Goal: Task Accomplishment & Management: Use online tool/utility

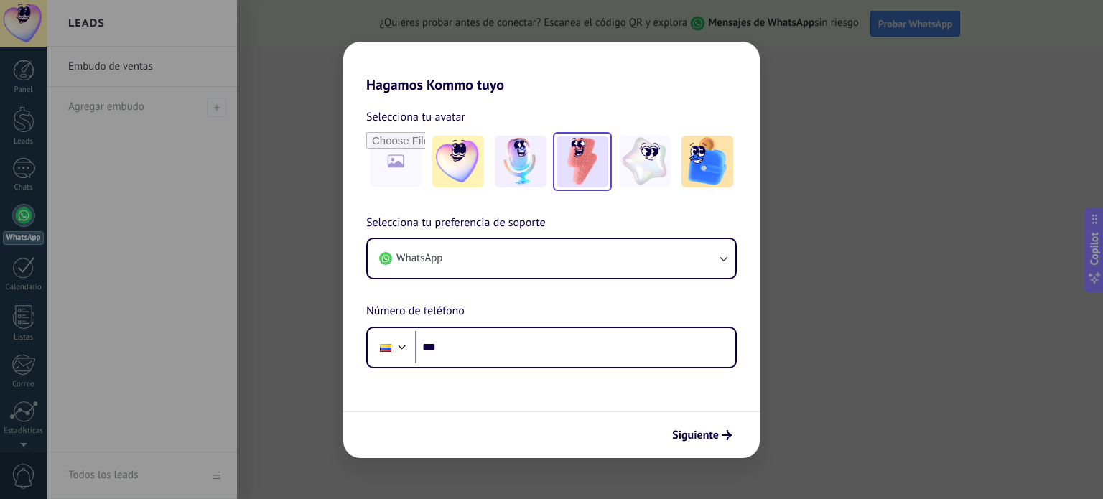
click at [574, 162] on img at bounding box center [583, 162] width 52 height 52
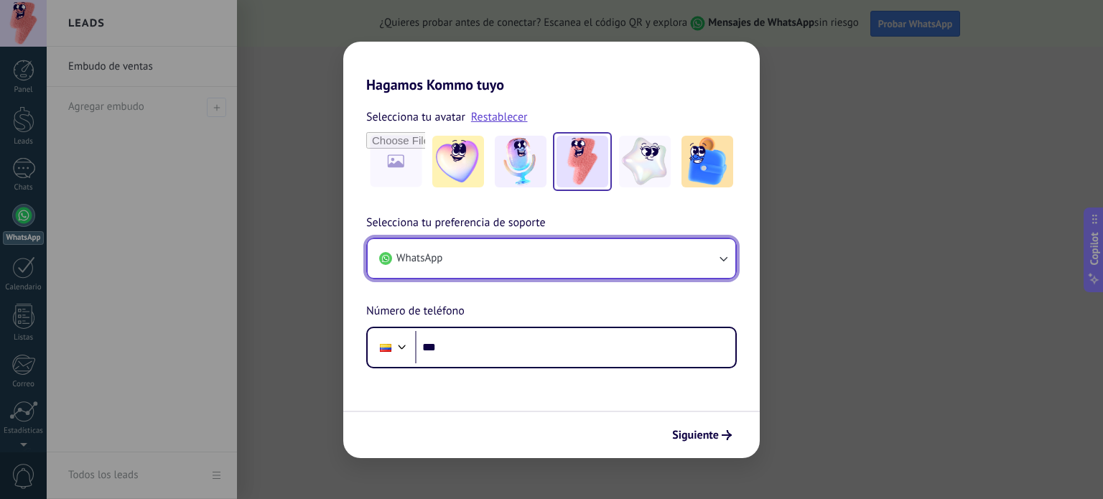
click at [615, 252] on button "WhatsApp" at bounding box center [552, 258] width 368 height 39
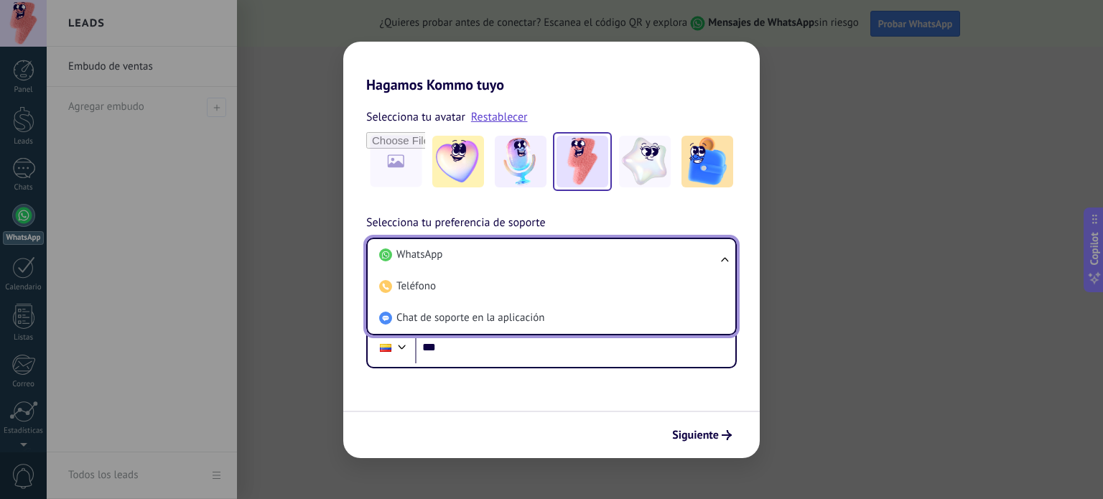
click at [615, 252] on li "WhatsApp" at bounding box center [548, 255] width 350 height 32
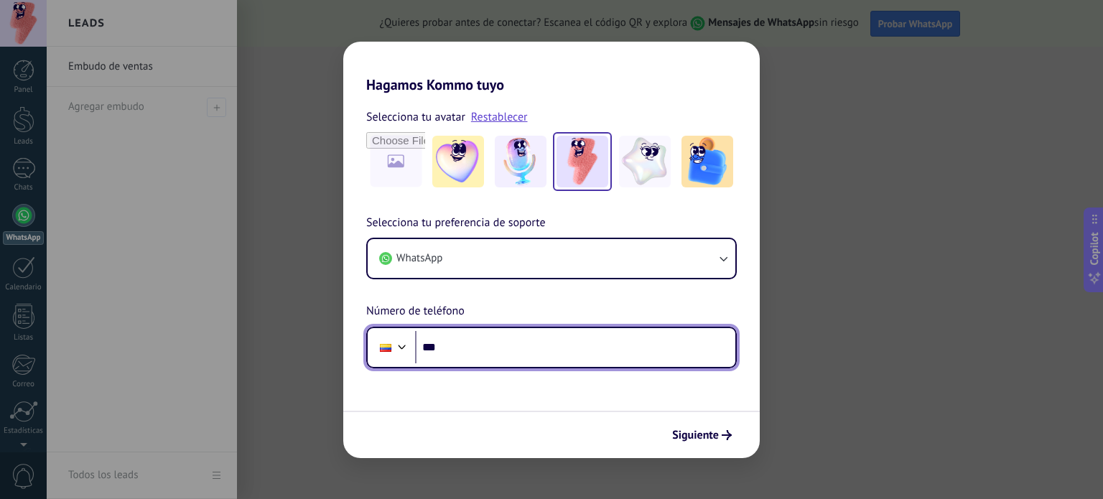
click at [602, 343] on input "***" at bounding box center [575, 347] width 320 height 33
click at [483, 350] on input "***" at bounding box center [575, 347] width 320 height 33
type input "**********"
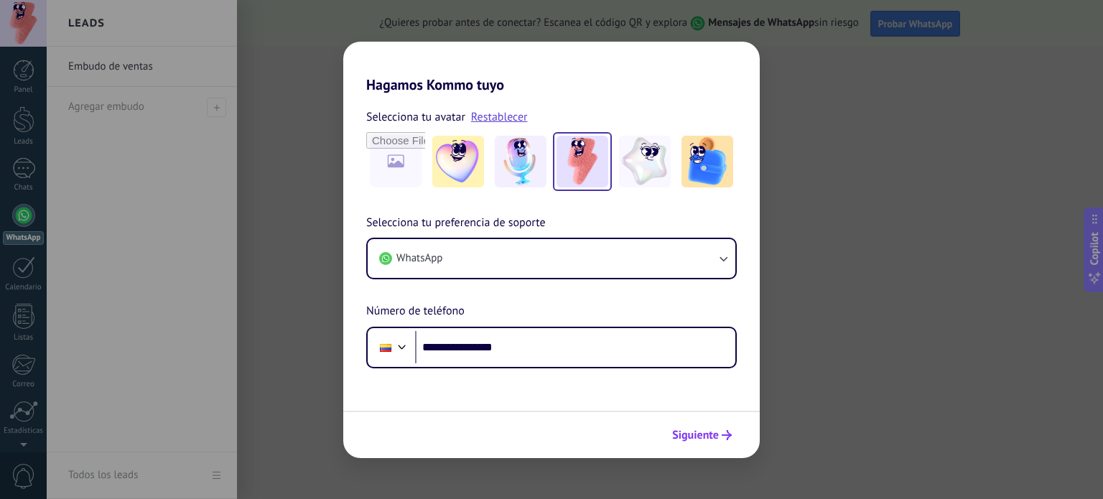
click at [709, 430] on span "Siguiente" at bounding box center [695, 435] width 47 height 10
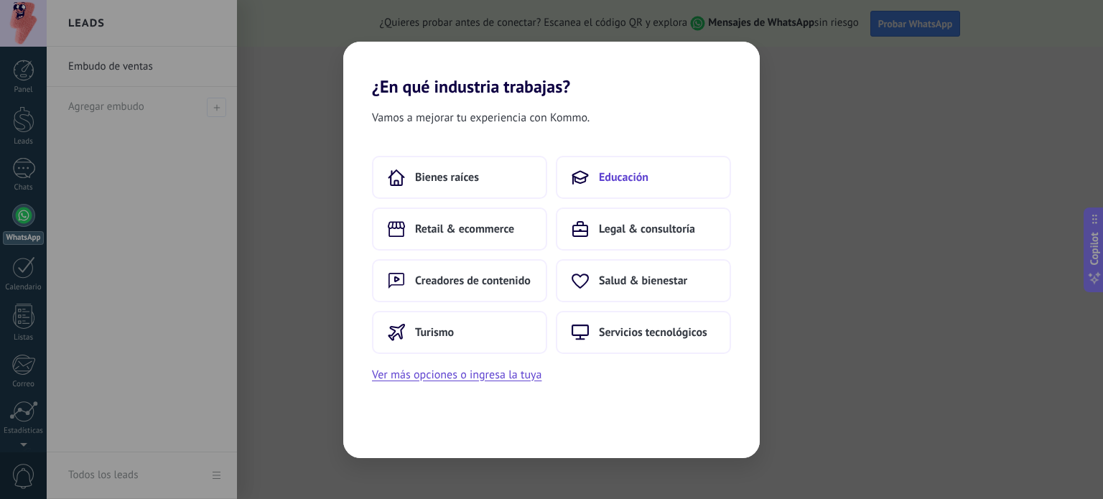
click at [700, 179] on button "Educación" at bounding box center [643, 177] width 175 height 43
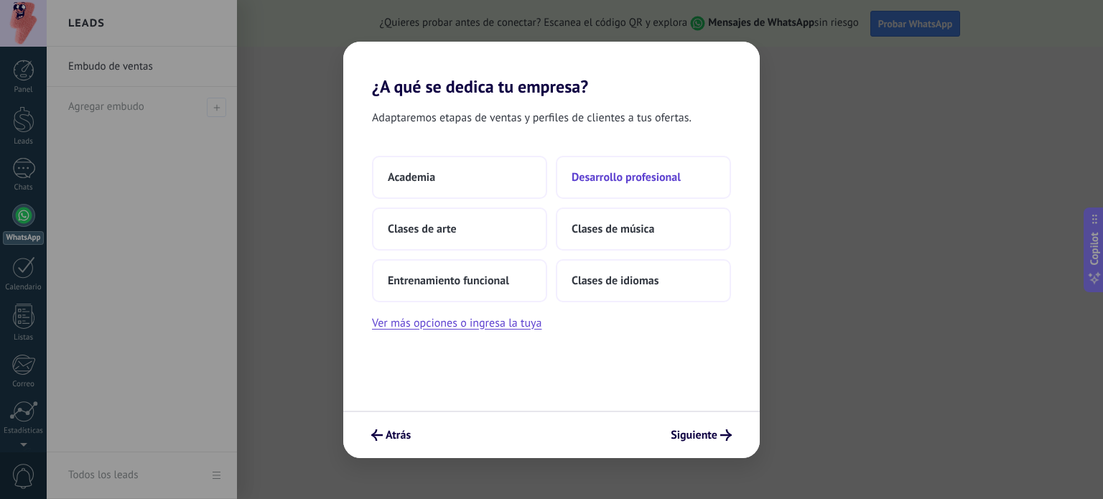
click at [692, 175] on button "Desarrollo profesional" at bounding box center [643, 177] width 175 height 43
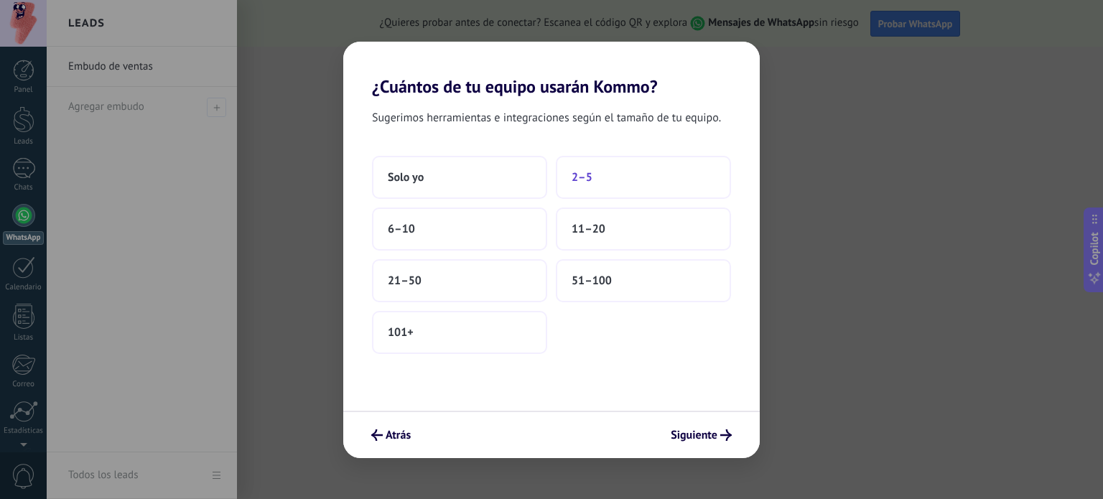
click at [608, 184] on button "2–5" at bounding box center [643, 177] width 175 height 43
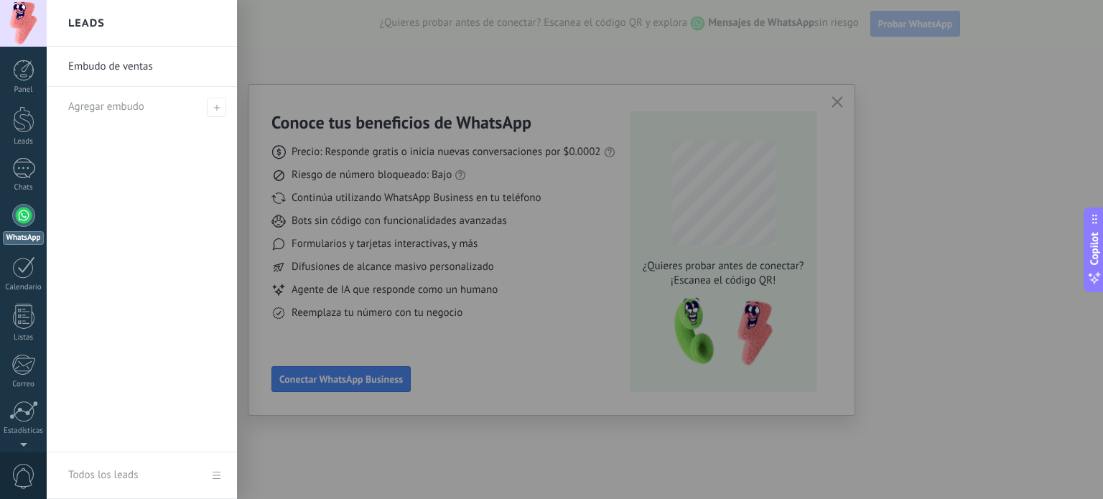
click at [508, 266] on div at bounding box center [598, 249] width 1103 height 499
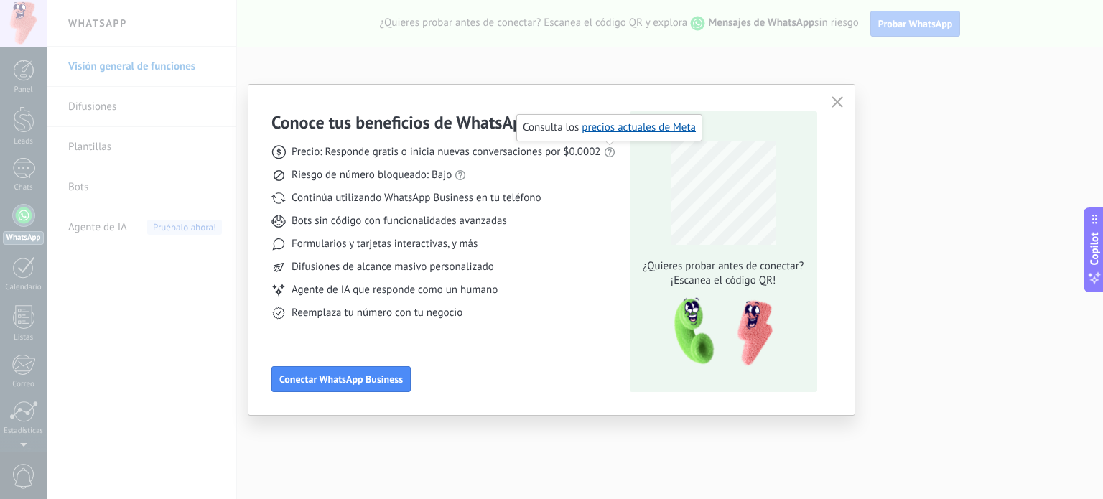
click at [609, 150] on use at bounding box center [609, 152] width 10 height 10
click at [461, 174] on use at bounding box center [460, 175] width 10 height 10
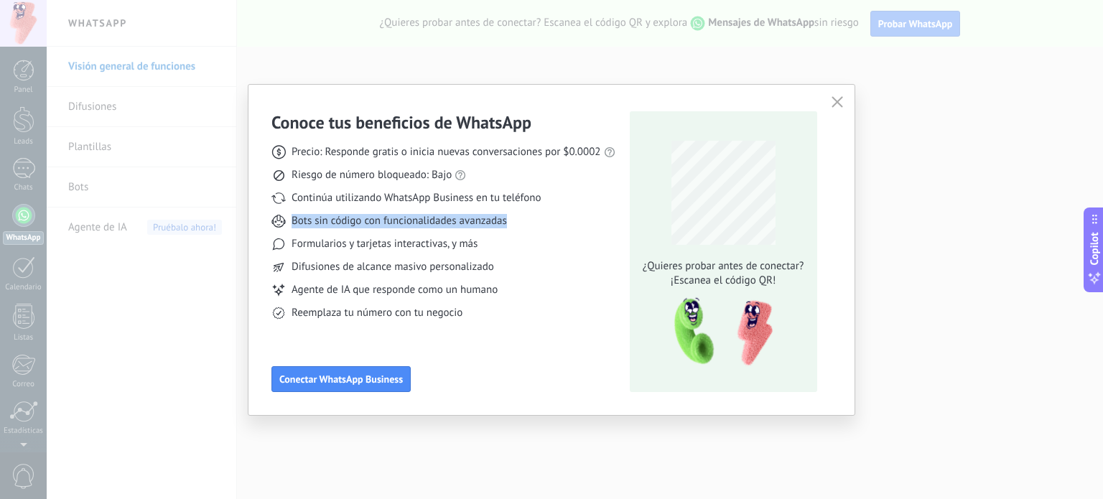
drag, startPoint x: 290, startPoint y: 225, endPoint x: 544, endPoint y: 225, distance: 254.2
click at [544, 225] on div "Bots sin código con funcionalidades avanzadas" at bounding box center [443, 221] width 344 height 14
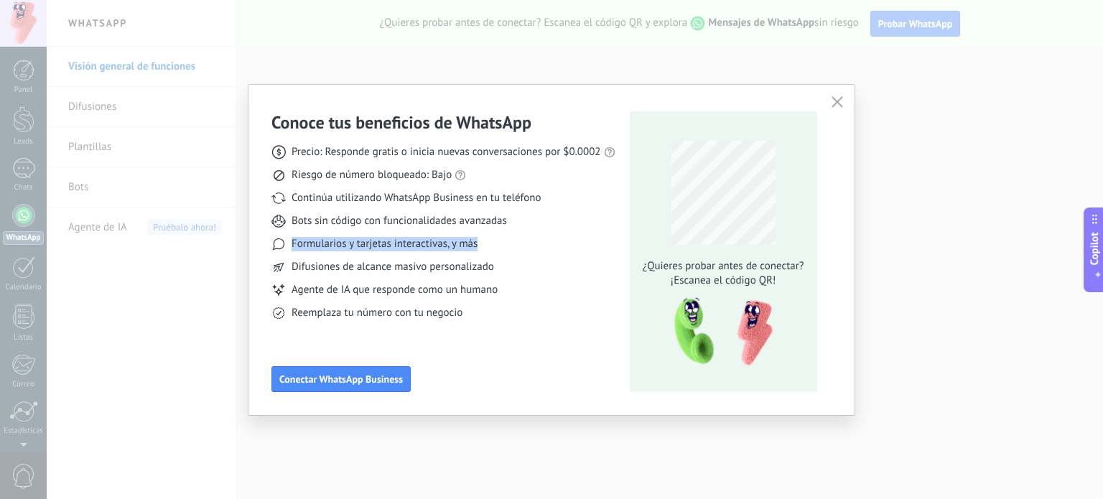
drag, startPoint x: 485, startPoint y: 246, endPoint x: 283, endPoint y: 246, distance: 202.5
click at [282, 245] on div "Formularios y tarjetas interactivas, y más" at bounding box center [443, 244] width 344 height 14
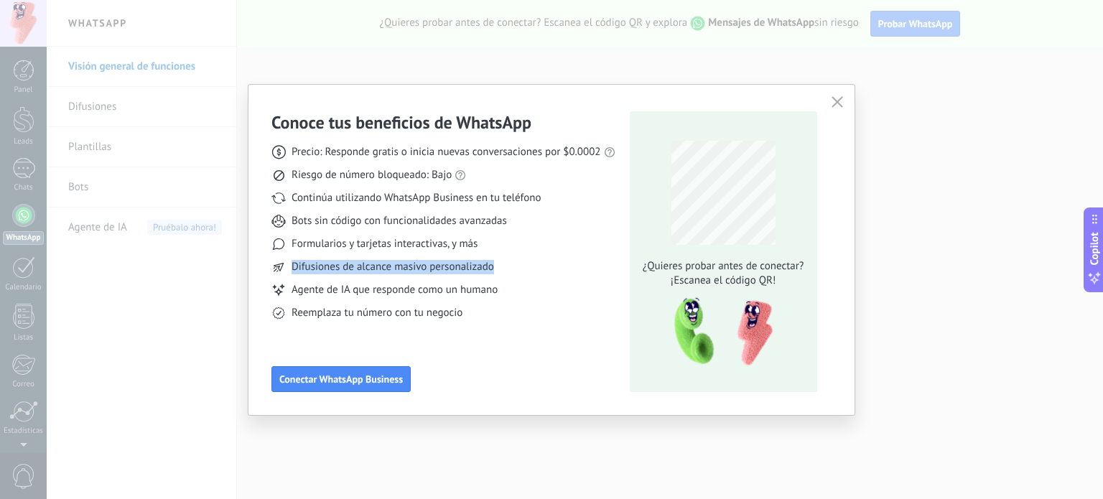
drag, startPoint x: 290, startPoint y: 269, endPoint x: 526, endPoint y: 266, distance: 236.3
click at [526, 266] on div "Difusiones de alcance masivo personalizado" at bounding box center [443, 267] width 344 height 14
drag, startPoint x: 526, startPoint y: 266, endPoint x: 312, endPoint y: 270, distance: 214.7
click at [312, 270] on div "Difusiones de alcance masivo personalizado" at bounding box center [443, 267] width 344 height 14
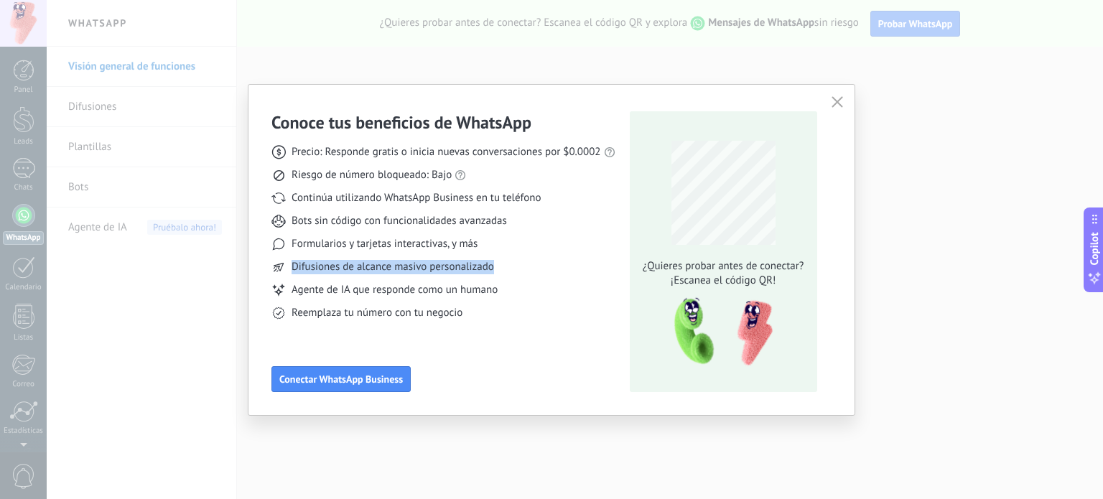
click at [294, 275] on div "Precio: Responde gratis o inicia nuevas conversaciones por $0.0002 Riesgo de nú…" at bounding box center [443, 227] width 344 height 187
click at [499, 265] on div "Difusiones de alcance masivo personalizado" at bounding box center [443, 267] width 344 height 14
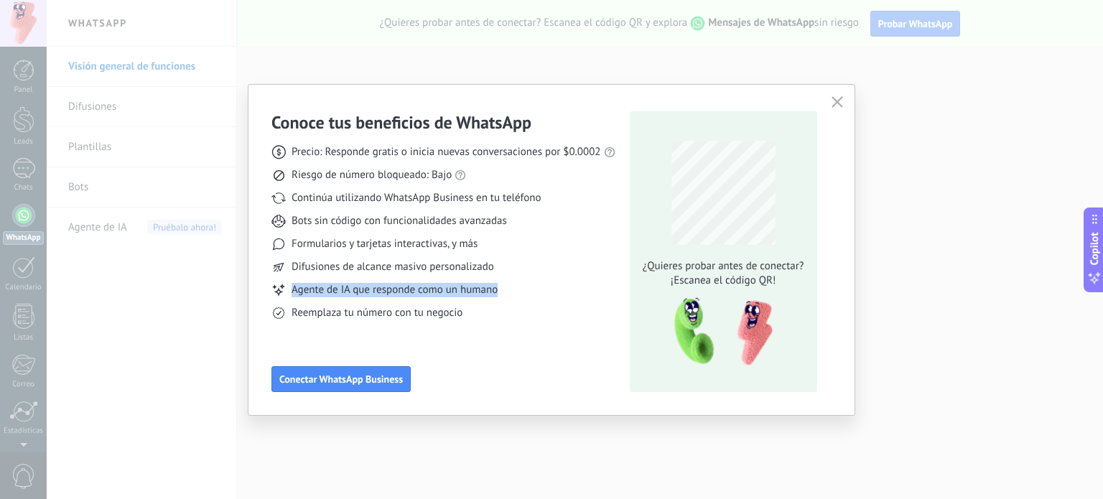
drag, startPoint x: 507, startPoint y: 291, endPoint x: 290, endPoint y: 298, distance: 217.0
click at [290, 298] on div "Precio: Responde gratis o inicia nuevas conversaciones por $0.0002 Riesgo de nú…" at bounding box center [443, 227] width 344 height 187
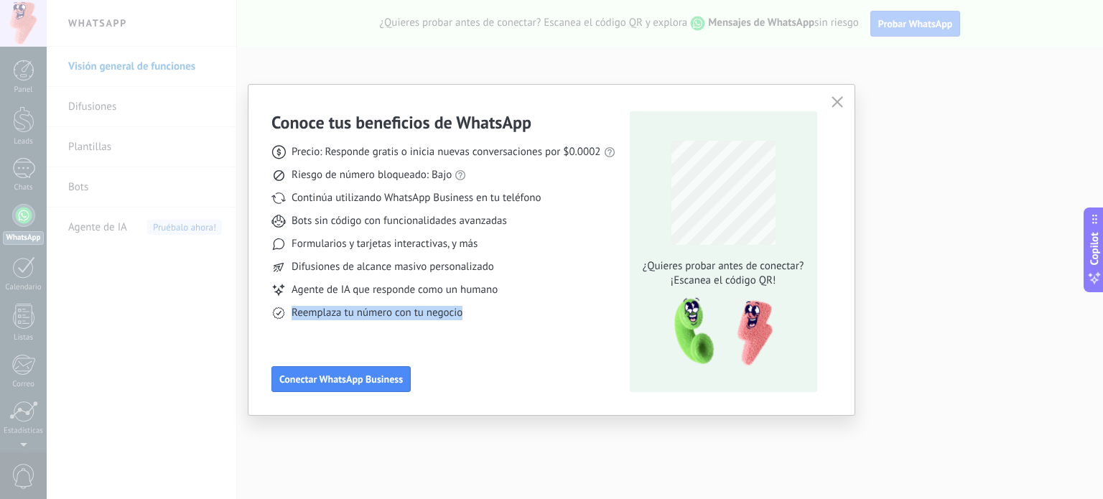
drag, startPoint x: 307, startPoint y: 301, endPoint x: 489, endPoint y: 321, distance: 182.8
click at [489, 321] on div "Conoce tus beneficios de WhatsApp Precio: Responde gratis o inicia nuevas conve…" at bounding box center [443, 251] width 344 height 281
drag, startPoint x: 456, startPoint y: 319, endPoint x: 290, endPoint y: 315, distance: 165.9
click at [290, 315] on div "Reemplaza tu número con tu negocio" at bounding box center [443, 313] width 344 height 14
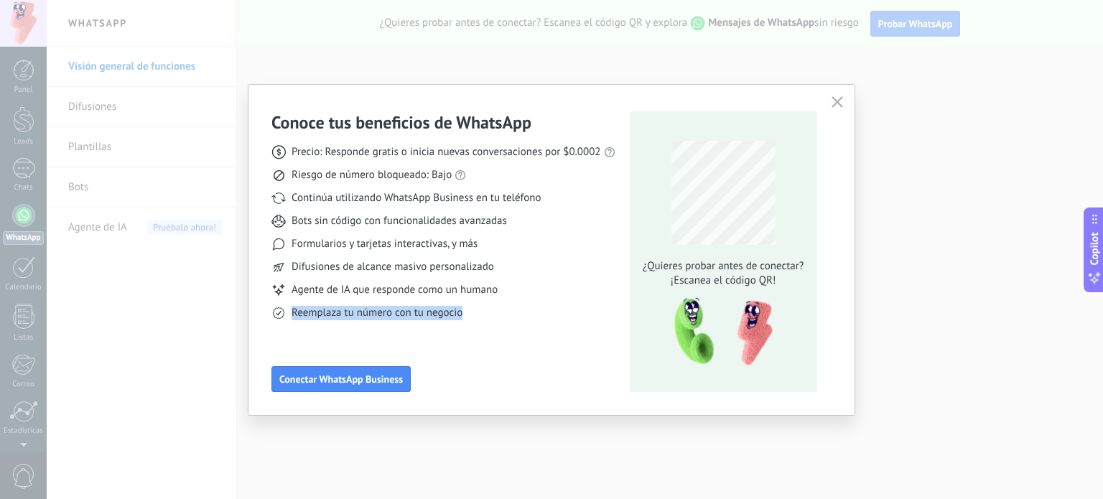
click at [314, 338] on div "Conoce tus beneficios de WhatsApp Precio: Responde gratis o inicia nuevas conve…" at bounding box center [443, 251] width 344 height 281
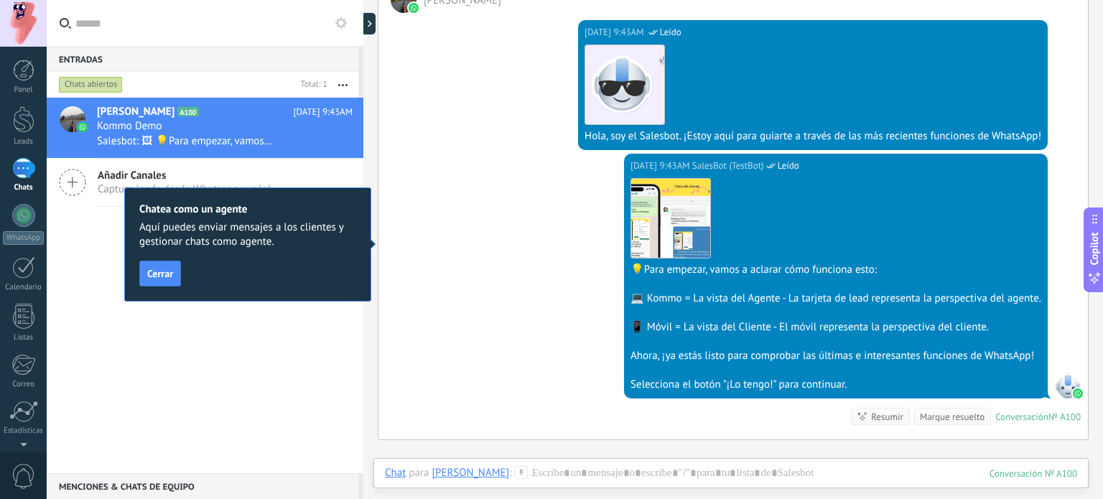
scroll to position [287, 0]
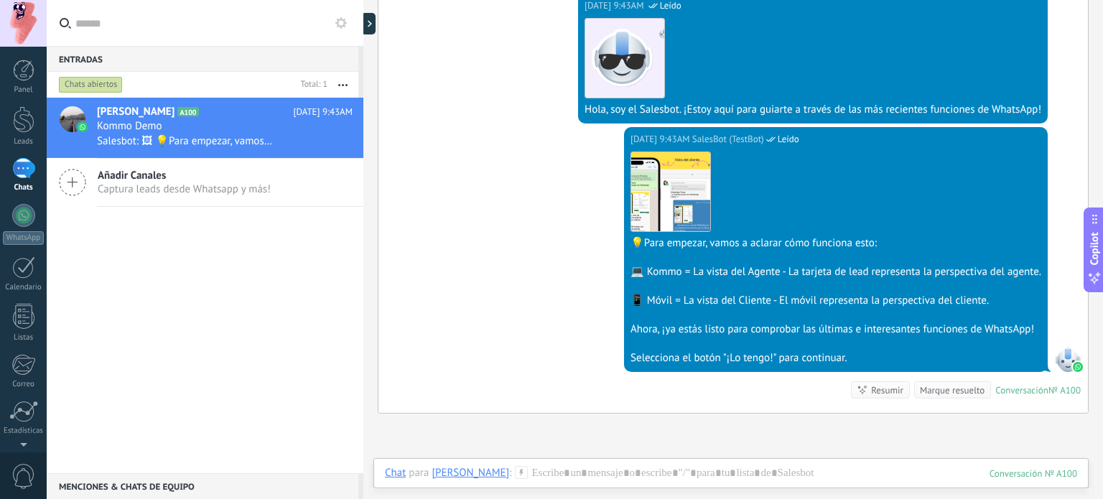
drag, startPoint x: 886, startPoint y: 244, endPoint x: 624, endPoint y: 246, distance: 262.1
click at [630, 246] on div "💡Para empezar, vamos a aclarar cómo funciona esto:" at bounding box center [835, 243] width 411 height 14
click at [698, 273] on div "💻 Kommo = La vista del Agente - La tarjeta de lead representa la perspectiva de…" at bounding box center [835, 272] width 411 height 14
drag, startPoint x: 688, startPoint y: 269, endPoint x: 773, endPoint y: 269, distance: 84.7
click at [773, 269] on div "💻 Kommo = La vista del Agente - La tarjeta de lead representa la perspectiva de…" at bounding box center [835, 272] width 411 height 14
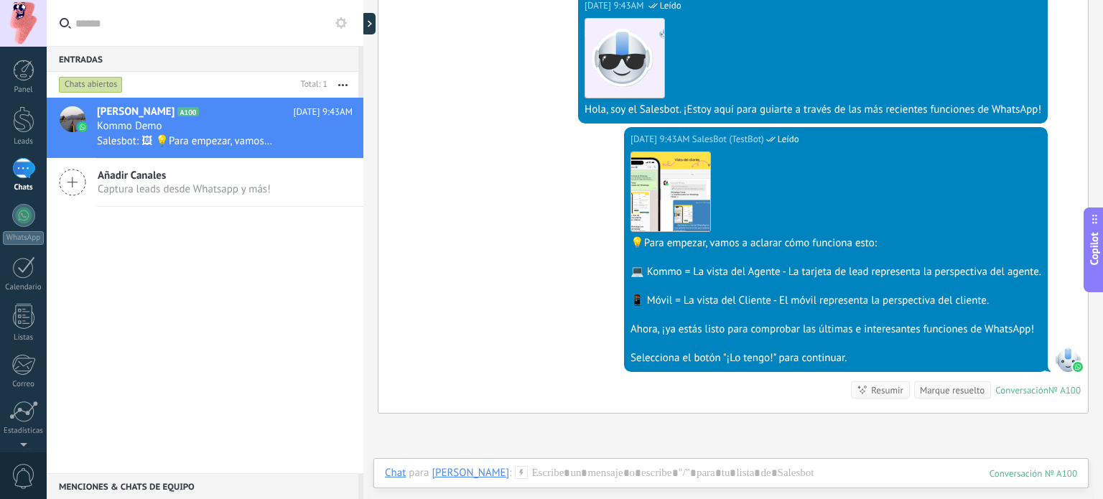
click at [830, 281] on div at bounding box center [835, 286] width 411 height 14
drag, startPoint x: 629, startPoint y: 300, endPoint x: 684, endPoint y: 300, distance: 54.6
click at [684, 300] on div "📱 Móvil = La vista del Cliente - El móvil representa la perspectiva del cliente." at bounding box center [835, 301] width 411 height 14
click at [721, 303] on div "📱 Móvil = La vista del Cliente - El móvil representa la perspectiva del cliente." at bounding box center [835, 301] width 411 height 14
drag, startPoint x: 741, startPoint y: 303, endPoint x: 783, endPoint y: 295, distance: 43.1
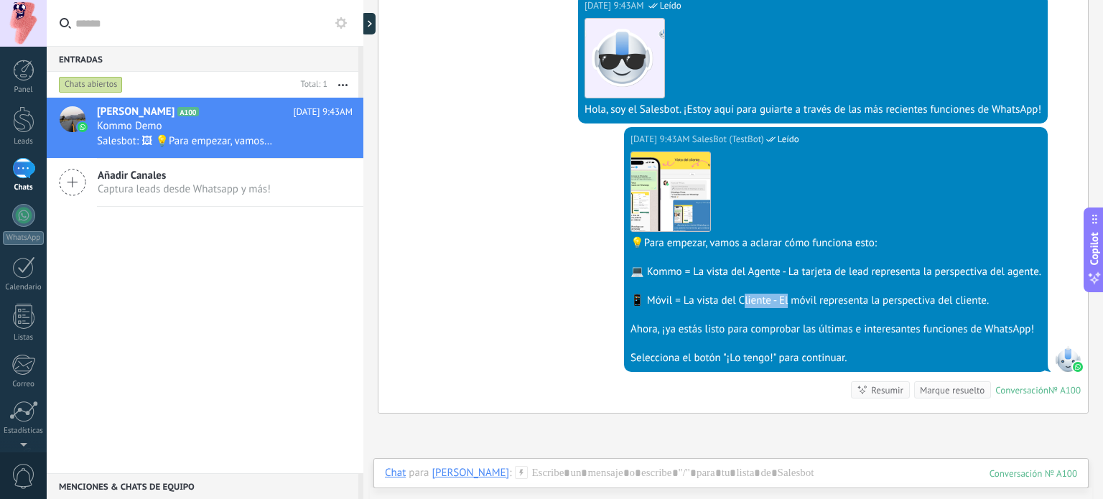
click at [783, 295] on div "📱 Móvil = La vista del Cliente - El móvil representa la perspectiva del cliente." at bounding box center [835, 301] width 411 height 14
click at [805, 304] on div "📱 Móvil = La vista del Cliente - El móvil representa la perspectiva del cliente." at bounding box center [835, 301] width 411 height 14
drag, startPoint x: 893, startPoint y: 298, endPoint x: 981, endPoint y: 295, distance: 87.7
click at [977, 295] on div "📱 Móvil = La vista del Cliente - El móvil representa la perspectiva del cliente." at bounding box center [835, 301] width 411 height 14
click at [1005, 301] on div "📱 Móvil = La vista del Cliente - El móvil representa la perspectiva del cliente." at bounding box center [835, 301] width 411 height 14
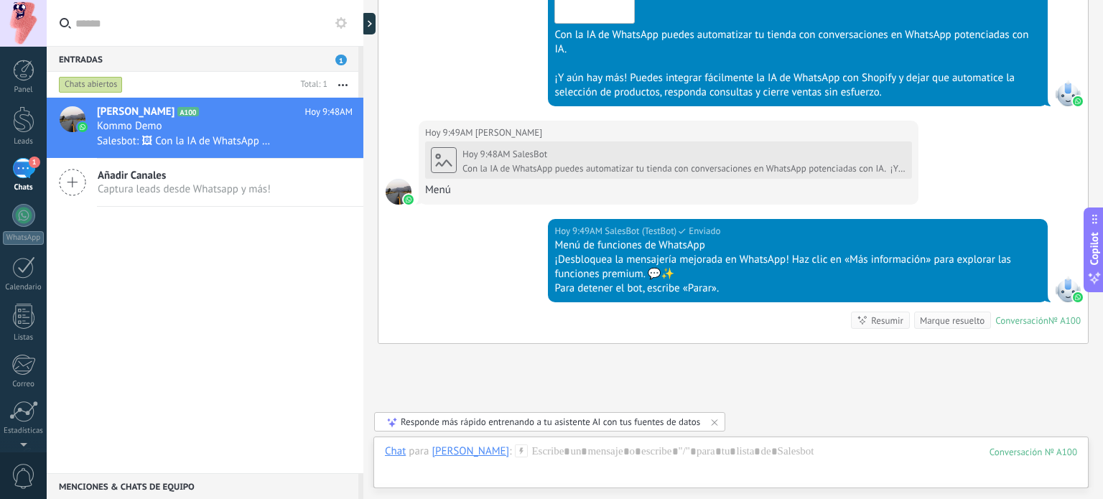
scroll to position [1665, 0]
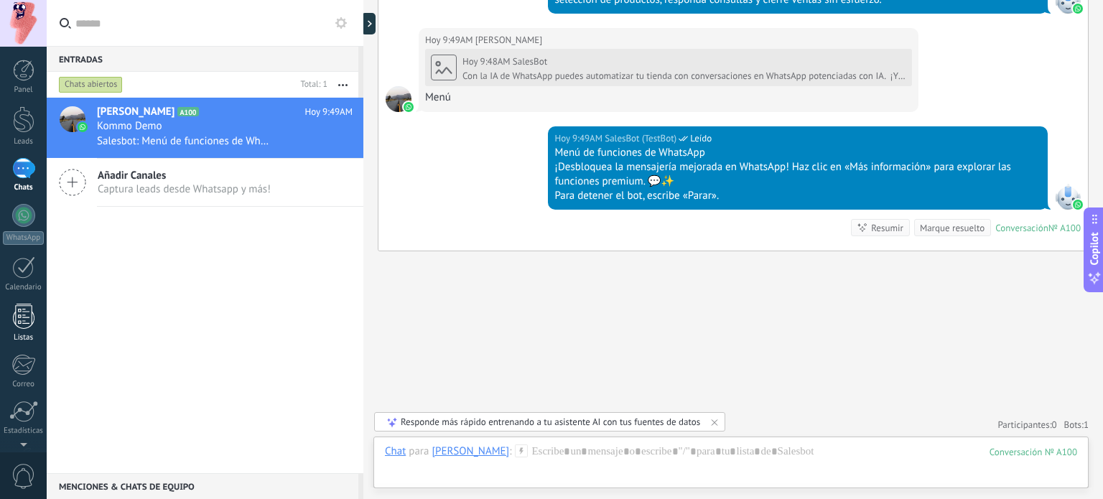
click at [28, 329] on link "Listas" at bounding box center [23, 323] width 47 height 39
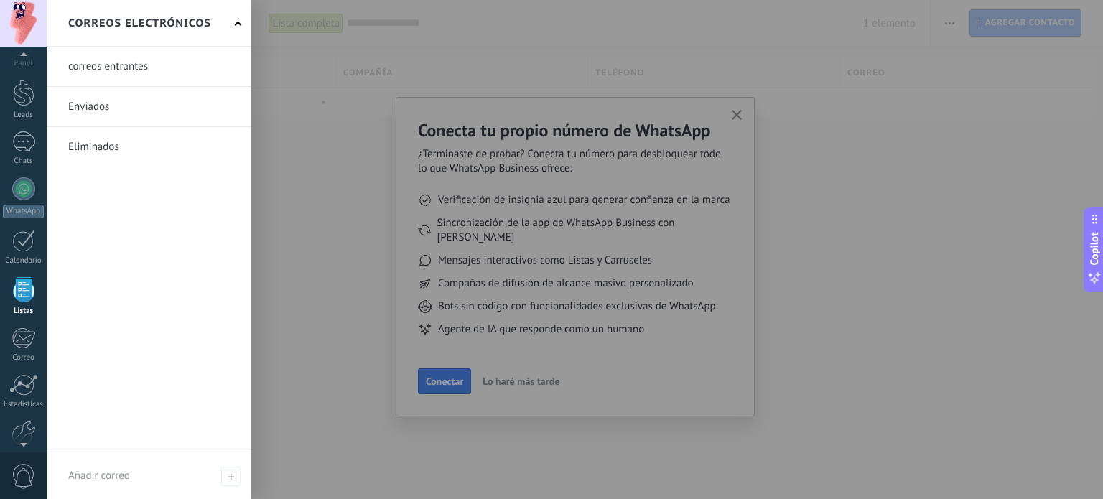
scroll to position [26, 0]
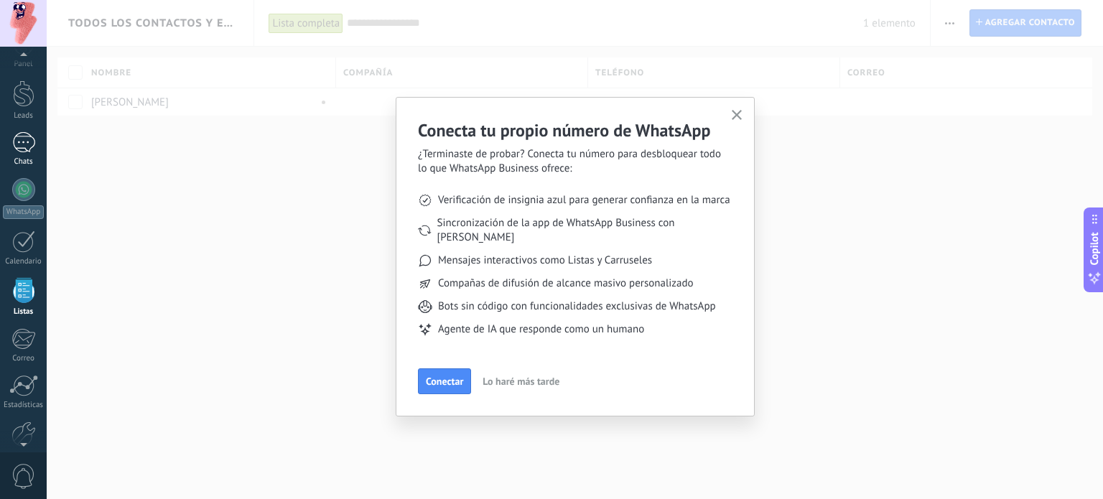
click at [28, 150] on div "1" at bounding box center [23, 142] width 23 height 21
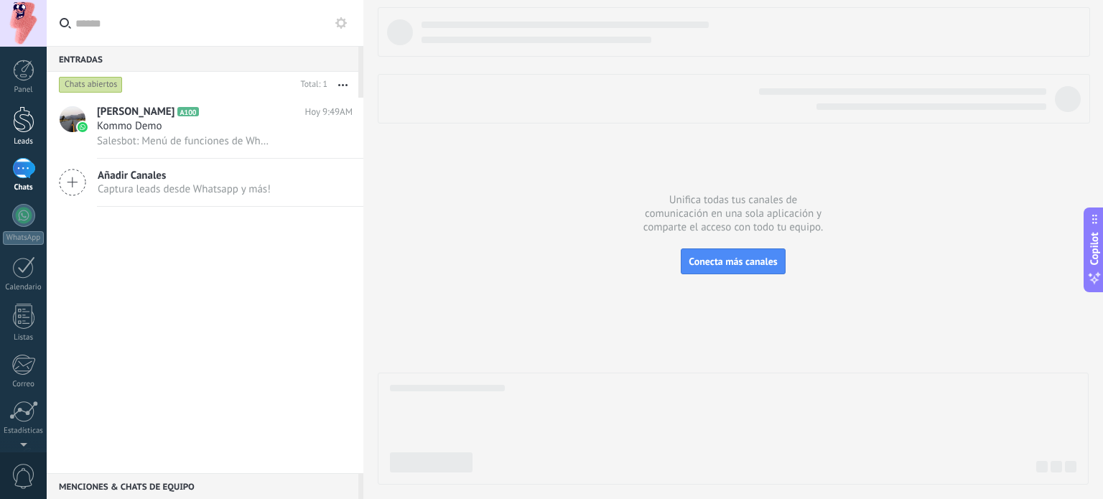
click at [30, 131] on div at bounding box center [24, 119] width 22 height 27
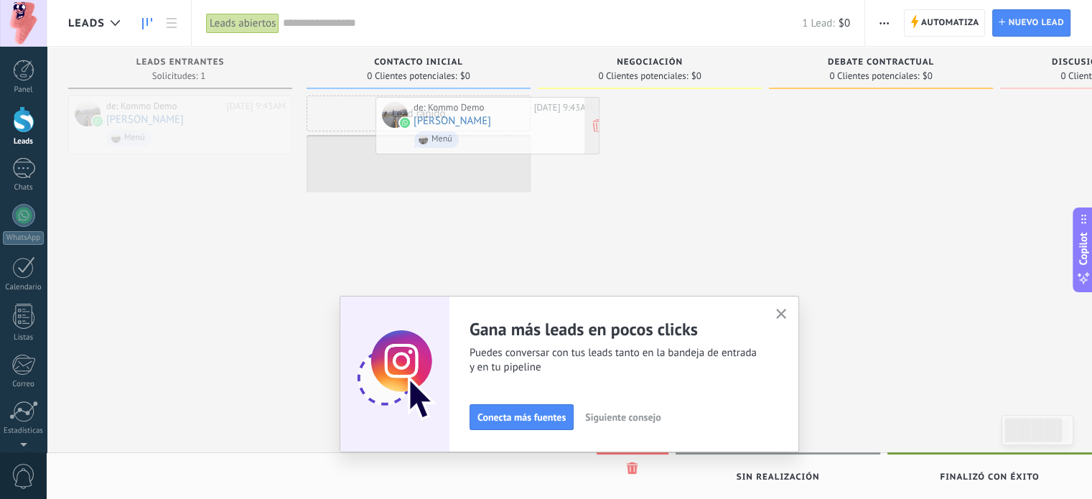
drag, startPoint x: 240, startPoint y: 149, endPoint x: 494, endPoint y: 153, distance: 254.2
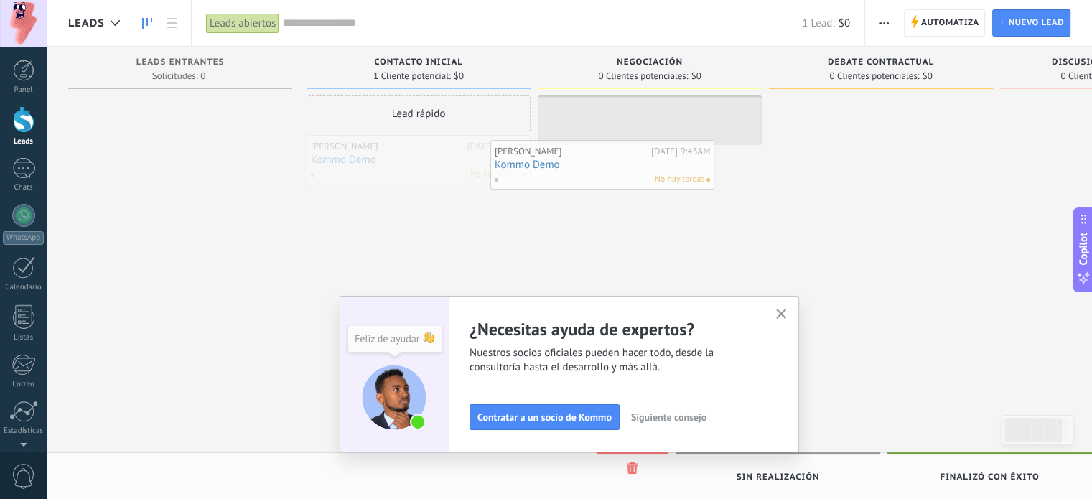
drag, startPoint x: 427, startPoint y: 161, endPoint x: 616, endPoint y: 164, distance: 188.9
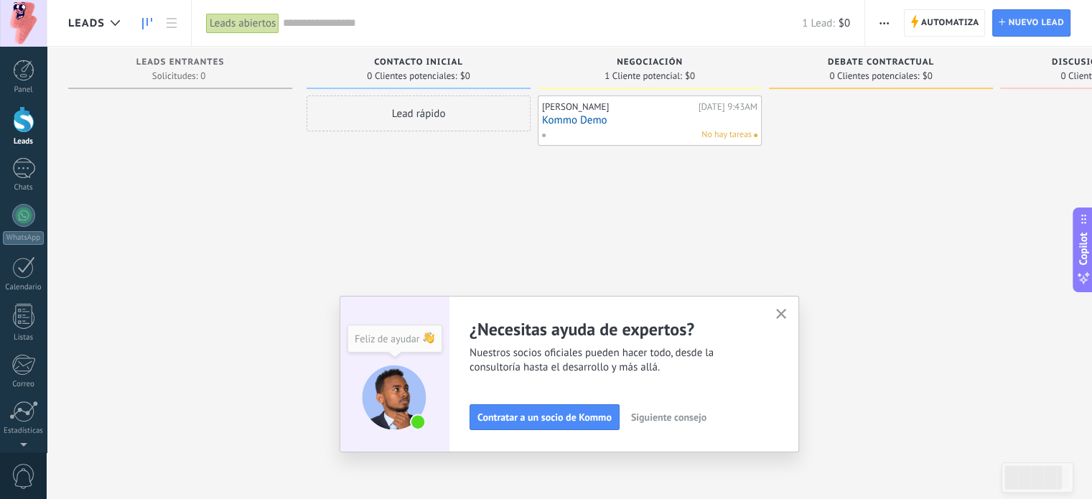
click at [635, 114] on link "Kommo Demo" at bounding box center [649, 120] width 215 height 12
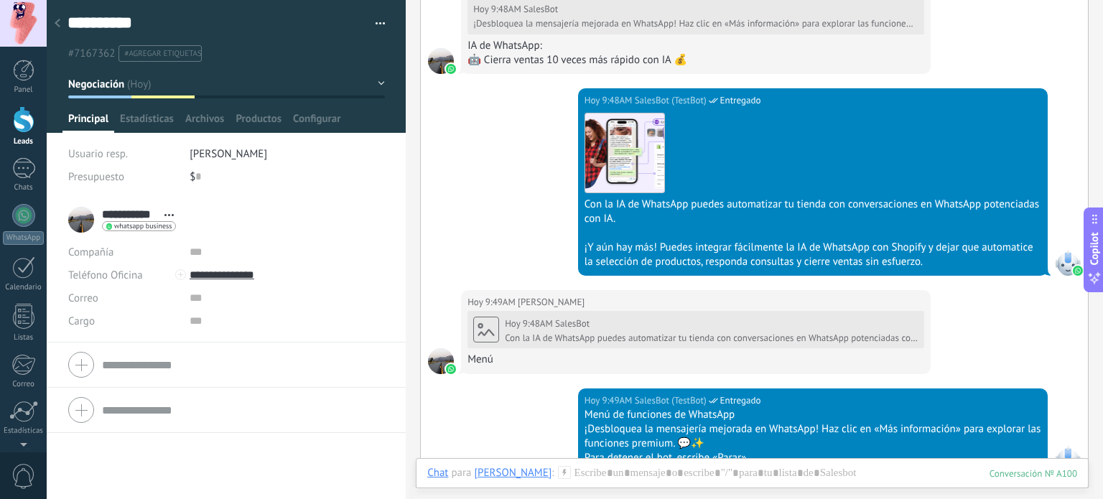
scroll to position [1065, 0]
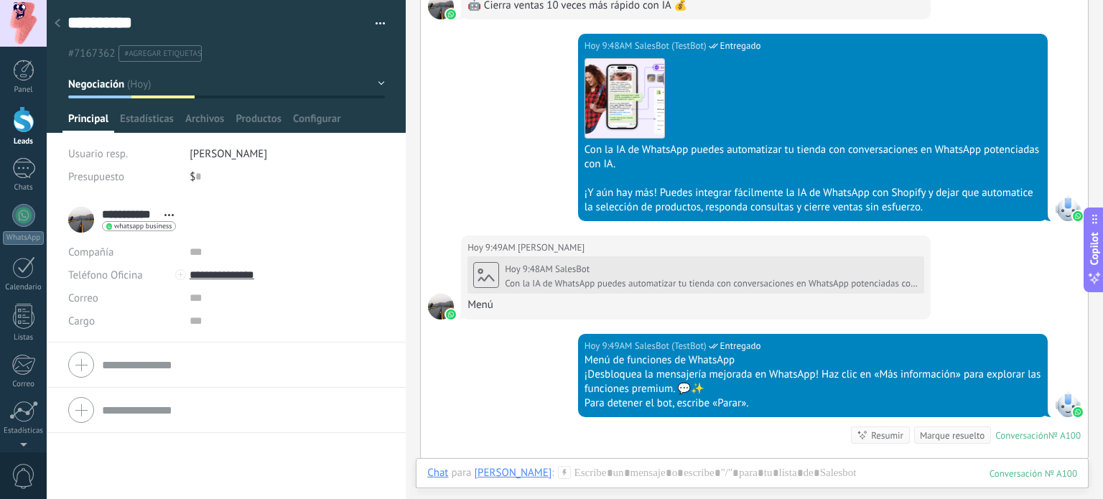
click at [28, 103] on div "Panel Leads 1 Chats WhatsApp Clientes" at bounding box center [23, 305] width 47 height 491
click at [29, 116] on div at bounding box center [24, 119] width 22 height 27
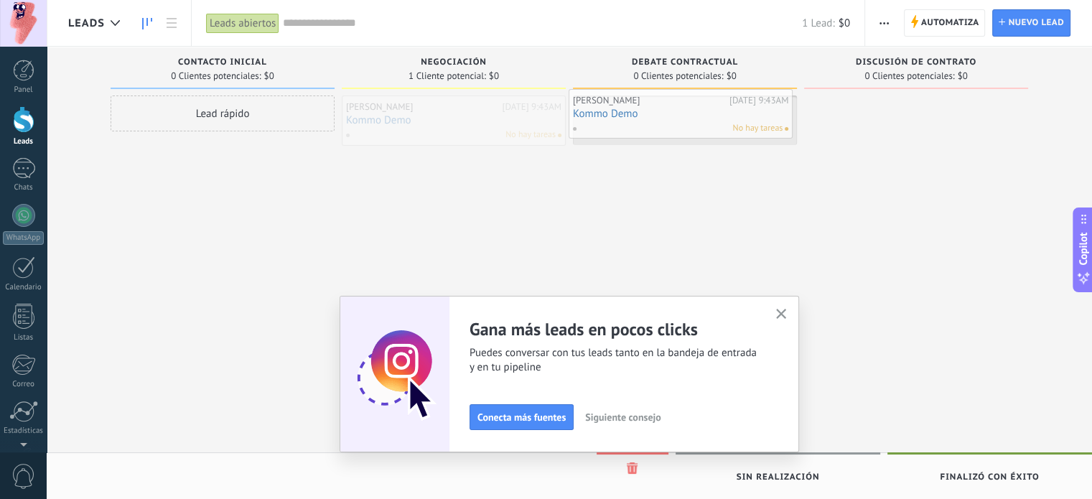
drag, startPoint x: 457, startPoint y: 139, endPoint x: 684, endPoint y: 132, distance: 227.0
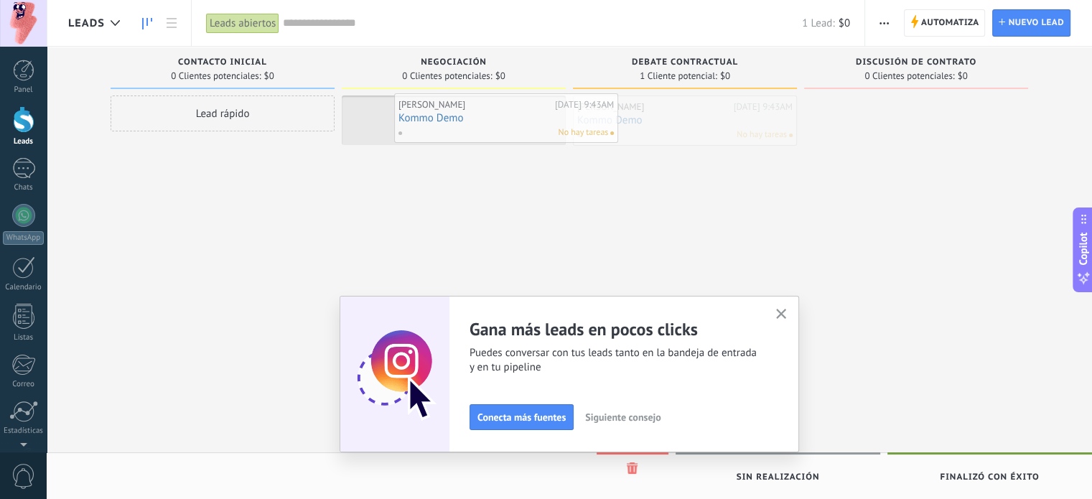
drag, startPoint x: 705, startPoint y: 134, endPoint x: 499, endPoint y: 130, distance: 206.1
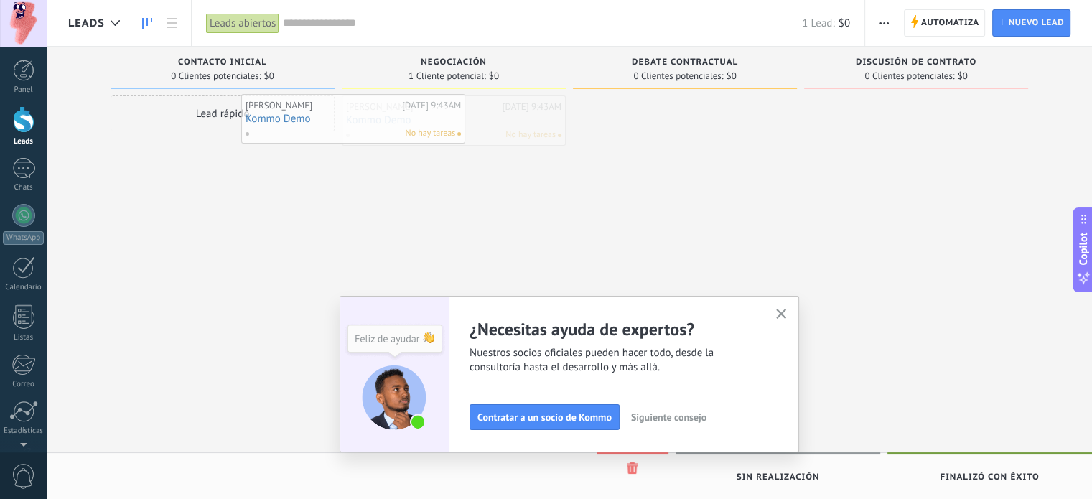
drag, startPoint x: 470, startPoint y: 141, endPoint x: 327, endPoint y: 139, distance: 142.9
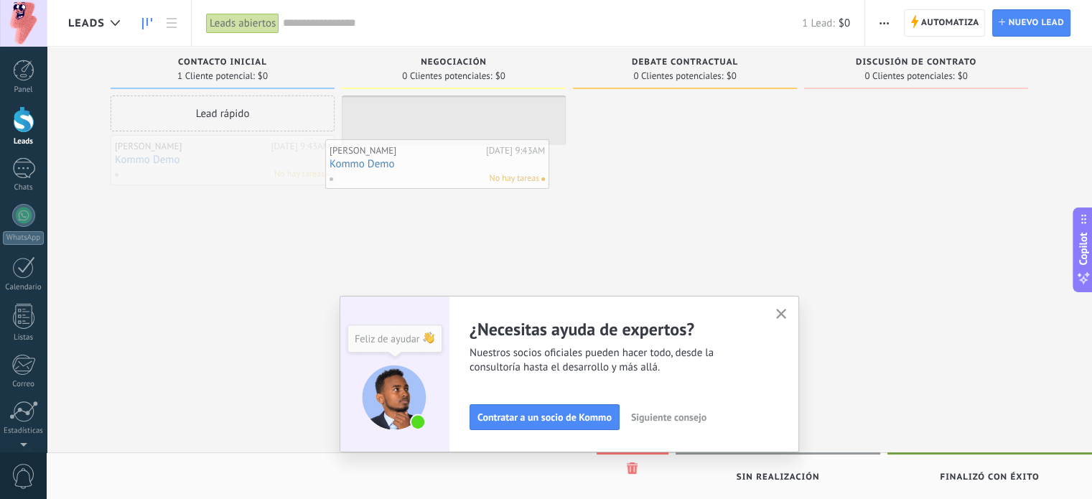
drag, startPoint x: 214, startPoint y: 156, endPoint x: 435, endPoint y: 160, distance: 221.2
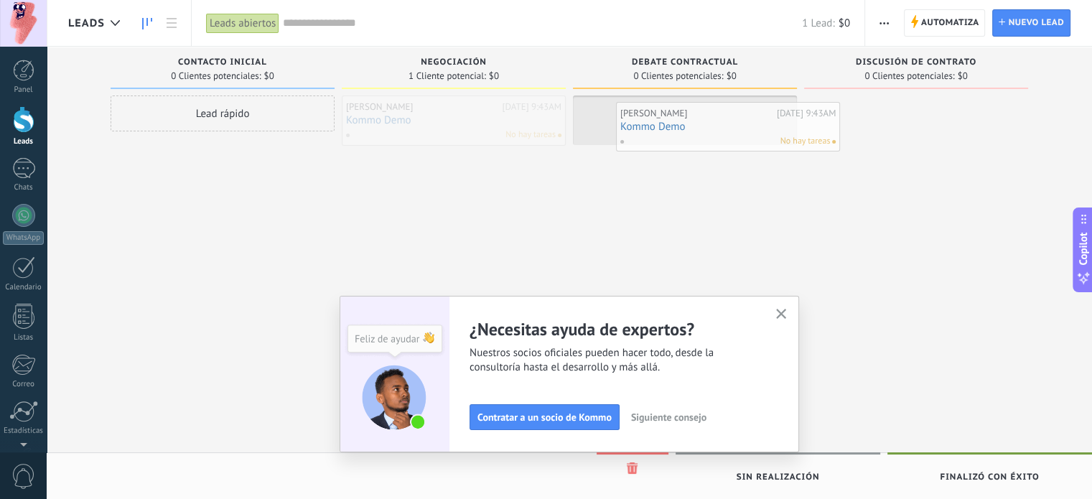
drag, startPoint x: 441, startPoint y: 131, endPoint x: 715, endPoint y: 138, distance: 274.4
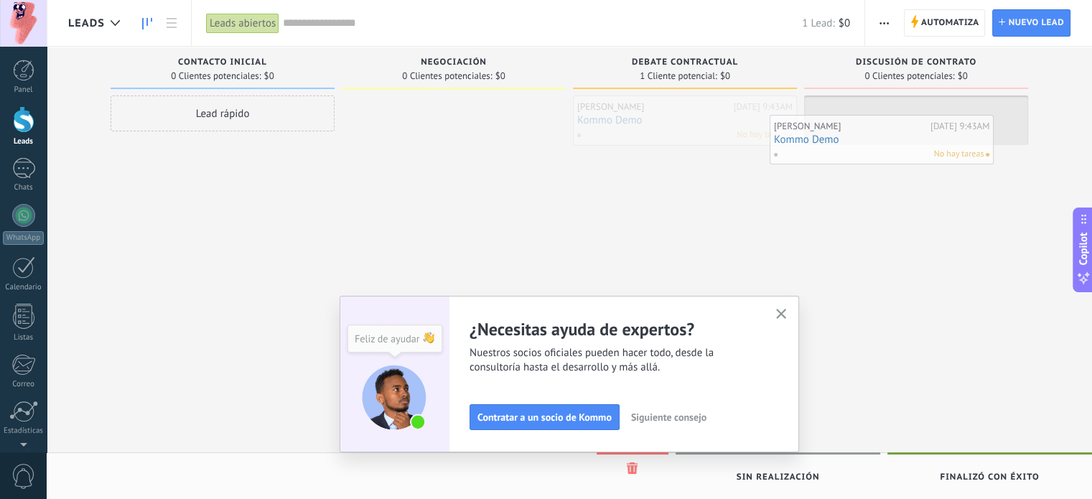
drag, startPoint x: 702, startPoint y: 138, endPoint x: 908, endPoint y: 157, distance: 207.0
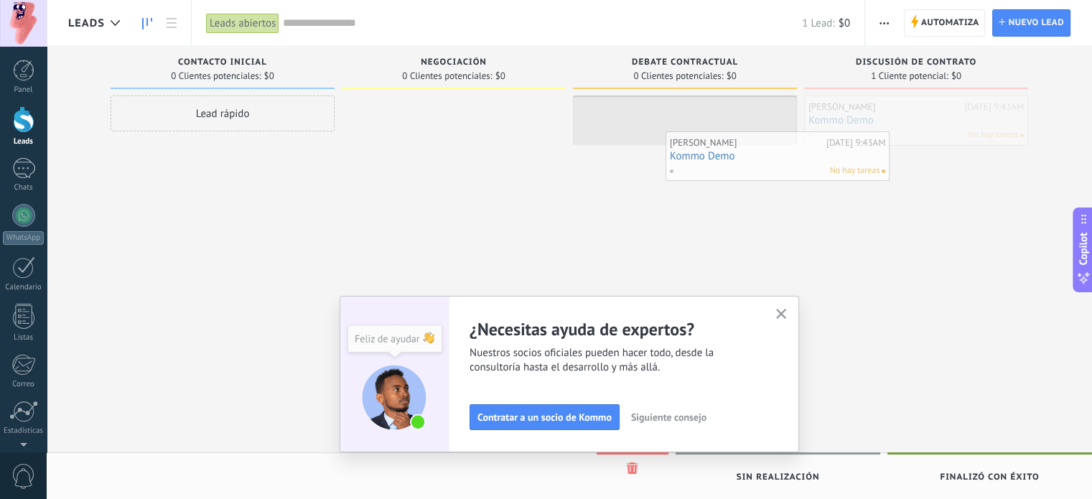
drag, startPoint x: 908, startPoint y: 130, endPoint x: 660, endPoint y: 164, distance: 250.8
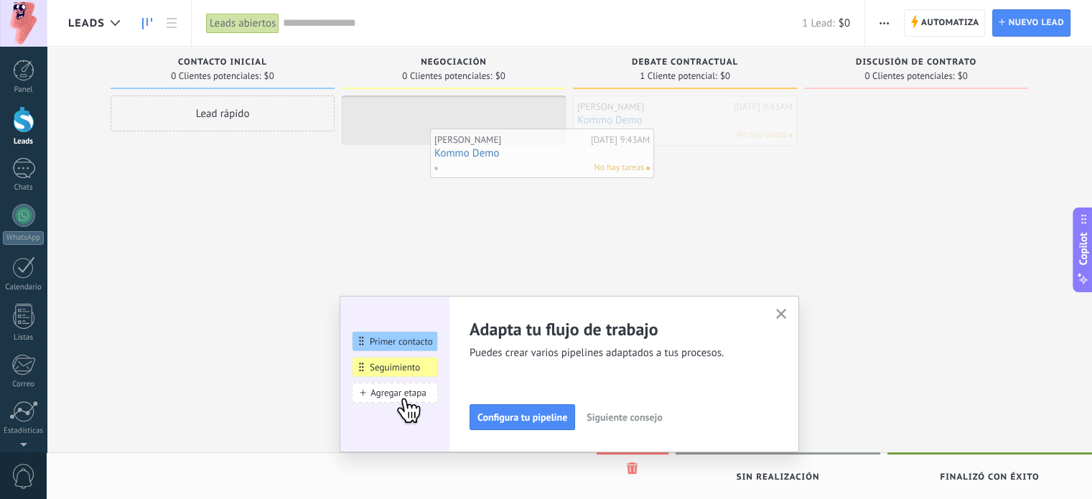
drag, startPoint x: 671, startPoint y: 132, endPoint x: 482, endPoint y: 164, distance: 191.6
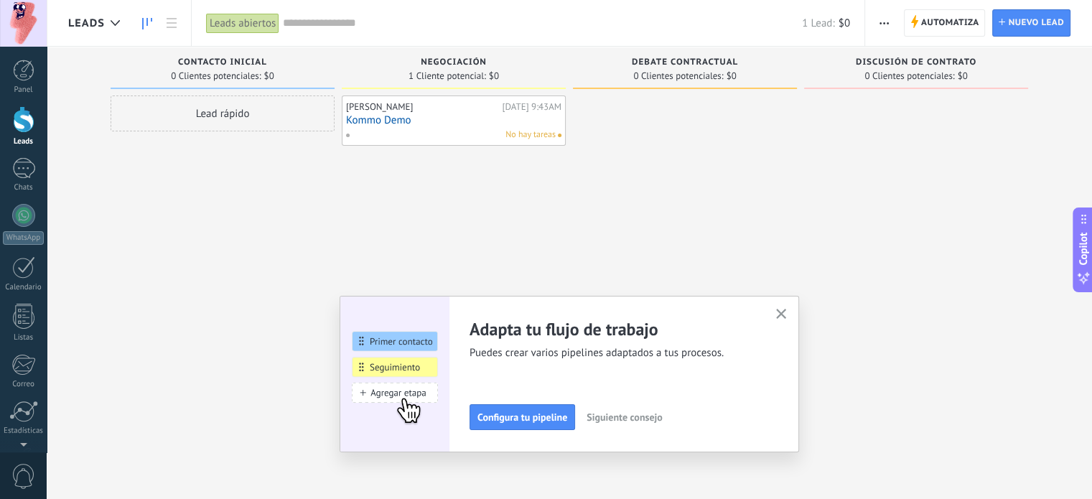
click at [444, 123] on link "Kommo Demo" at bounding box center [453, 120] width 215 height 12
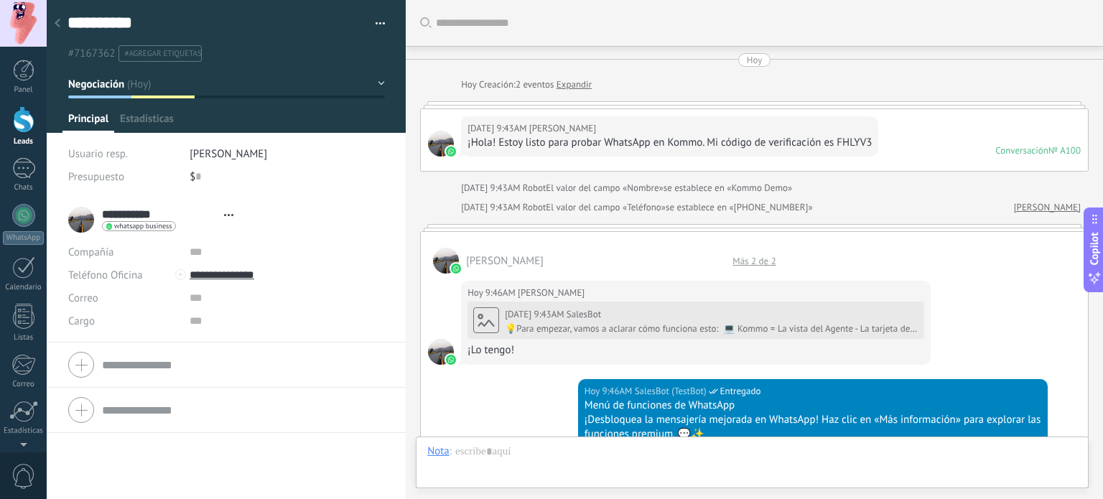
type textarea "**********"
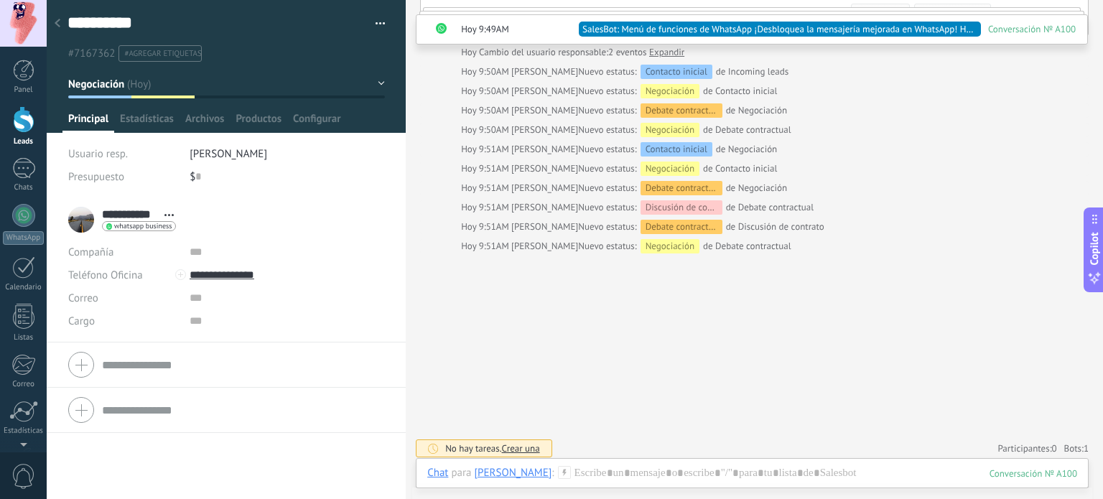
scroll to position [1491, 0]
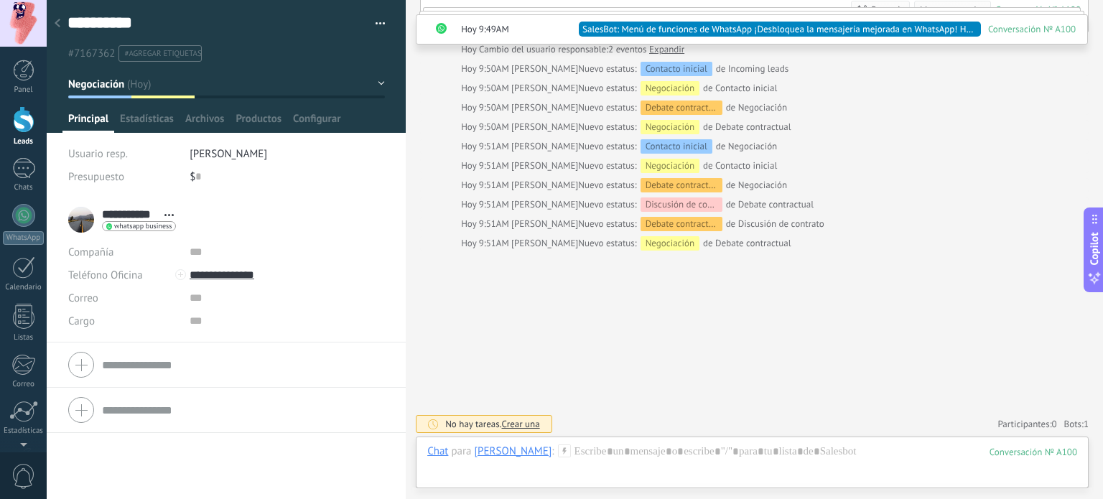
click at [146, 112] on span "Estadísticas" at bounding box center [147, 122] width 54 height 21
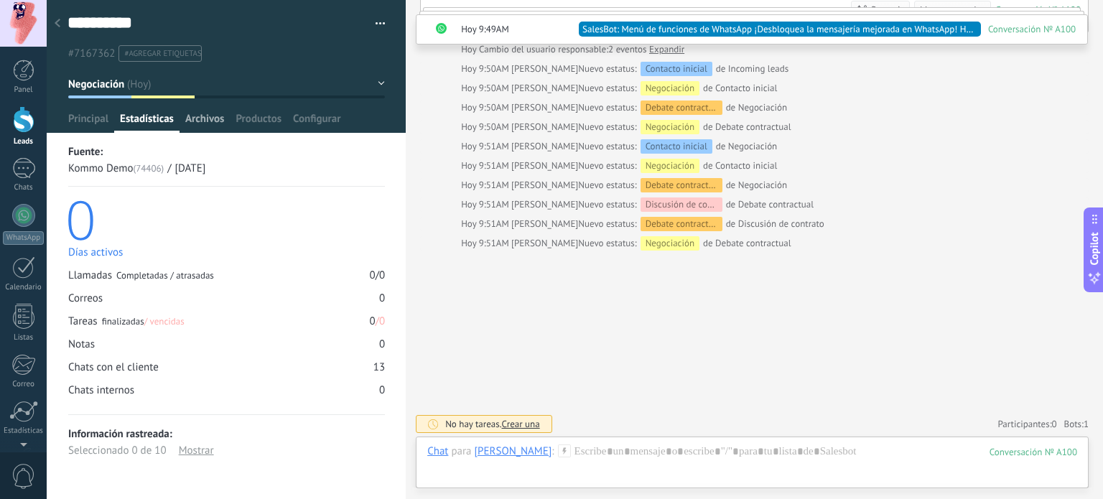
click at [206, 124] on span "Archivos" at bounding box center [204, 122] width 39 height 21
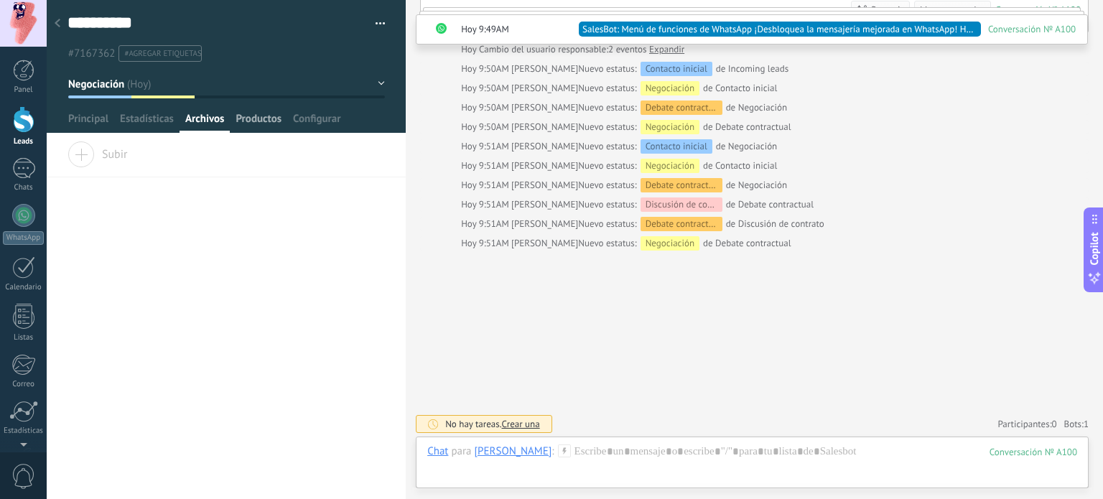
click at [265, 126] on span "Productos" at bounding box center [259, 122] width 46 height 21
click at [32, 178] on div "1" at bounding box center [23, 168] width 23 height 21
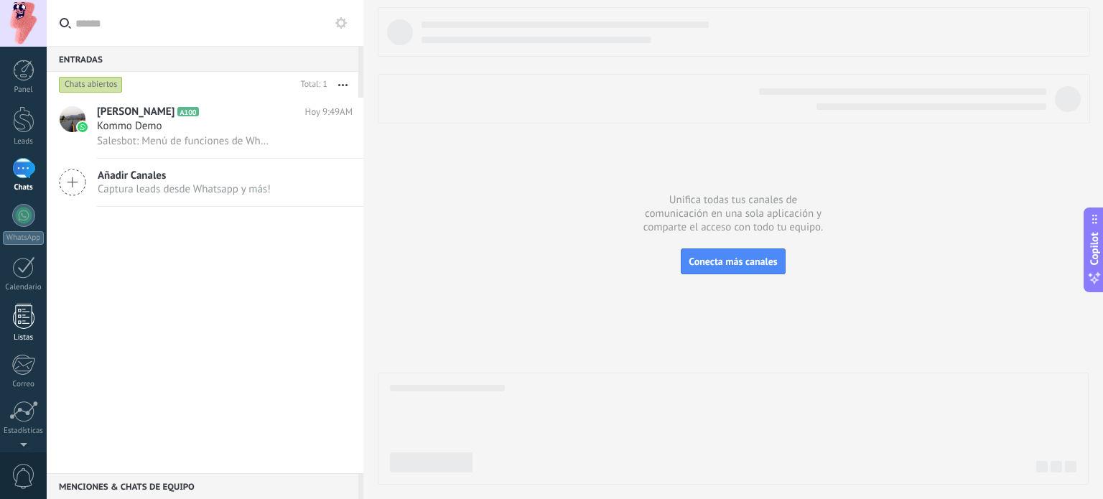
click at [27, 323] on div at bounding box center [24, 316] width 22 height 25
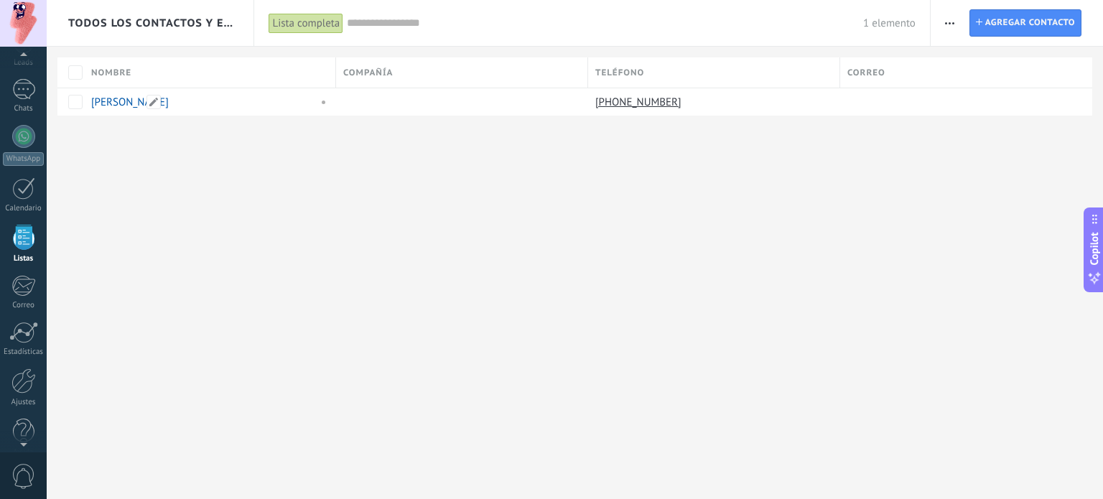
scroll to position [88, 0]
click at [401, 29] on input "text" at bounding box center [605, 23] width 516 height 15
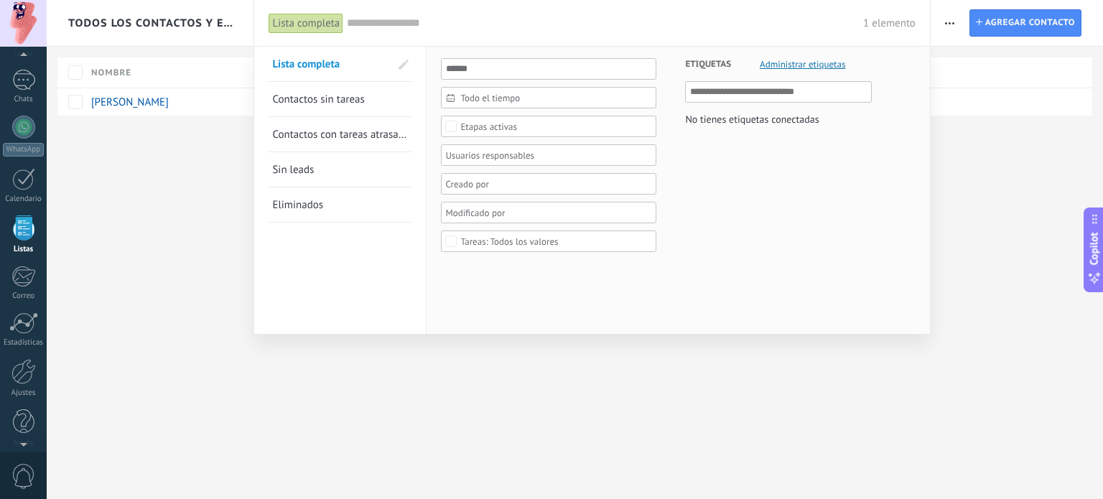
click at [184, 235] on div at bounding box center [551, 249] width 1103 height 499
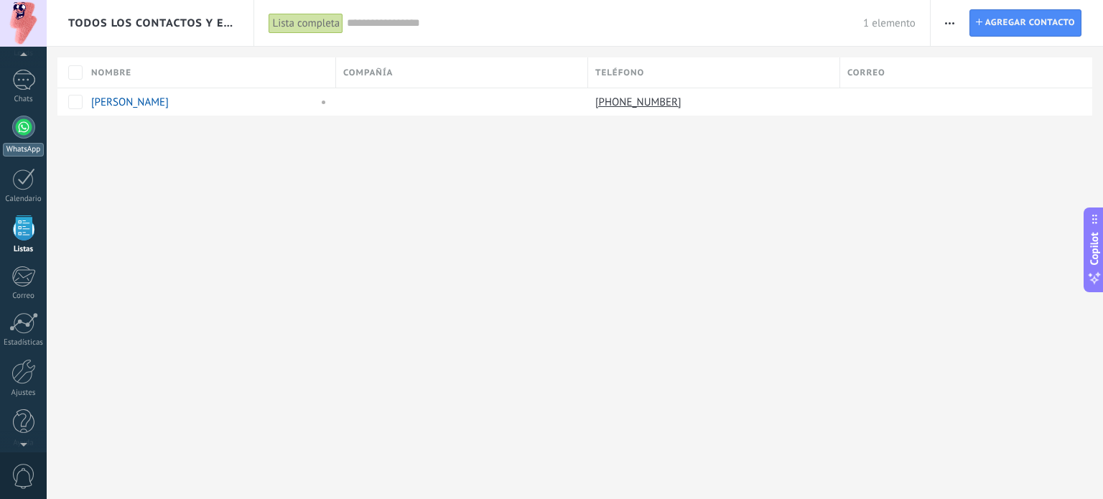
click at [26, 129] on div at bounding box center [23, 127] width 23 height 23
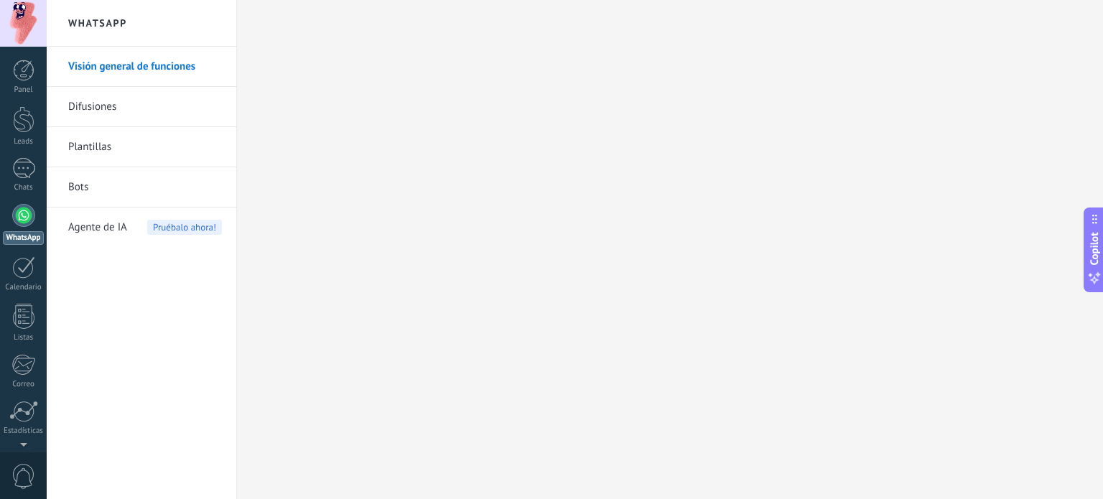
click at [139, 113] on link "Difusiones" at bounding box center [145, 107] width 154 height 40
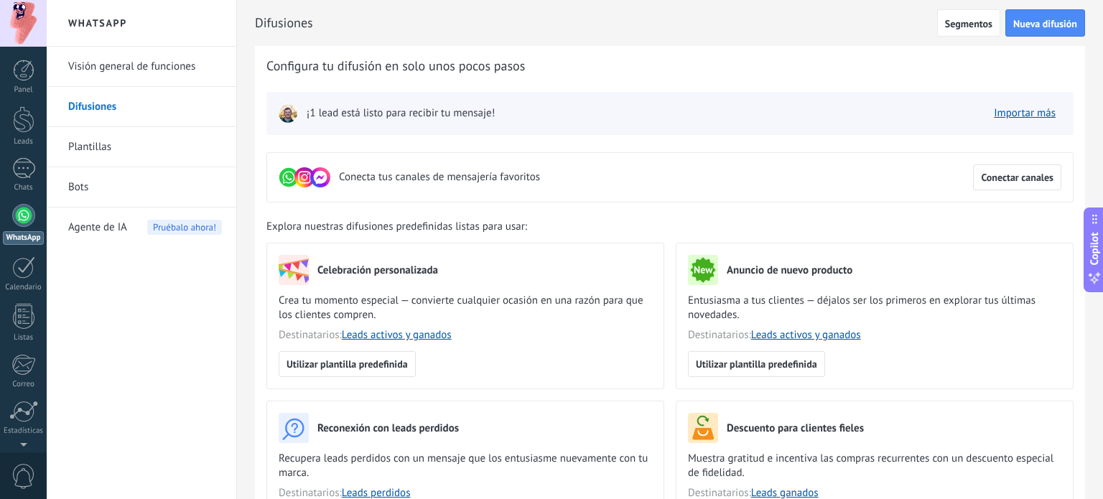
click at [89, 142] on link "Plantillas" at bounding box center [145, 147] width 154 height 40
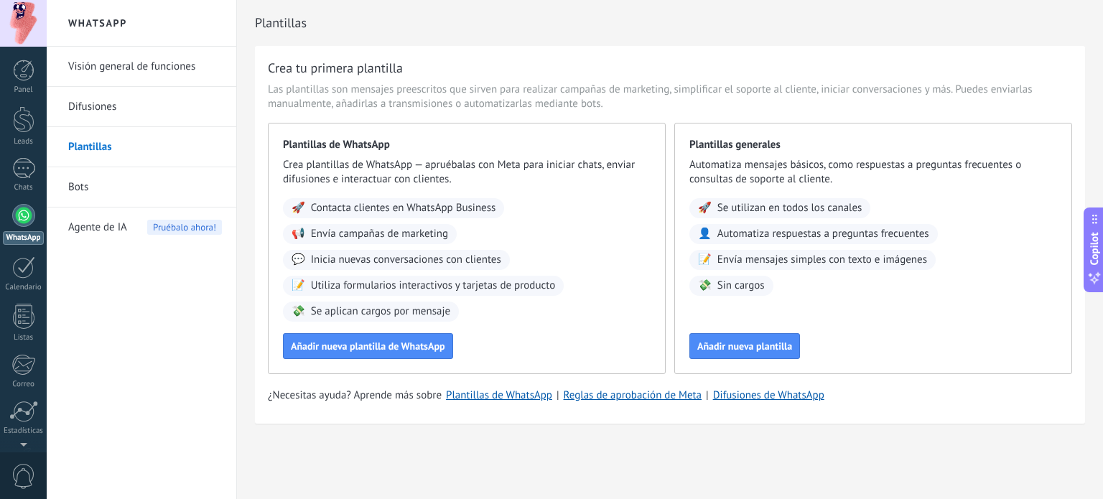
click at [109, 185] on link "Bots" at bounding box center [145, 187] width 154 height 40
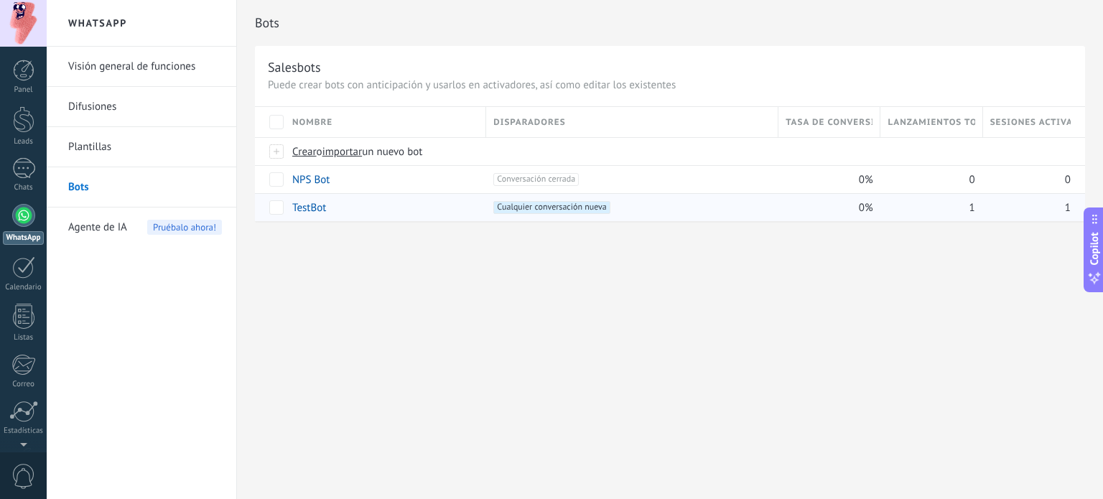
click at [304, 206] on link "TestBot" at bounding box center [309, 208] width 34 height 14
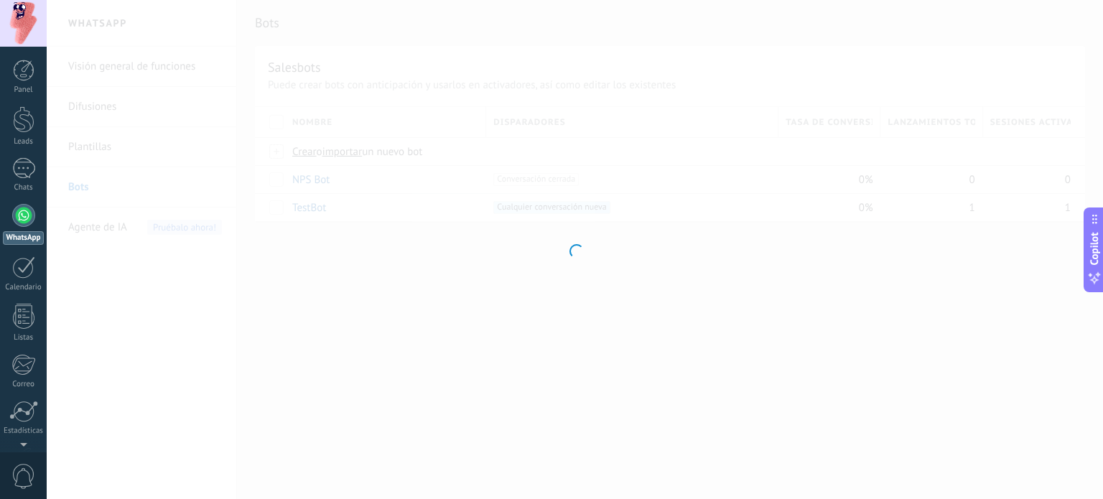
type input "*******"
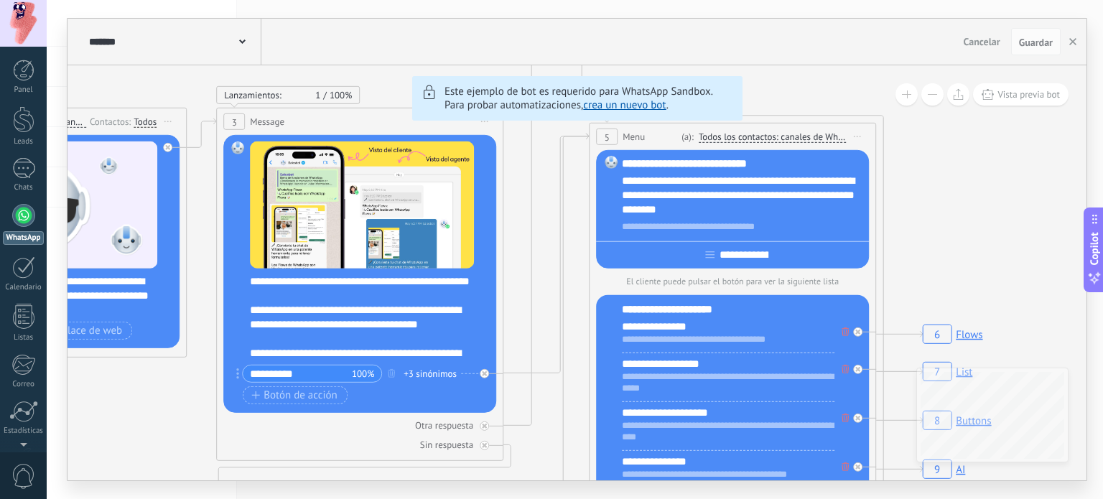
drag, startPoint x: 457, startPoint y: 448, endPoint x: 145, endPoint y: 414, distance: 313.6
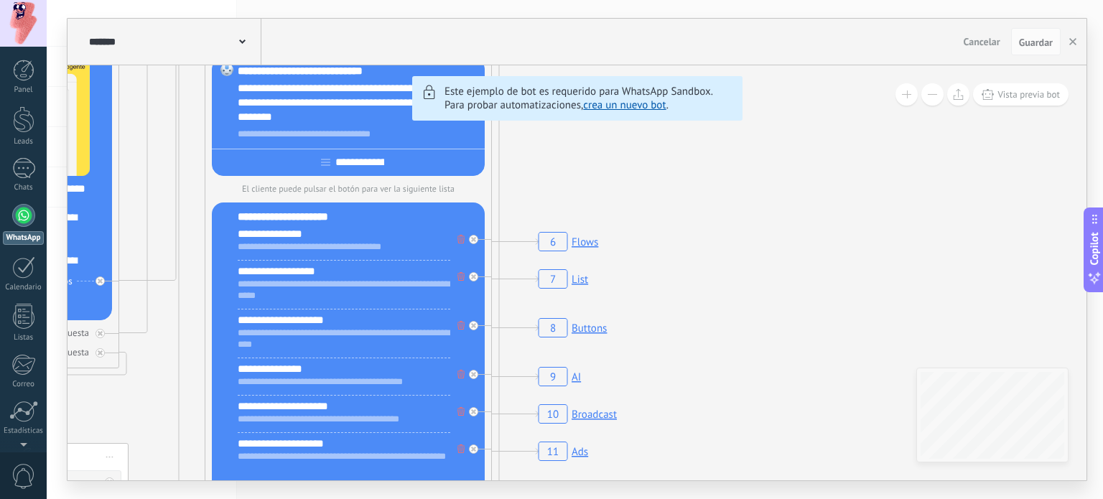
drag, startPoint x: 1008, startPoint y: 164, endPoint x: 594, endPoint y: 182, distance: 414.7
click at [611, 156] on icon "6 Flows 7 List 8 Buttons 9 AI 10 Broadcast 11 Ads 12 Carousel 13 Verification 1…" at bounding box center [1106, 88] width 4920 height 4222
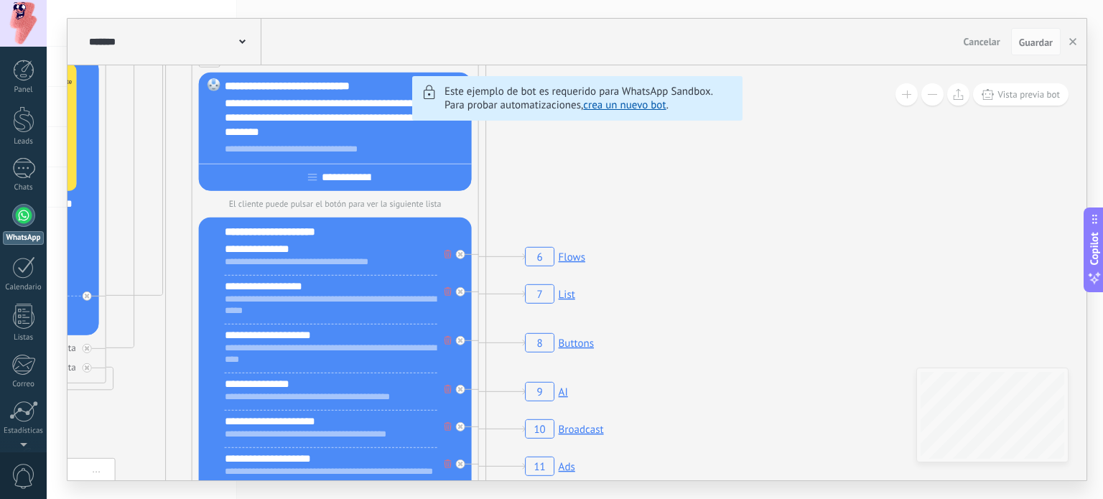
click at [572, 258] on rect at bounding box center [555, 256] width 68 height 27
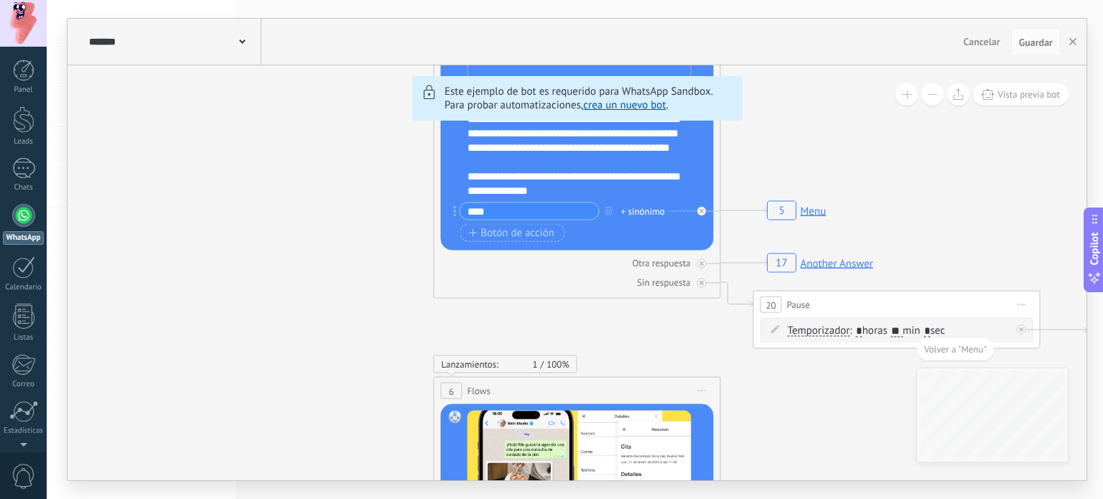
drag, startPoint x: 373, startPoint y: 228, endPoint x: 642, endPoint y: 284, distance: 274.5
drag, startPoint x: 642, startPoint y: 284, endPoint x: 29, endPoint y: 223, distance: 616.4
click at [20, 218] on div at bounding box center [23, 215] width 23 height 23
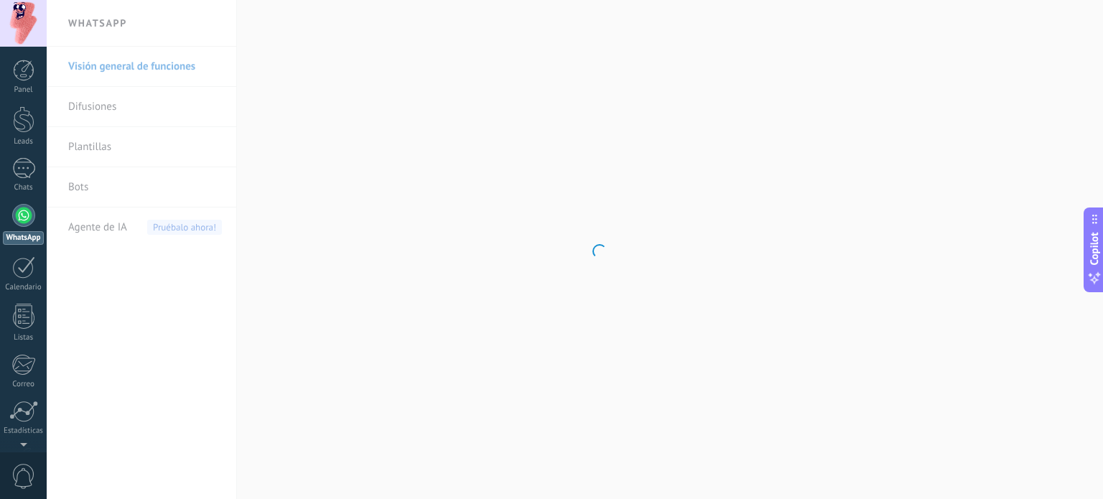
click at [112, 233] on body ".abccls-1,.abccls-2{fill-rule:evenodd}.abccls-2{fill:#fff} .abfcls-1{fill:none}…" at bounding box center [551, 249] width 1103 height 499
click at [112, 232] on span "Agente de IA" at bounding box center [97, 228] width 59 height 40
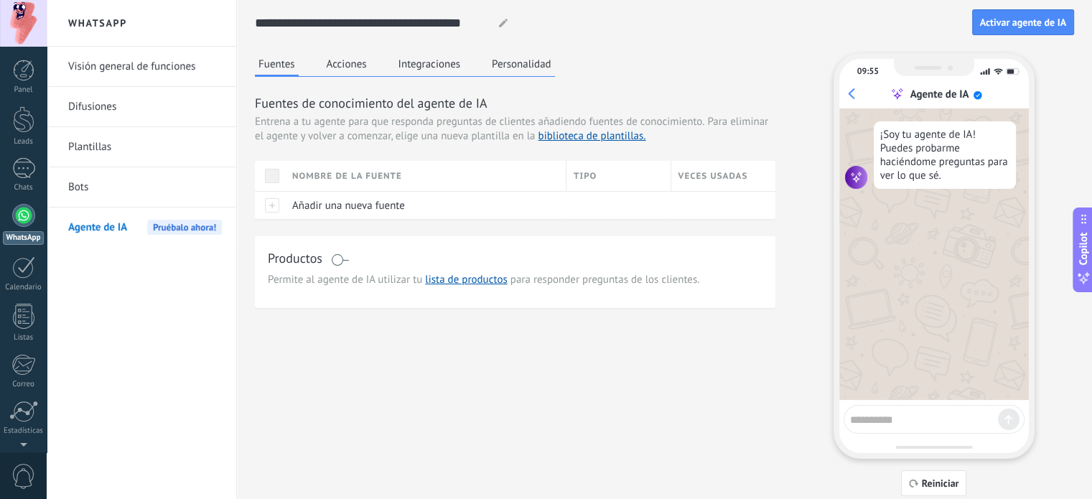
click at [913, 422] on textarea at bounding box center [924, 418] width 148 height 18
type textarea "**********"
click at [1013, 425] on div at bounding box center [1009, 420] width 22 height 22
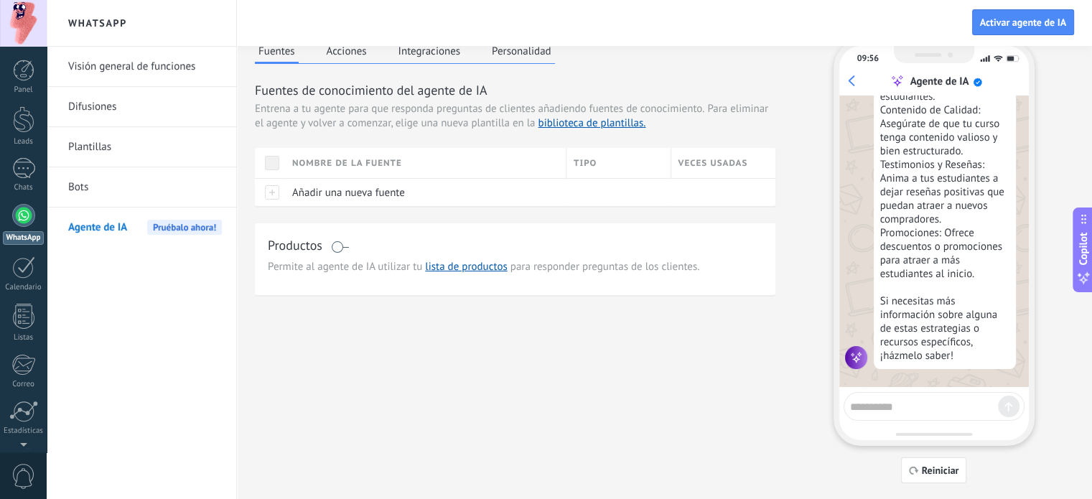
scroll to position [14, 0]
click at [899, 401] on textarea at bounding box center [924, 404] width 148 height 18
type textarea "*"
click at [888, 407] on textarea "**********" at bounding box center [924, 404] width 148 height 18
click at [959, 402] on textarea "**********" at bounding box center [924, 404] width 148 height 18
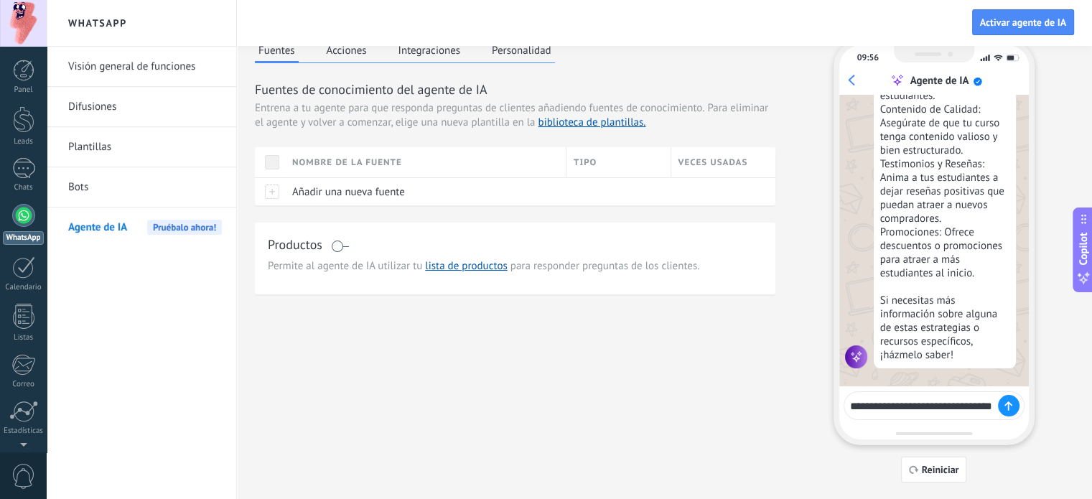
scroll to position [402, 0]
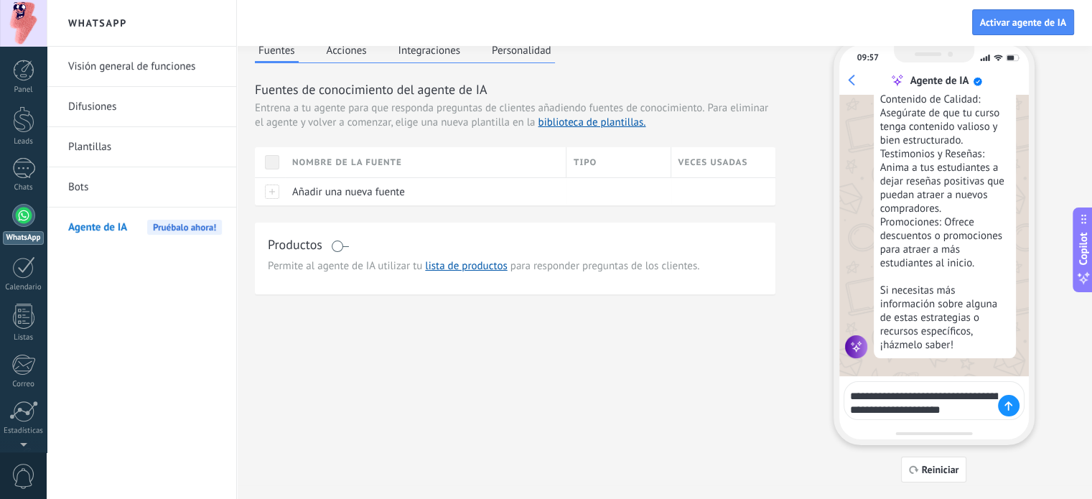
type textarea "**********"
click at [1015, 405] on div at bounding box center [1009, 406] width 22 height 22
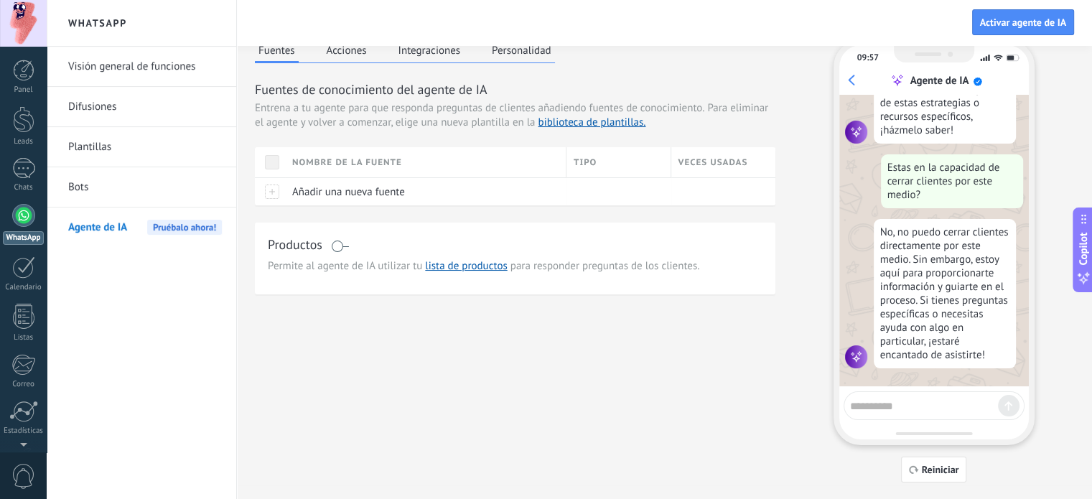
scroll to position [618, 0]
click at [916, 408] on textarea at bounding box center [924, 404] width 148 height 18
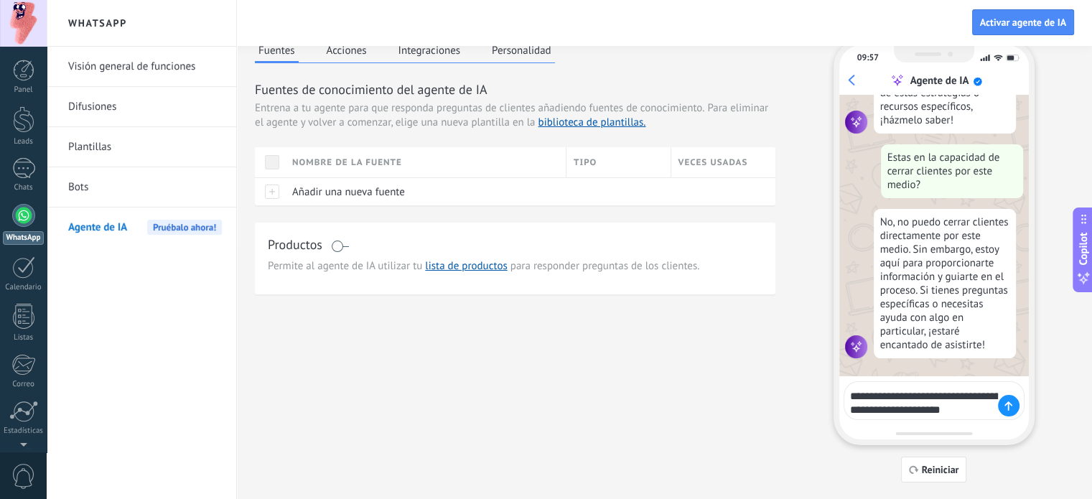
scroll to position [642, 0]
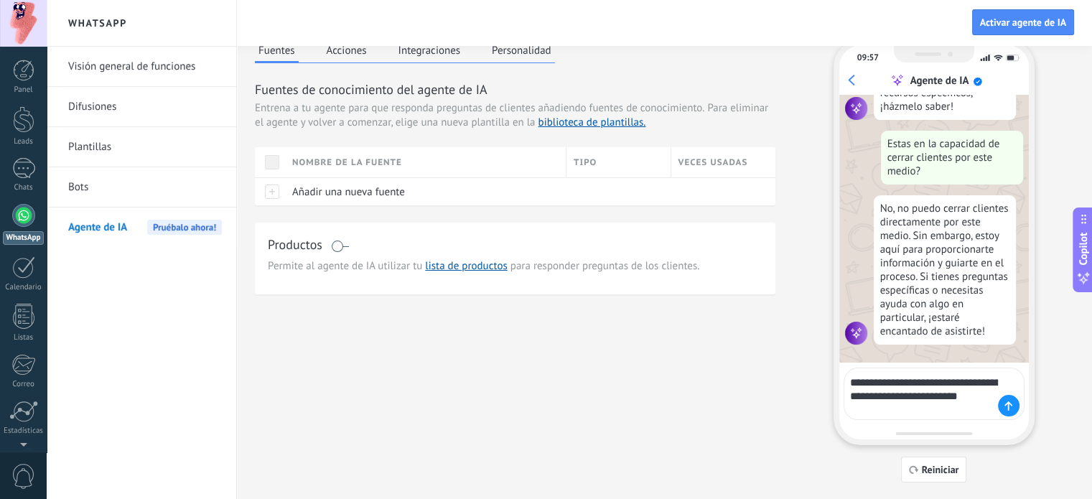
click at [883, 386] on textarea "**********" at bounding box center [924, 393] width 148 height 45
click at [0, 0] on lt-span "********" at bounding box center [0, 0] width 0 height 0
click at [852, 386] on textarea "**********" at bounding box center [924, 393] width 148 height 45
click at [0, 0] on lt-em "**" at bounding box center [0, 0] width 0 height 0
click at [950, 396] on textarea "**********" at bounding box center [924, 393] width 148 height 45
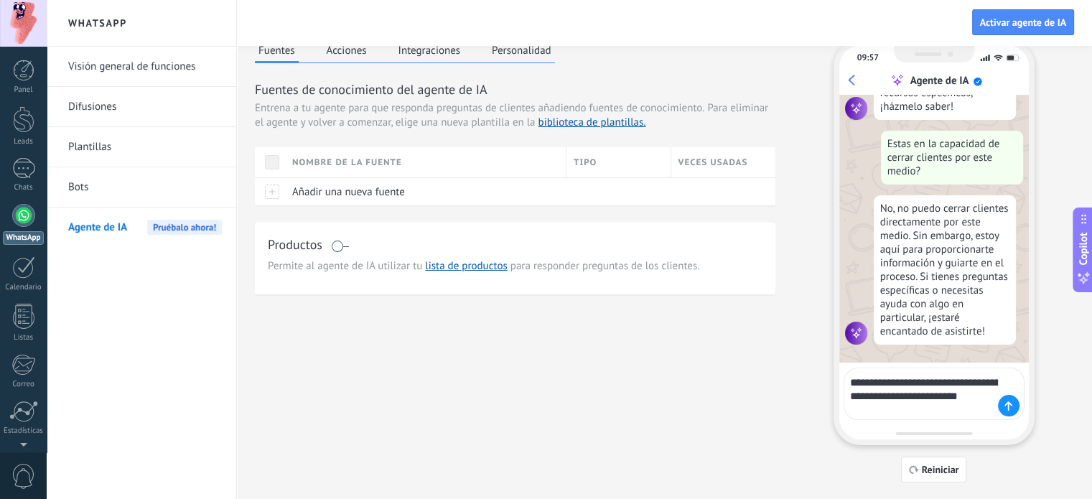
click at [0, 0] on lt-span "********" at bounding box center [0, 0] width 0 height 0
click at [898, 407] on textarea "**********" at bounding box center [924, 393] width 148 height 45
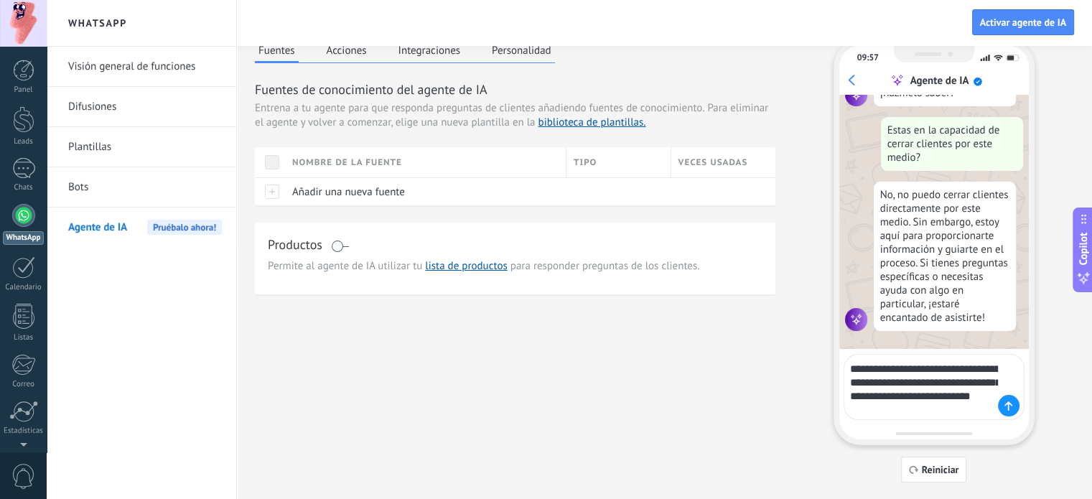
click at [928, 413] on textarea "**********" at bounding box center [924, 387] width 148 height 59
click at [954, 414] on textarea "**********" at bounding box center [924, 387] width 148 height 59
click at [0, 0] on lt-span "* ******" at bounding box center [0, 0] width 0 height 0
type textarea "**********"
click at [1009, 409] on icon at bounding box center [1009, 405] width 8 height 9
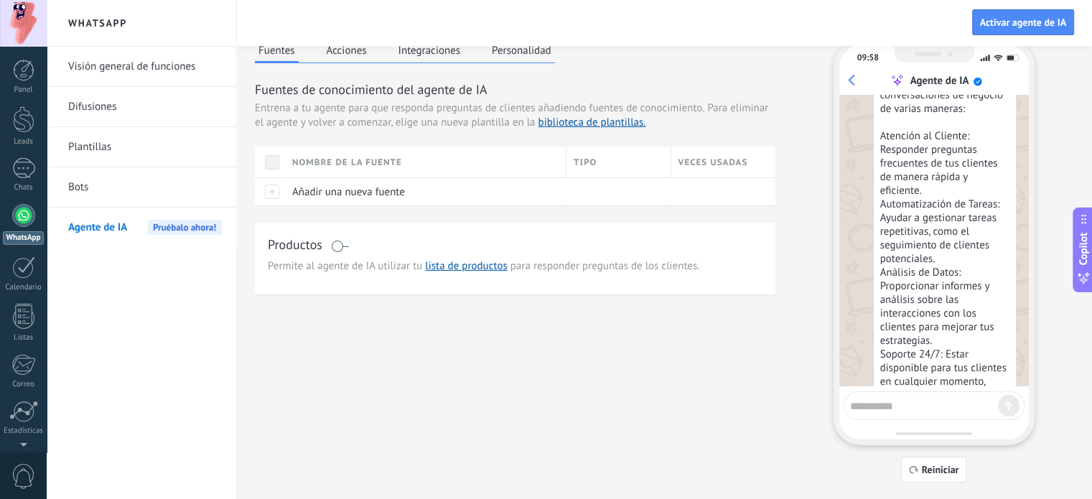
scroll to position [1033, 0]
click at [935, 262] on div "Si contratas el servicio de Kommo, el agente de IA puede ayudarte en tus conver…" at bounding box center [945, 274] width 142 height 477
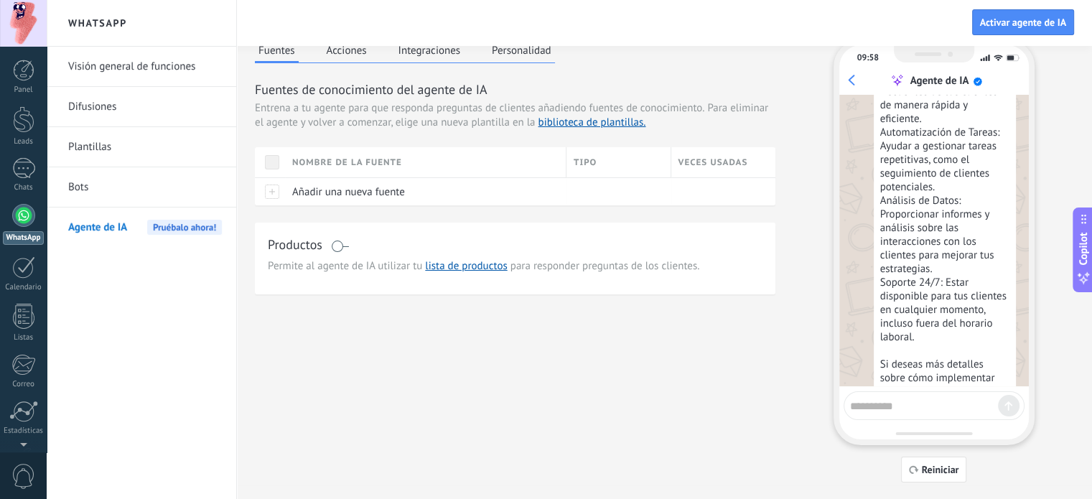
scroll to position [1104, 0]
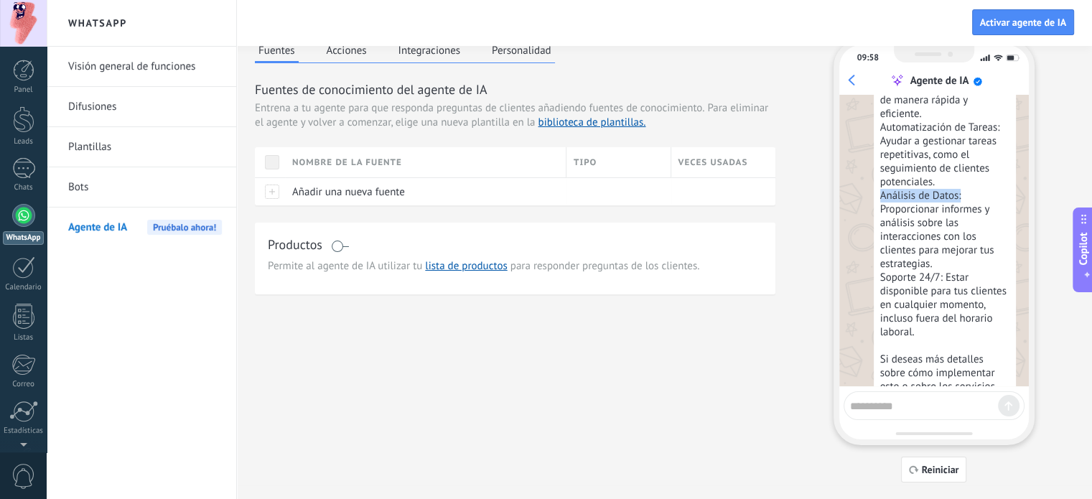
drag, startPoint x: 885, startPoint y: 206, endPoint x: 963, endPoint y: 207, distance: 78.3
click at [963, 207] on div "Si contratas el servicio de Kommo, el agente de IA puede ayudarte en tus conver…" at bounding box center [945, 202] width 142 height 477
click at [931, 271] on div "Si contratas el servicio de Kommo, el agente de IA puede ayudarte en tus conver…" at bounding box center [945, 202] width 142 height 477
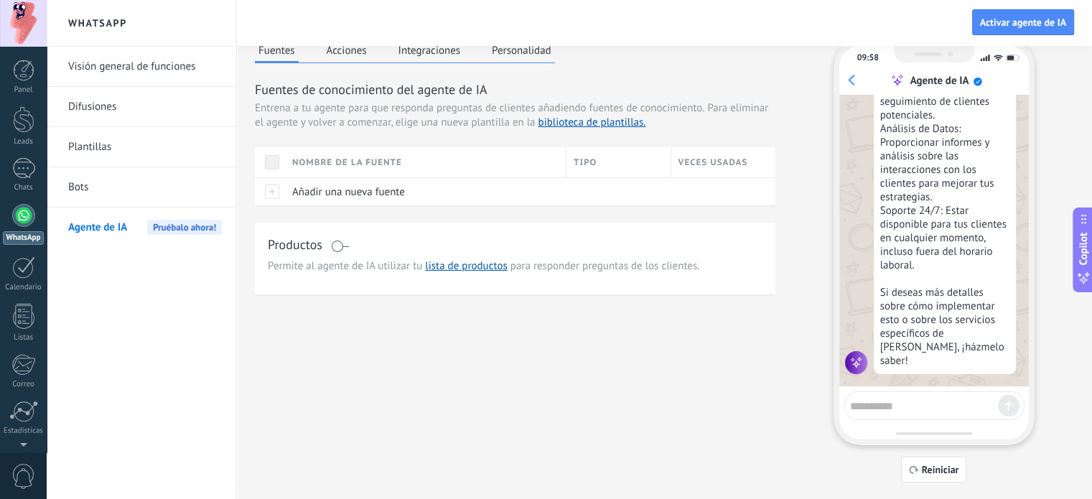
scroll to position [1176, 0]
click at [940, 405] on textarea at bounding box center [924, 404] width 148 height 18
click at [945, 404] on textarea at bounding box center [924, 404] width 148 height 18
click at [911, 401] on textarea at bounding box center [924, 404] width 148 height 18
type textarea "**"
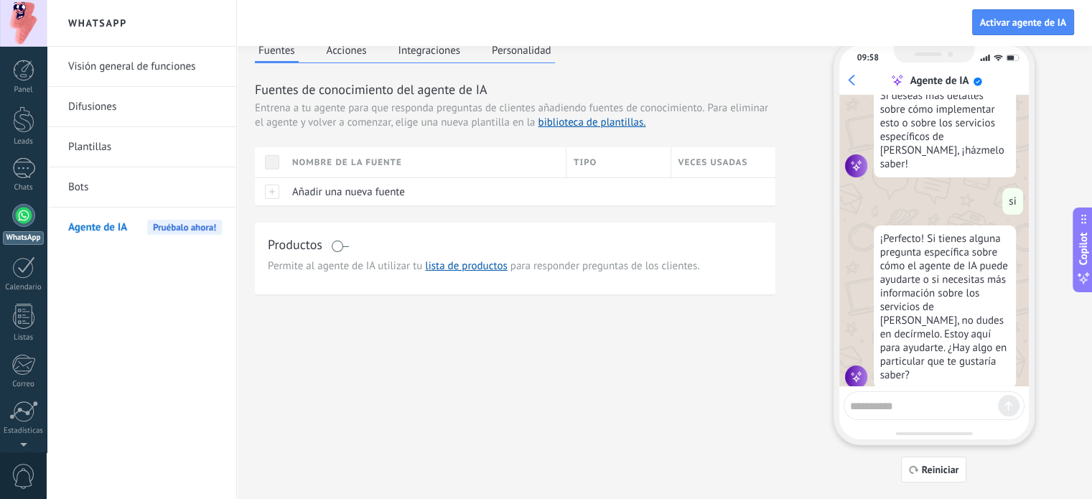
scroll to position [1375, 0]
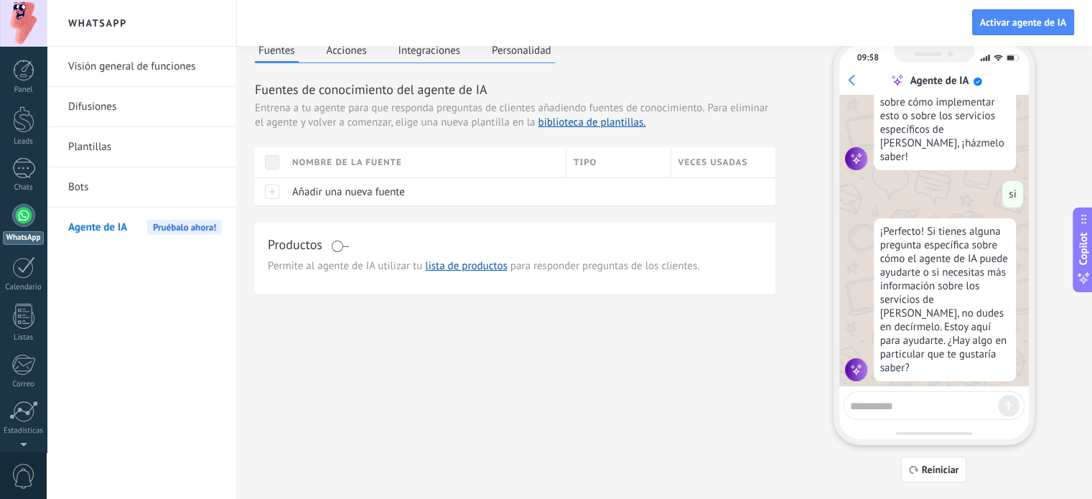
click at [919, 399] on textarea at bounding box center [924, 404] width 148 height 18
click at [941, 404] on textarea at bounding box center [924, 404] width 148 height 18
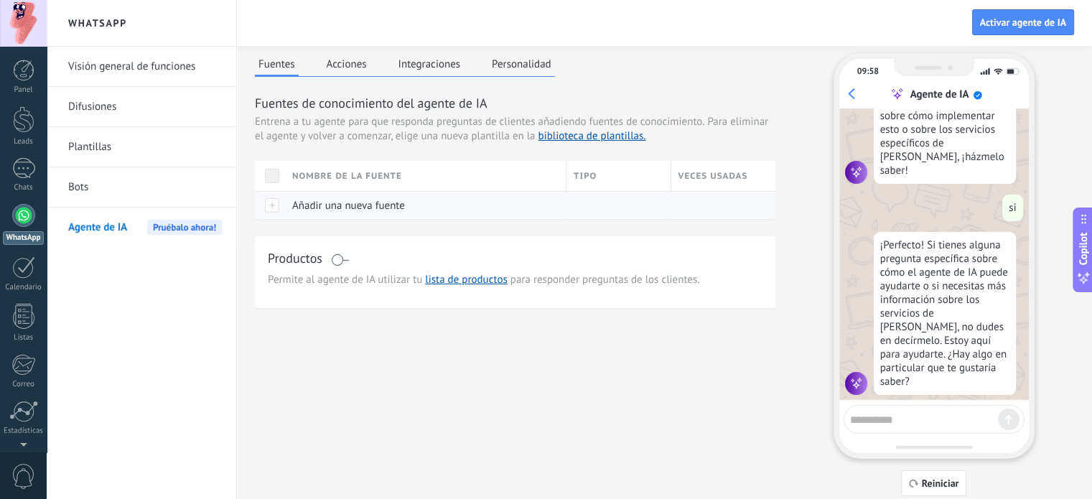
scroll to position [0, 0]
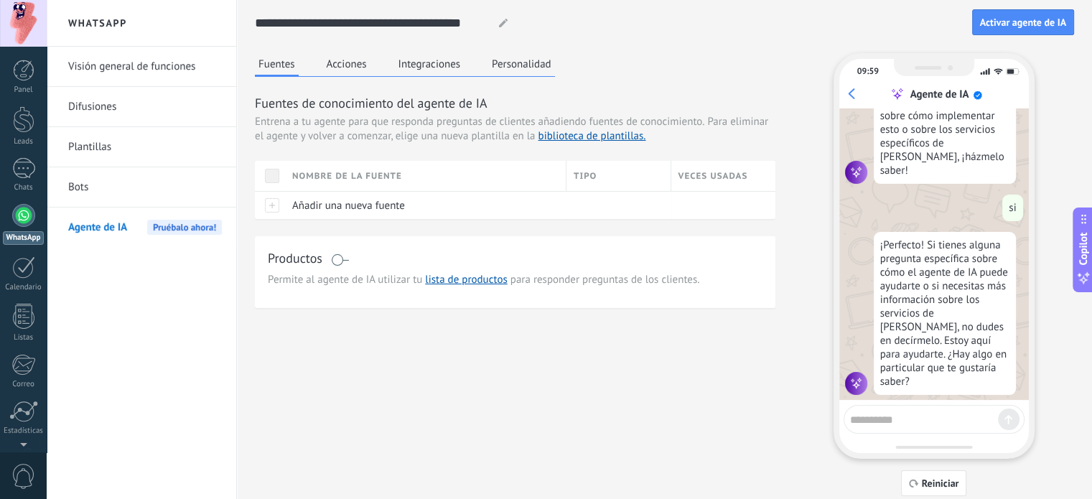
click at [354, 67] on button "Acciones" at bounding box center [346, 64] width 47 height 22
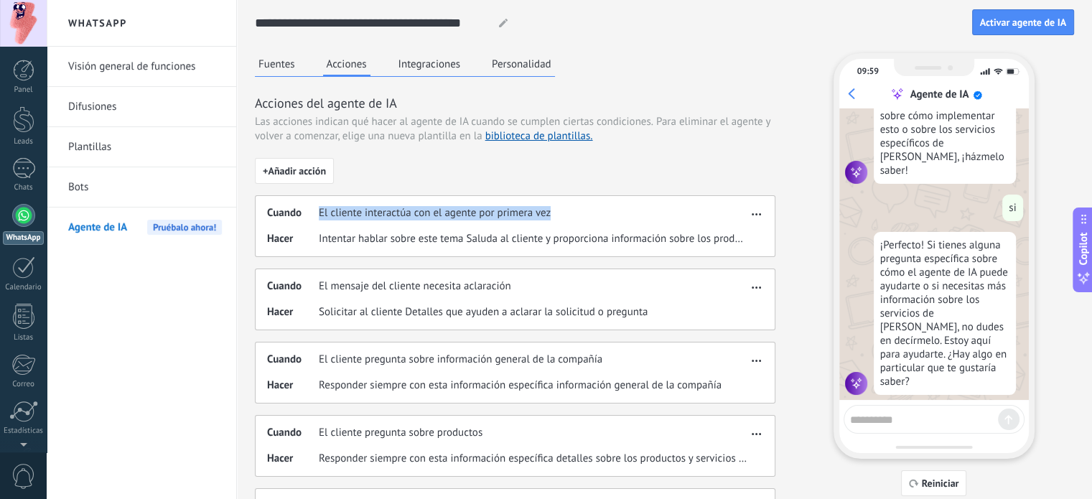
drag, startPoint x: 319, startPoint y: 218, endPoint x: 590, endPoint y: 213, distance: 270.8
click at [590, 213] on div "Cuando El cliente interactúa con el agente por primera vez" at bounding box center [507, 213] width 480 height 14
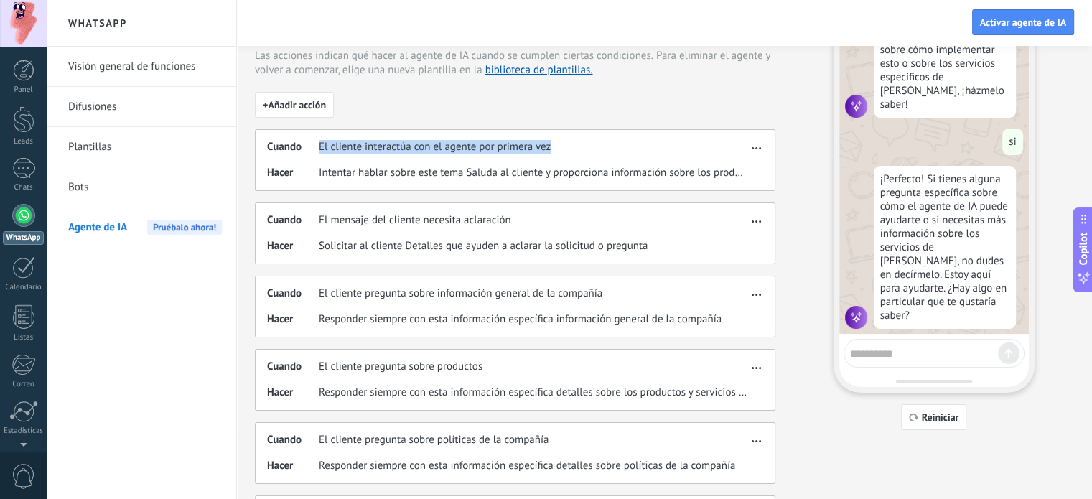
scroll to position [72, 0]
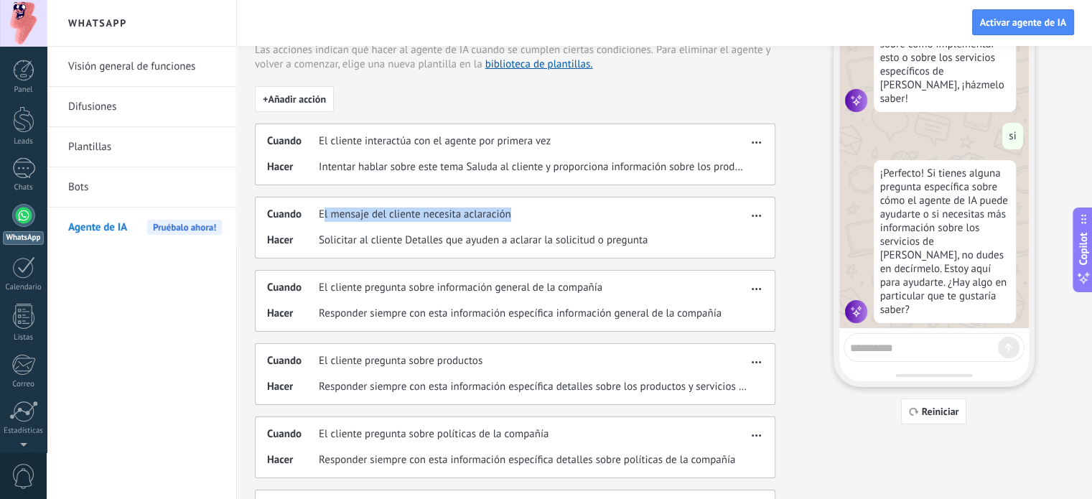
drag, startPoint x: 322, startPoint y: 215, endPoint x: 526, endPoint y: 203, distance: 205.0
click at [526, 203] on div "Cuando El mensaje del cliente necesita aclaración Hacer Solicitar al cliente De…" at bounding box center [515, 228] width 521 height 62
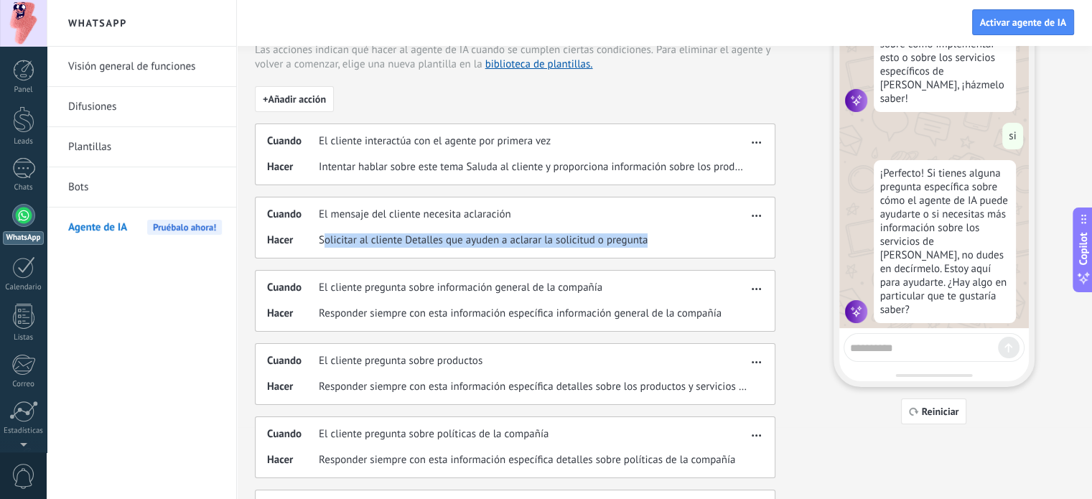
drag, startPoint x: 328, startPoint y: 235, endPoint x: 662, endPoint y: 236, distance: 333.9
click at [662, 236] on div "Hacer Solicitar al cliente Detalles que ayuden a aclarar la solicitud o pregunta" at bounding box center [507, 240] width 480 height 14
click at [666, 237] on div "Hacer Solicitar al cliente Detalles que ayuden a aclarar la solicitud o pregunta" at bounding box center [507, 240] width 480 height 14
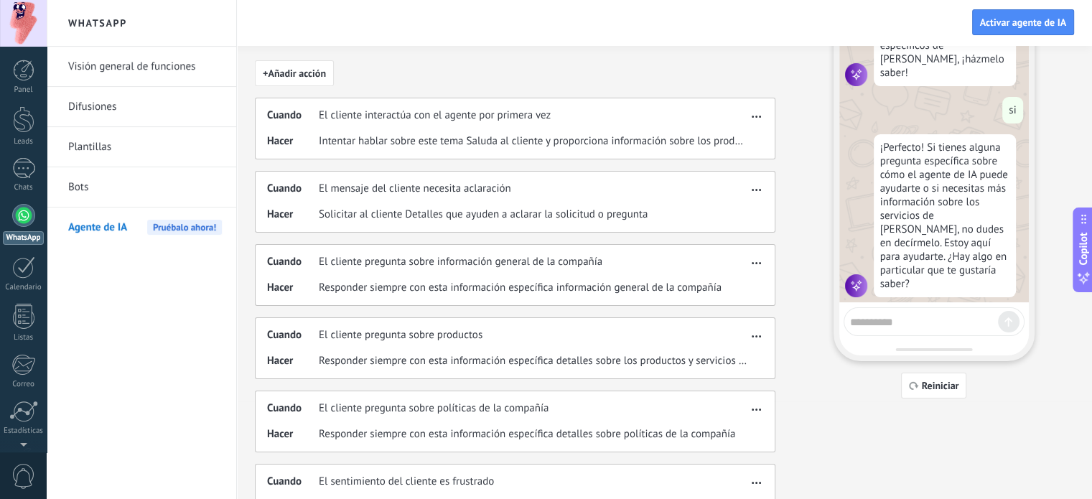
scroll to position [144, 0]
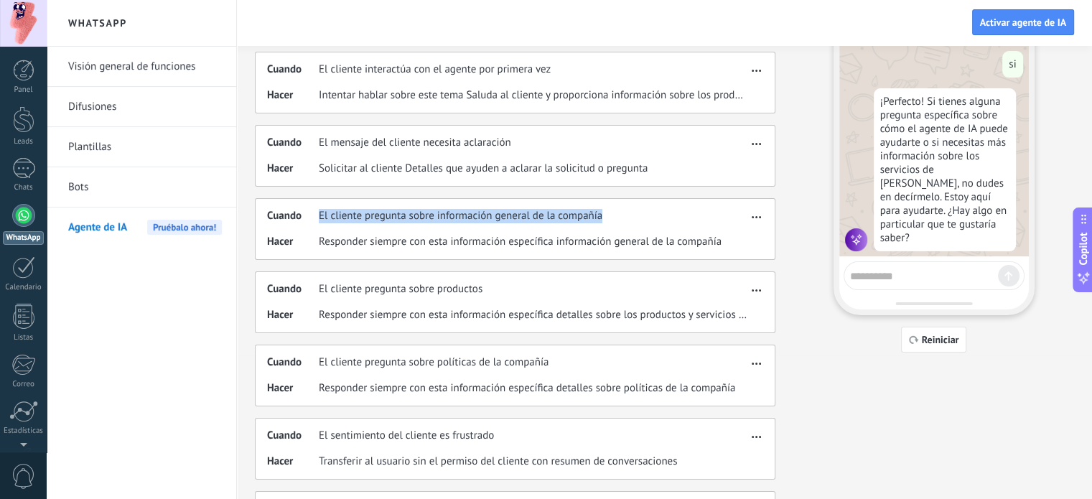
drag, startPoint x: 314, startPoint y: 213, endPoint x: 648, endPoint y: 218, distance: 333.9
click at [647, 218] on div "Cuando El cliente pregunta sobre información general de la compañía" at bounding box center [507, 216] width 480 height 14
click at [649, 218] on div "Cuando El cliente pregunta sobre información general de la compañía" at bounding box center [507, 216] width 480 height 14
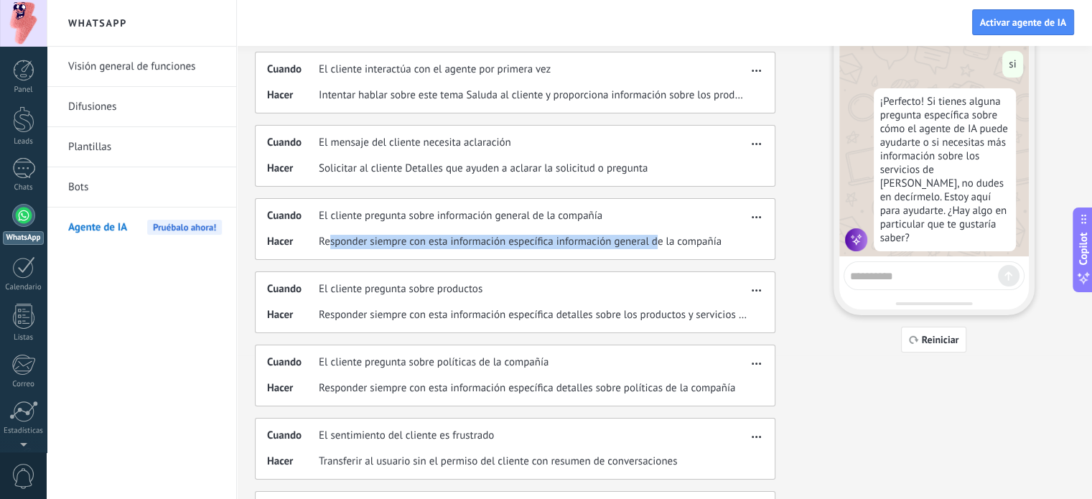
drag, startPoint x: 497, startPoint y: 235, endPoint x: 592, endPoint y: 277, distance: 104.5
click at [659, 243] on span "Responder siempre con esta información específica información general de la com…" at bounding box center [520, 242] width 403 height 14
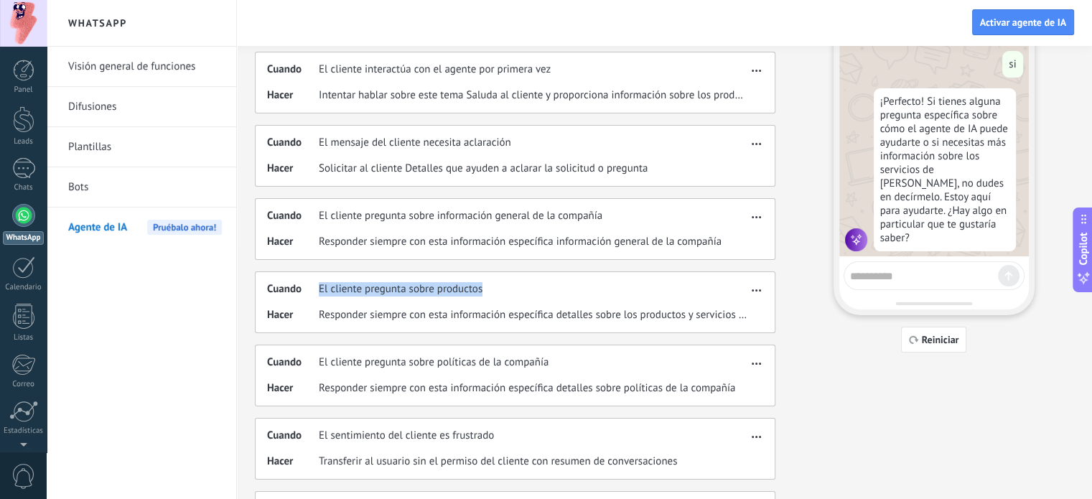
drag, startPoint x: 541, startPoint y: 292, endPoint x: 302, endPoint y: 284, distance: 239.3
click at [302, 284] on div "Cuando El cliente pregunta sobre productos" at bounding box center [507, 289] width 480 height 14
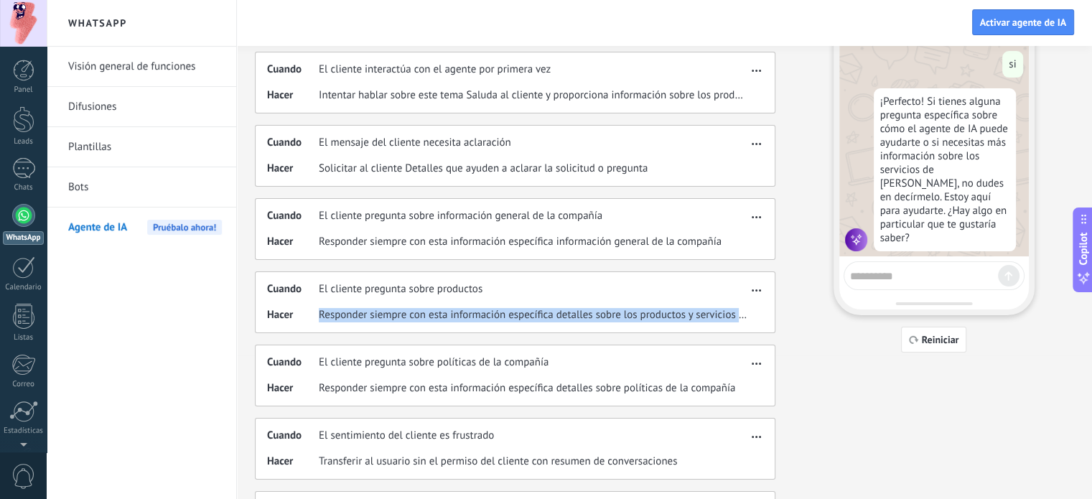
drag, startPoint x: 316, startPoint y: 314, endPoint x: 747, endPoint y: 312, distance: 430.9
click at [747, 312] on div "Hacer Responder siempre con esta información específica detalles sobre los prod…" at bounding box center [507, 315] width 480 height 14
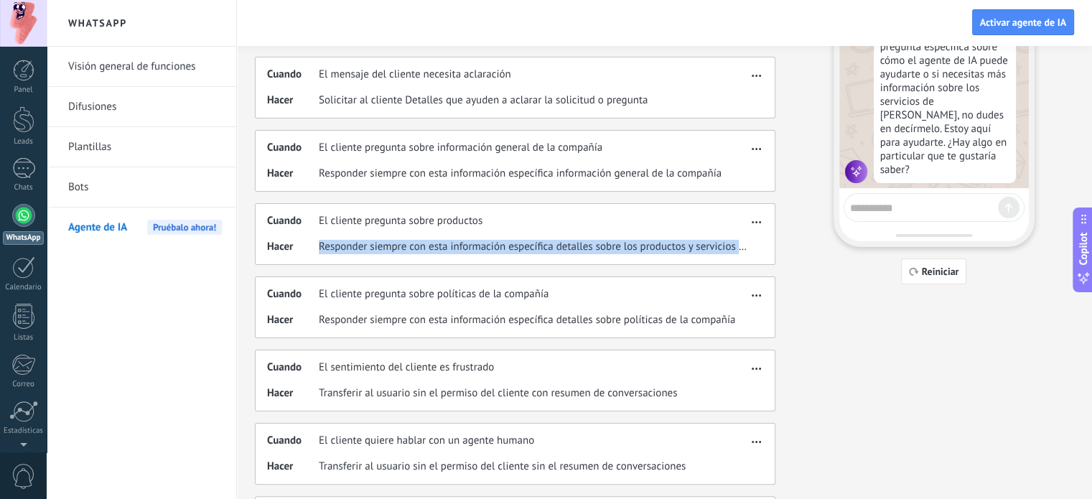
scroll to position [215, 0]
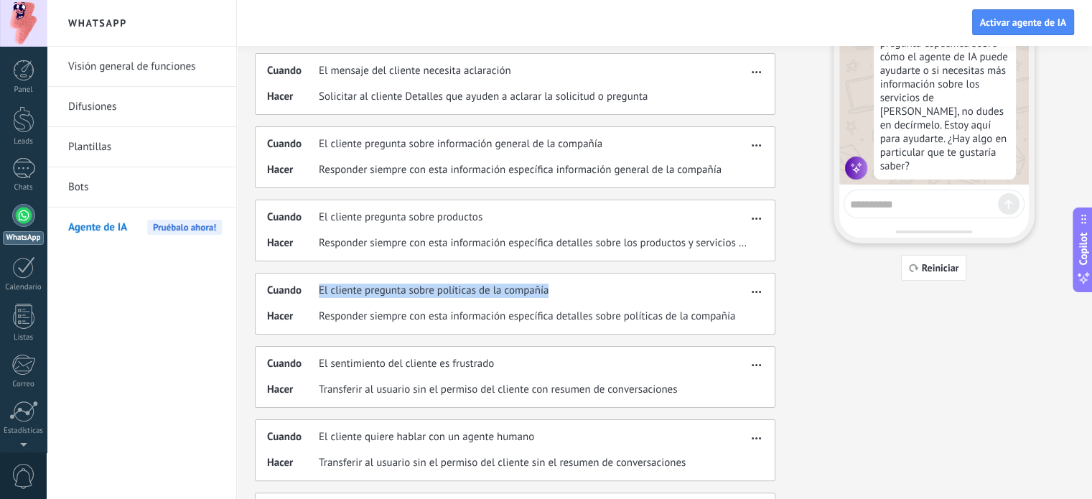
drag, startPoint x: 318, startPoint y: 286, endPoint x: 592, endPoint y: 287, distance: 273.6
click at [592, 287] on div "Cuando El cliente pregunta sobre políticas de la compañía" at bounding box center [507, 291] width 480 height 14
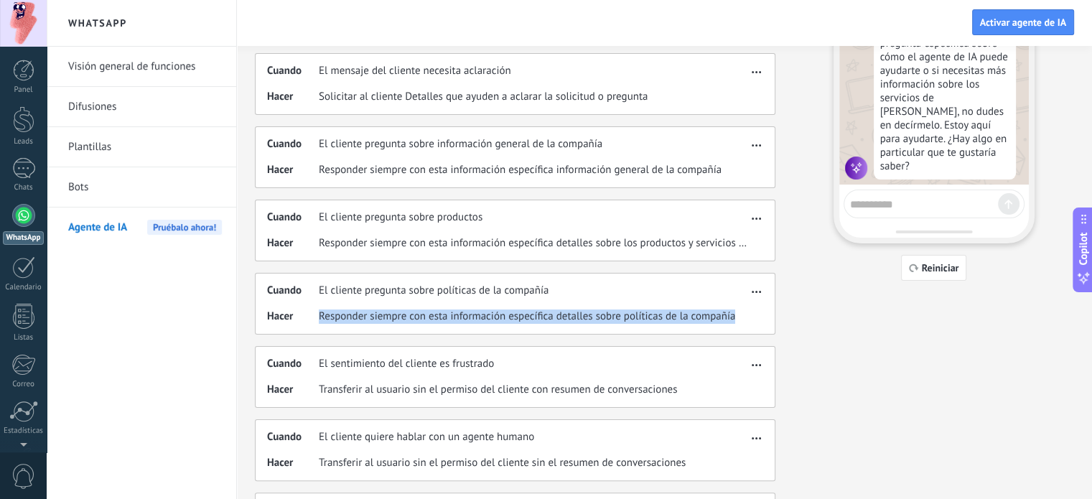
drag, startPoint x: 317, startPoint y: 317, endPoint x: 751, endPoint y: 318, distance: 433.7
click at [751, 318] on div "Cuando El cliente pregunta sobre políticas de la compañía Hacer Responder siemp…" at bounding box center [515, 304] width 521 height 62
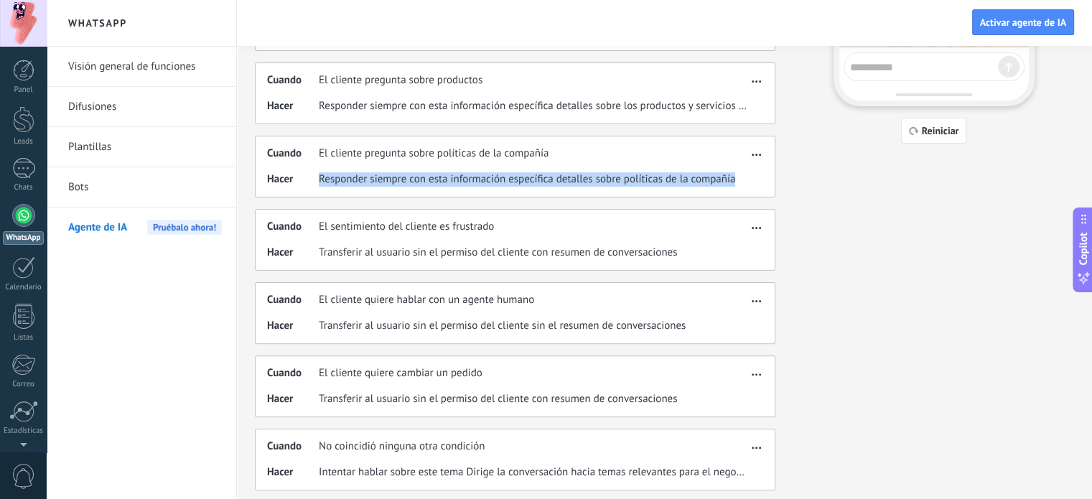
scroll to position [358, 0]
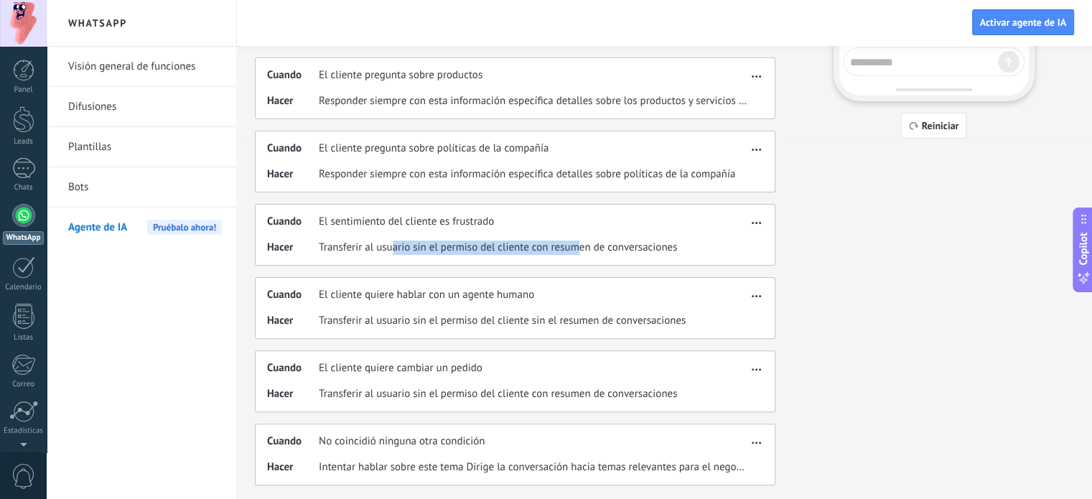
drag, startPoint x: 462, startPoint y: 248, endPoint x: 575, endPoint y: 252, distance: 113.5
click at [575, 252] on span "Transferir al usuario sin el permiso del cliente con resumen de conversaciones" at bounding box center [498, 248] width 358 height 14
click at [564, 259] on div "Cuando El sentimiento del cliente es frustrado Hacer Transferir al usuario sin …" at bounding box center [515, 235] width 521 height 62
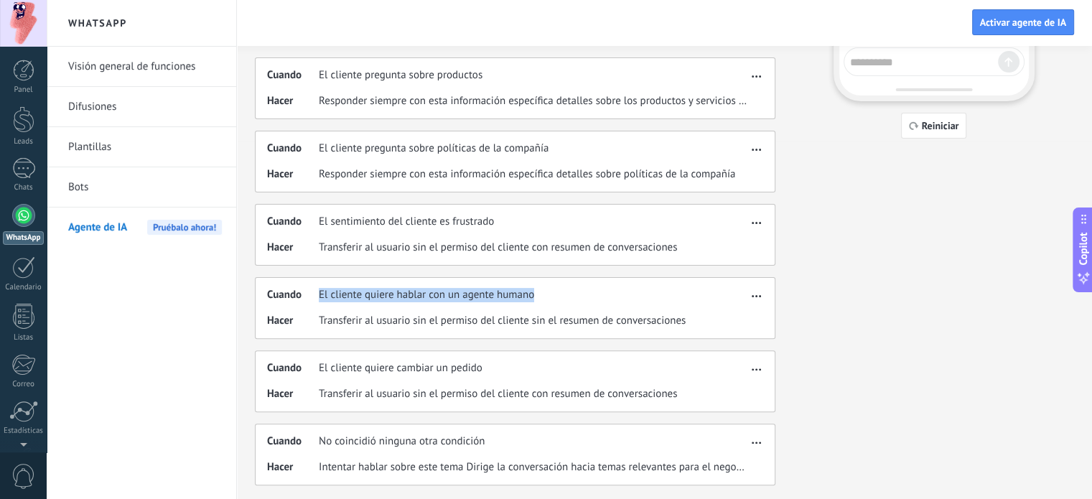
drag, startPoint x: 521, startPoint y: 287, endPoint x: 315, endPoint y: 293, distance: 206.2
click at [313, 292] on div "Cuando El cliente quiere hablar con un agente humano" at bounding box center [507, 295] width 480 height 14
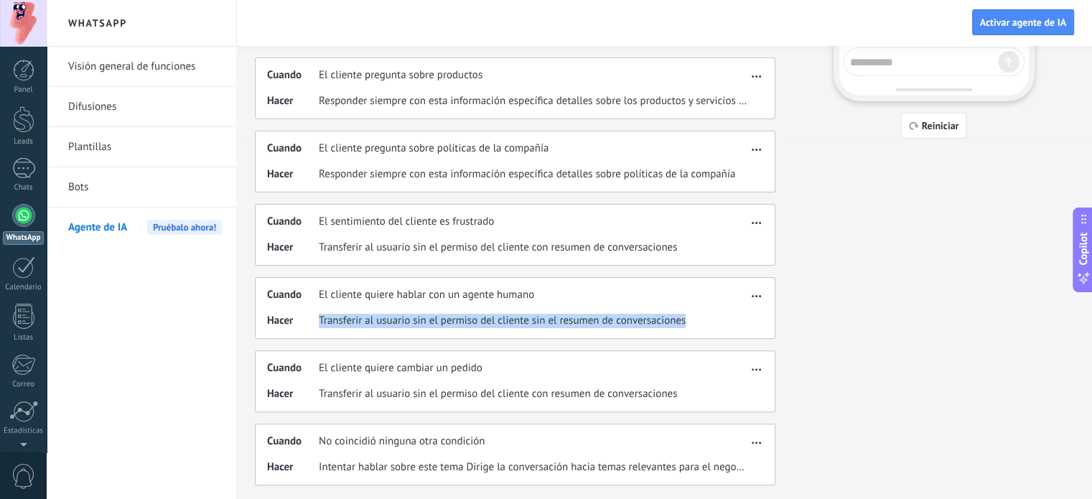
drag, startPoint x: 319, startPoint y: 324, endPoint x: 694, endPoint y: 315, distance: 374.9
click at [694, 315] on div "Hacer Transferir al usuario sin el permiso del cliente sin el resumen de conver…" at bounding box center [507, 321] width 480 height 14
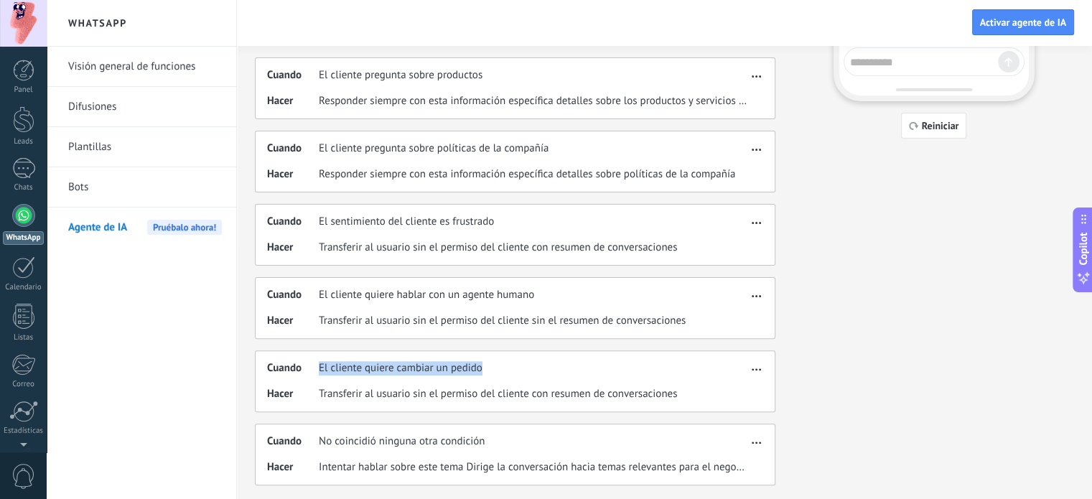
drag, startPoint x: 318, startPoint y: 362, endPoint x: 529, endPoint y: 361, distance: 210.4
click at [529, 361] on div "Cuando El cliente quiere cambiar un pedido" at bounding box center [507, 368] width 480 height 14
click at [522, 375] on div "Cuando El cliente quiere cambiar un pedido Hacer Transferir al usuario sin el p…" at bounding box center [515, 381] width 521 height 62
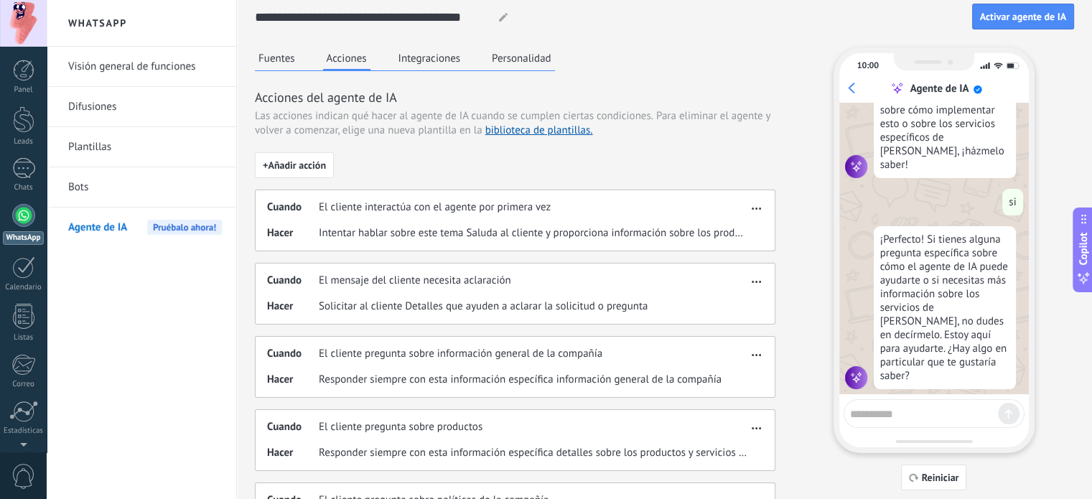
scroll to position [0, 0]
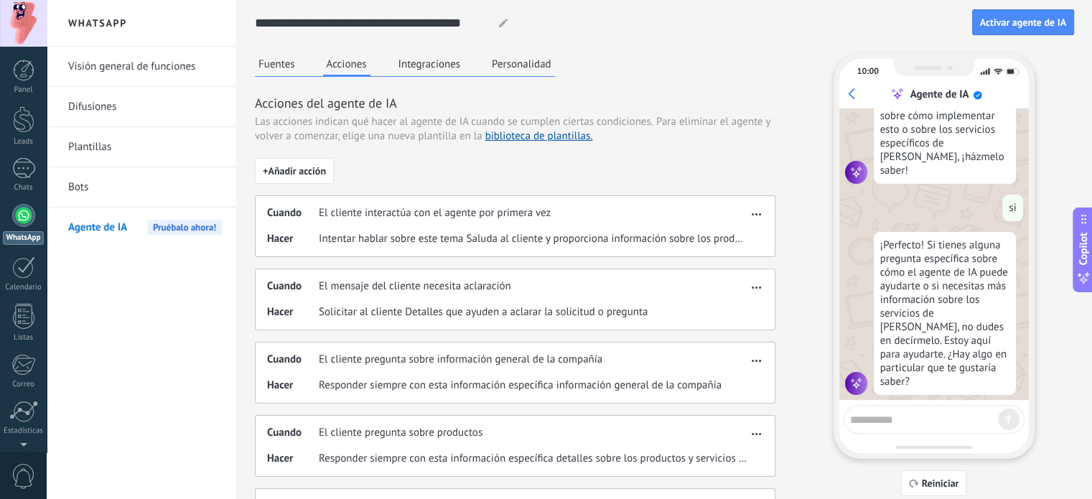
click at [429, 78] on div "Fuentes Acciones Integraciones Personalidad Acciones del agente de IA Las accio…" at bounding box center [515, 448] width 521 height 790
click at [431, 68] on button "Integraciones" at bounding box center [430, 64] width 70 height 22
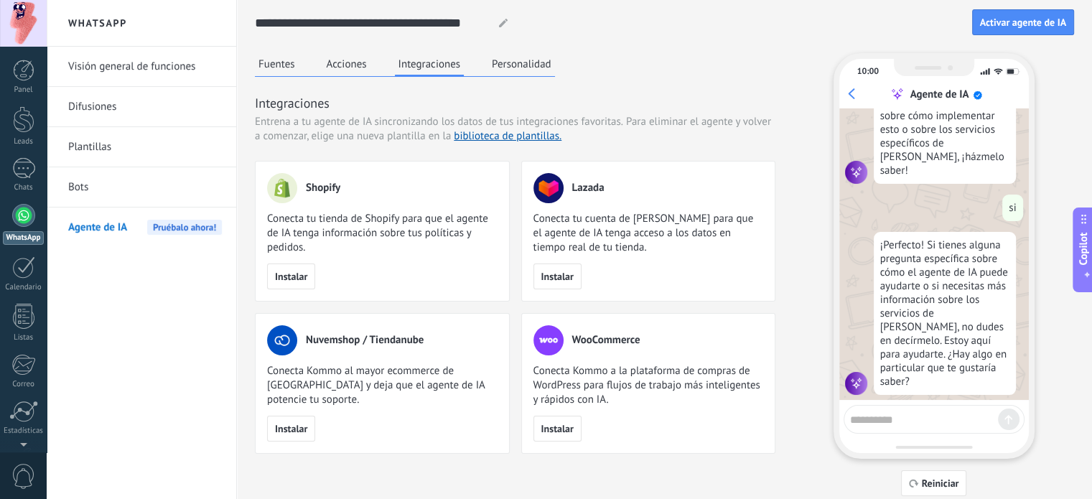
click at [526, 72] on button "Personalidad" at bounding box center [521, 64] width 67 height 22
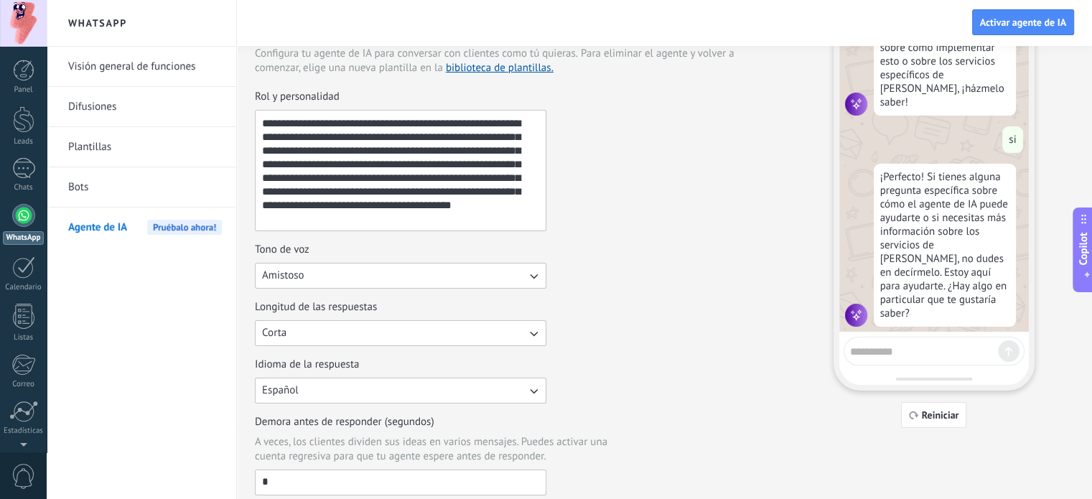
scroll to position [72, 0]
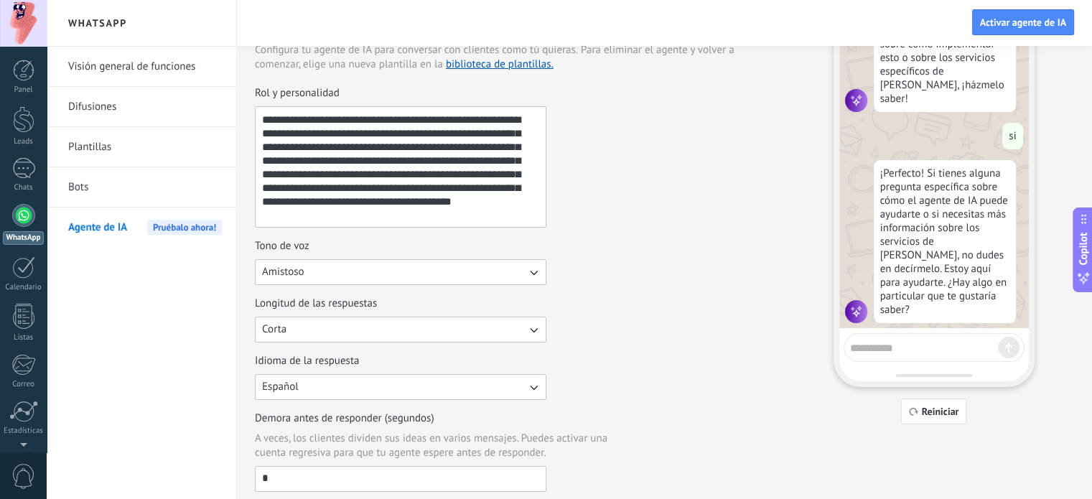
click at [882, 352] on textarea at bounding box center [924, 346] width 148 height 18
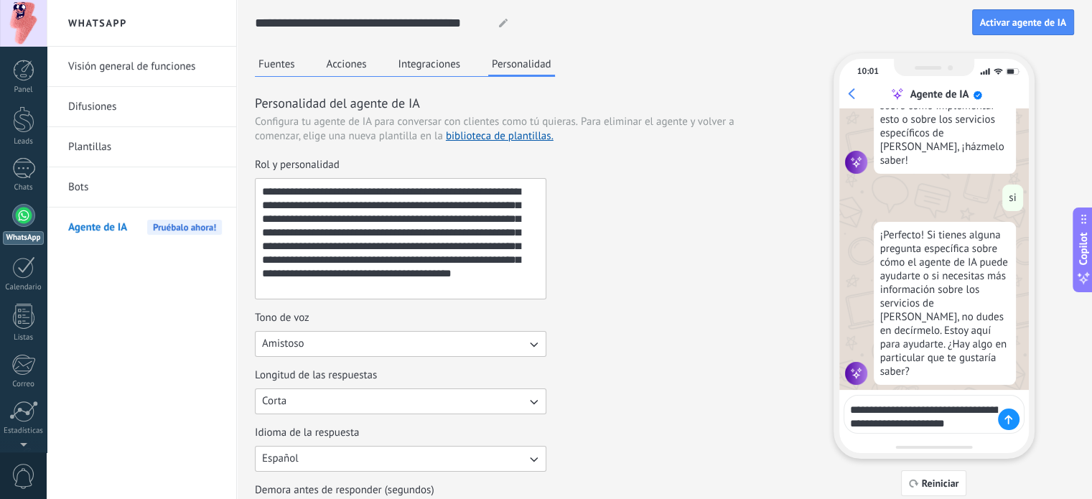
scroll to position [1399, 0]
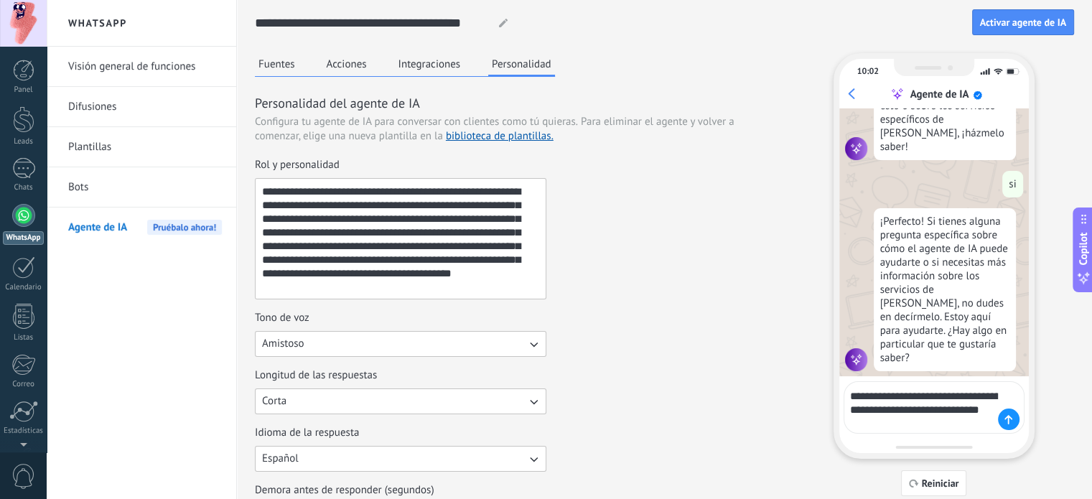
click at [937, 397] on textarea "**********" at bounding box center [924, 407] width 148 height 45
click at [0, 0] on lt-span "**** * *****" at bounding box center [0, 0] width 0 height 0
click at [889, 411] on textarea "**********" at bounding box center [924, 407] width 148 height 45
click at [0, 0] on lt-span "**********" at bounding box center [0, 0] width 0 height 0
click at [873, 394] on textarea "**********" at bounding box center [924, 407] width 148 height 45
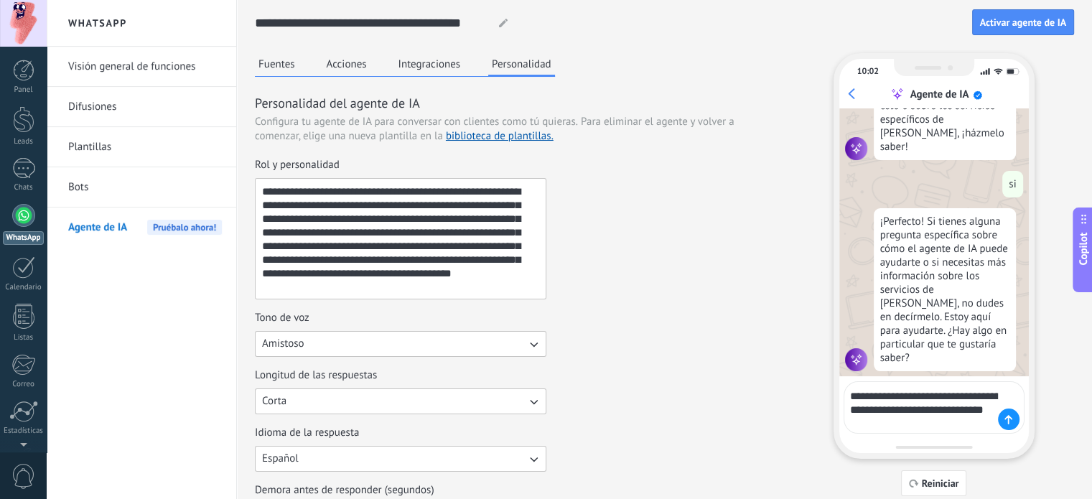
click at [0, 0] on lt-span "* *****" at bounding box center [0, 0] width 0 height 0
type textarea "**********"
click at [898, 418] on textarea "**********" at bounding box center [924, 407] width 148 height 45
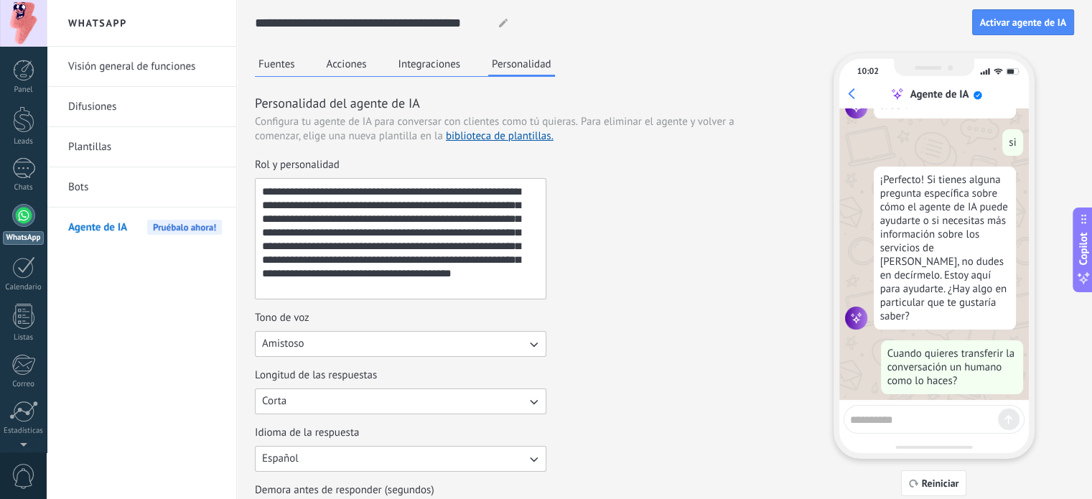
scroll to position [1478, 0]
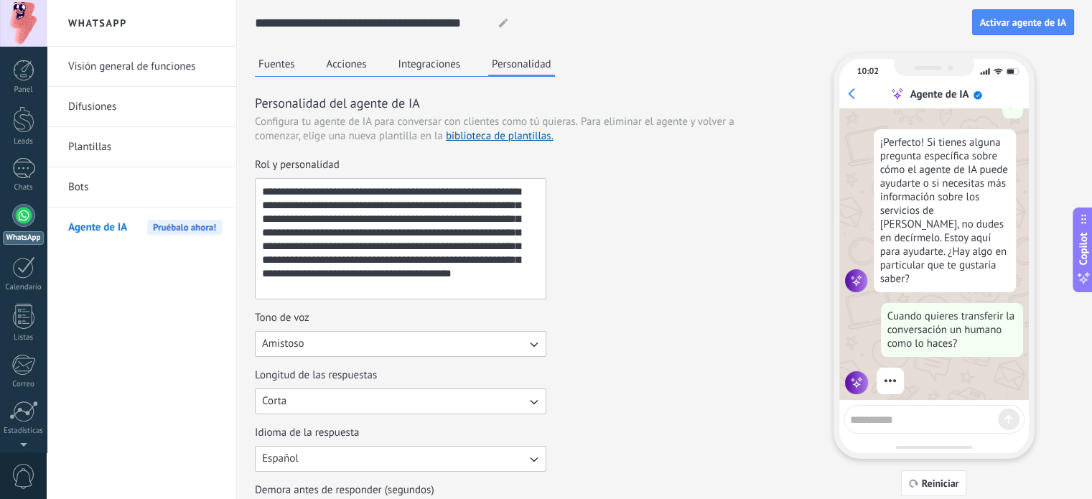
click at [283, 60] on button "Fuentes" at bounding box center [277, 64] width 44 height 22
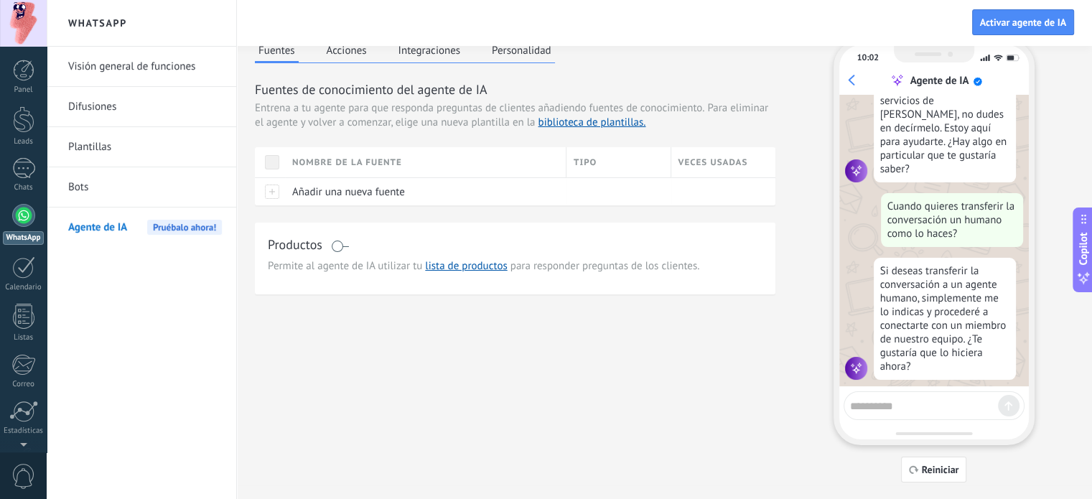
scroll to position [0, 0]
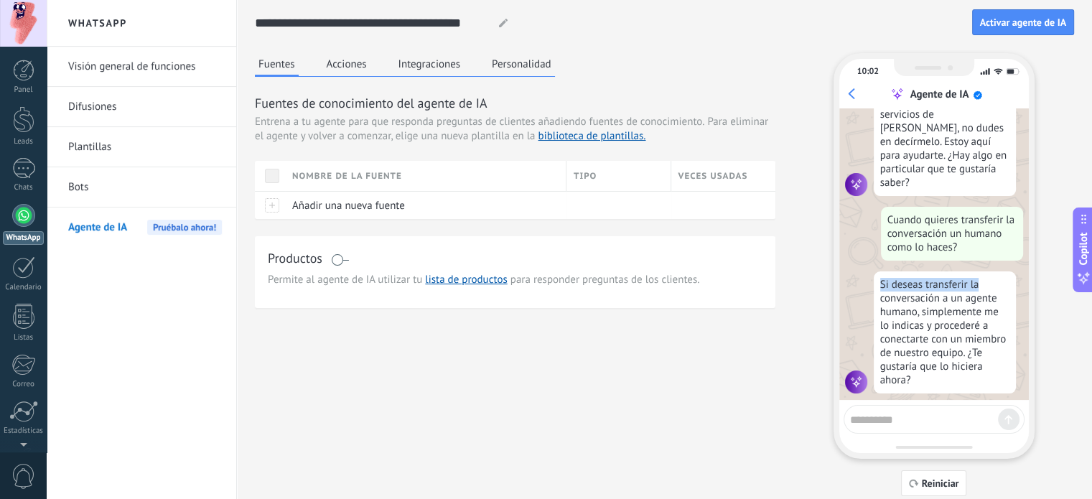
drag, startPoint x: 881, startPoint y: 274, endPoint x: 983, endPoint y: 276, distance: 102.0
click at [983, 276] on div "Si deseas transferir la conversación a un agente humano, simplemente me lo indi…" at bounding box center [945, 332] width 142 height 122
drag, startPoint x: 879, startPoint y: 300, endPoint x: 918, endPoint y: 295, distance: 39.8
click at [918, 295] on div "Si deseas transferir la conversación a un agente humano, simplemente me lo indi…" at bounding box center [945, 332] width 142 height 122
drag, startPoint x: 883, startPoint y: 327, endPoint x: 931, endPoint y: 328, distance: 47.4
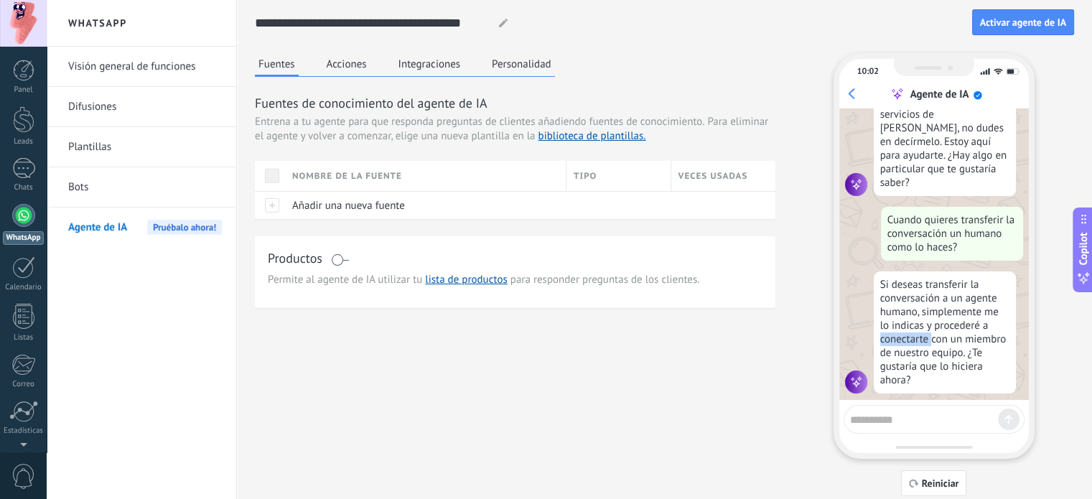
click at [931, 328] on div "Si deseas transferir la conversación a un agente humano, simplemente me lo indi…" at bounding box center [945, 332] width 142 height 122
drag, startPoint x: 889, startPoint y: 344, endPoint x: 961, endPoint y: 341, distance: 71.9
click at [961, 341] on div "Si deseas transferir la conversación a un agente humano, simplemente me lo indi…" at bounding box center [945, 332] width 142 height 122
click at [949, 359] on div "Si deseas transferir la conversación a un agente humano, simplemente me lo indi…" at bounding box center [945, 332] width 142 height 122
click at [939, 415] on textarea at bounding box center [924, 418] width 148 height 18
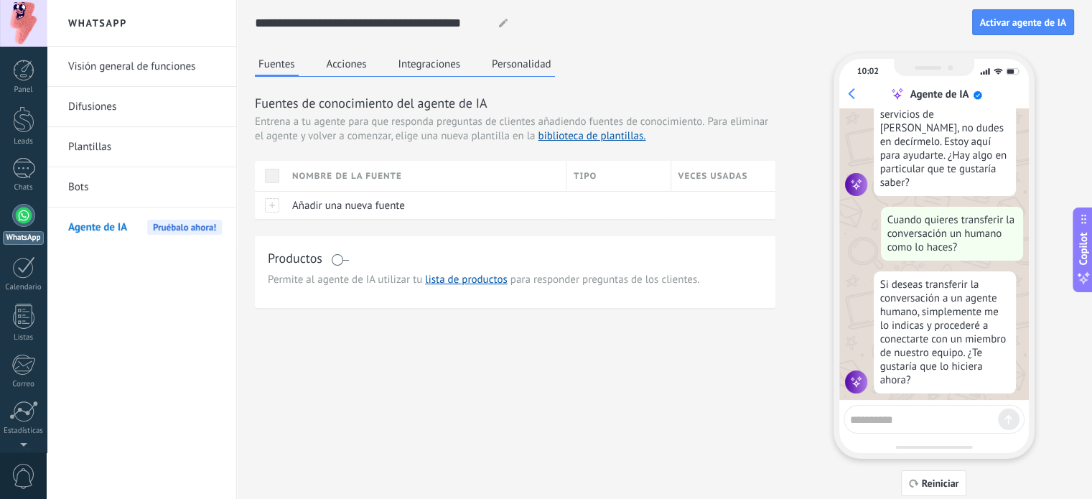
click at [360, 59] on button "Acciones" at bounding box center [346, 64] width 47 height 22
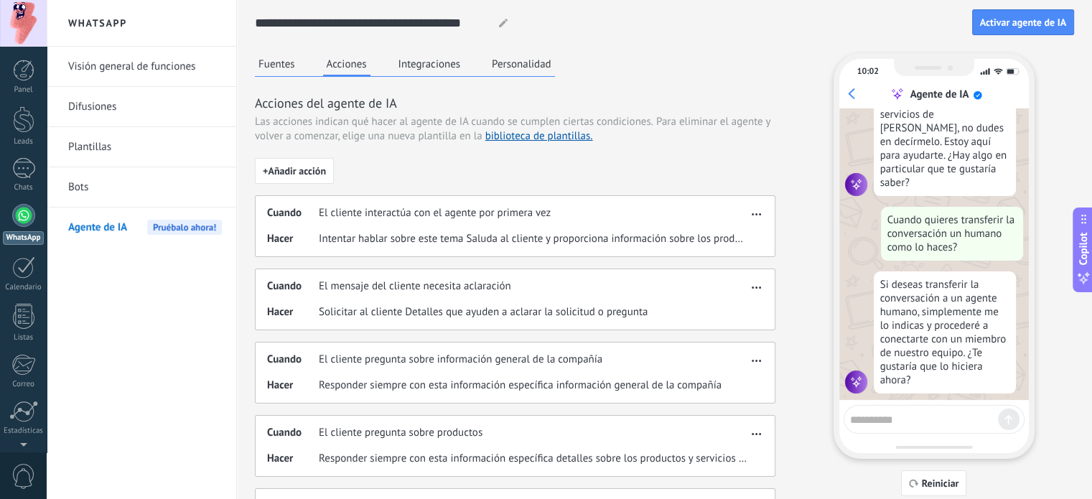
click at [64, 187] on li "Bots" at bounding box center [142, 187] width 190 height 40
click at [24, 281] on link "Calendario" at bounding box center [23, 274] width 47 height 36
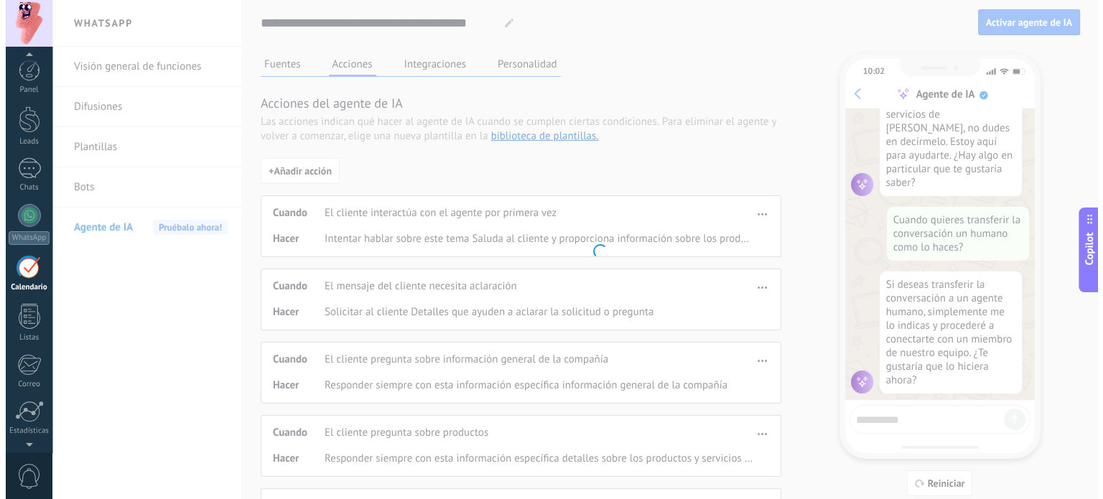
scroll to position [40, 0]
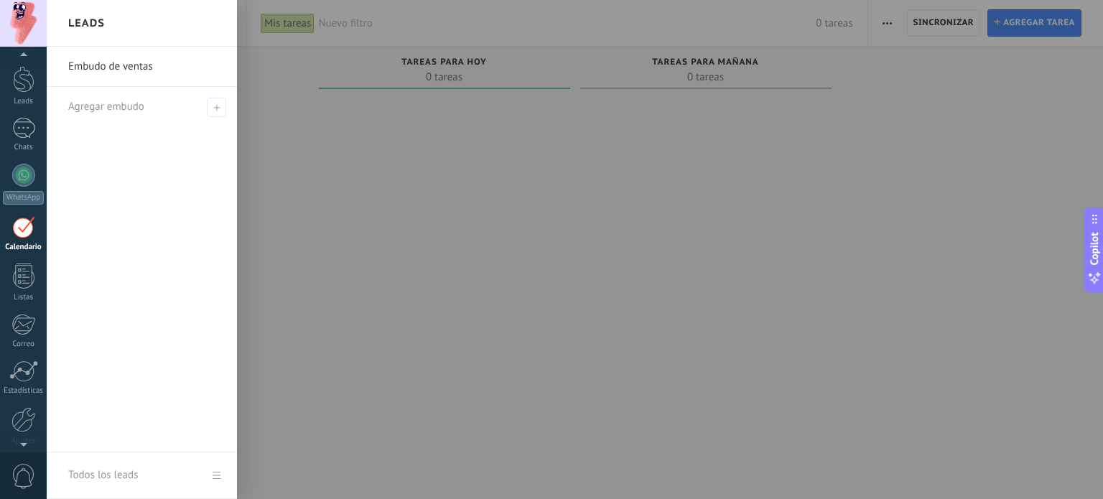
click at [155, 65] on link "Embudo de ventas" at bounding box center [145, 67] width 154 height 40
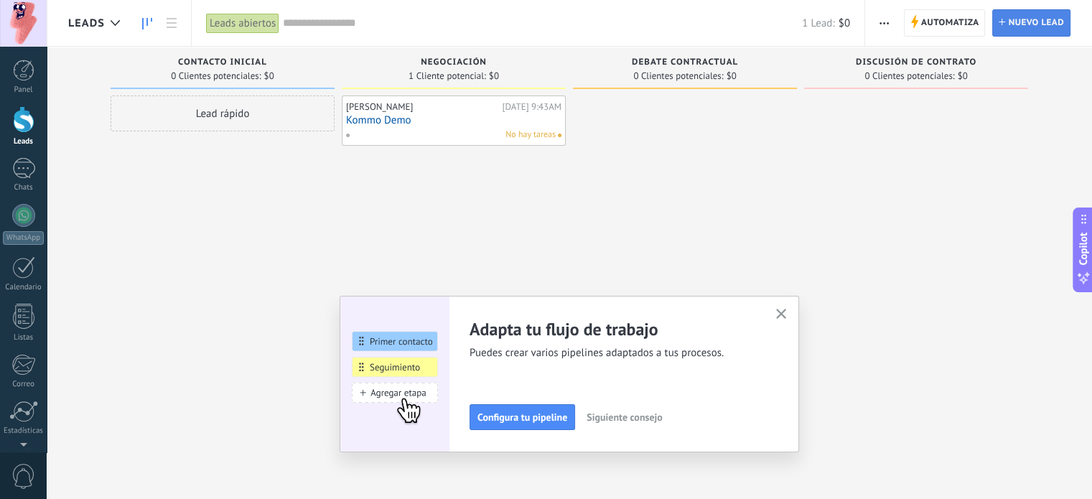
click at [1018, 19] on span "Nuevo lead" at bounding box center [1036, 23] width 56 height 26
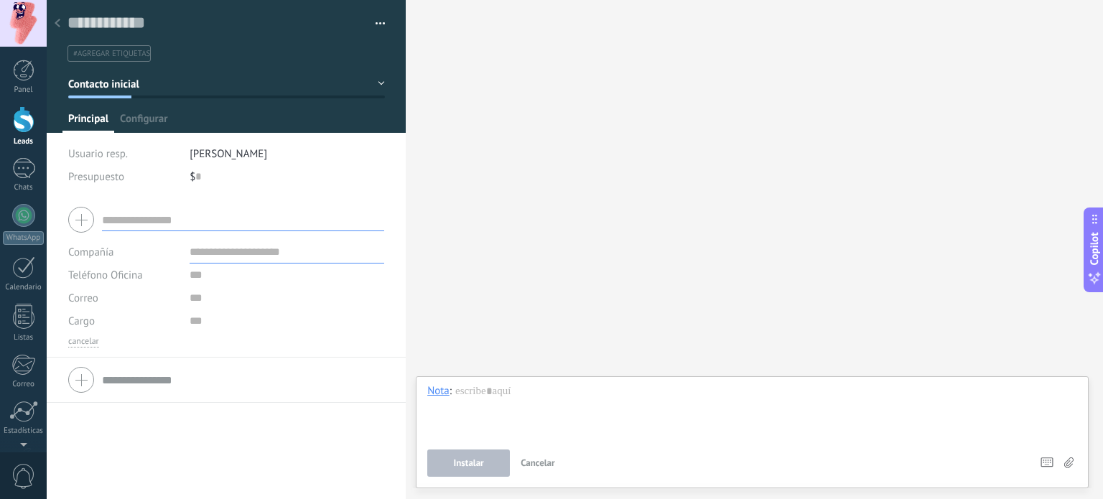
click at [59, 19] on use at bounding box center [58, 23] width 6 height 9
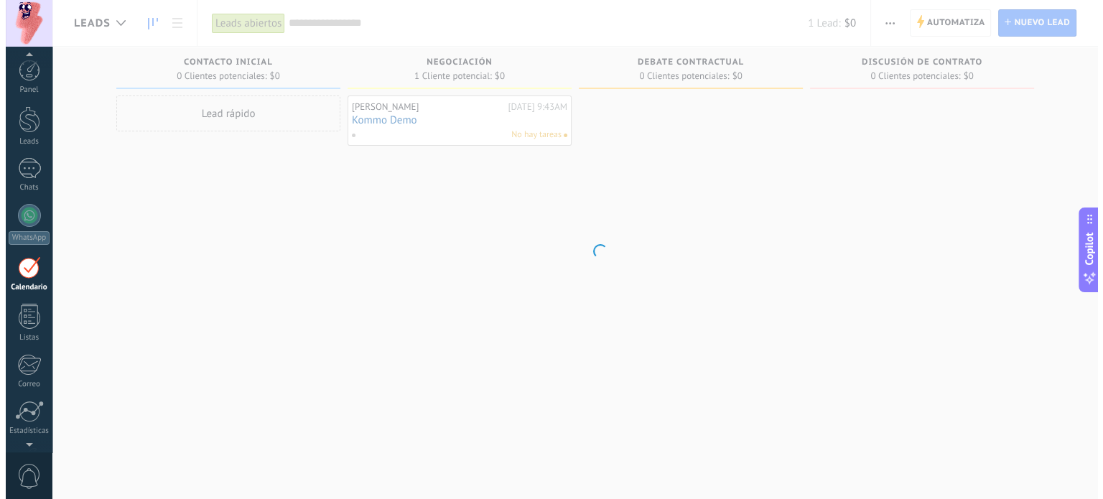
scroll to position [40, 0]
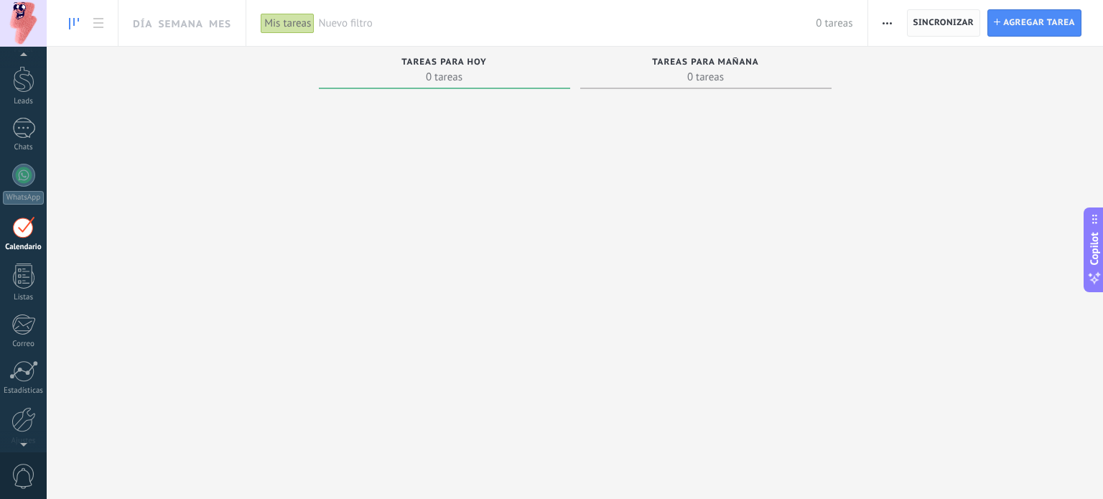
click at [928, 33] on span "Sincronizar" at bounding box center [943, 23] width 61 height 26
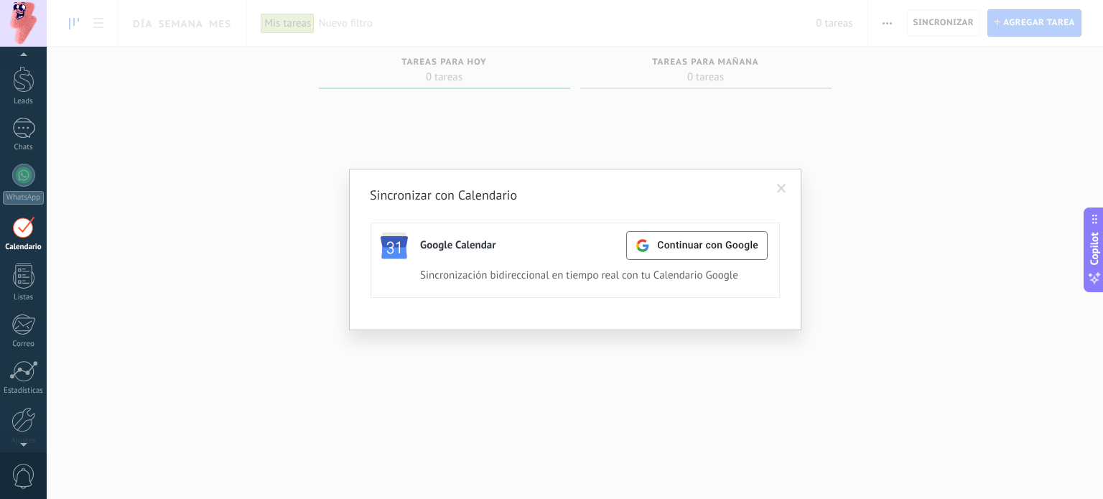
click at [787, 188] on span at bounding box center [782, 189] width 24 height 24
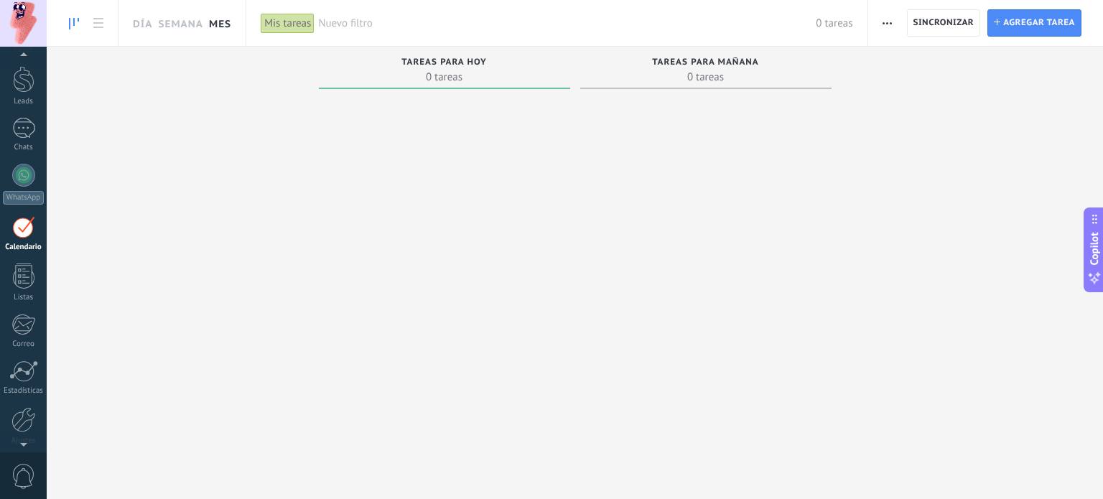
click at [214, 29] on link "Mes" at bounding box center [220, 23] width 22 height 46
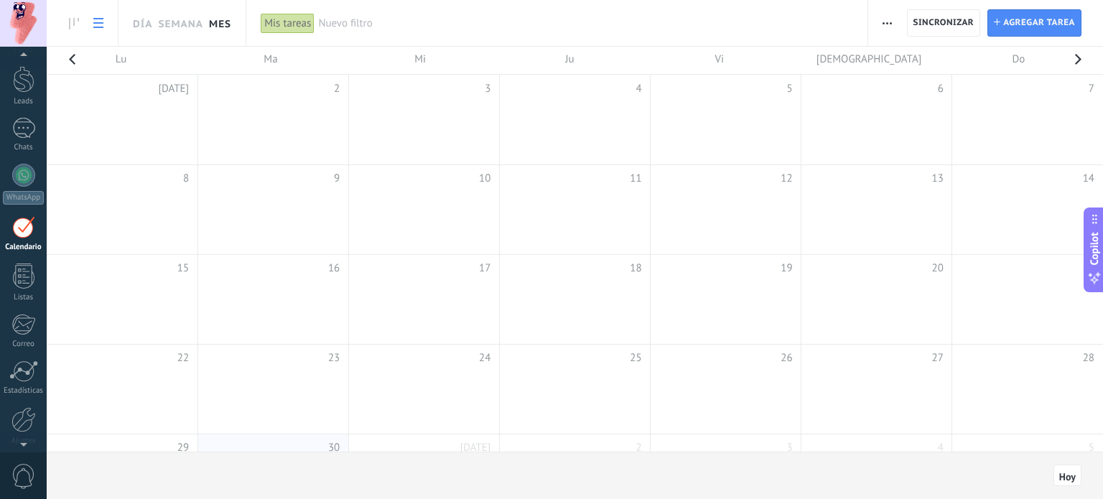
click at [94, 25] on icon at bounding box center [98, 23] width 10 height 10
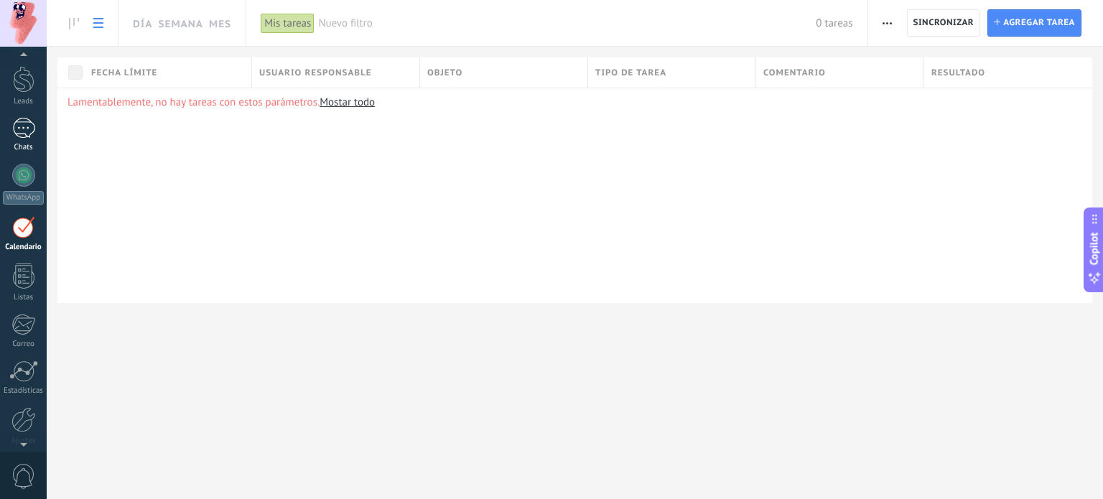
click at [27, 137] on div "1" at bounding box center [23, 128] width 23 height 21
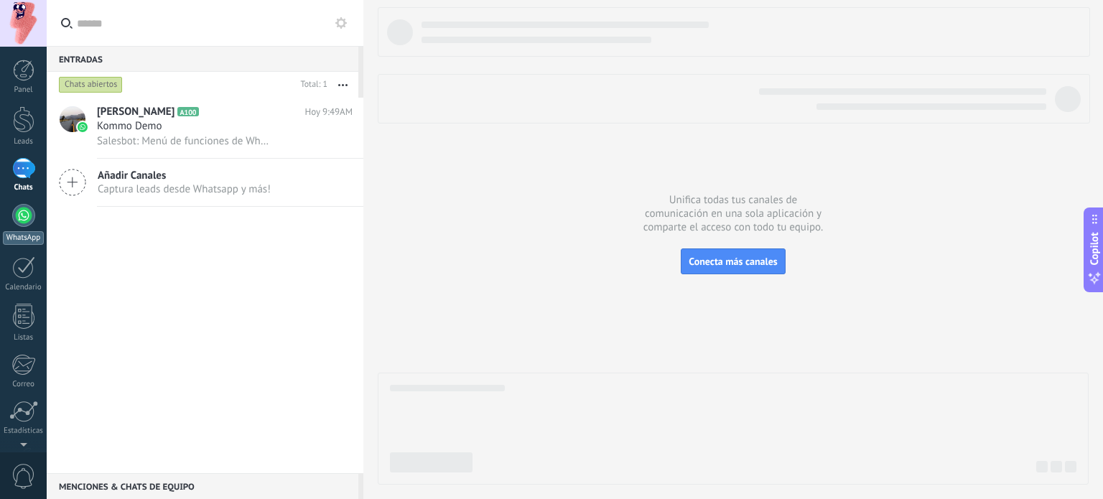
click at [30, 220] on div at bounding box center [23, 215] width 23 height 23
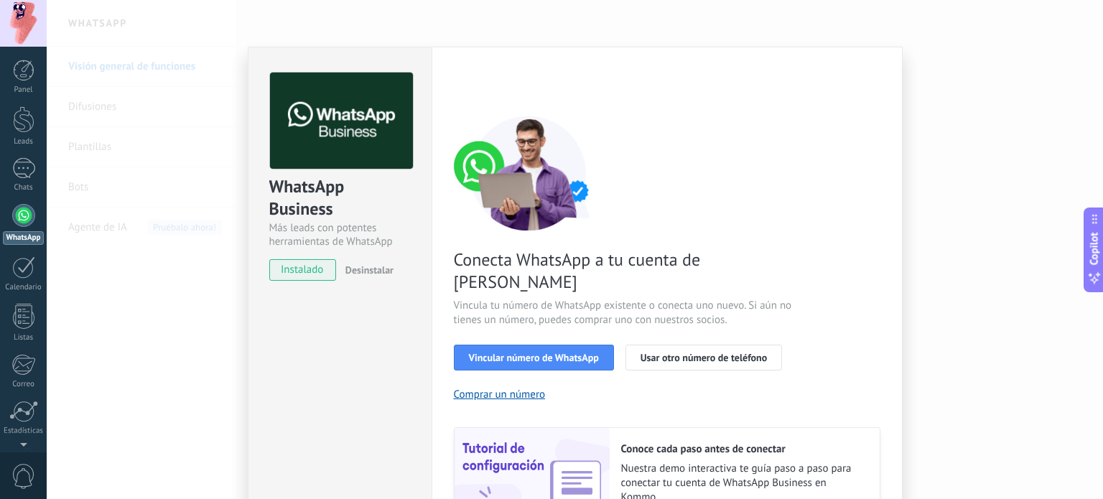
click at [1007, 113] on div "WhatsApp Business Más leads con potentes herramientas de WhatsApp instalado Des…" at bounding box center [575, 249] width 1056 height 499
click at [158, 325] on div "WhatsApp Business Más leads con potentes herramientas de WhatsApp instalado Des…" at bounding box center [575, 249] width 1056 height 499
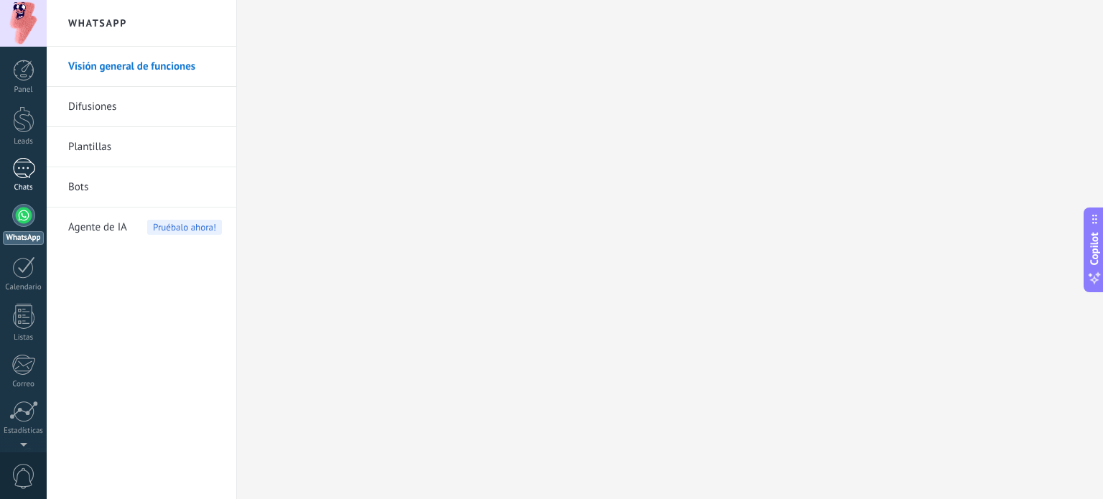
click at [23, 175] on div "1" at bounding box center [23, 168] width 23 height 21
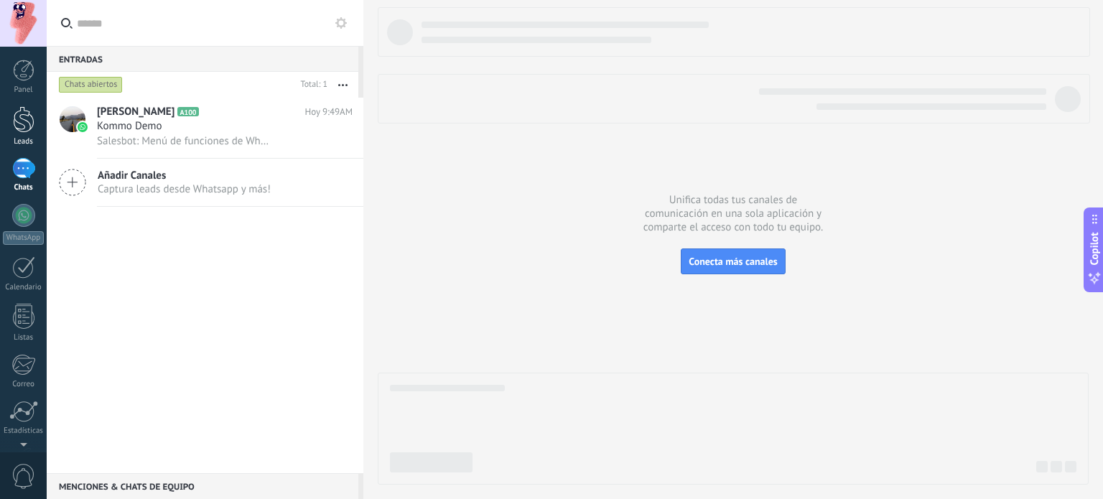
click at [26, 129] on div at bounding box center [24, 119] width 22 height 27
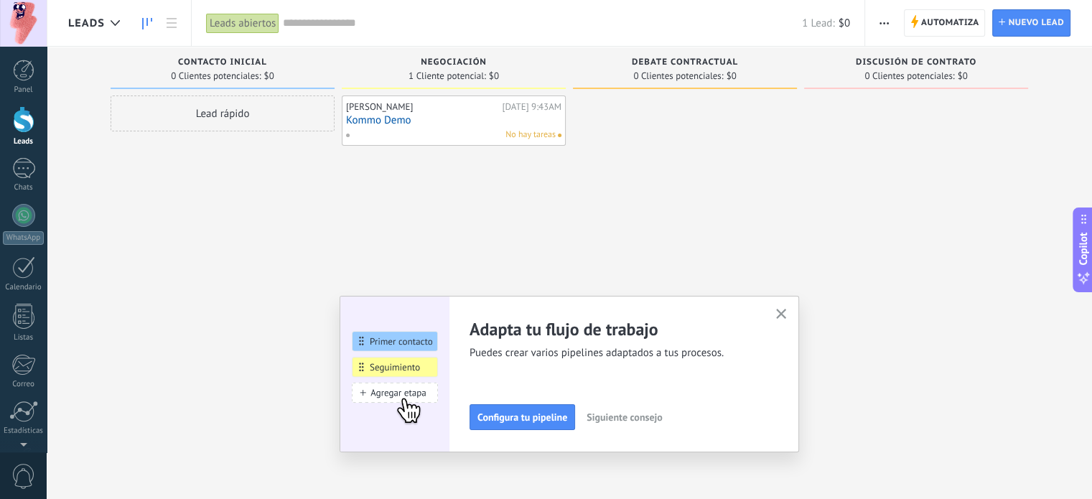
click at [304, 114] on div "Lead rápido" at bounding box center [223, 114] width 224 height 36
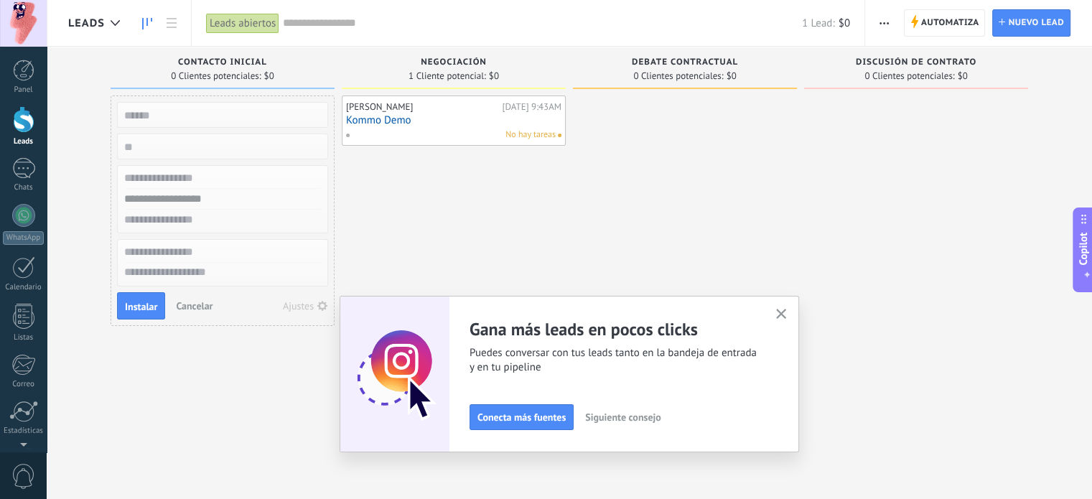
click at [459, 206] on div "Alexis Garu Hoy 9:43AM Kommo Demo No hay tareas" at bounding box center [454, 252] width 224 height 312
click at [471, 129] on div "No hay tareas" at bounding box center [450, 135] width 210 height 13
click at [787, 312] on use "button" at bounding box center [781, 314] width 11 height 11
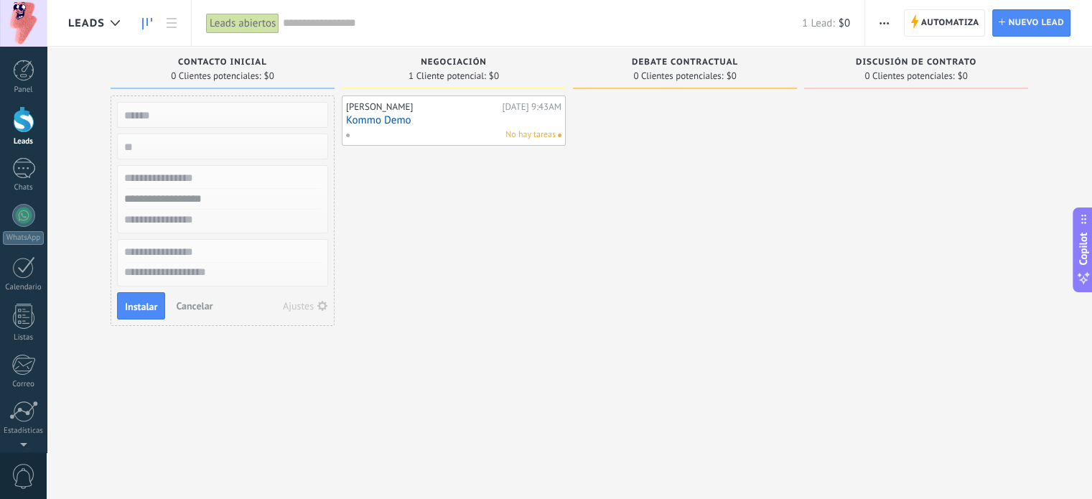
click at [441, 114] on link "Kommo Demo" at bounding box center [453, 120] width 215 height 12
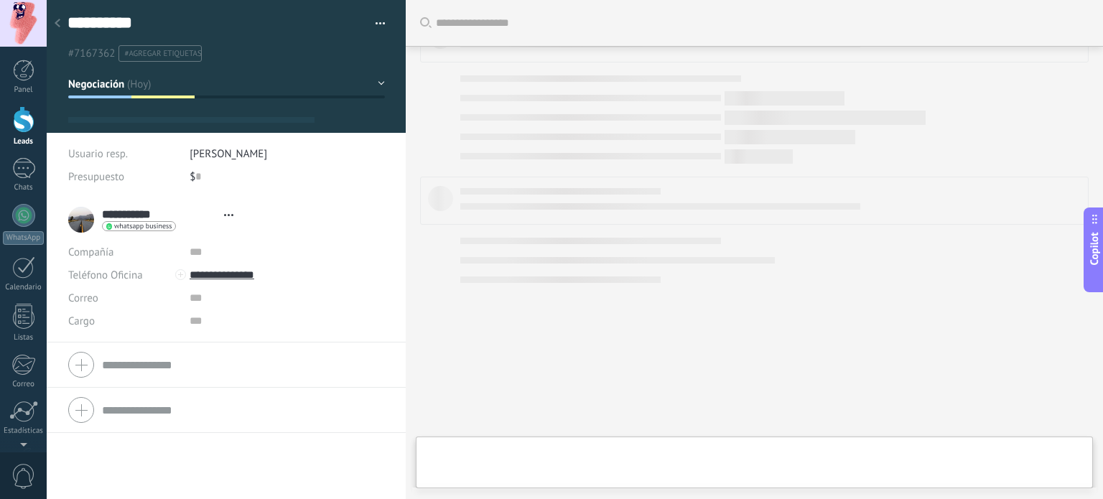
type textarea "**********"
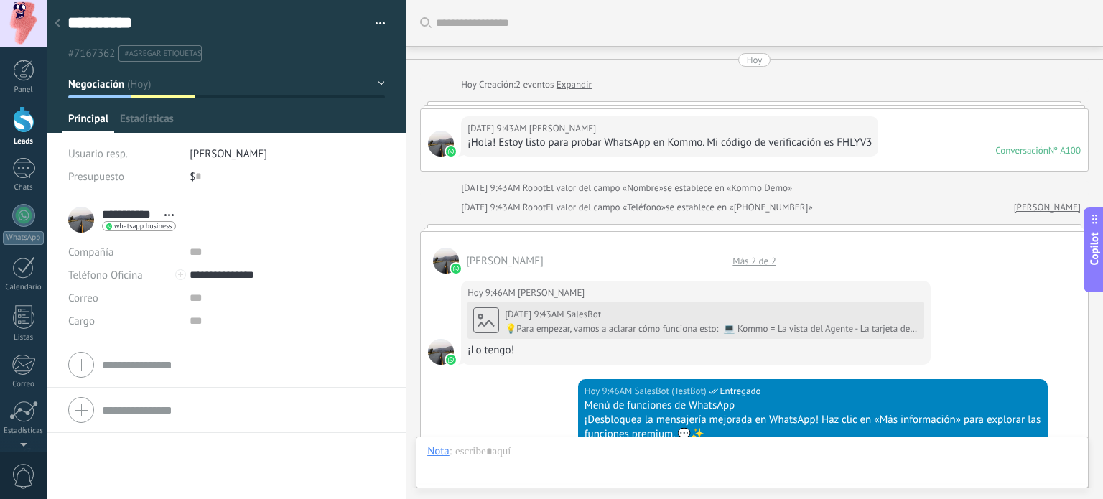
scroll to position [21, 0]
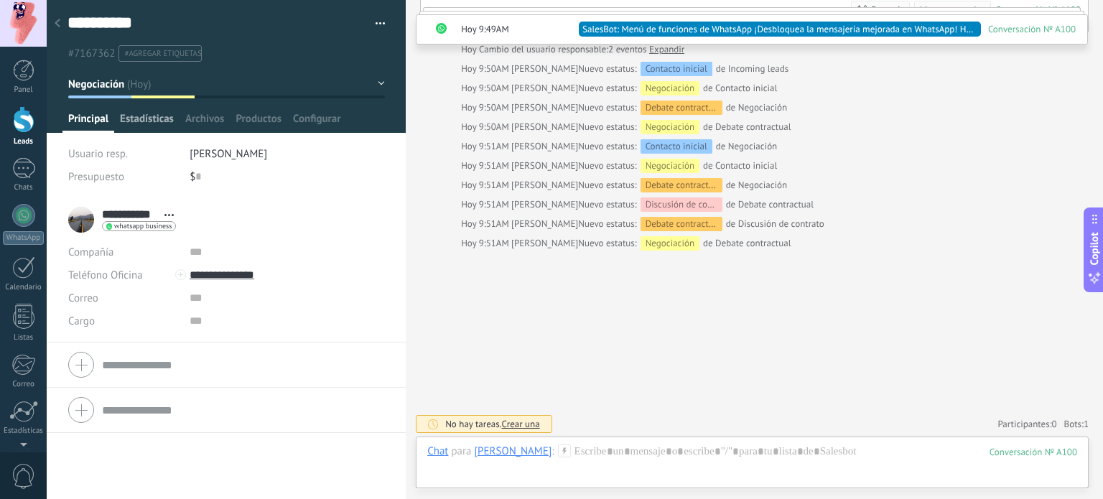
click at [155, 126] on span "Estadísticas" at bounding box center [147, 122] width 54 height 21
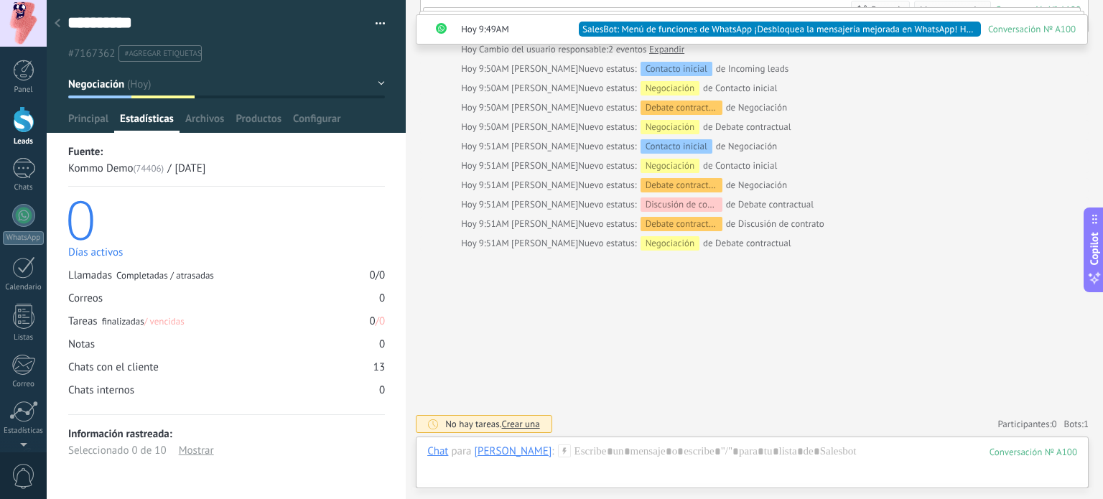
click at [190, 62] on ul "#7167362 #agregar etiquetas" at bounding box center [223, 53] width 315 height 19
click at [190, 51] on input "text" at bounding box center [250, 53] width 257 height 15
click at [603, 453] on div at bounding box center [752, 466] width 650 height 43
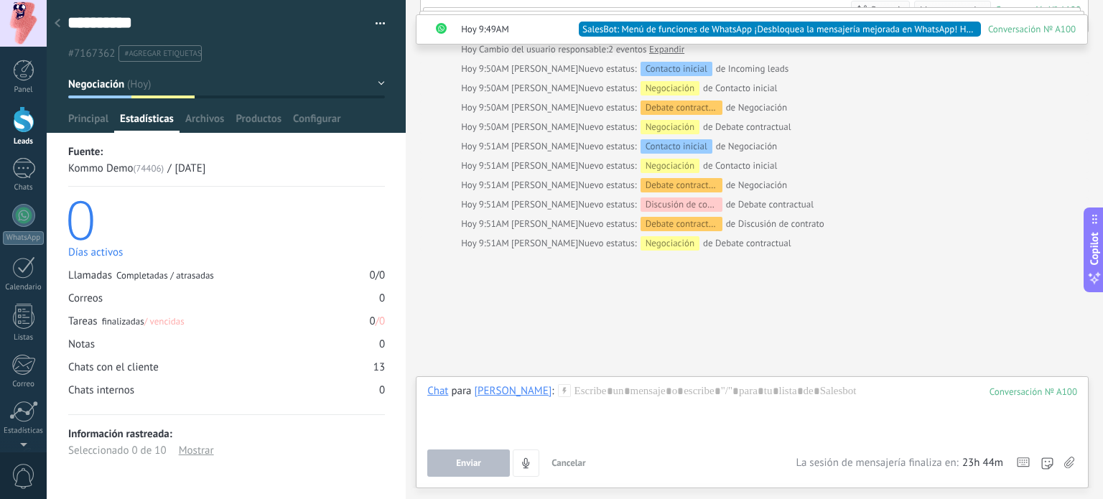
click at [558, 394] on icon at bounding box center [564, 390] width 13 height 13
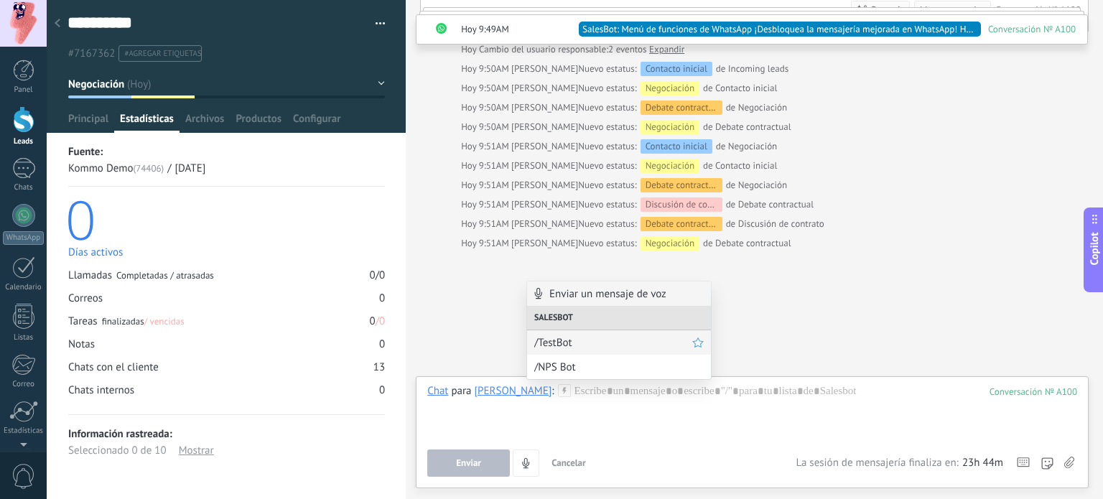
click at [569, 344] on span "/TestBot" at bounding box center [613, 343] width 158 height 14
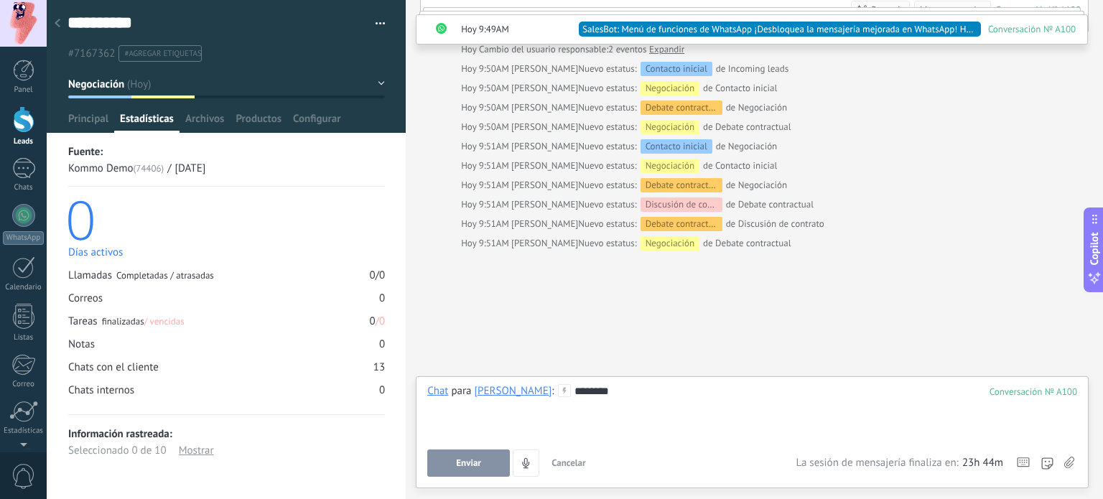
click at [558, 391] on use at bounding box center [564, 390] width 12 height 12
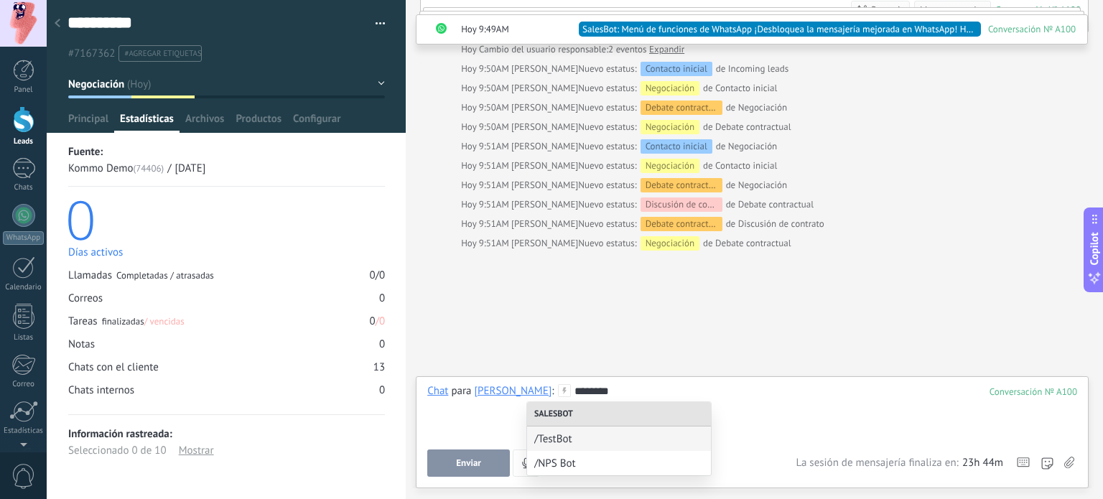
click at [607, 386] on div "********" at bounding box center [752, 411] width 650 height 55
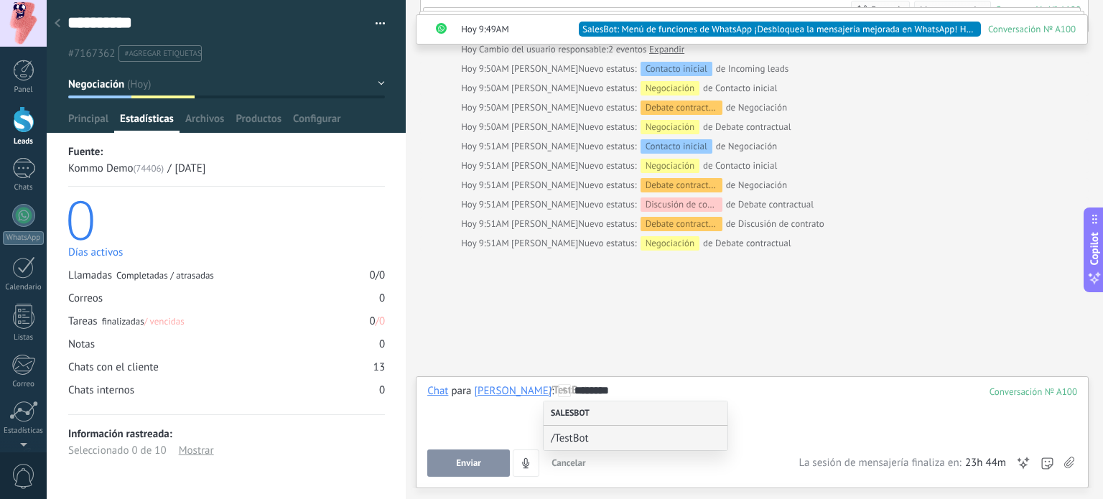
click at [580, 420] on div "Salesbot" at bounding box center [636, 413] width 184 height 24
click at [578, 436] on span "/TestBot" at bounding box center [630, 439] width 158 height 14
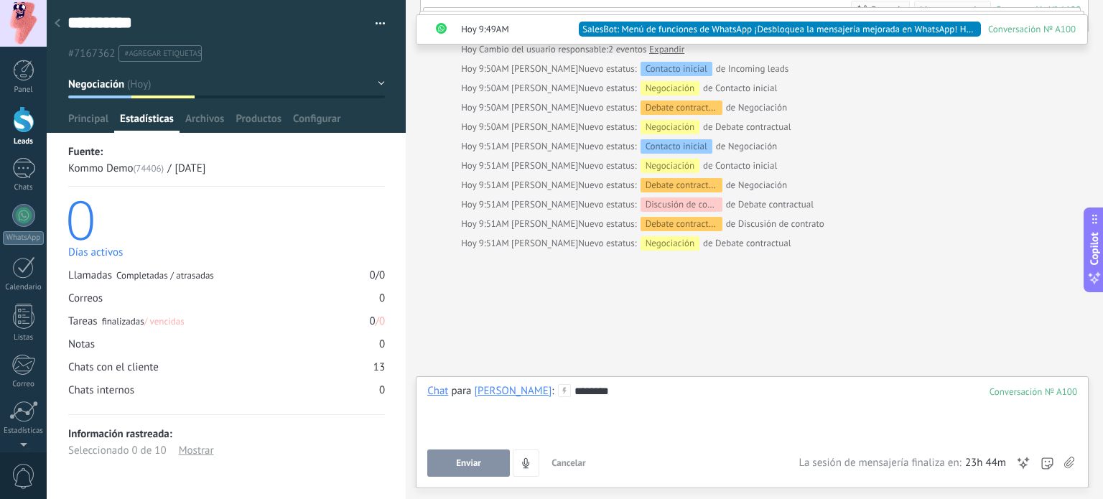
click at [775, 413] on div "********" at bounding box center [752, 411] width 650 height 55
click at [461, 462] on span "Enviar" at bounding box center [468, 463] width 25 height 10
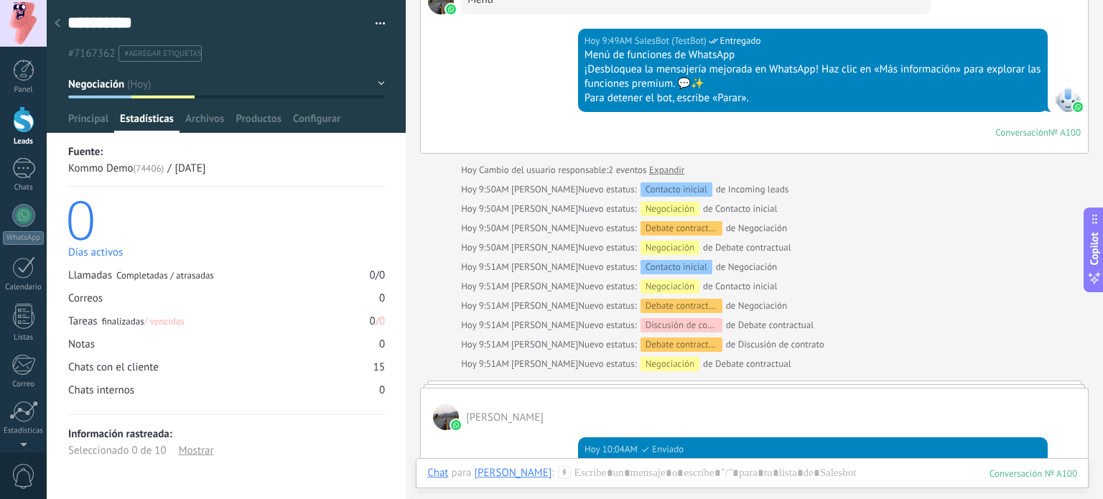
scroll to position [1446, 0]
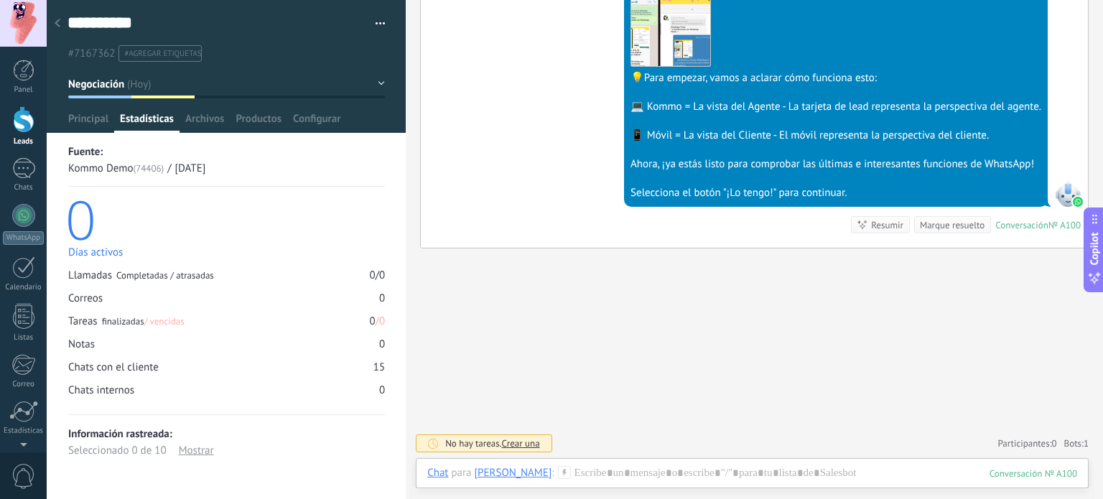
scroll to position [1991, 0]
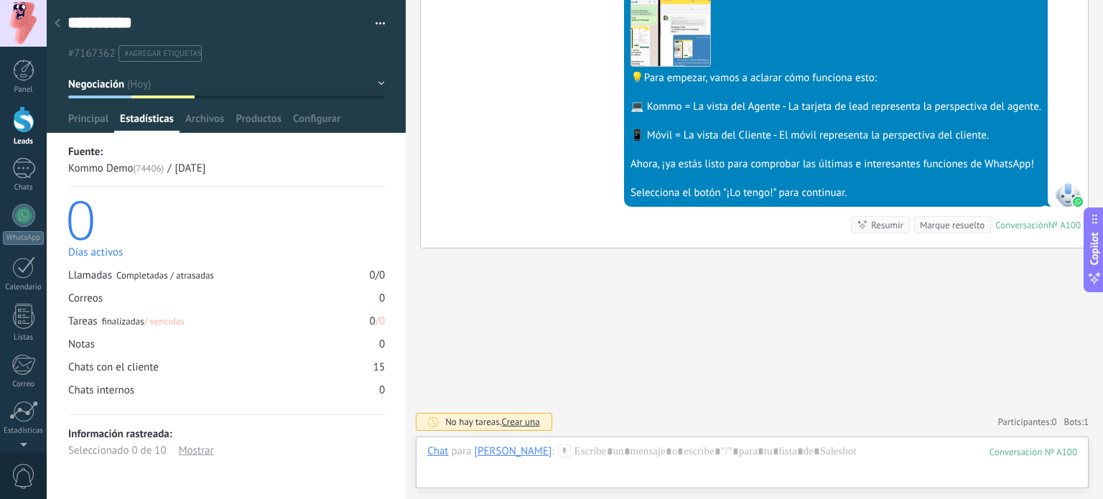
click at [520, 423] on span "Crear una" at bounding box center [521, 422] width 38 height 12
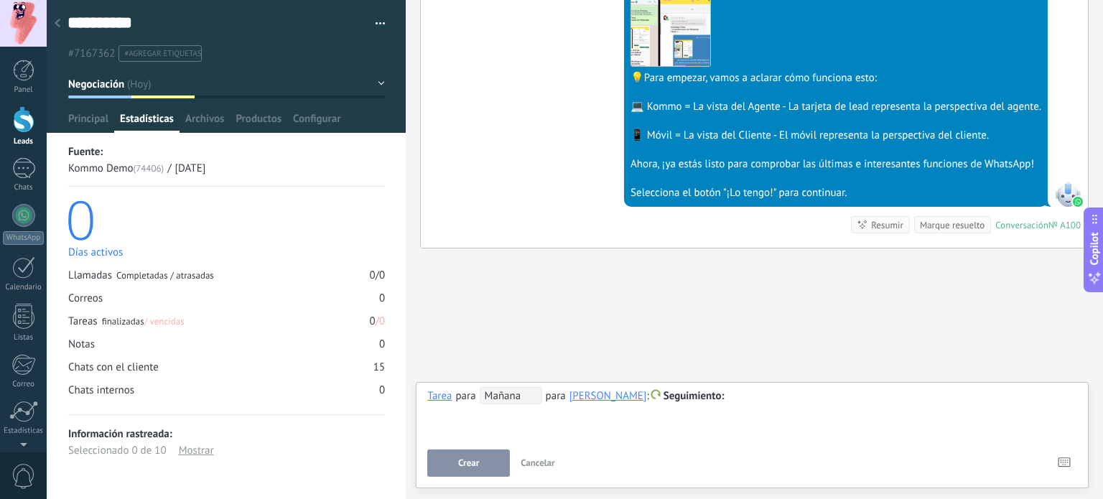
click at [553, 432] on div "**********" at bounding box center [752, 413] width 650 height 52
click at [744, 432] on div "**********" at bounding box center [752, 413] width 650 height 52
click at [747, 400] on div at bounding box center [752, 396] width 650 height 17
click at [816, 391] on div "**********" at bounding box center [752, 396] width 650 height 17
click at [483, 460] on button "Crear" at bounding box center [468, 463] width 83 height 27
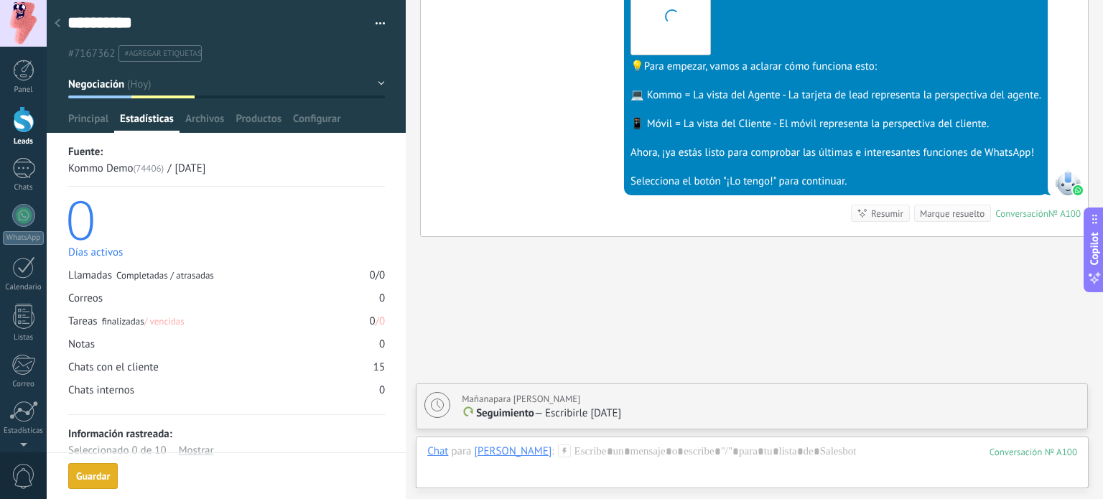
scroll to position [2039, 0]
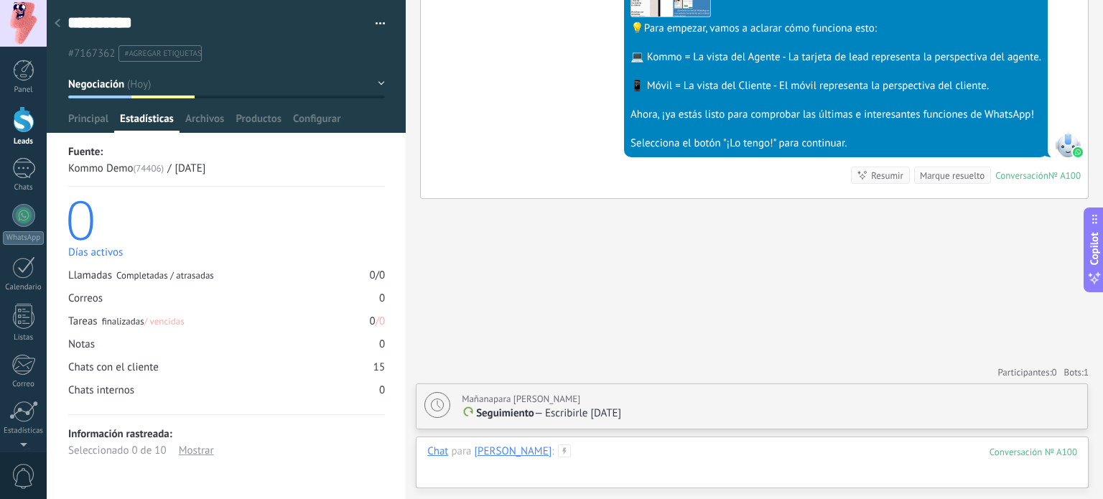
drag, startPoint x: 816, startPoint y: 447, endPoint x: 811, endPoint y: 454, distance: 8.4
click at [816, 447] on div at bounding box center [752, 466] width 650 height 43
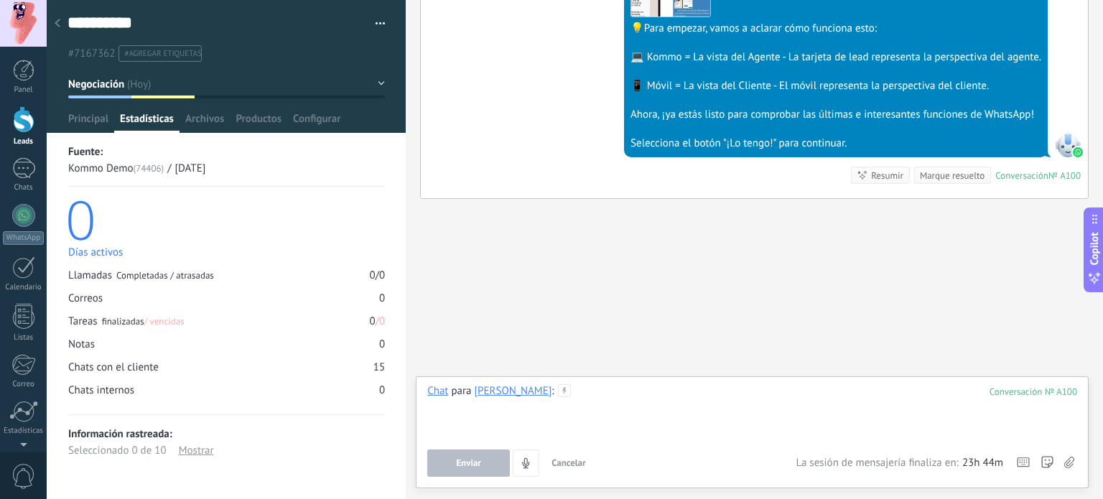
click at [600, 402] on div at bounding box center [752, 411] width 650 height 55
click at [79, 113] on span "Principal" at bounding box center [88, 122] width 40 height 21
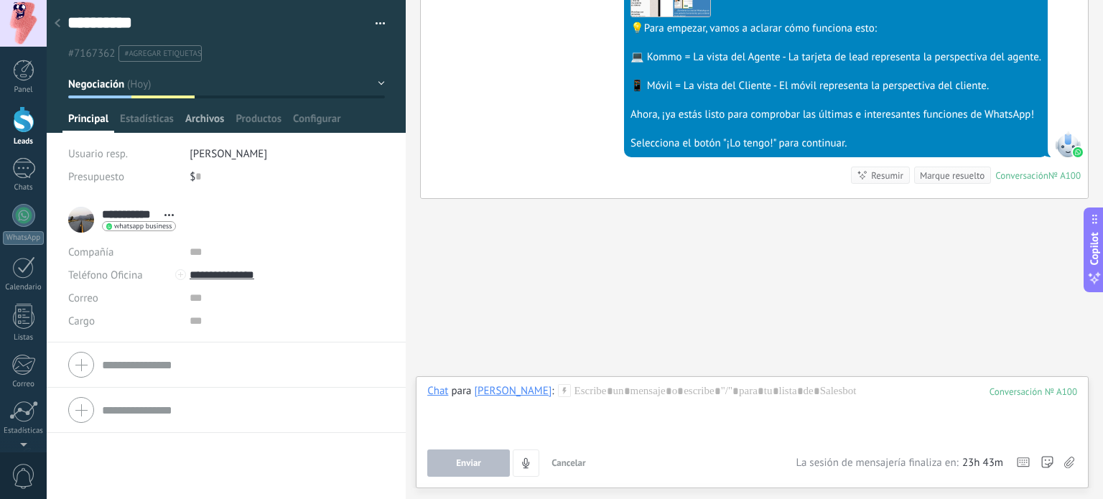
click at [212, 116] on span "Archivos" at bounding box center [204, 122] width 39 height 21
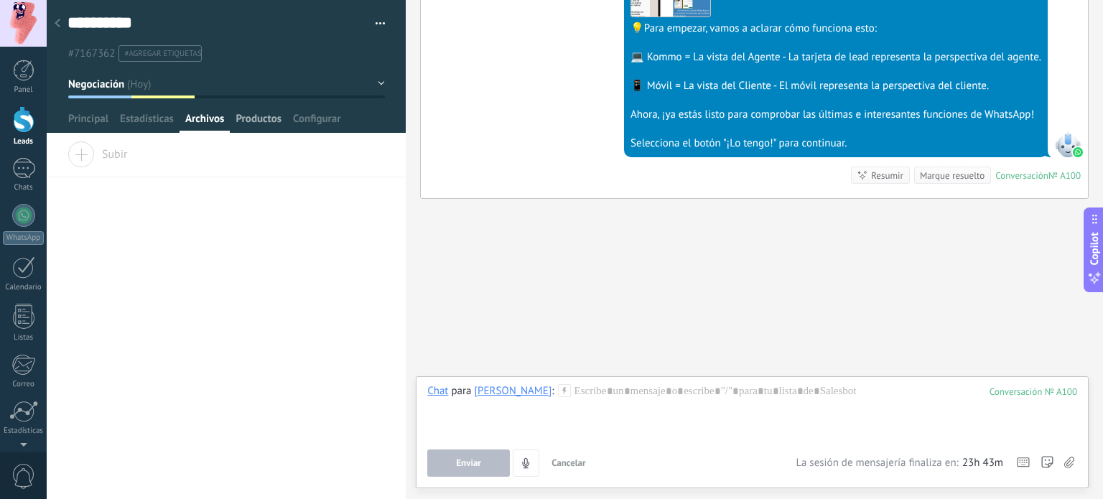
click at [261, 120] on span "Productos" at bounding box center [259, 122] width 46 height 21
click at [335, 120] on span "Configurar" at bounding box center [316, 122] width 47 height 21
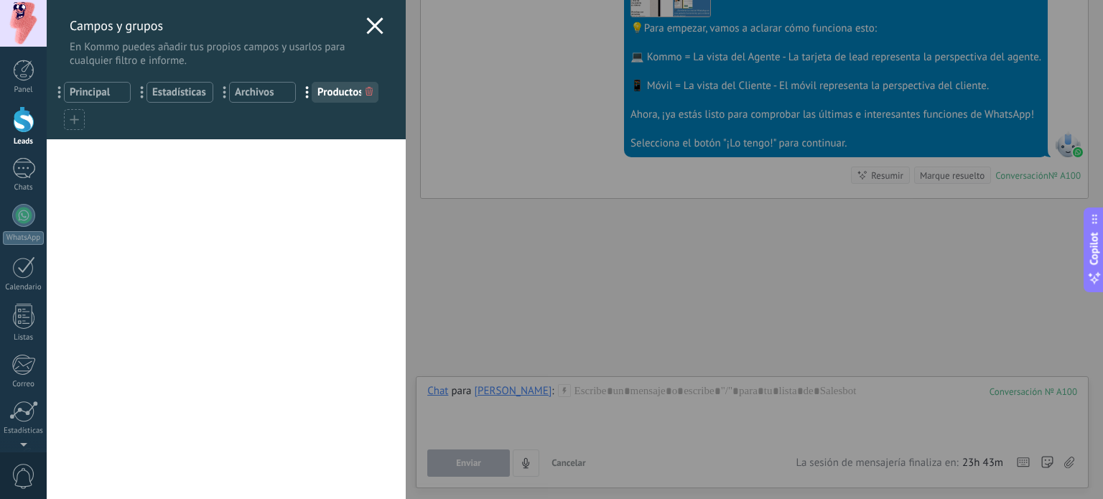
click at [367, 32] on use at bounding box center [375, 25] width 17 height 17
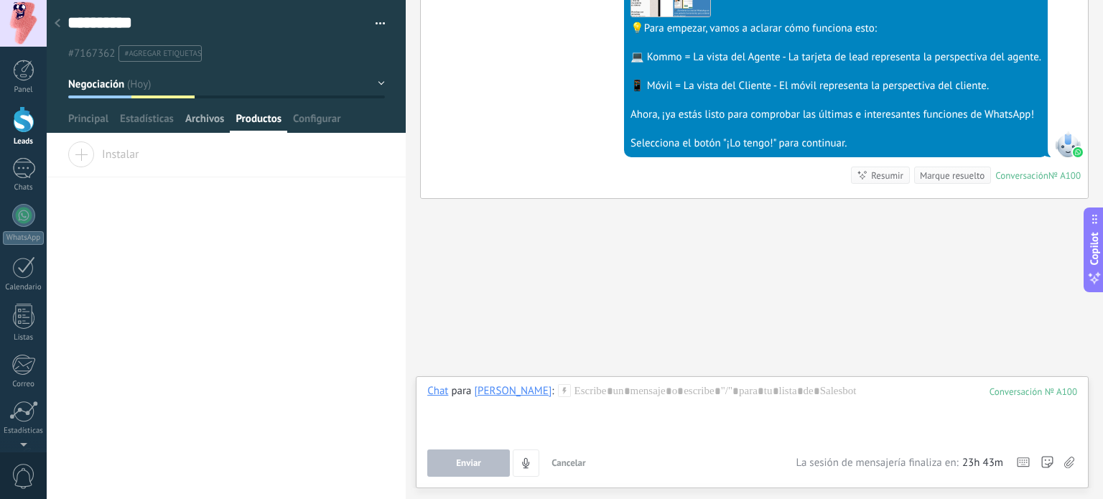
click at [207, 117] on span "Archivos" at bounding box center [204, 122] width 39 height 21
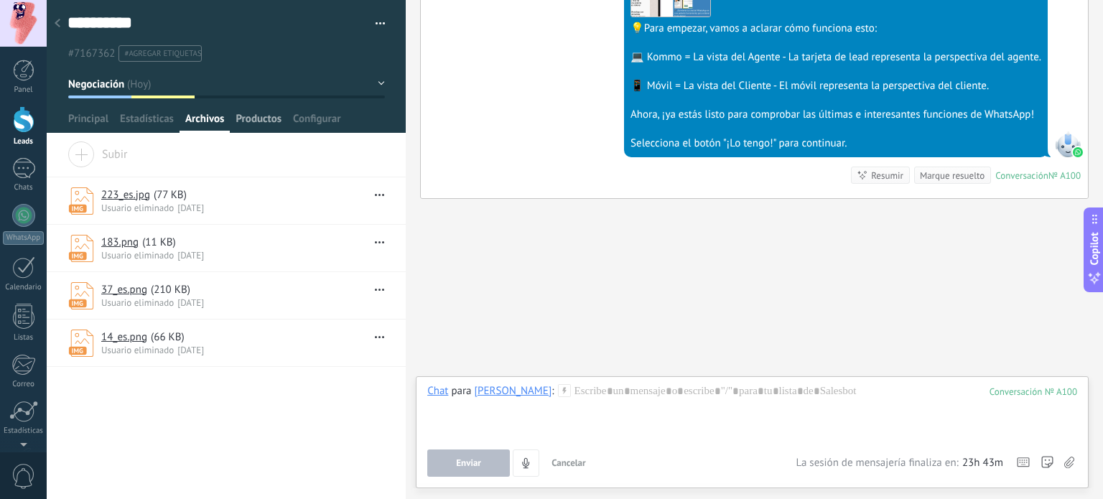
click at [253, 121] on span "Productos" at bounding box center [259, 122] width 46 height 21
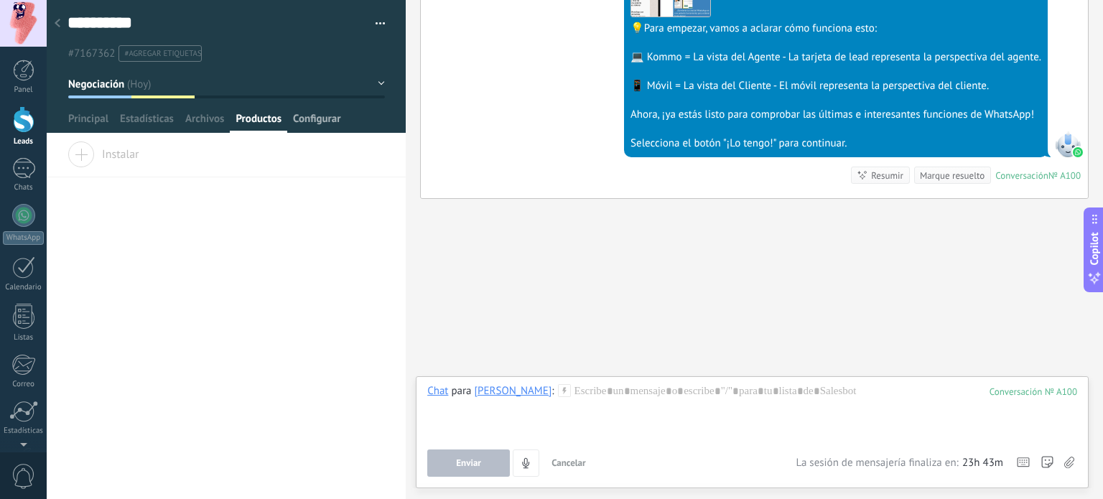
click at [332, 119] on span "Configurar" at bounding box center [316, 122] width 47 height 21
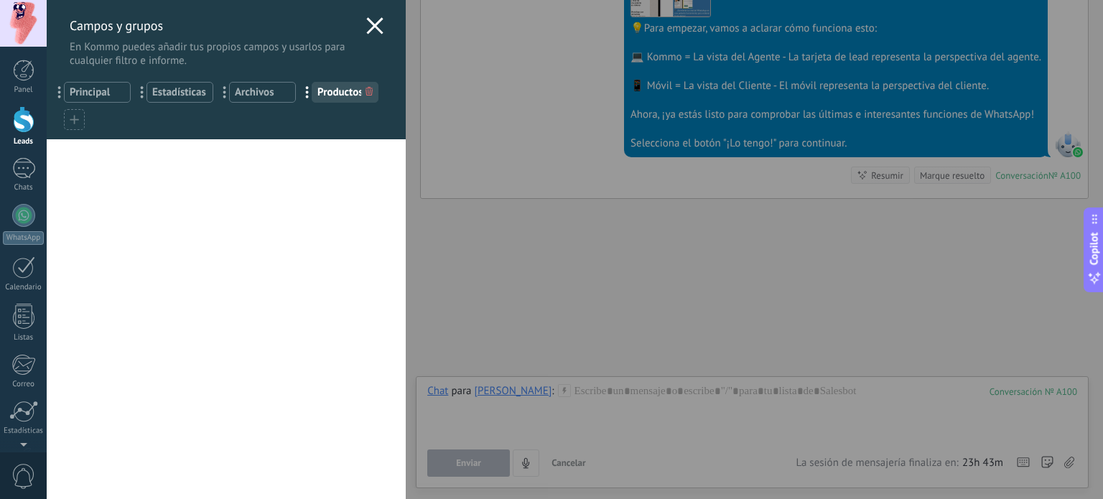
click at [369, 19] on icon at bounding box center [374, 25] width 17 height 17
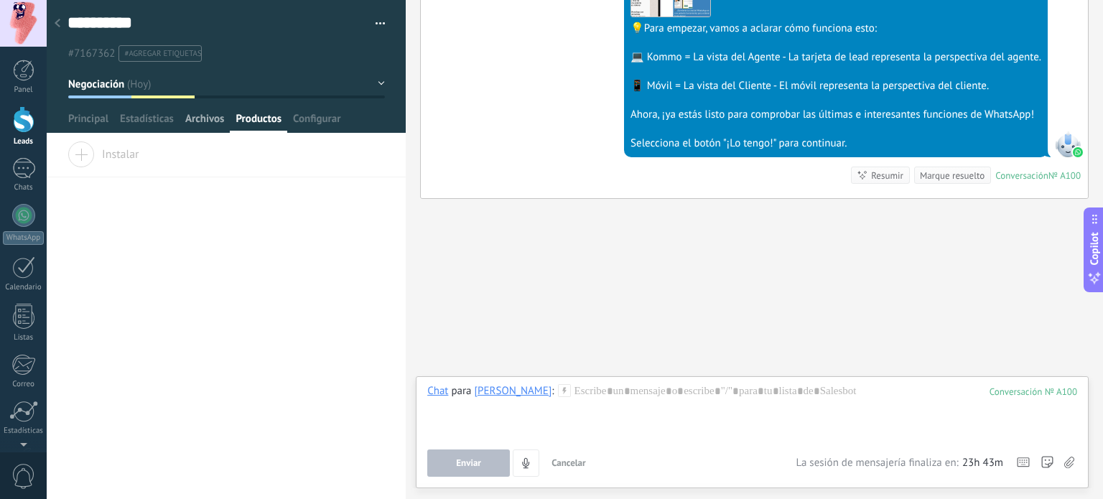
click at [199, 117] on span "Archivos" at bounding box center [204, 122] width 39 height 21
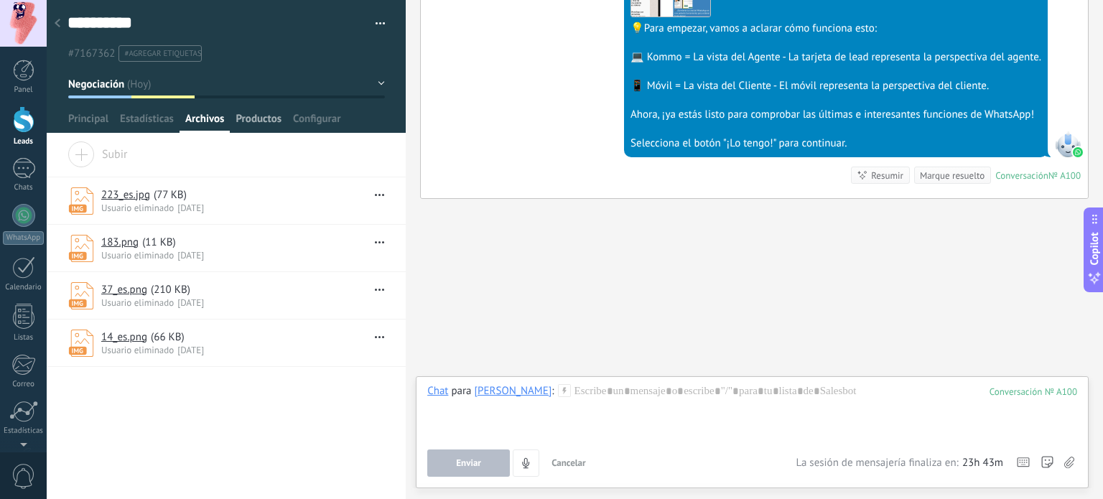
click at [233, 115] on div "Productos" at bounding box center [258, 122] width 57 height 21
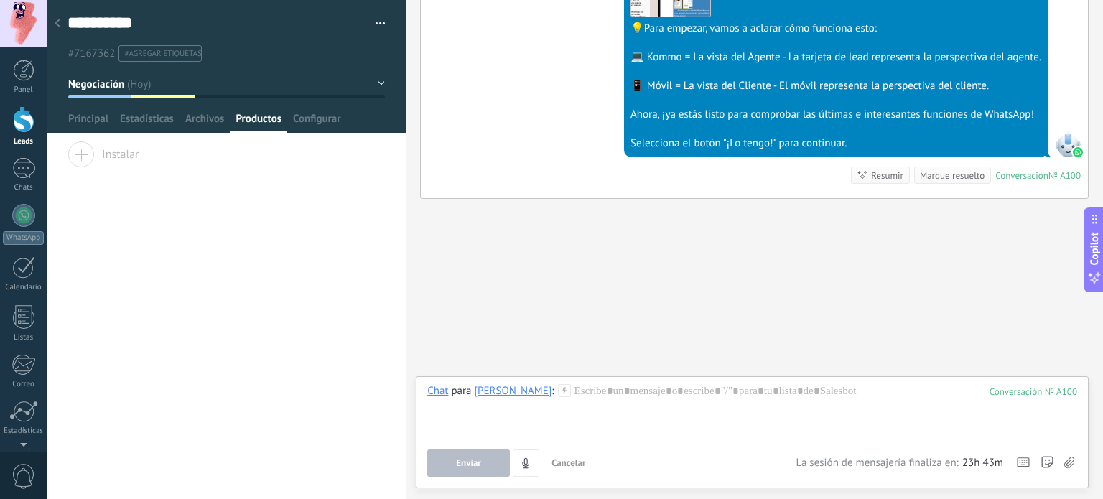
click at [100, 162] on span "Instalar" at bounding box center [104, 151] width 72 height 20
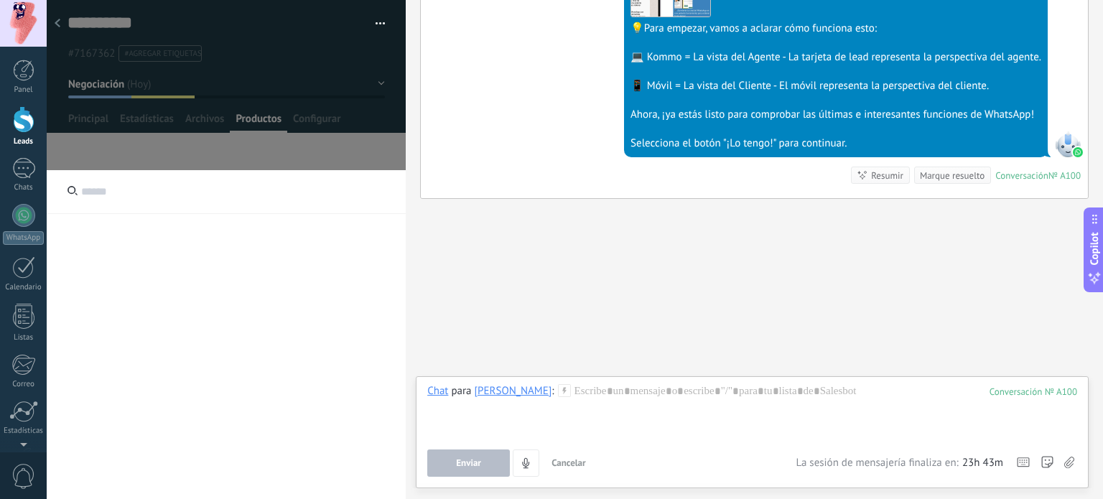
click at [146, 205] on input "text" at bounding box center [226, 192] width 359 height 44
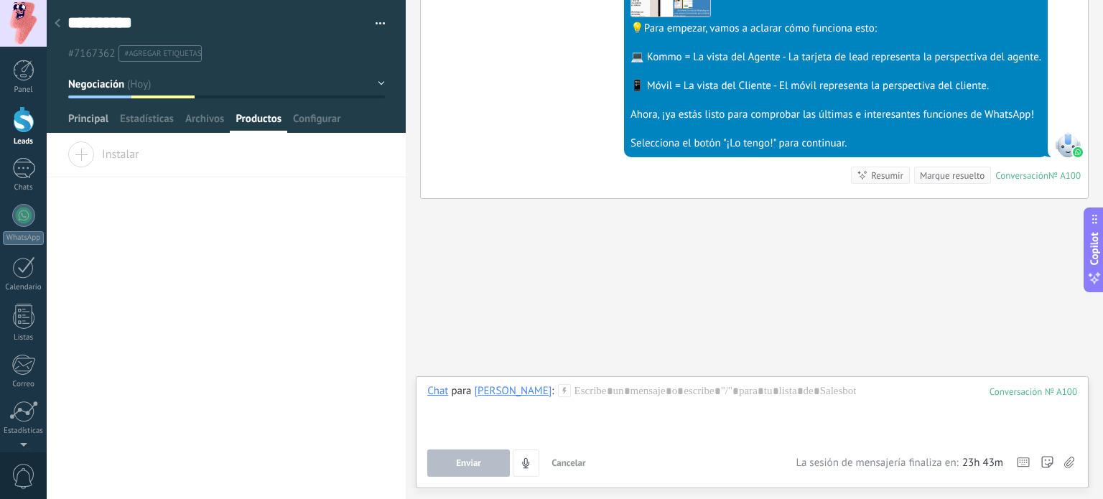
click at [90, 121] on span "Principal" at bounding box center [88, 122] width 40 height 21
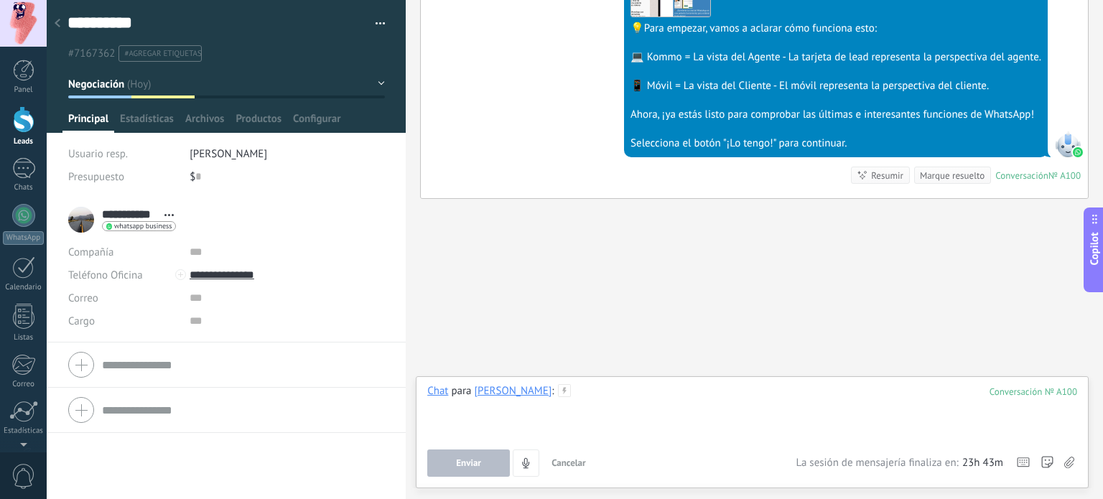
click at [602, 429] on div at bounding box center [752, 411] width 650 height 55
click at [376, 78] on button "Negociación" at bounding box center [226, 84] width 317 height 26
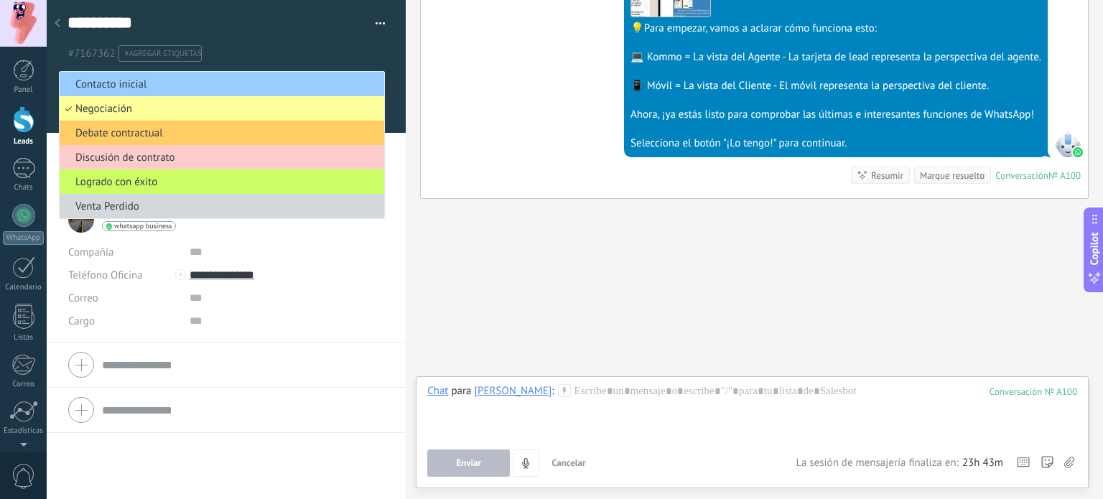
click at [325, 41] on div "#7167362 #agregar etiquetas" at bounding box center [227, 49] width 318 height 25
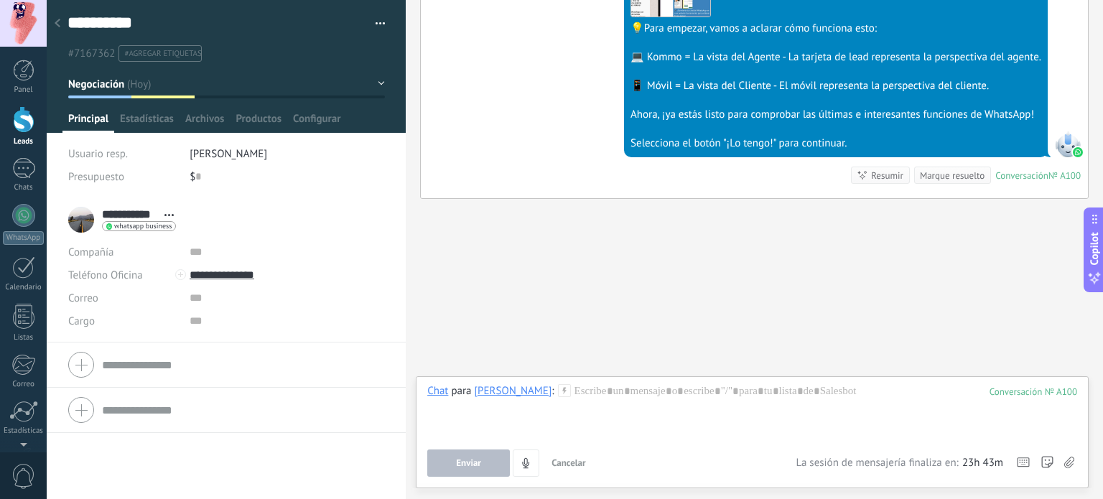
click at [368, 22] on button "button" at bounding box center [375, 24] width 21 height 22
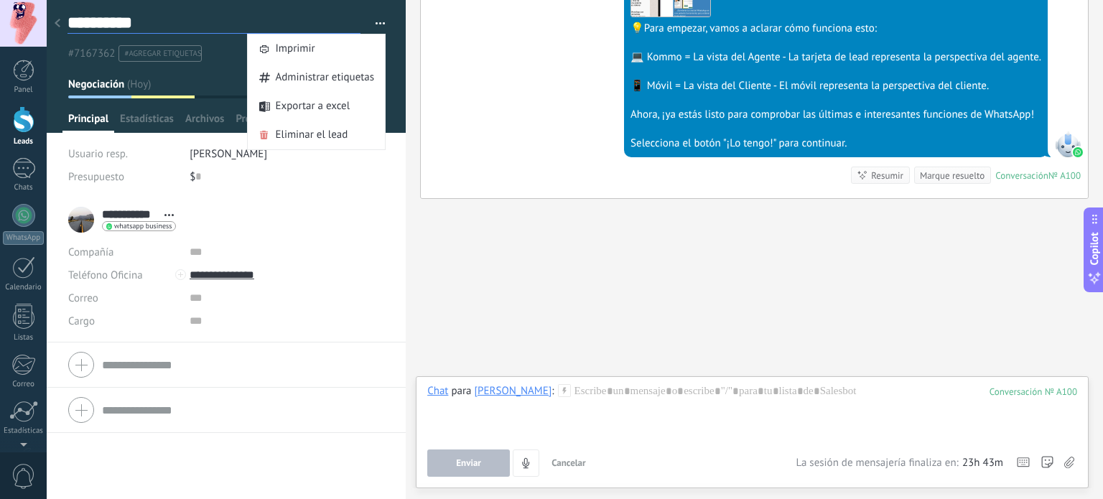
click at [246, 14] on textarea "**********" at bounding box center [214, 23] width 293 height 22
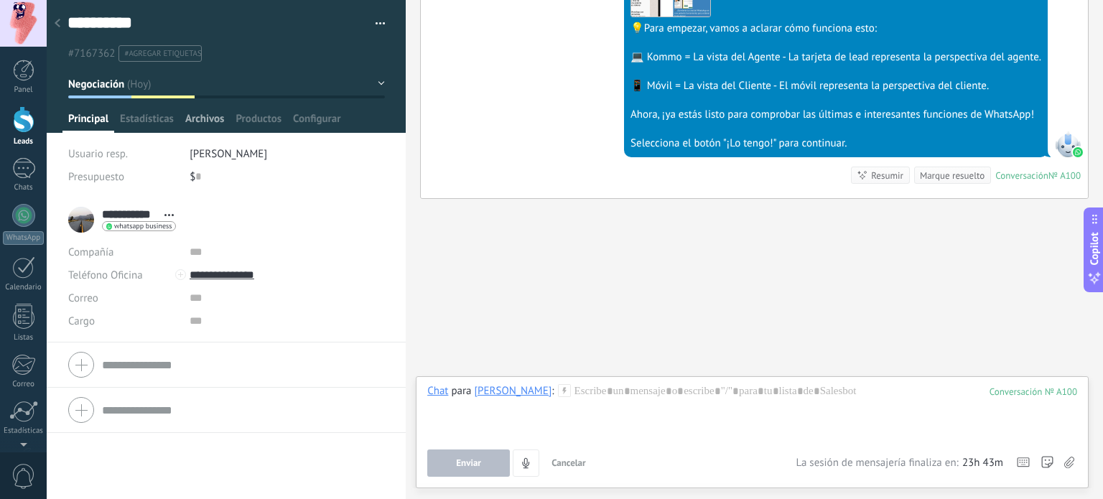
click at [223, 117] on span "Archivos" at bounding box center [204, 122] width 39 height 21
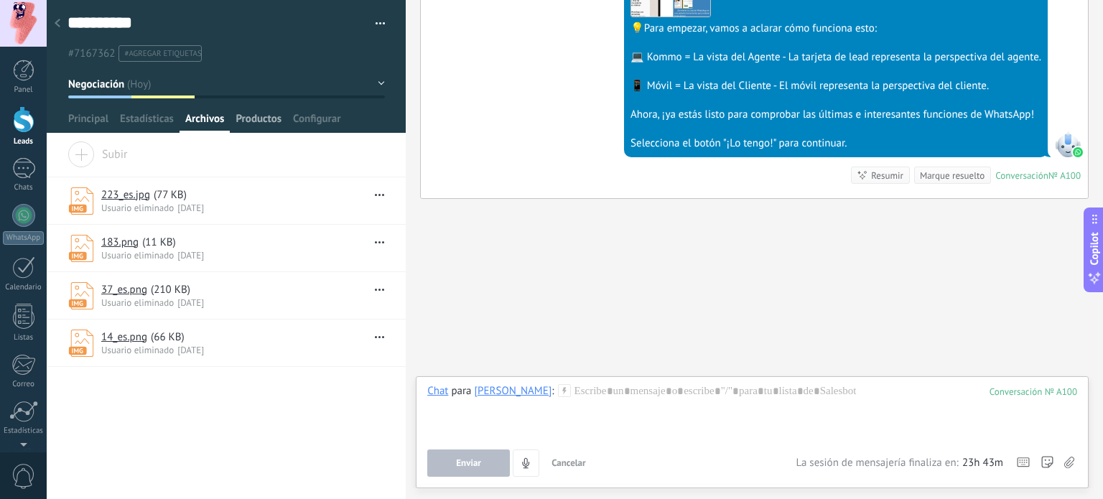
click at [251, 119] on span "Productos" at bounding box center [259, 122] width 46 height 21
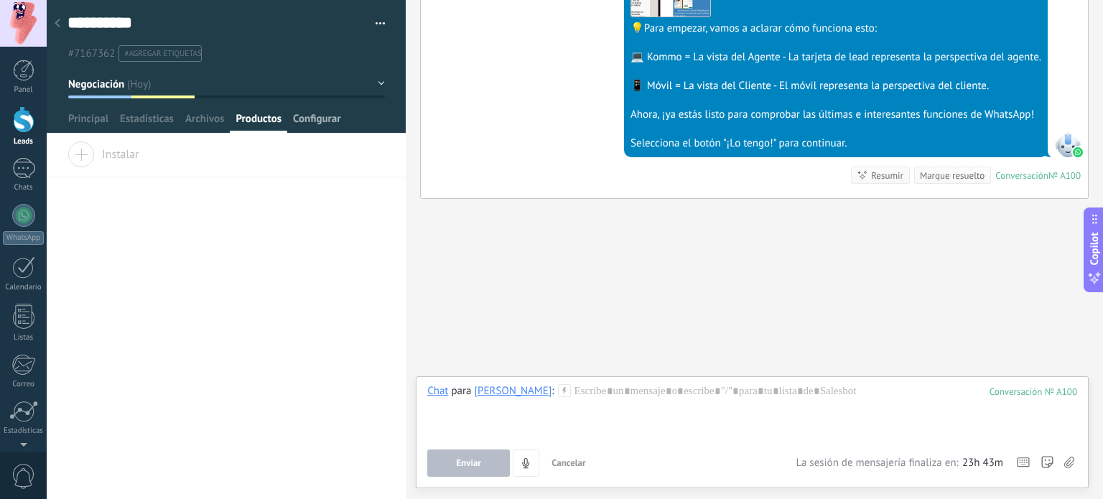
click at [325, 120] on span "Configurar" at bounding box center [316, 122] width 47 height 21
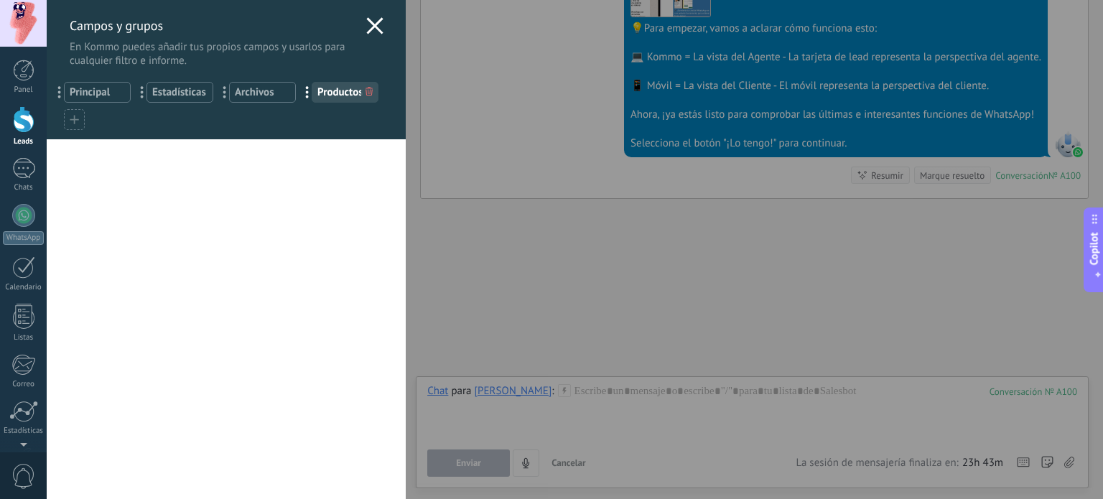
click at [370, 26] on use at bounding box center [375, 25] width 17 height 17
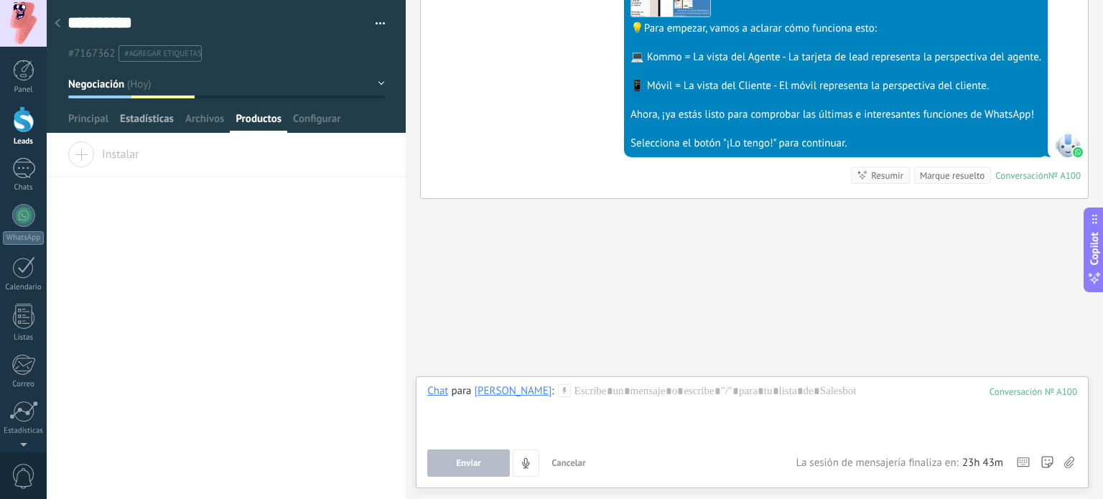
click at [144, 120] on span "Estadísticas" at bounding box center [147, 122] width 54 height 21
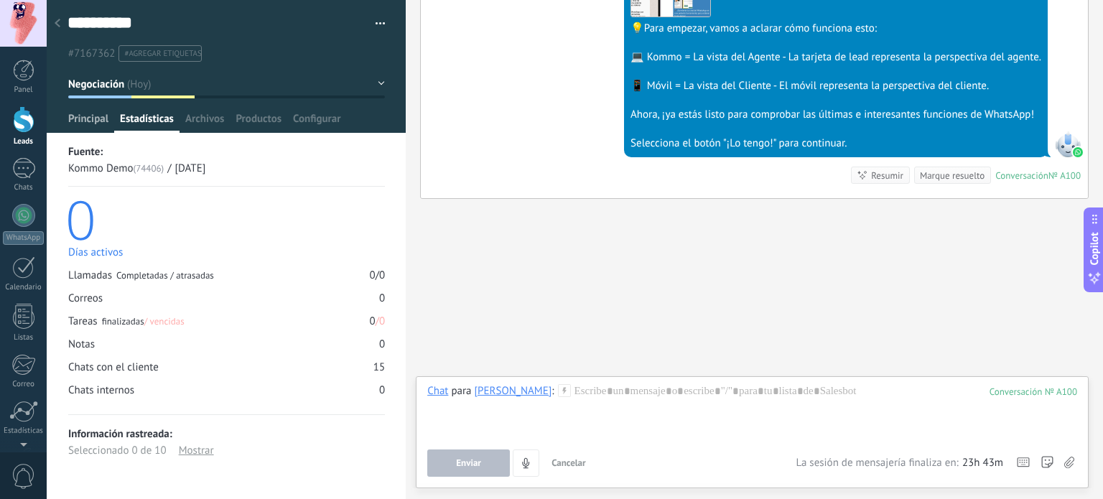
click at [70, 123] on span "Principal" at bounding box center [88, 122] width 40 height 21
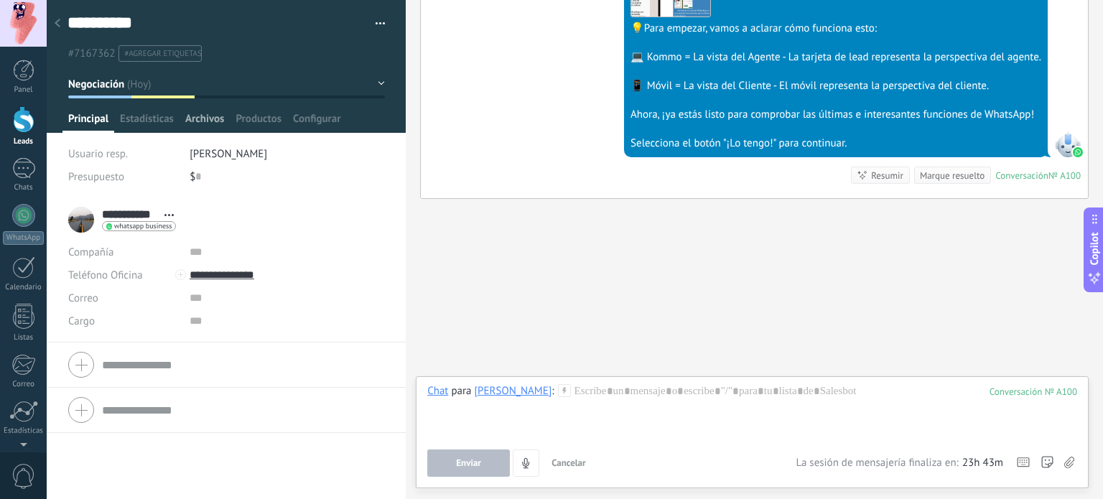
click at [192, 122] on span "Archivos" at bounding box center [204, 122] width 39 height 21
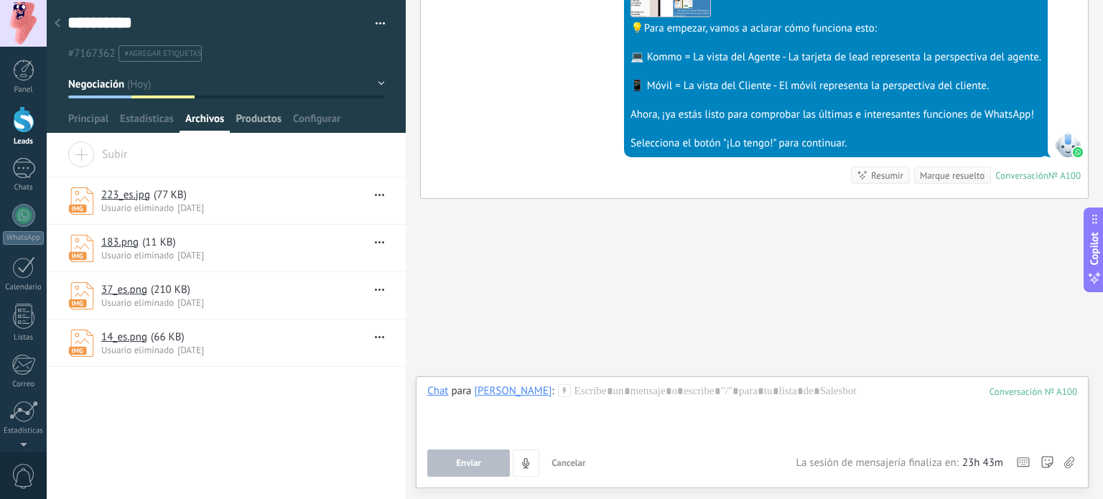
click at [263, 122] on span "Productos" at bounding box center [259, 122] width 46 height 21
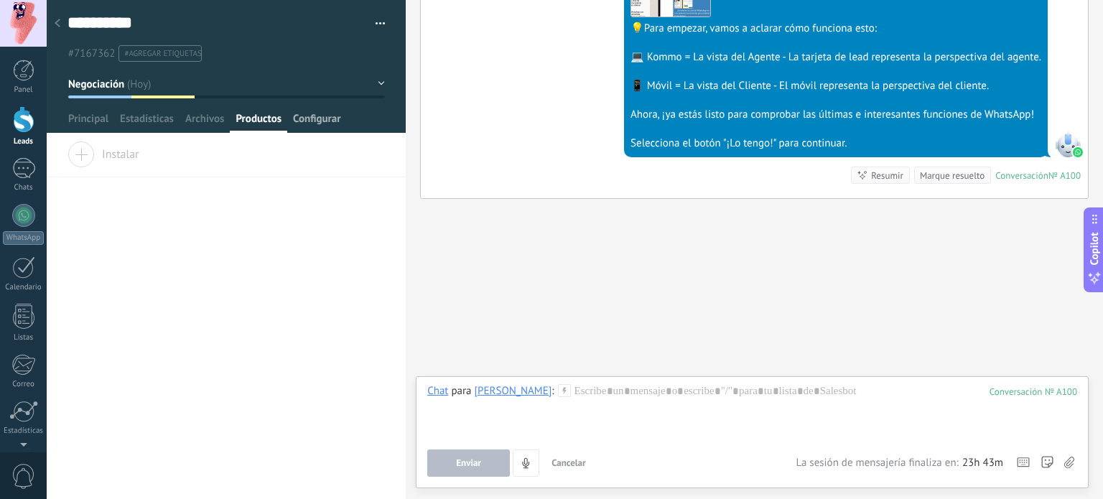
click at [322, 122] on span "Configurar" at bounding box center [316, 122] width 47 height 21
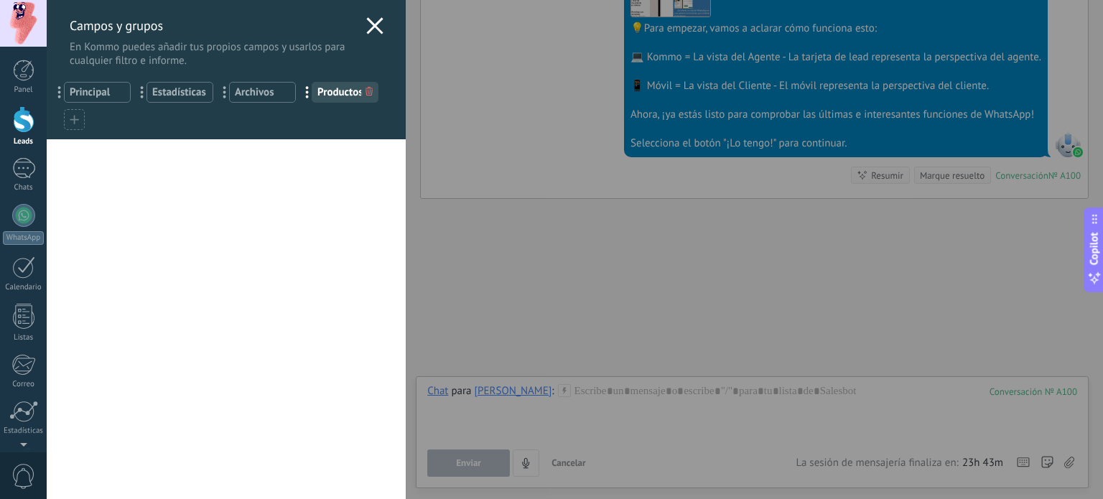
click at [371, 25] on use at bounding box center [375, 25] width 17 height 17
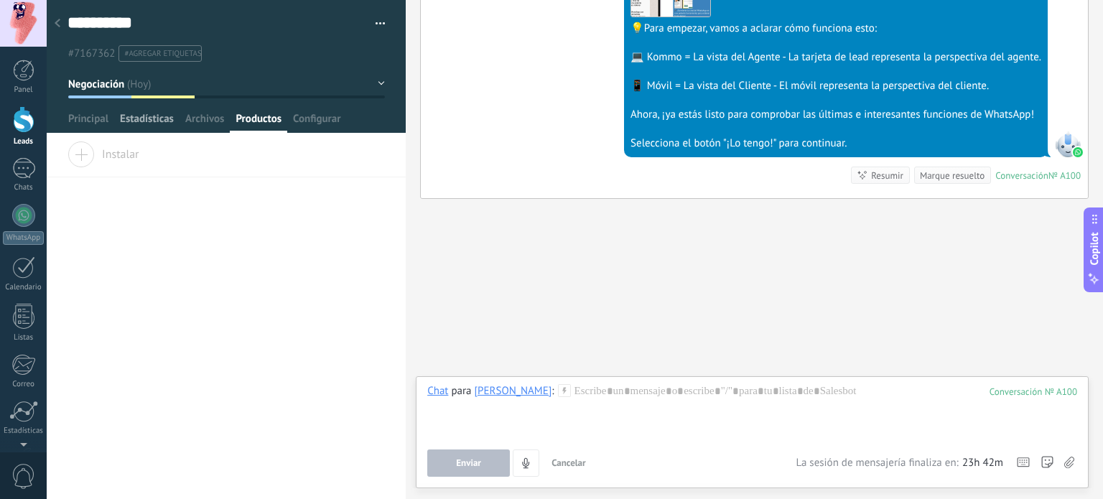
click at [152, 126] on span "Estadísticas" at bounding box center [147, 122] width 54 height 21
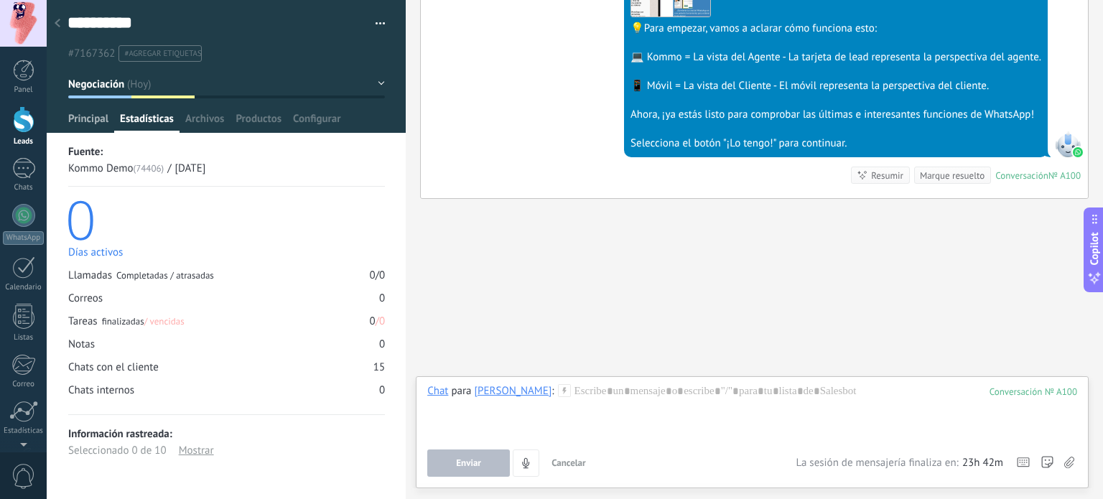
click at [80, 120] on span "Principal" at bounding box center [88, 122] width 40 height 21
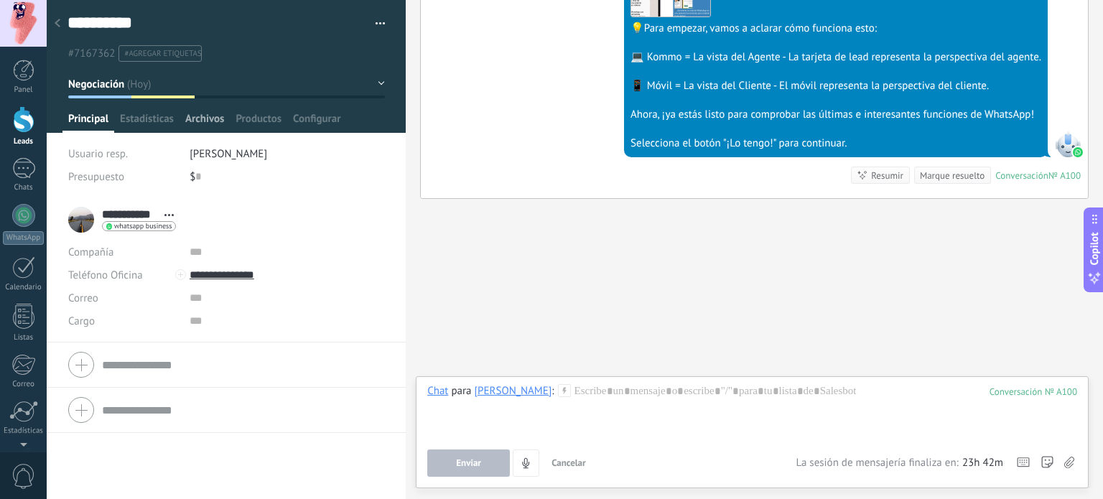
click at [198, 120] on span "Archivos" at bounding box center [204, 122] width 39 height 21
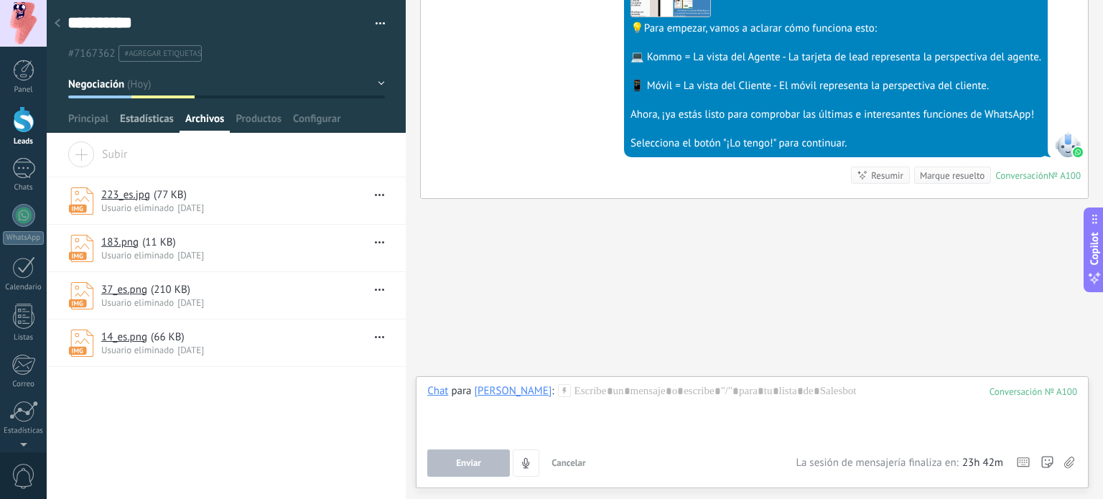
click at [133, 121] on span "Estadísticas" at bounding box center [147, 122] width 54 height 21
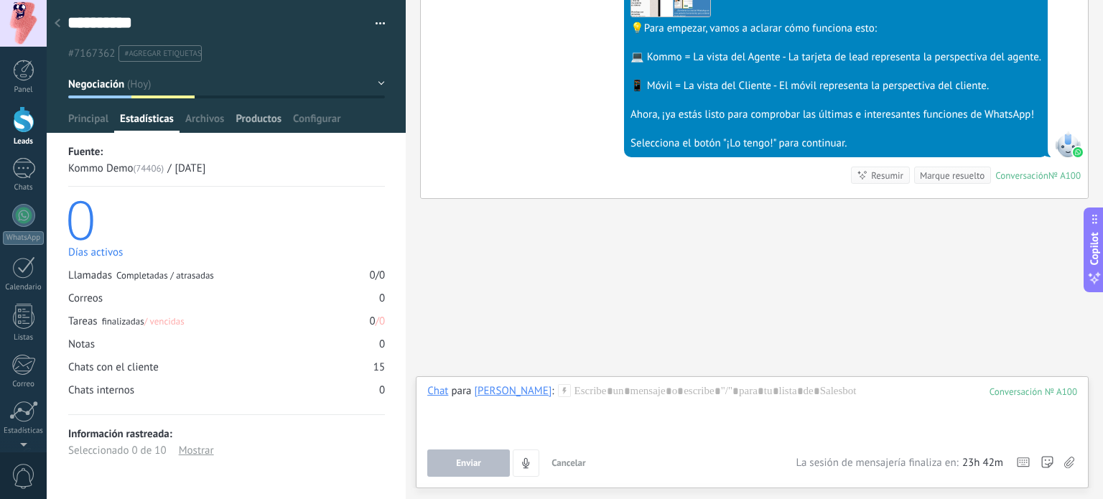
click at [256, 121] on span "Productos" at bounding box center [259, 122] width 46 height 21
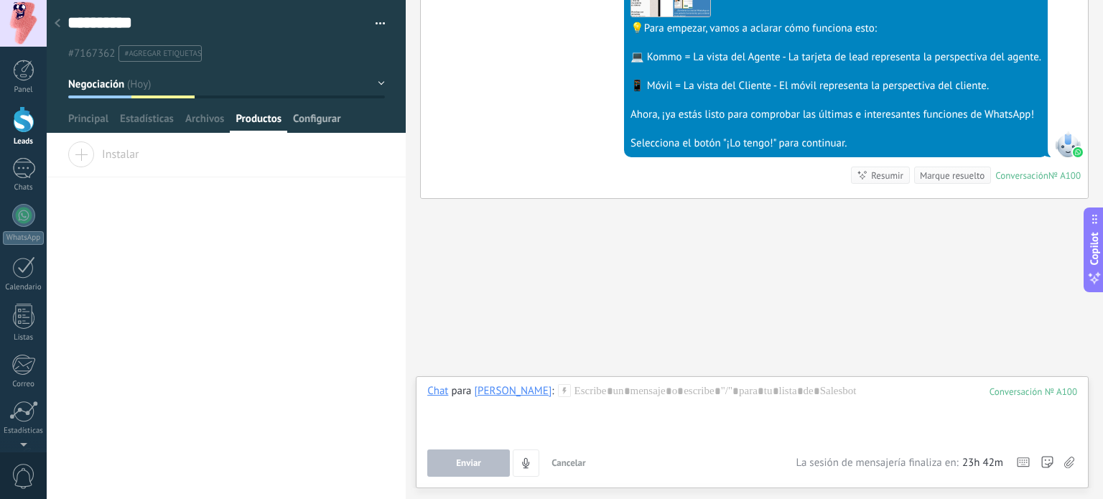
click at [336, 126] on span "Configurar" at bounding box center [316, 122] width 47 height 21
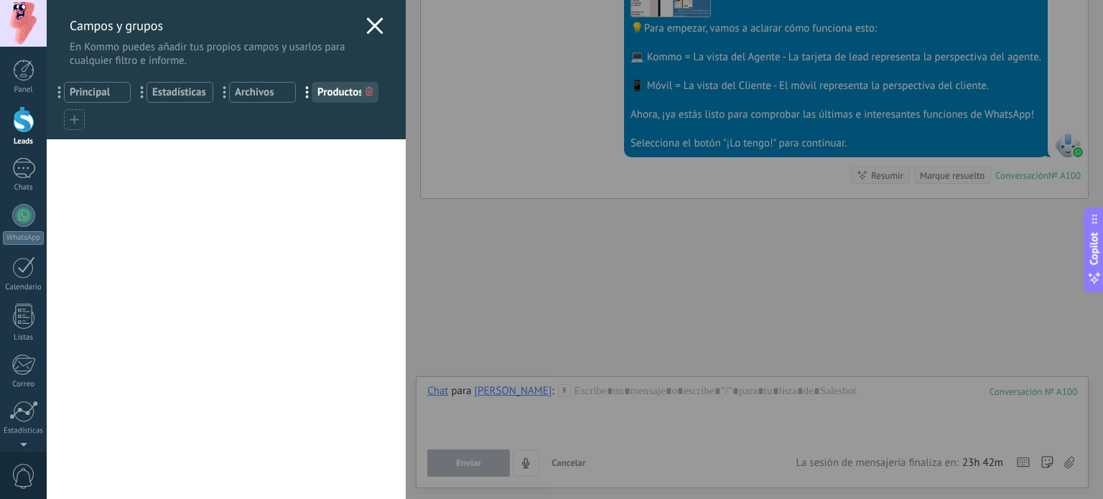
click at [373, 19] on icon at bounding box center [374, 25] width 17 height 17
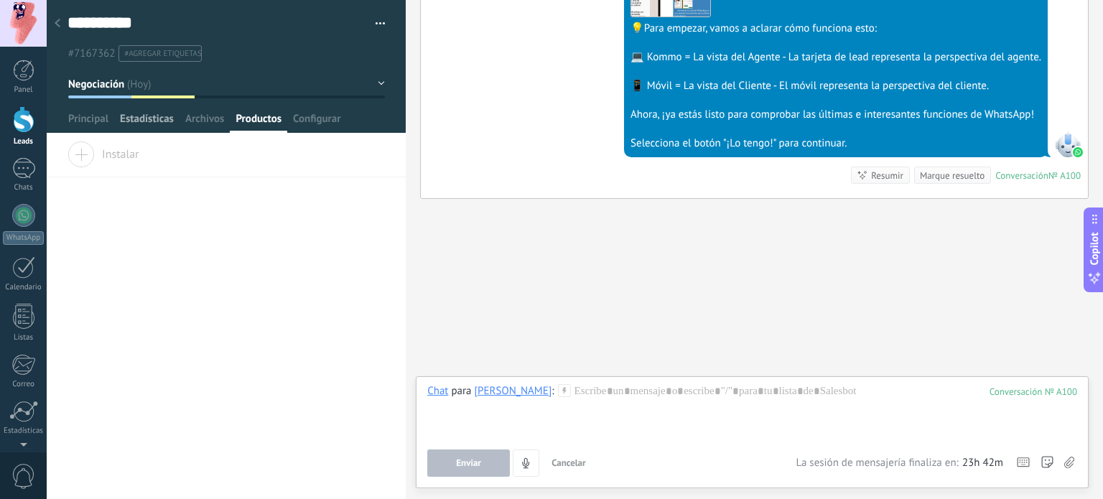
click at [154, 120] on span "Estadísticas" at bounding box center [147, 122] width 54 height 21
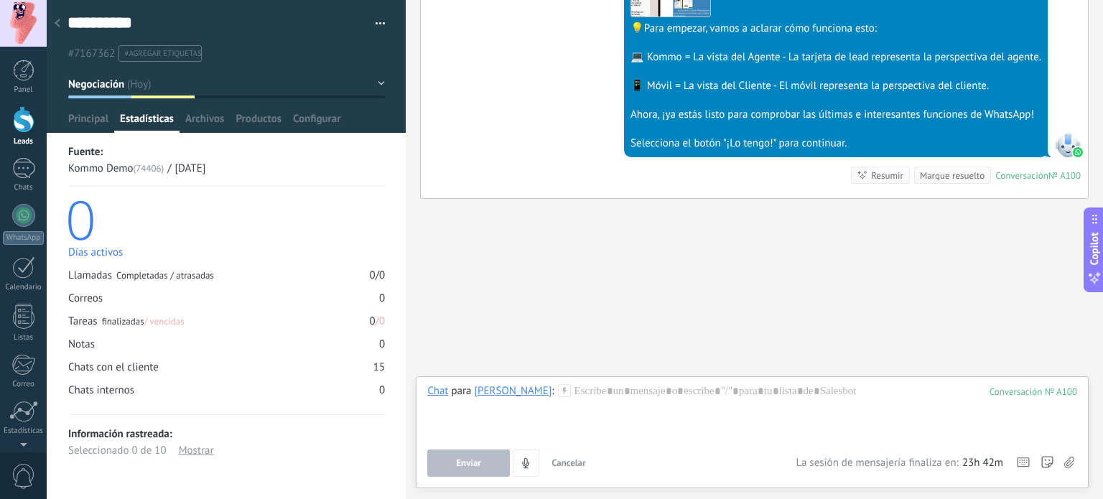
click at [190, 456] on div "Mostrar" at bounding box center [196, 450] width 35 height 17
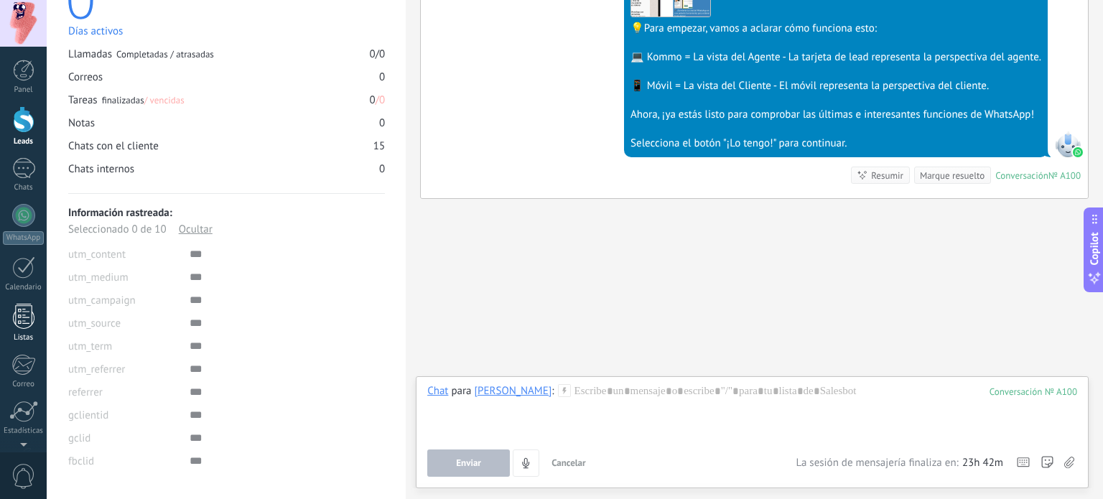
click at [29, 312] on div at bounding box center [24, 316] width 22 height 25
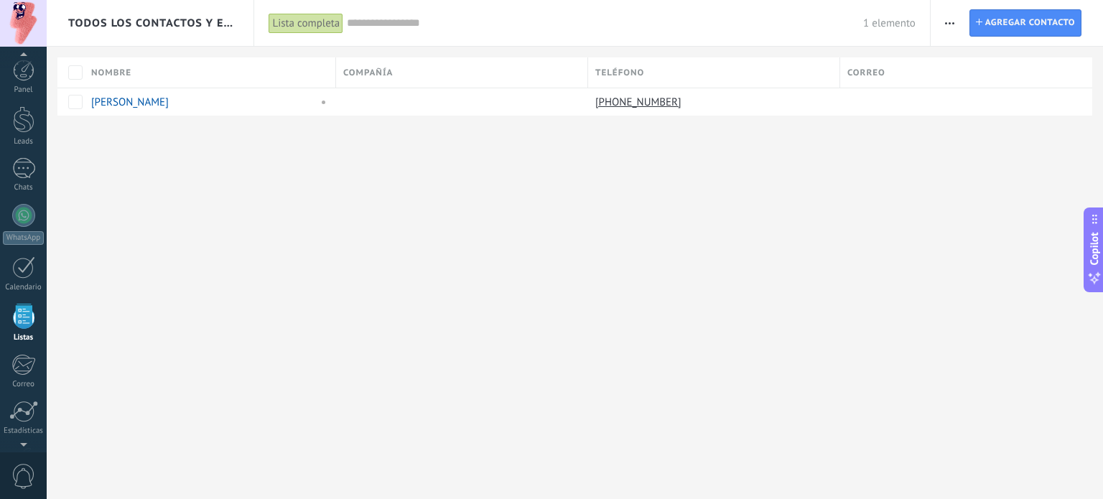
scroll to position [88, 0]
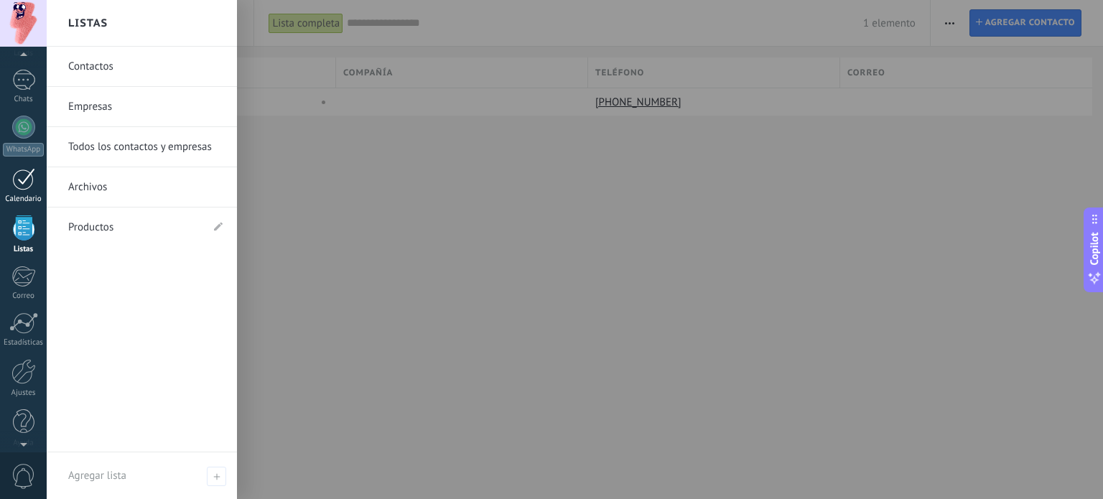
click at [26, 178] on div at bounding box center [23, 179] width 23 height 22
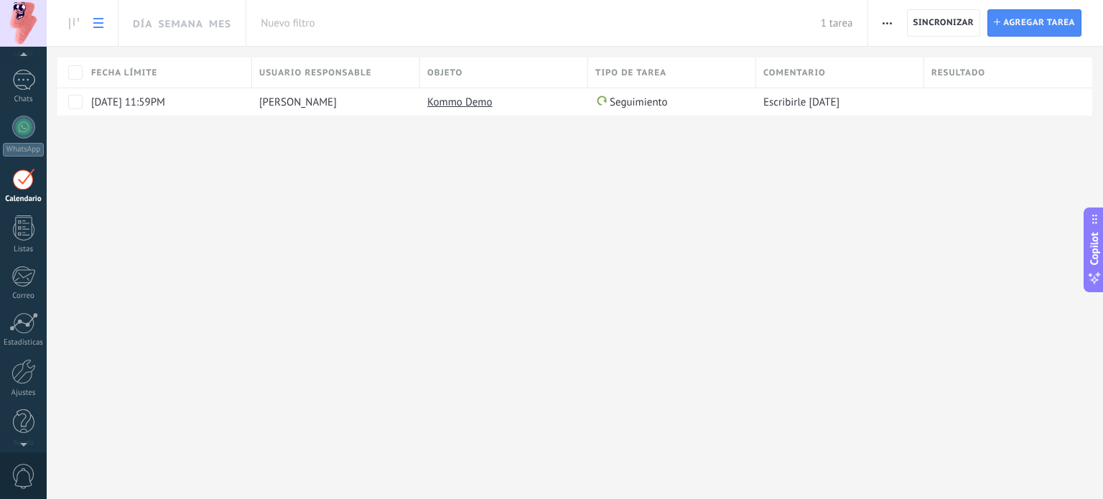
scroll to position [40, 0]
click at [75, 25] on icon at bounding box center [74, 23] width 10 height 11
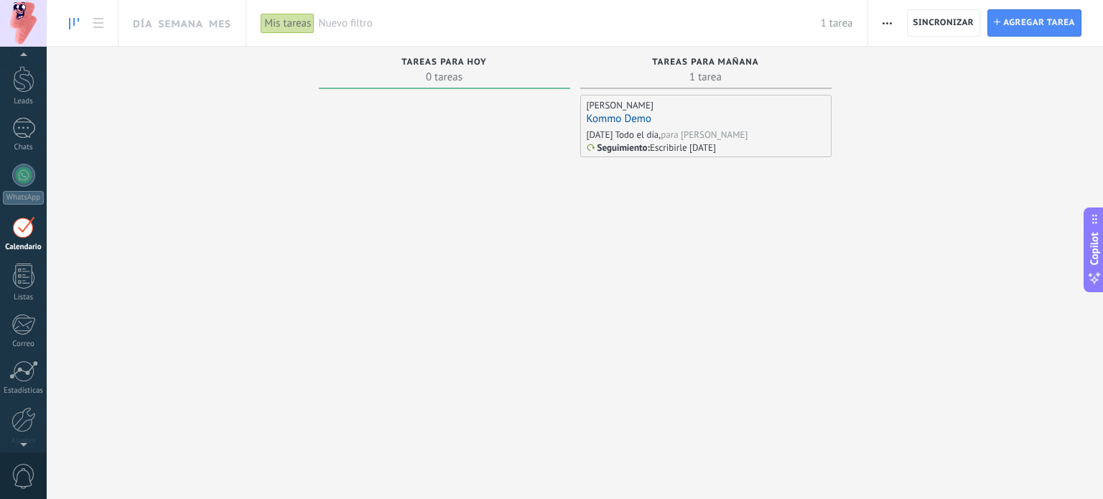
click at [743, 123] on div "Kommo Demo" at bounding box center [706, 119] width 238 height 15
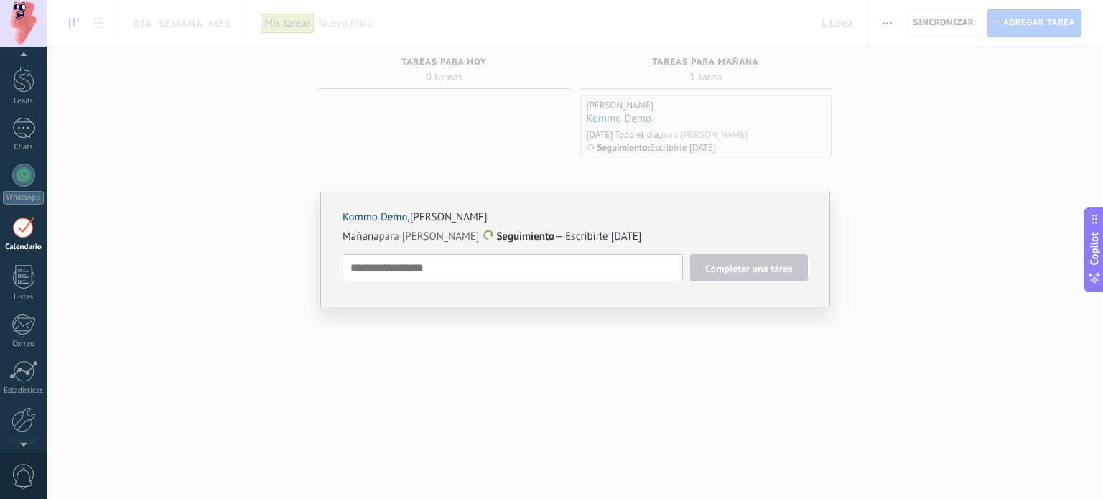
click at [493, 261] on textarea at bounding box center [513, 267] width 340 height 27
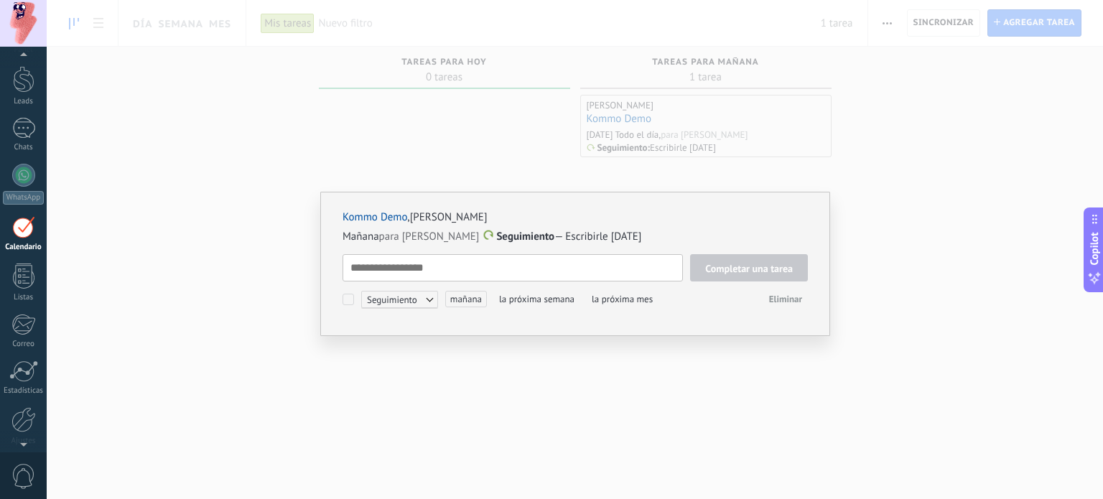
click at [549, 120] on div "Kommo Demo , Alexis Garu Mañana para Alexis Garcia Seguimiento — Escribirle mañ…" at bounding box center [575, 249] width 1056 height 499
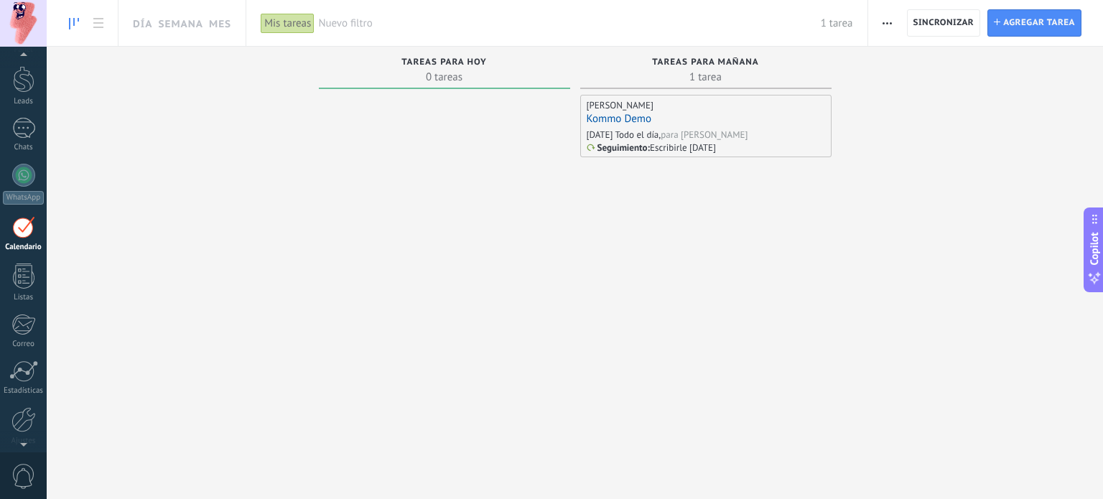
click at [615, 119] on link "Kommo Demo" at bounding box center [619, 119] width 65 height 14
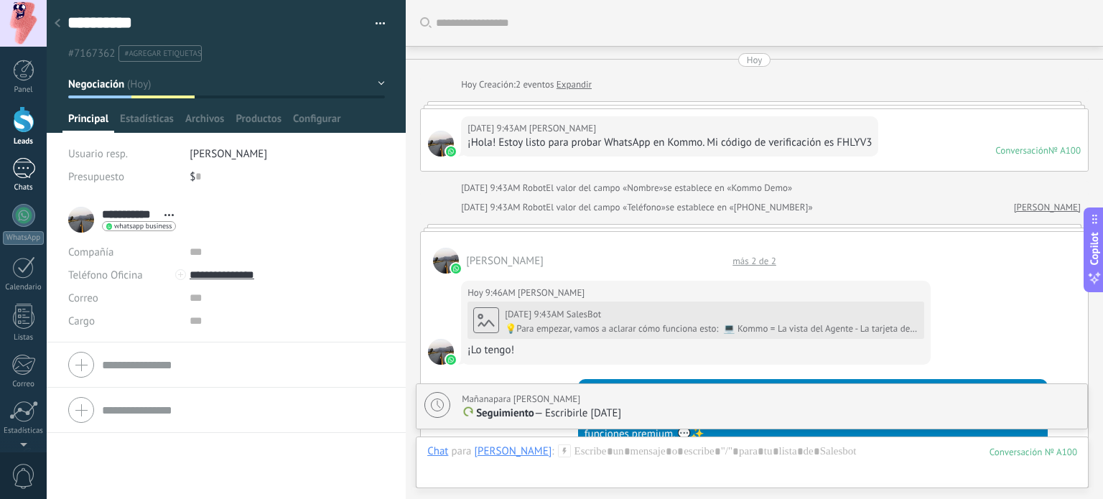
scroll to position [2039, 0]
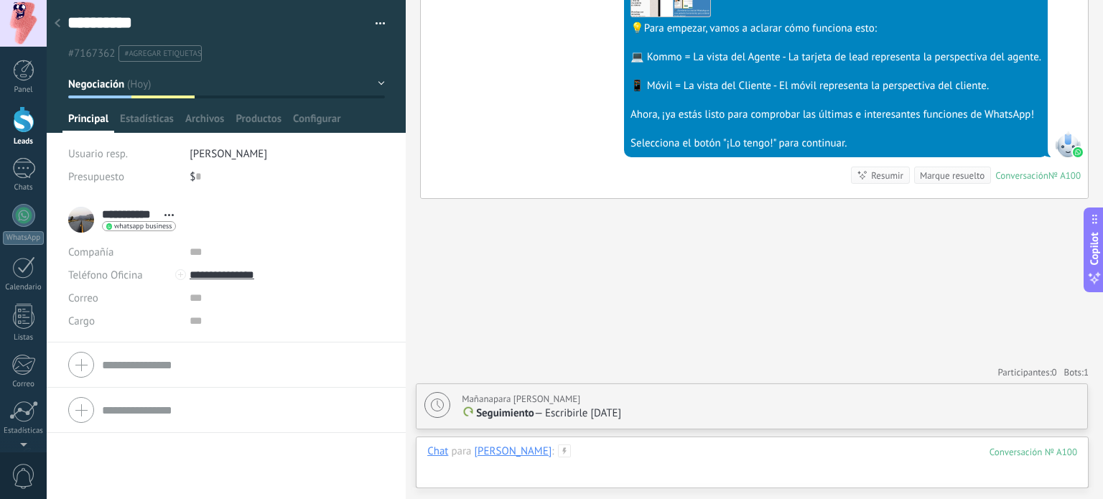
click at [609, 454] on div at bounding box center [752, 466] width 650 height 43
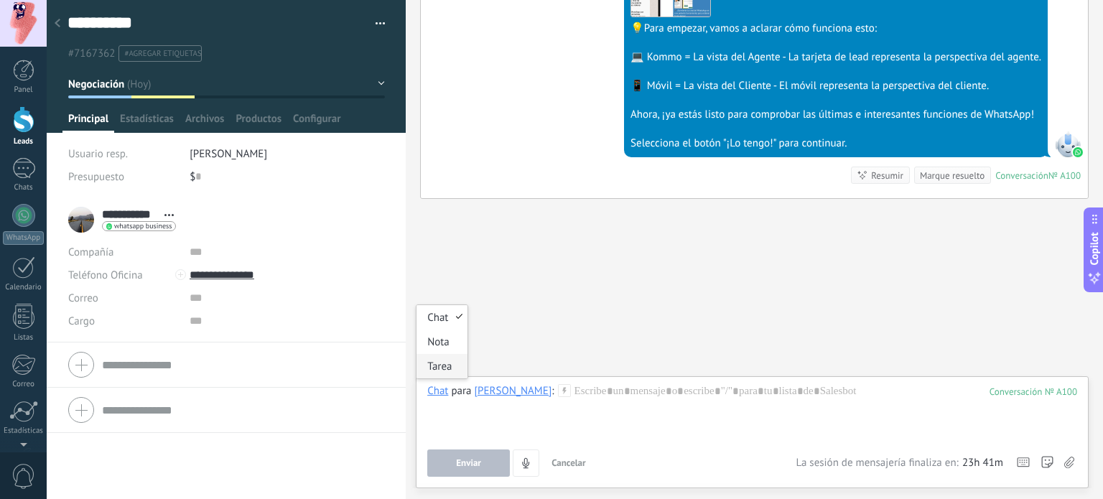
click at [440, 367] on div "Tarea" at bounding box center [441, 366] width 51 height 24
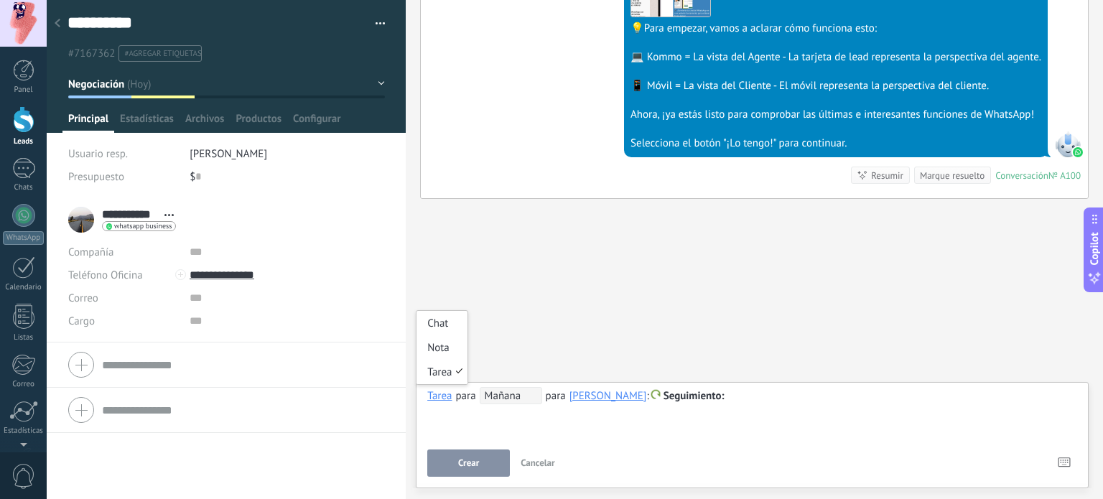
click at [441, 399] on div "Tarea" at bounding box center [439, 395] width 24 height 13
click at [447, 354] on div "Nota" at bounding box center [441, 347] width 51 height 24
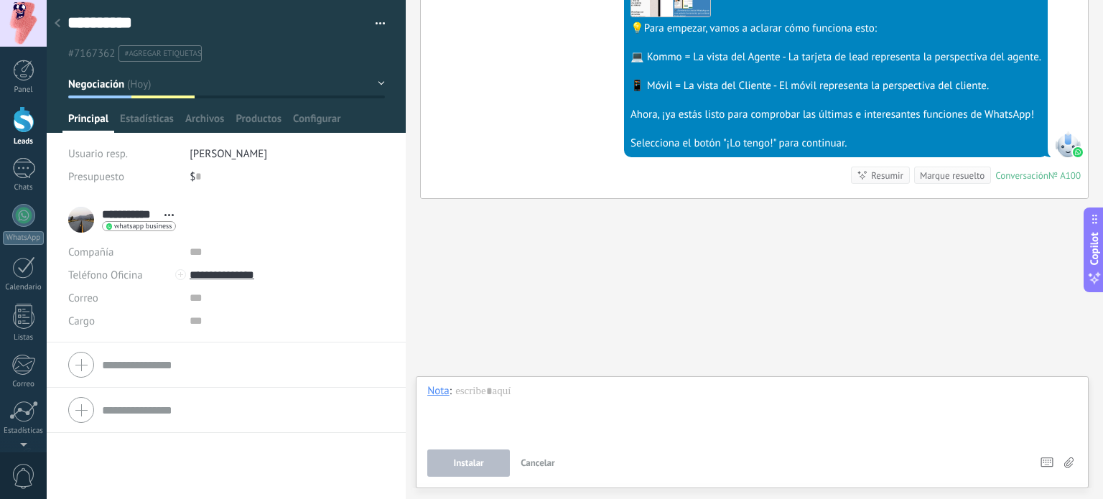
click at [437, 396] on div "Nota" at bounding box center [438, 390] width 22 height 13
click at [452, 320] on div "Chat" at bounding box center [441, 317] width 51 height 24
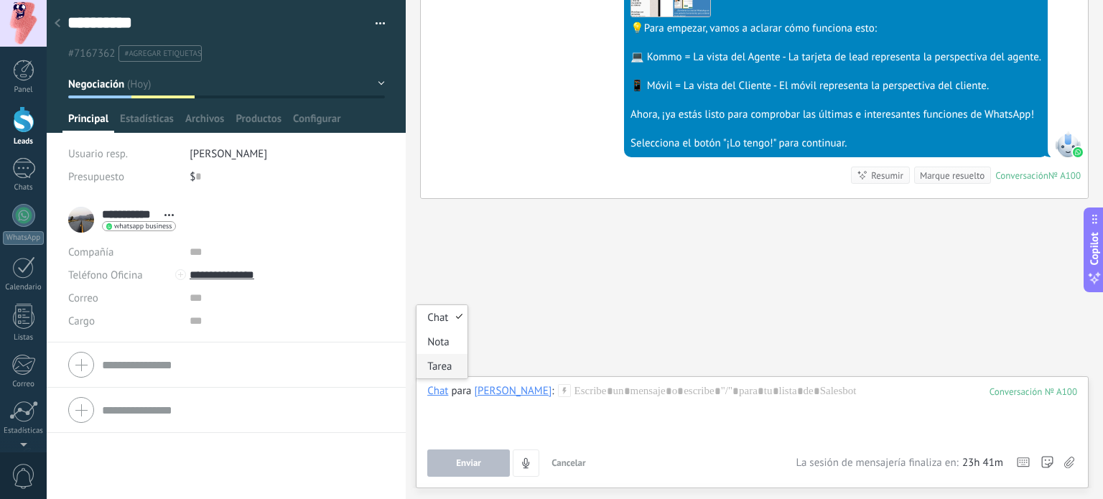
click at [448, 365] on div "Tarea" at bounding box center [441, 366] width 51 height 24
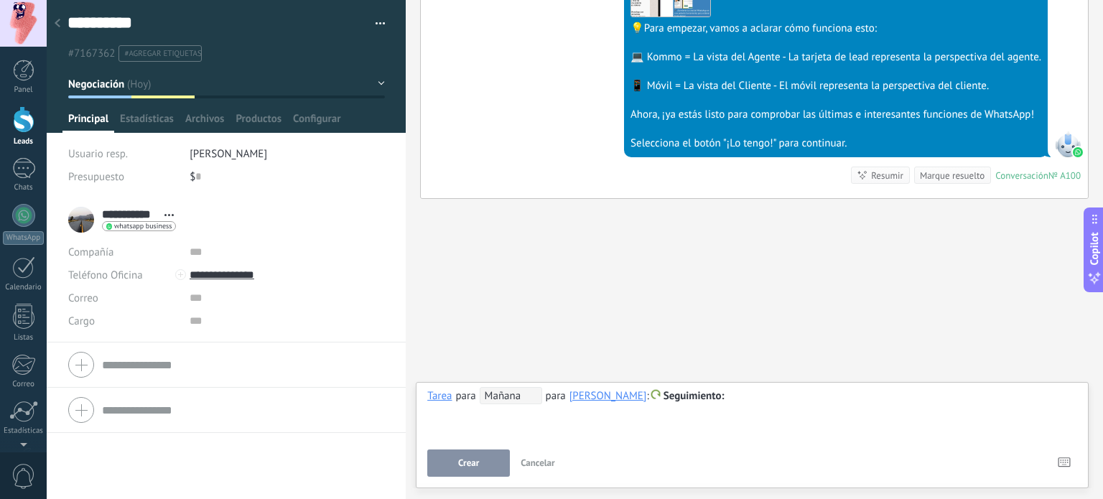
click at [684, 396] on span "Seguimiento" at bounding box center [694, 396] width 61 height 14
click at [549, 416] on div at bounding box center [551, 249] width 1103 height 499
click at [540, 462] on span "Cancelar" at bounding box center [538, 463] width 34 height 12
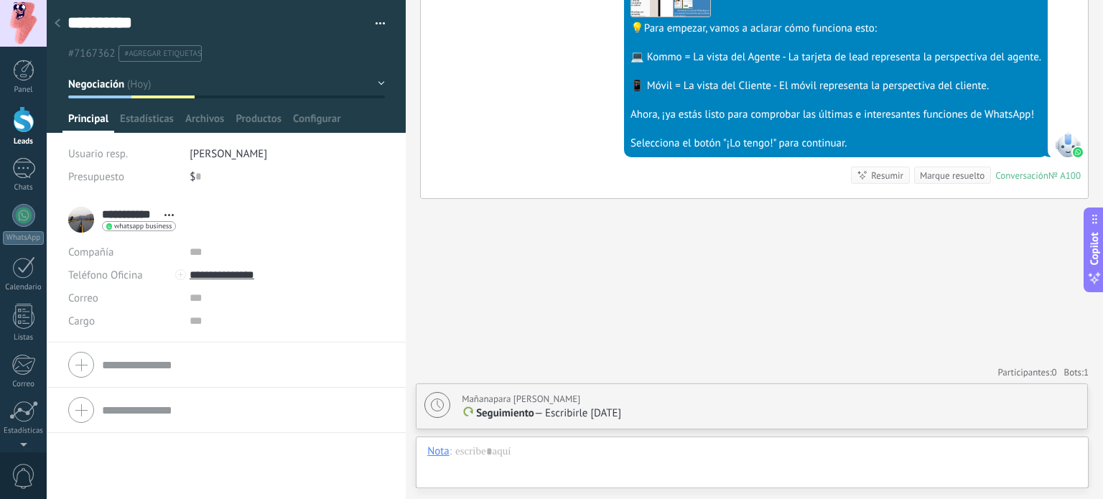
click at [529, 405] on div "Mañana para Alexis Garcia" at bounding box center [521, 399] width 118 height 14
type textarea "**********"
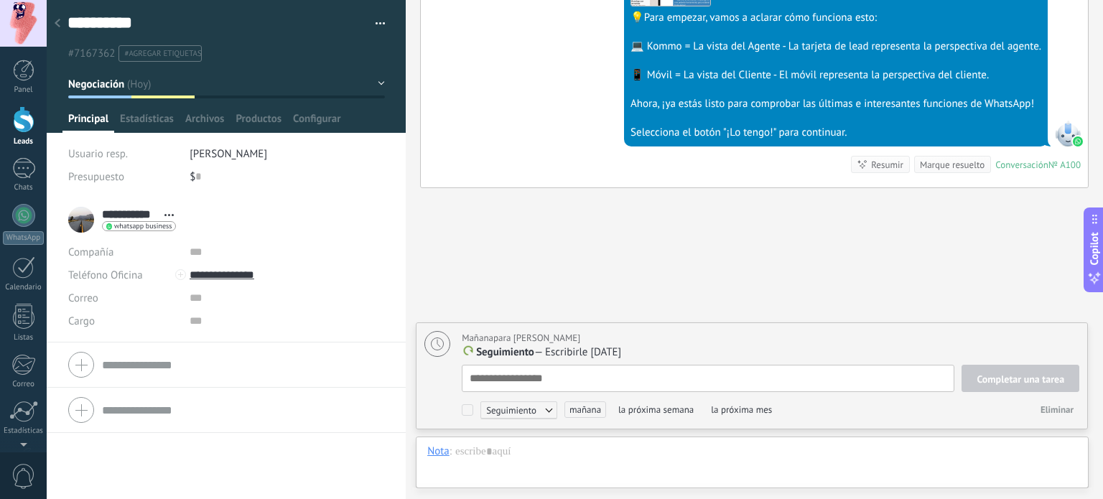
scroll to position [14, 0]
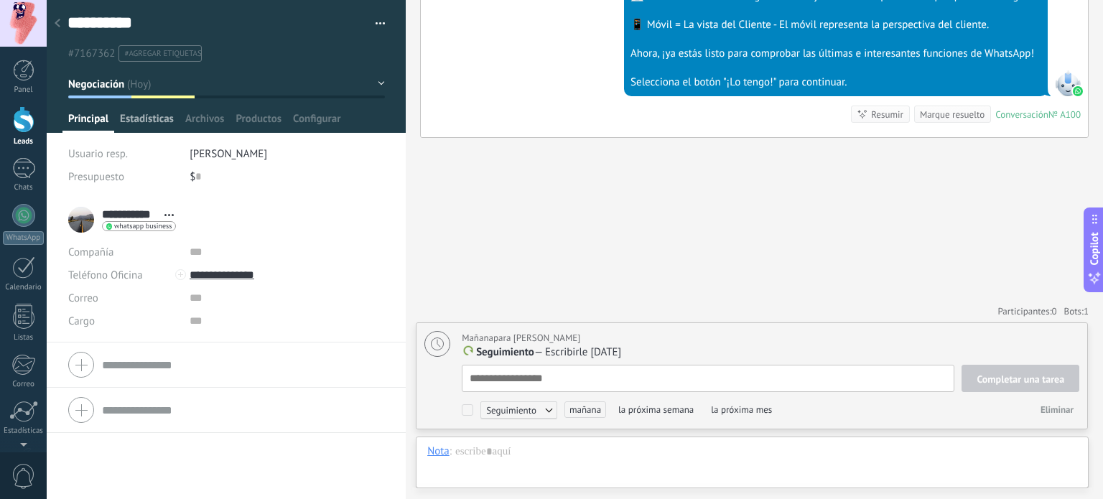
click at [141, 115] on span "Estadísticas" at bounding box center [147, 122] width 54 height 21
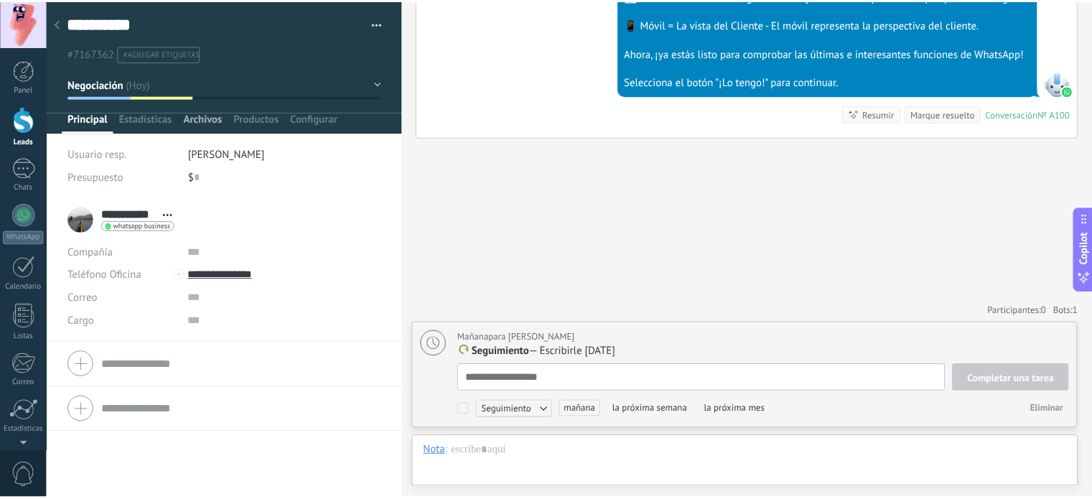
scroll to position [2039, 0]
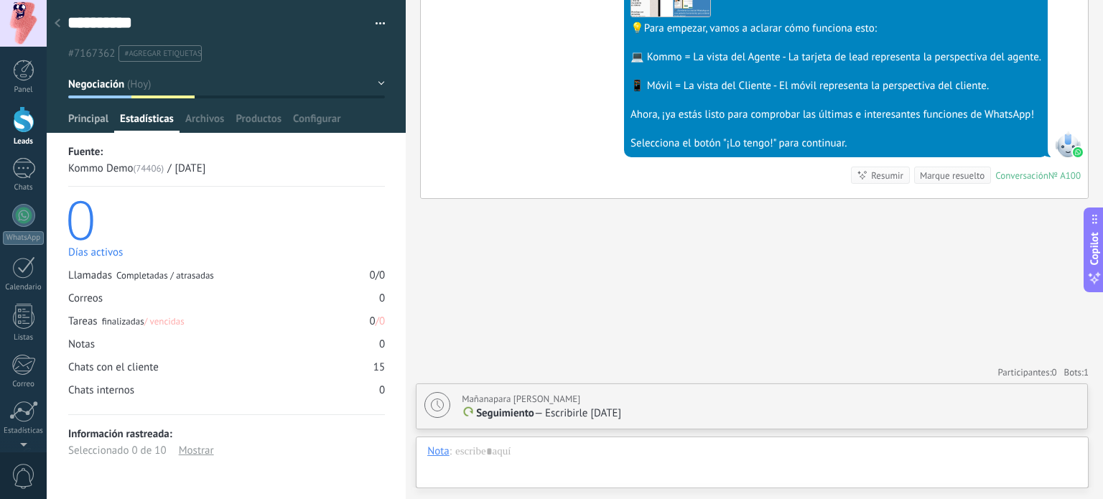
click at [91, 121] on span "Principal" at bounding box center [88, 122] width 40 height 21
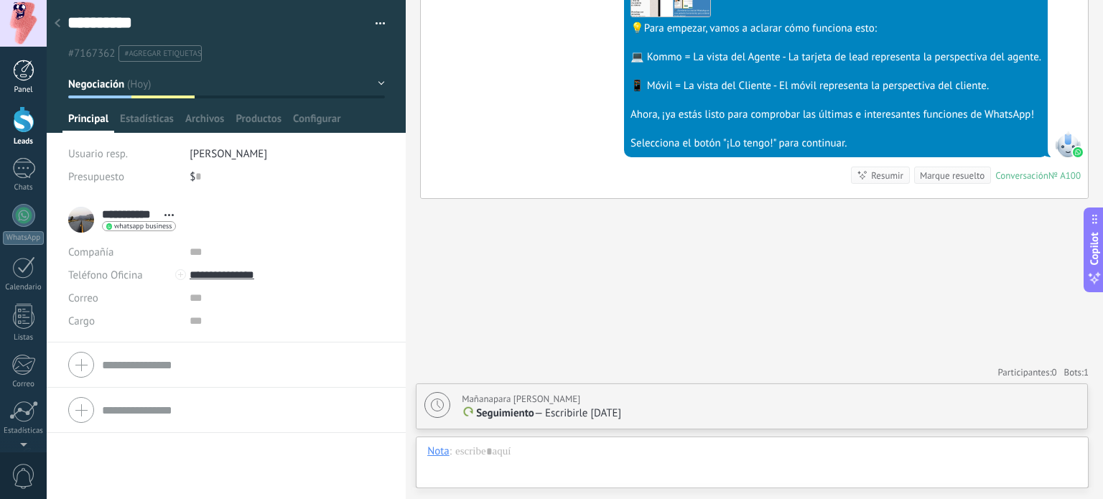
click at [19, 83] on link "Panel" at bounding box center [23, 77] width 47 height 35
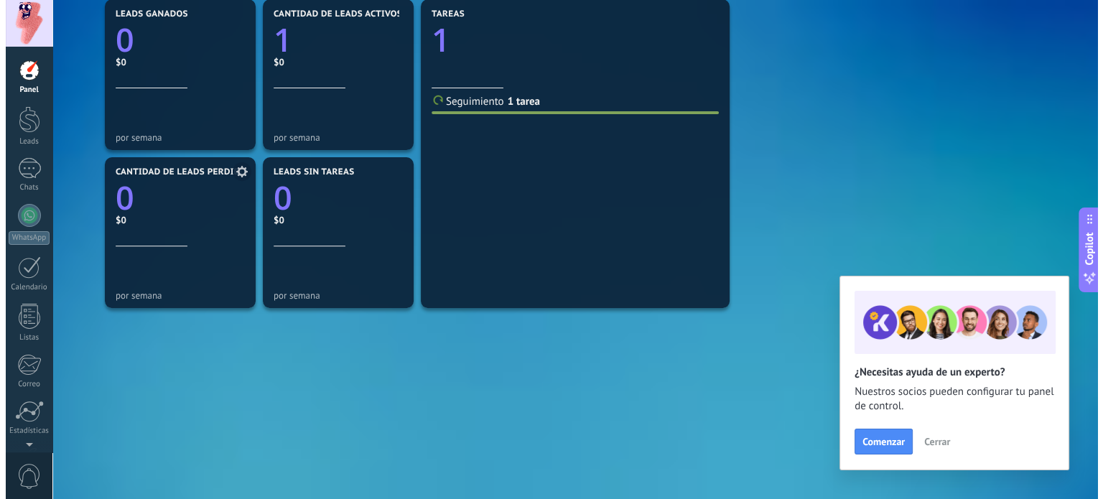
scroll to position [517, 0]
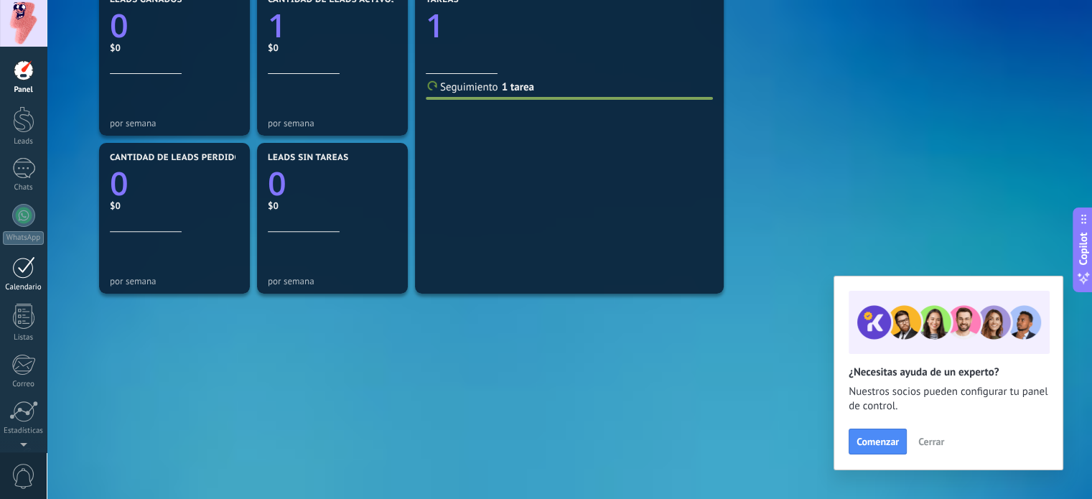
click at [22, 272] on div at bounding box center [23, 267] width 23 height 22
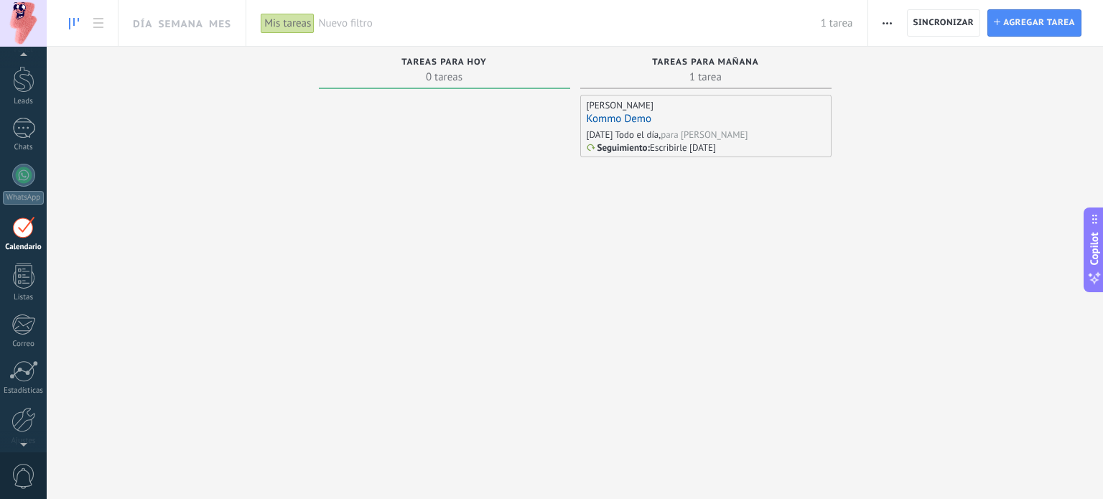
scroll to position [40, 0]
click at [13, 278] on div at bounding box center [24, 276] width 22 height 25
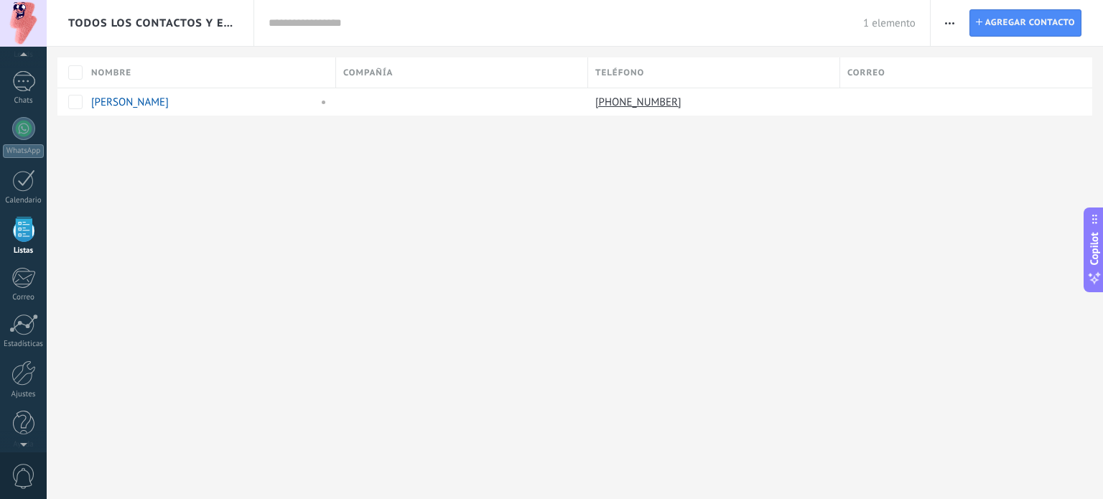
scroll to position [88, 0]
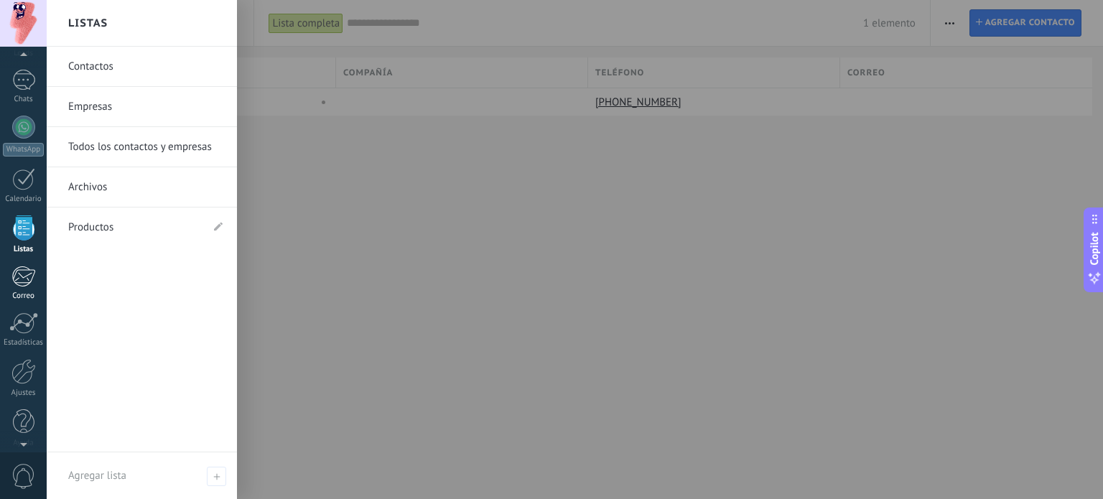
click at [17, 294] on div "Correo" at bounding box center [24, 296] width 42 height 9
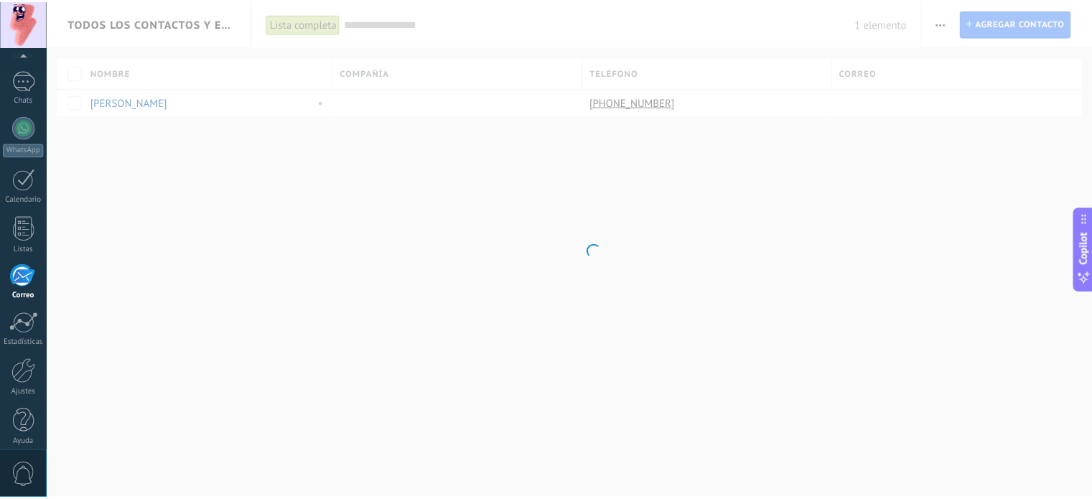
scroll to position [98, 0]
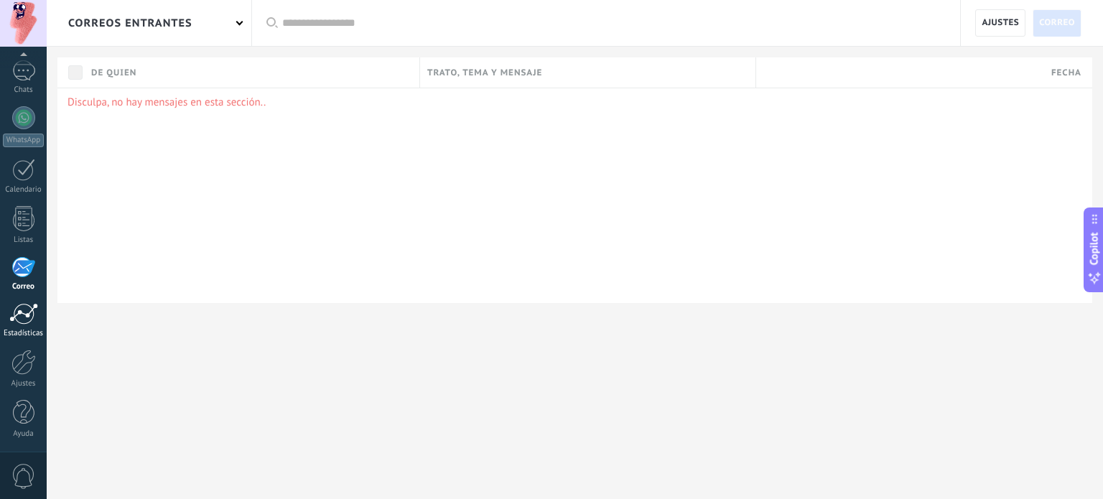
click at [19, 317] on div at bounding box center [23, 314] width 29 height 22
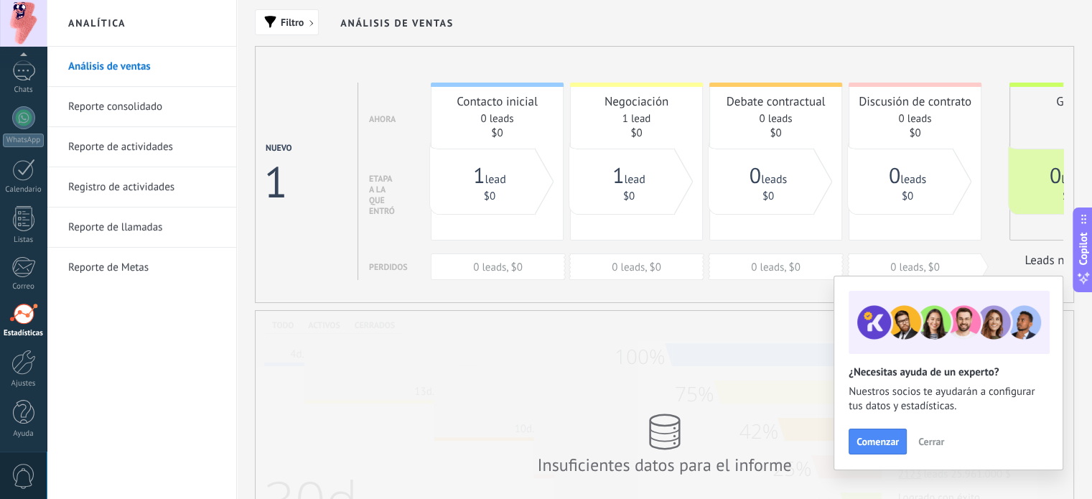
click at [934, 437] on span "Cerrar" at bounding box center [931, 442] width 26 height 10
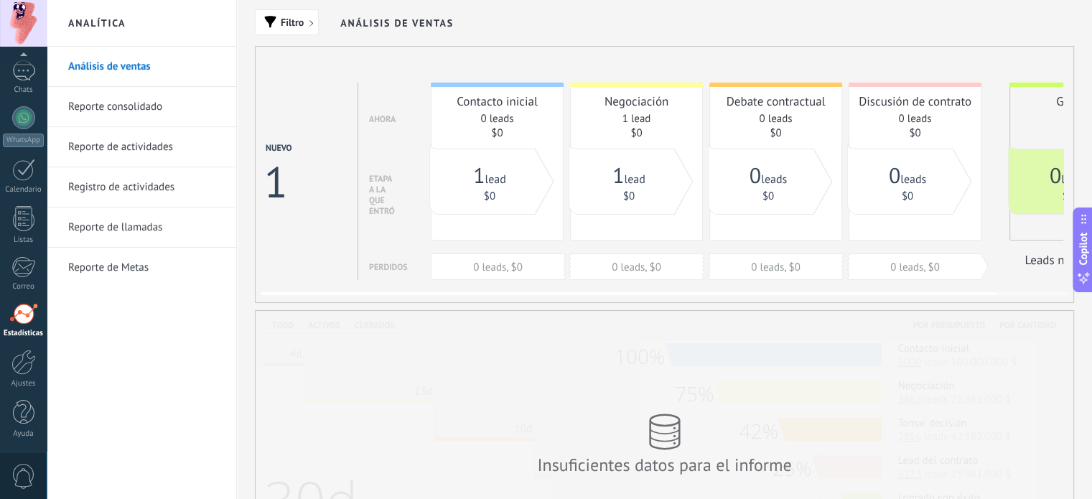
drag, startPoint x: 968, startPoint y: 166, endPoint x: 885, endPoint y: 191, distance: 86.3
click at [885, 191] on div "Contacto inicial 0 leads $0 0 leads, $0 Negociación 1 lead $0 0 leads, $0 Debat…" at bounding box center [787, 181] width 712 height 197
click at [135, 113] on link "Reporte consolidado" at bounding box center [145, 107] width 154 height 40
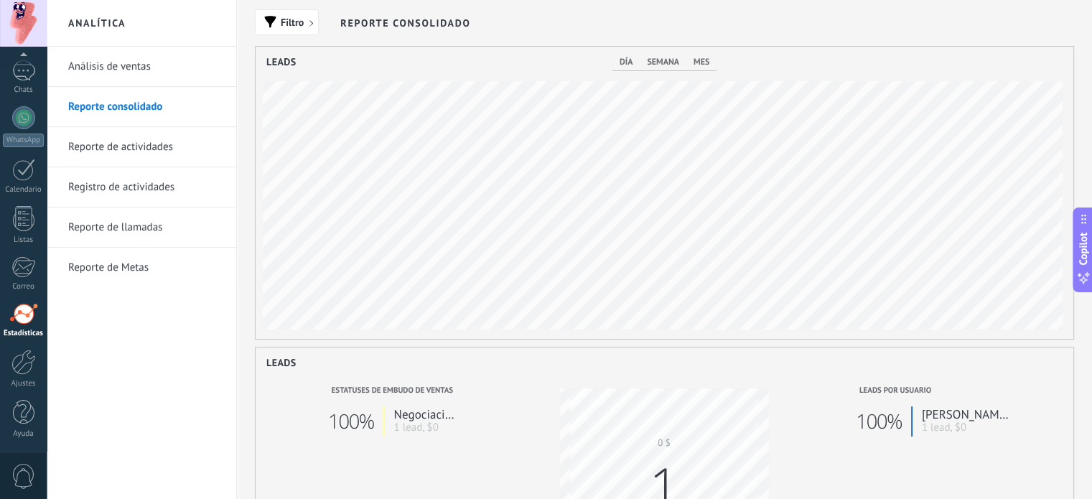
click at [121, 141] on link "Reporte de actividades" at bounding box center [145, 147] width 154 height 40
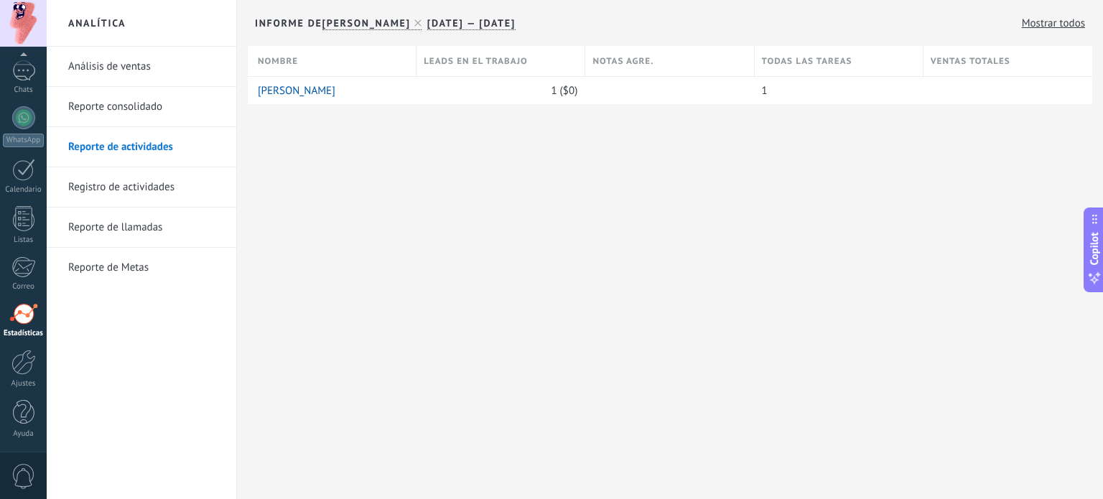
click at [129, 187] on link "Registro de actividades" at bounding box center [145, 187] width 154 height 40
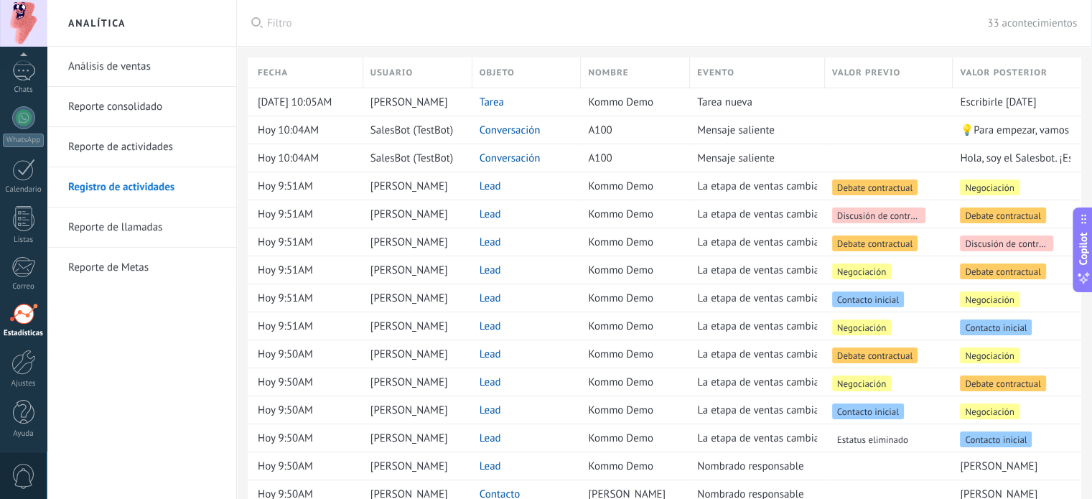
click at [138, 221] on link "Reporte de llamadas" at bounding box center [145, 228] width 154 height 40
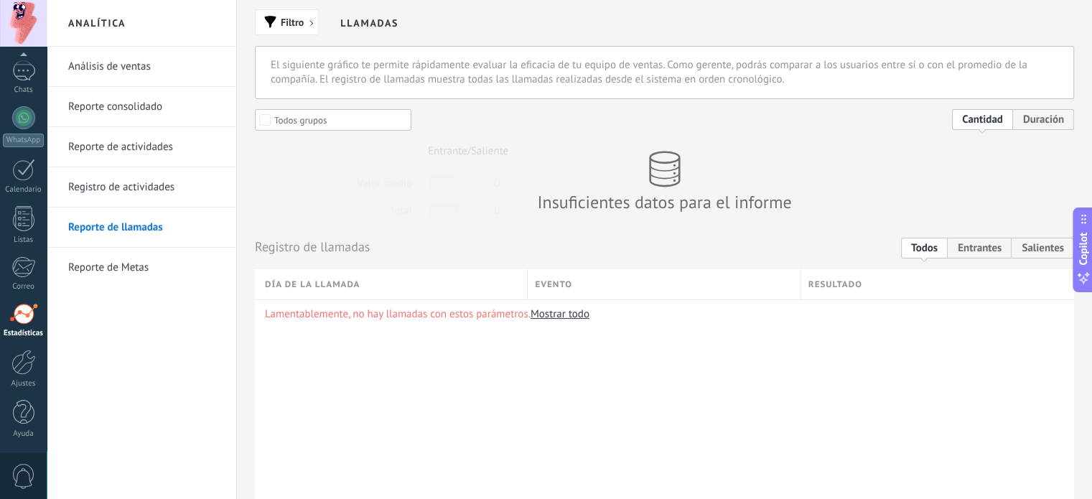
click at [121, 271] on link "Reporte de Metas" at bounding box center [145, 268] width 154 height 40
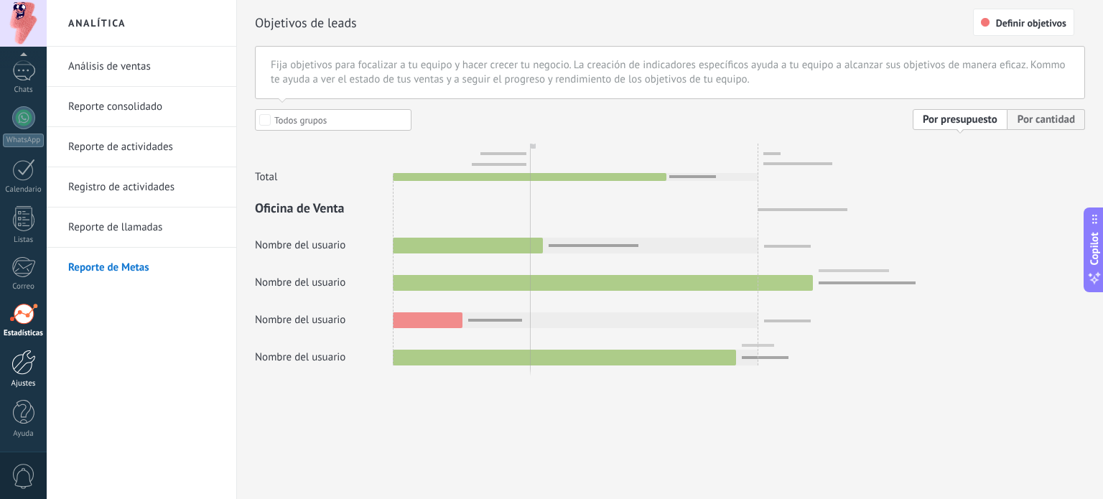
click at [29, 379] on div "Ajustes" at bounding box center [24, 383] width 42 height 9
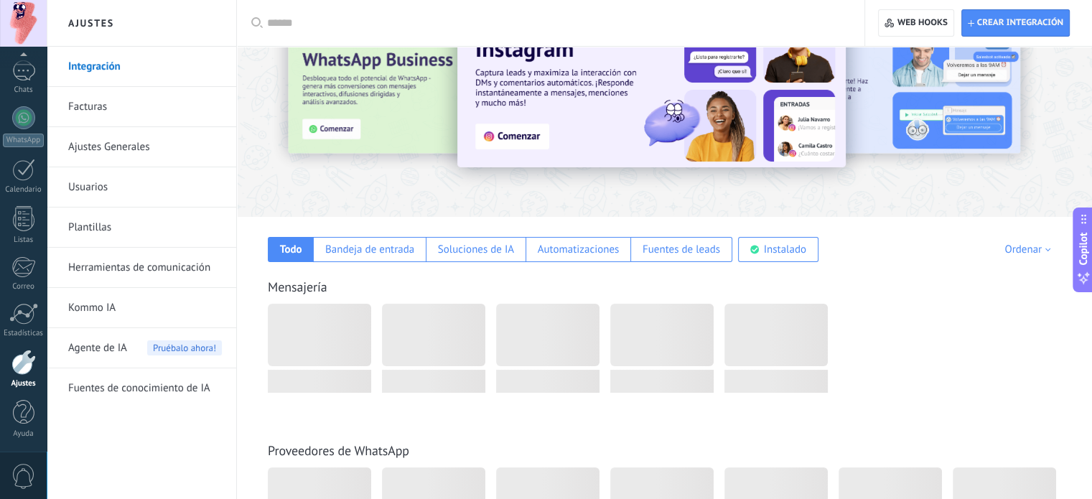
scroll to position [144, 0]
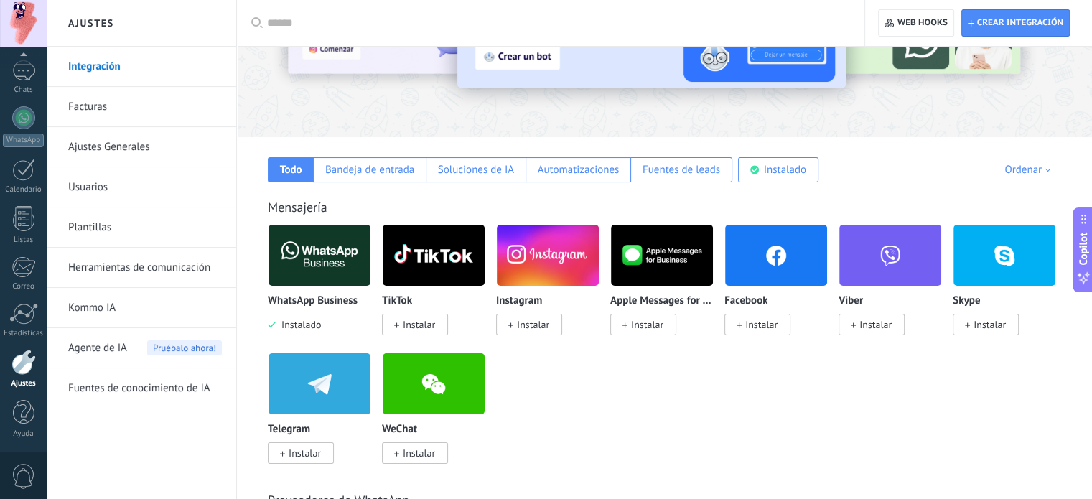
drag, startPoint x: 842, startPoint y: 418, endPoint x: 790, endPoint y: 420, distance: 51.7
click at [790, 420] on div "WhatsApp Business Instalado TikTok Instalar Instagram Instalar Apple Messages f…" at bounding box center [672, 352] width 809 height 257
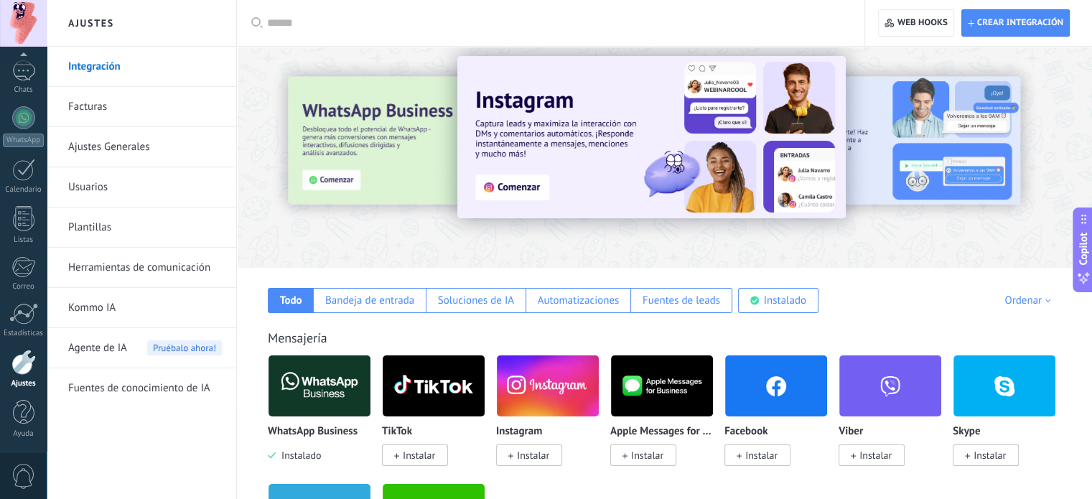
scroll to position [0, 0]
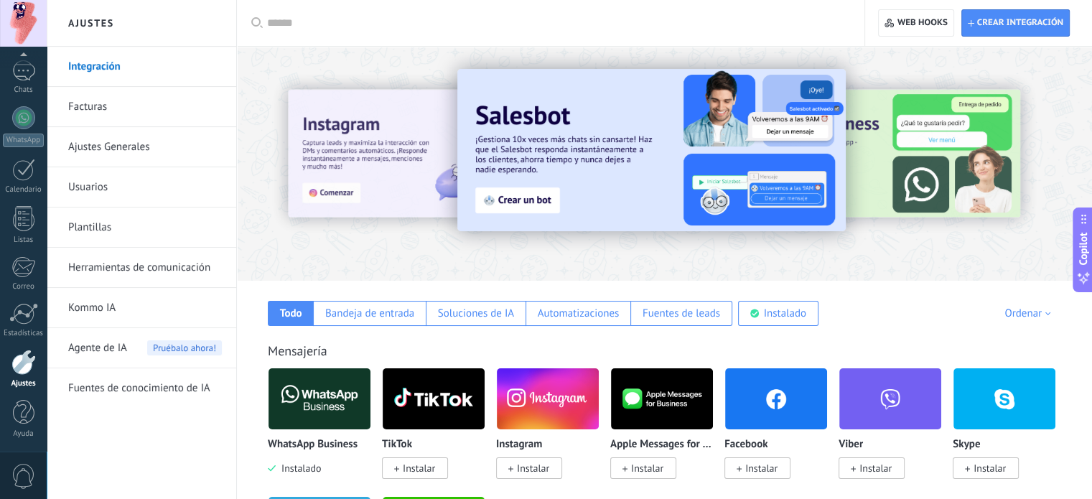
click at [373, 31] on div at bounding box center [555, 23] width 577 height 46
click at [292, 27] on input "text" at bounding box center [555, 23] width 577 height 15
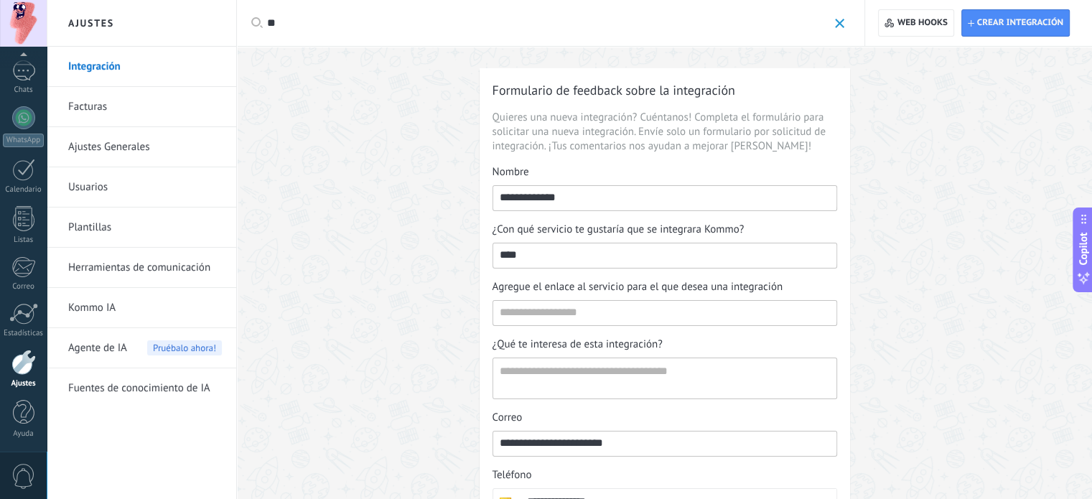
type input "*"
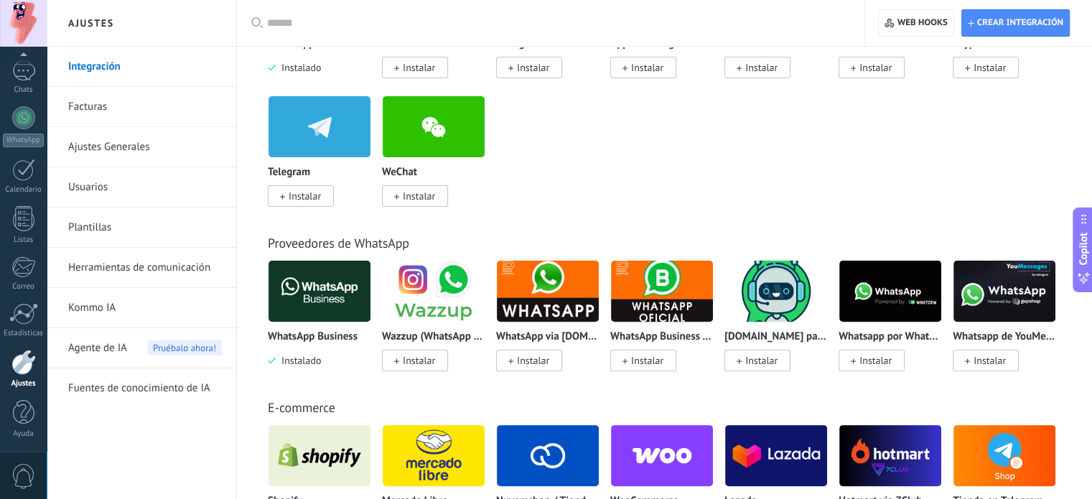
scroll to position [263, 0]
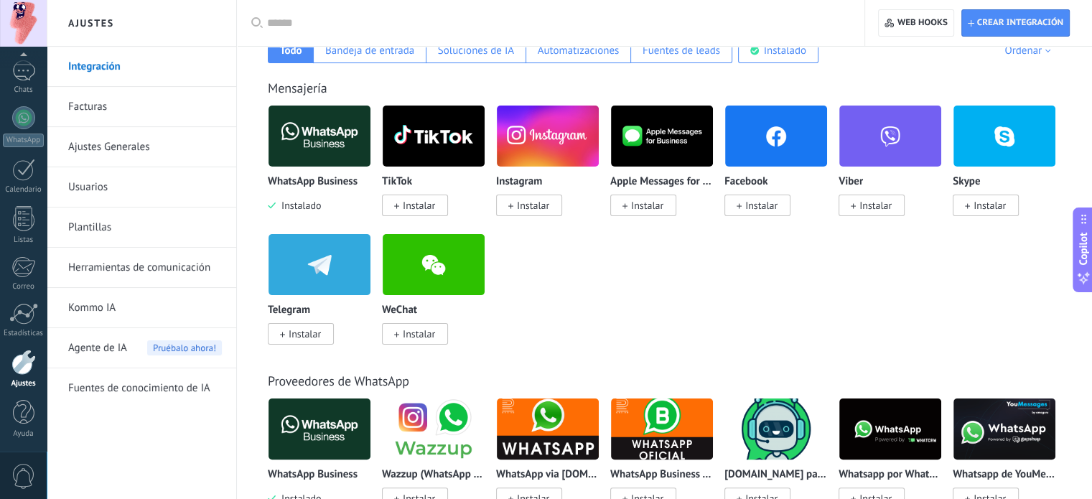
click at [88, 110] on link "Facturas" at bounding box center [145, 107] width 154 height 40
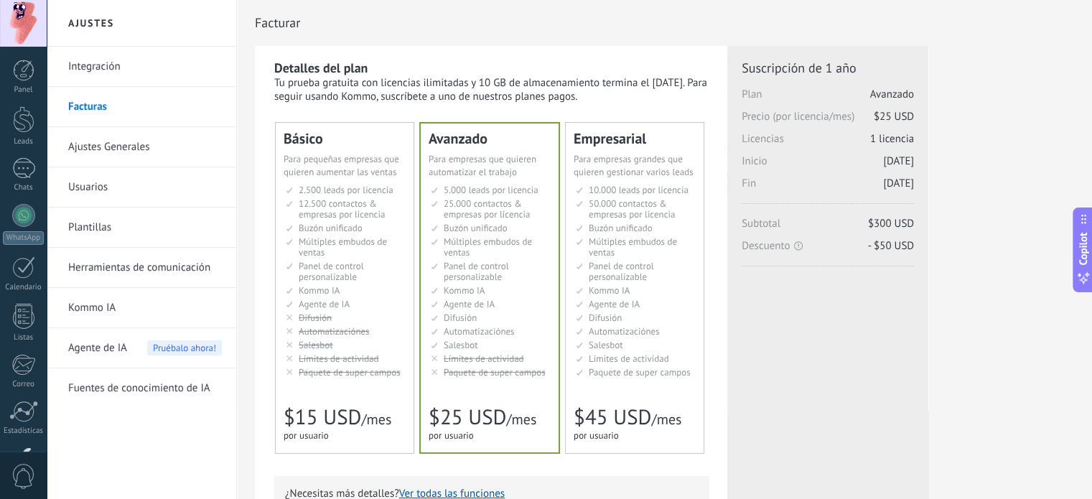
drag, startPoint x: 746, startPoint y: 119, endPoint x: 860, endPoint y: 111, distance: 113.8
click at [860, 111] on span "Precio (por licencia/mes) $25 USD" at bounding box center [828, 121] width 172 height 22
drag, startPoint x: 740, startPoint y: 144, endPoint x: 796, endPoint y: 134, distance: 57.5
click at [796, 134] on div "Licencias adicionales Plan Avanzado Precio (por licencia/mes) $25 USD Nuevas li…" at bounding box center [827, 441] width 201 height 791
click at [766, 166] on span "Inicio [DATE]" at bounding box center [828, 165] width 172 height 22
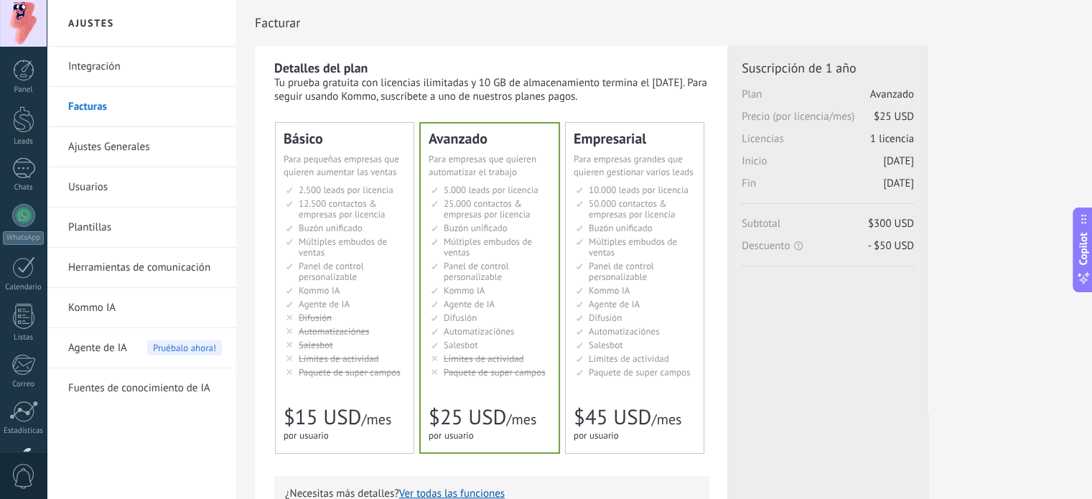
drag, startPoint x: 744, startPoint y: 180, endPoint x: 760, endPoint y: 183, distance: 16.8
click at [760, 183] on span "Fin [DATE]" at bounding box center [828, 188] width 172 height 22
click at [138, 149] on link "Ajustes Generales" at bounding box center [145, 147] width 154 height 40
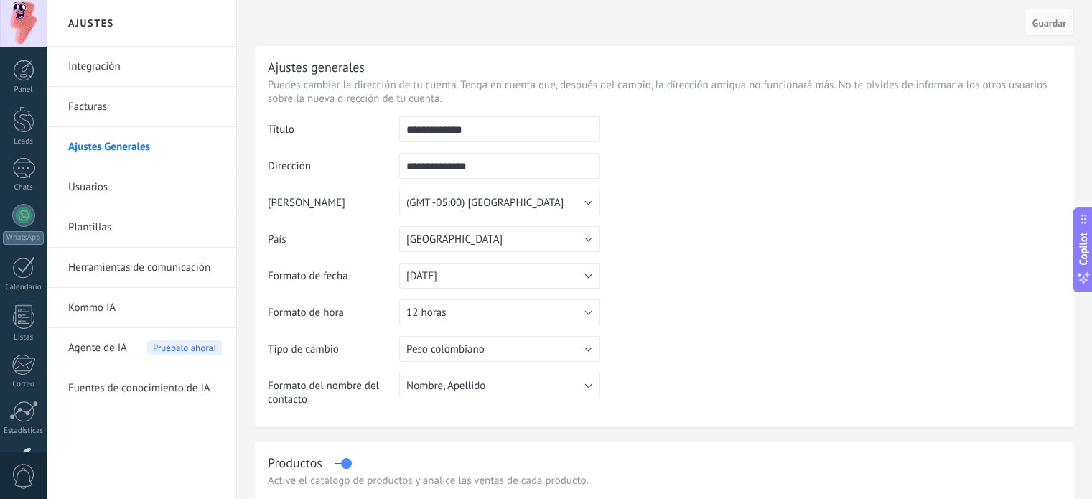
click at [115, 185] on link "Usuarios" at bounding box center [145, 187] width 154 height 40
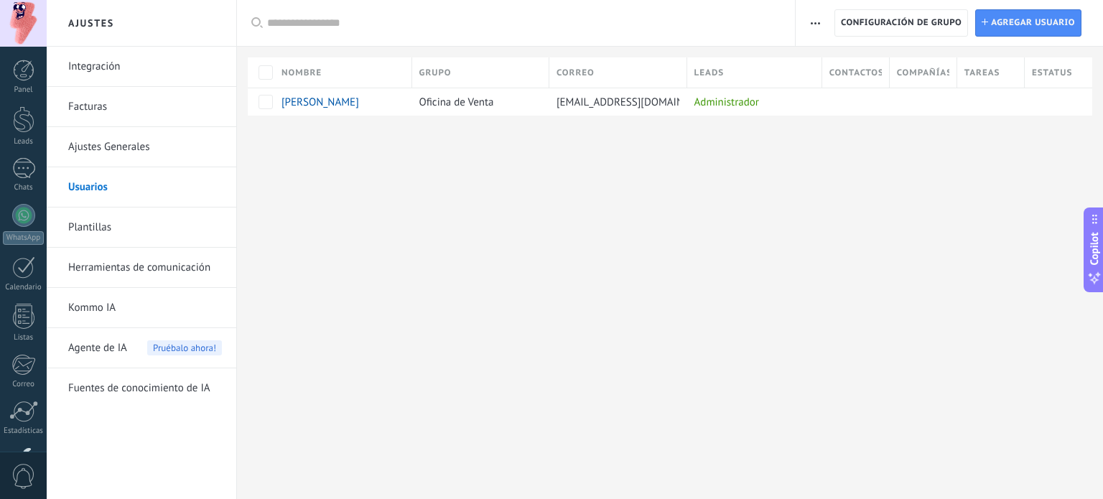
click at [90, 233] on link "Plantillas" at bounding box center [145, 228] width 154 height 40
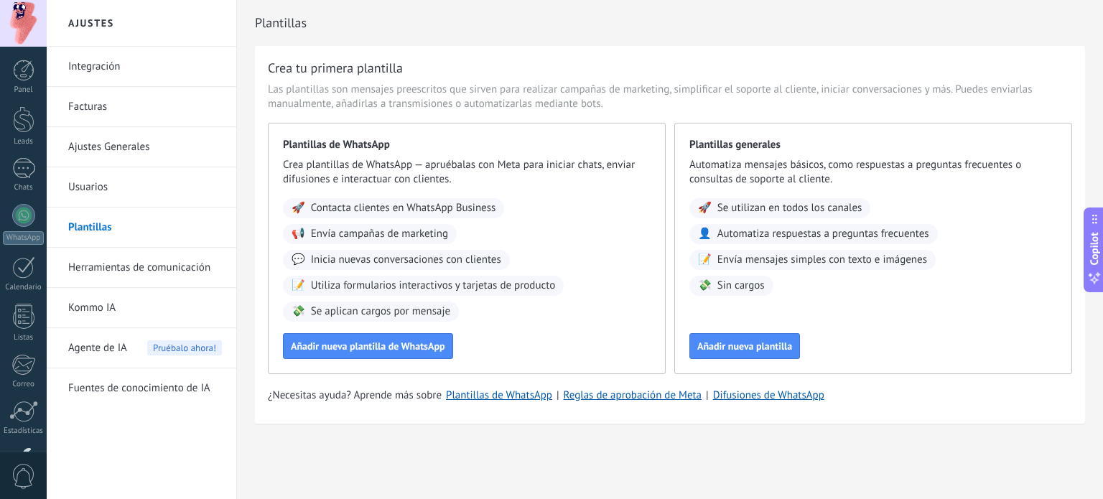
click at [119, 270] on link "Herramientas de comunicación" at bounding box center [145, 268] width 154 height 40
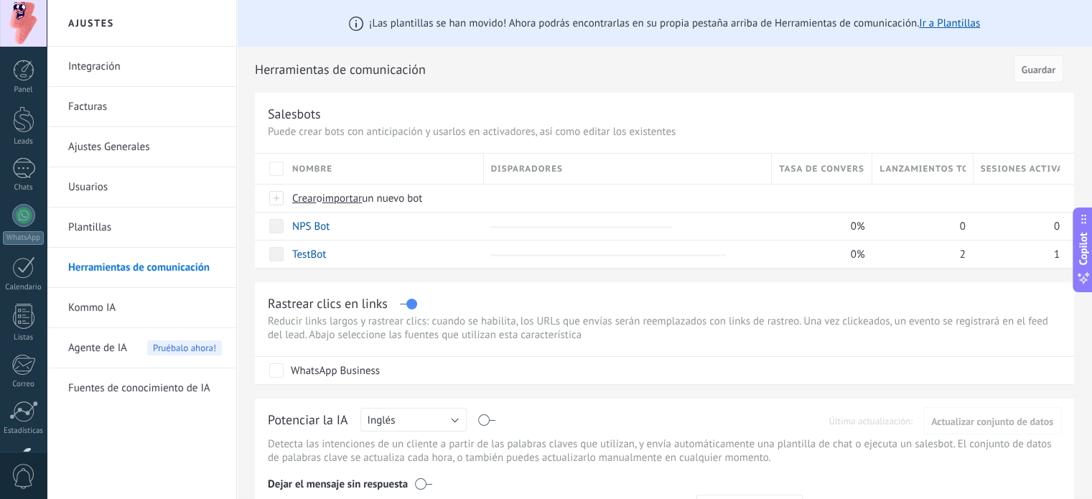
click at [103, 307] on link "Kommo IA" at bounding box center [145, 308] width 154 height 40
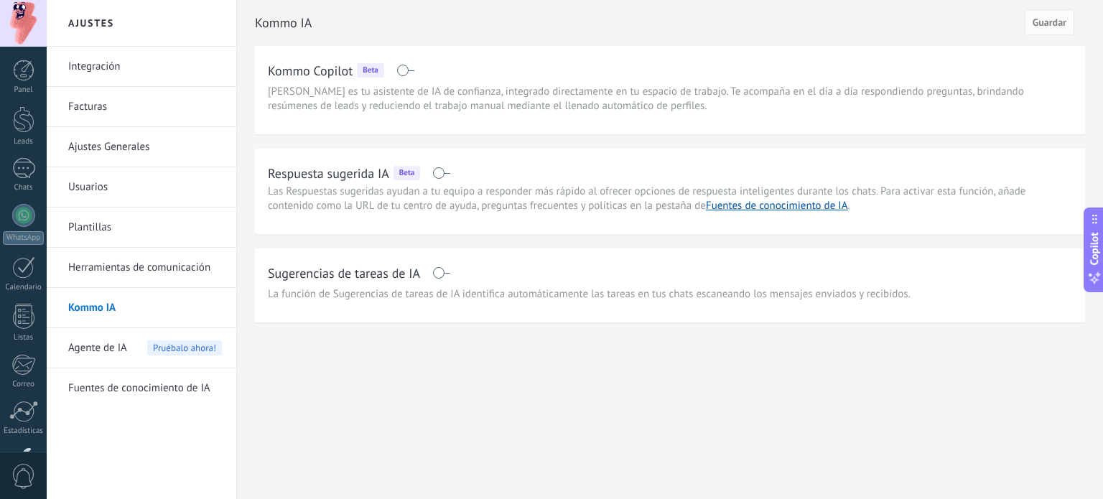
click at [102, 393] on link "Fuentes de conocimiento de IA" at bounding box center [145, 388] width 154 height 40
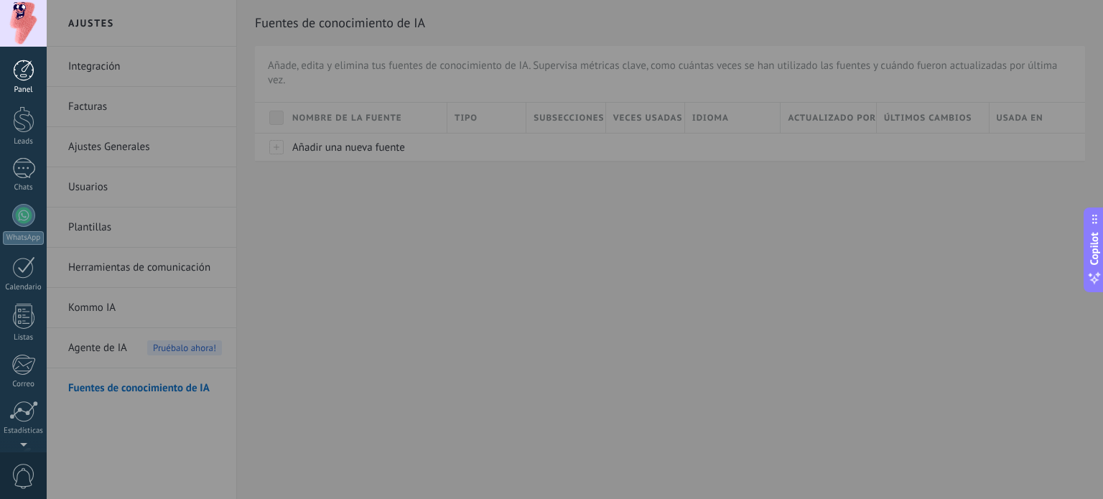
click at [31, 67] on div at bounding box center [24, 71] width 22 height 22
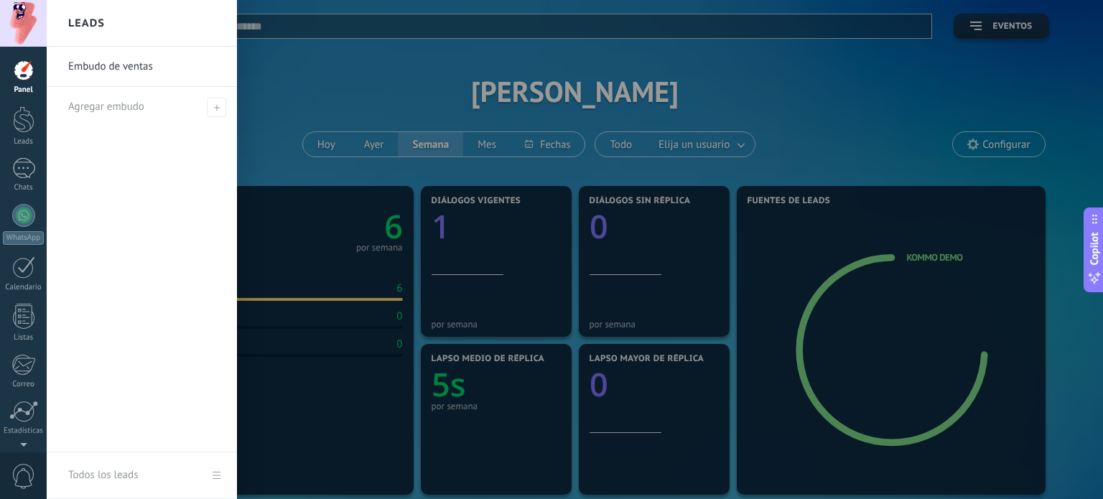
click at [923, 101] on div at bounding box center [598, 249] width 1103 height 499
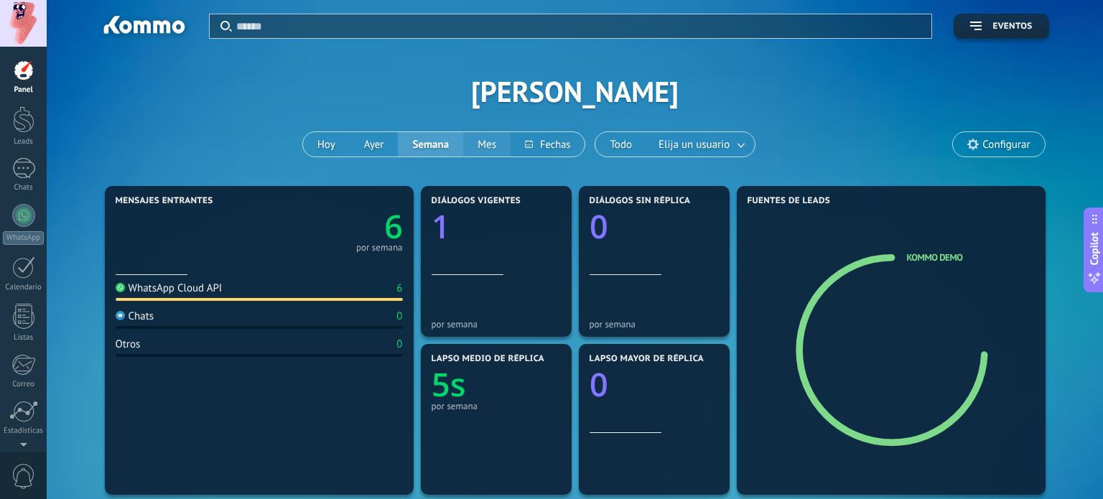
click at [477, 152] on button "Mes" at bounding box center [486, 144] width 47 height 24
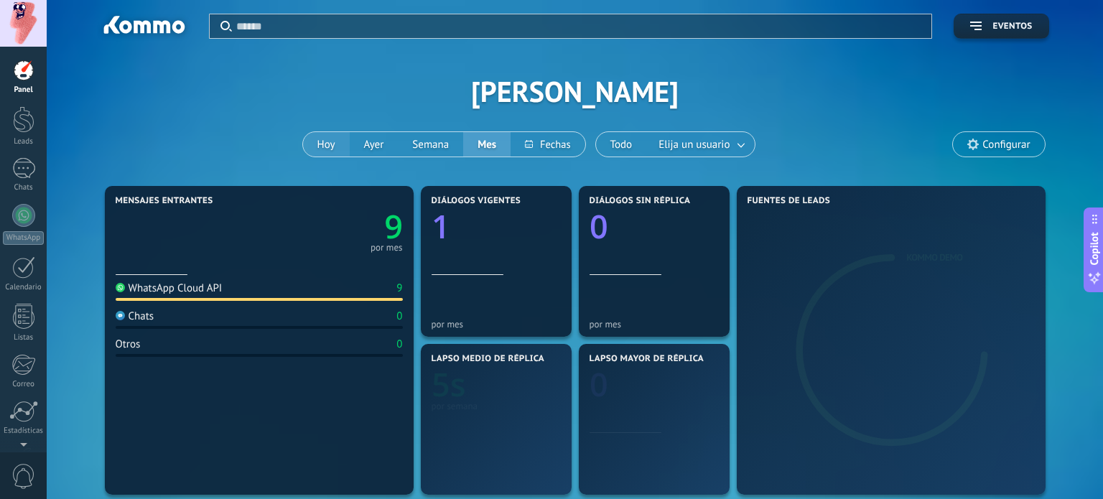
click at [313, 140] on button "Hoy" at bounding box center [326, 144] width 47 height 24
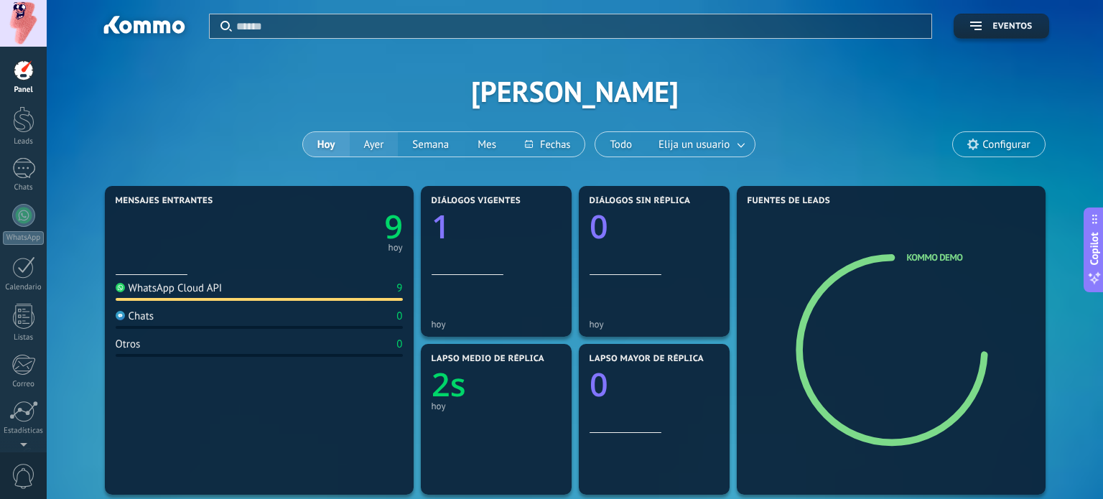
click at [377, 141] on button "Ayer" at bounding box center [374, 144] width 49 height 24
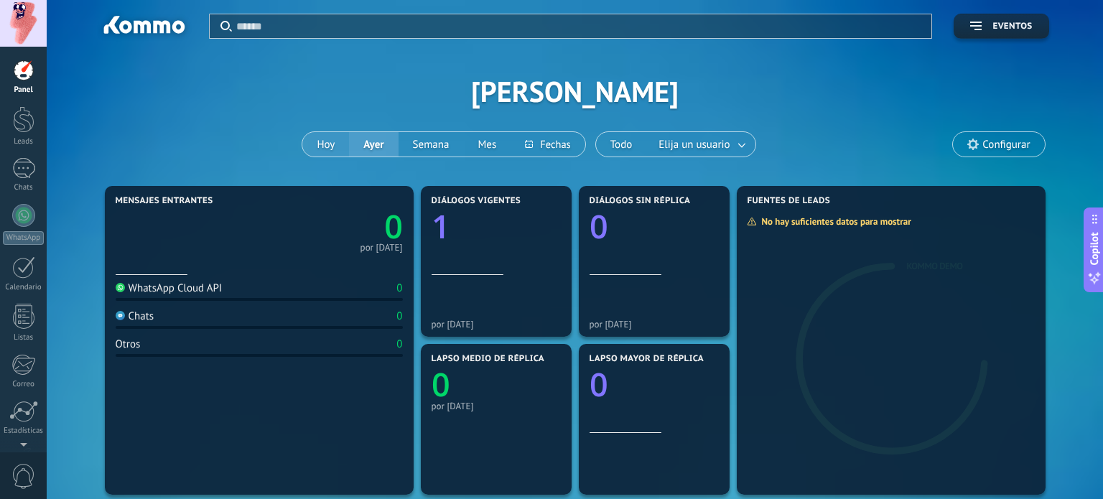
click at [325, 150] on button "Hoy" at bounding box center [325, 144] width 47 height 24
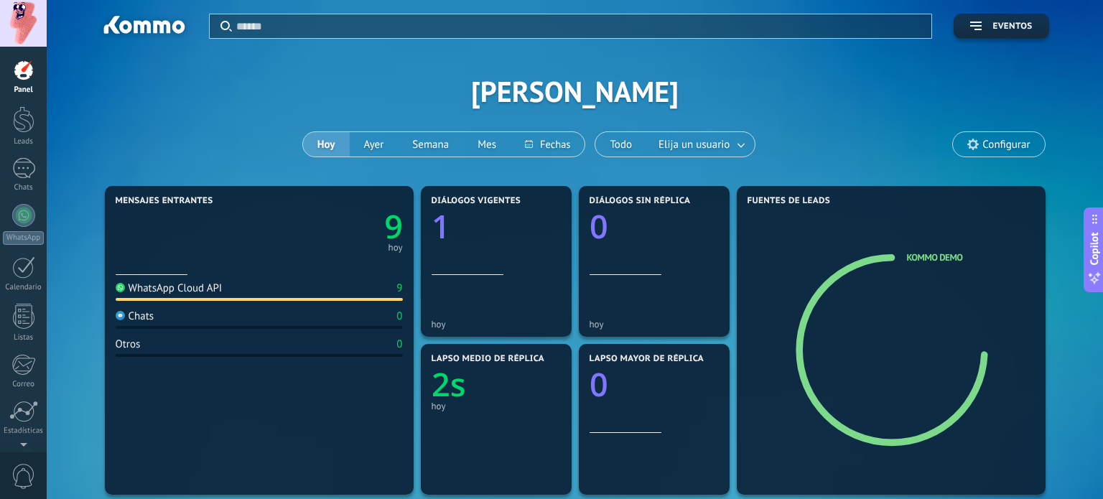
click at [31, 70] on div at bounding box center [24, 71] width 22 height 22
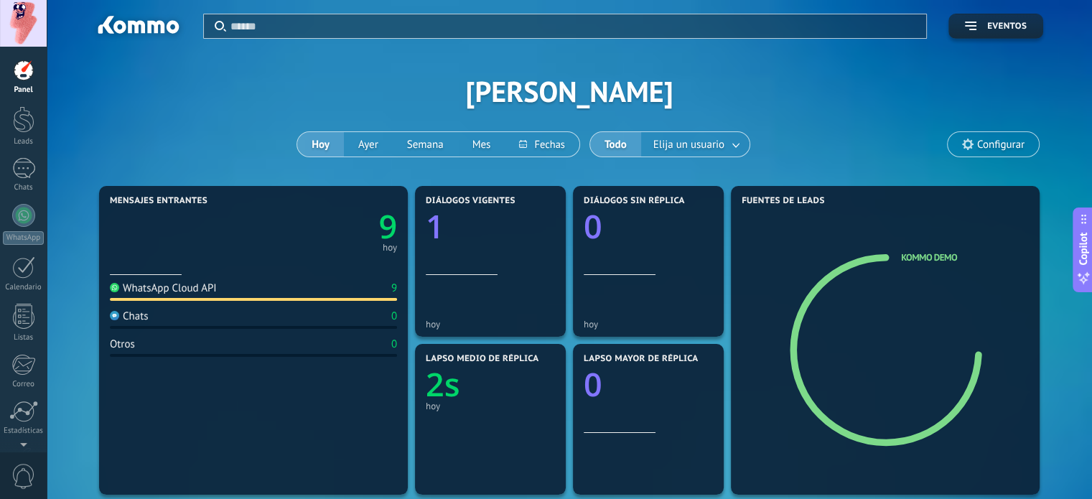
click at [1002, 152] on span "Configurar" at bounding box center [993, 144] width 91 height 24
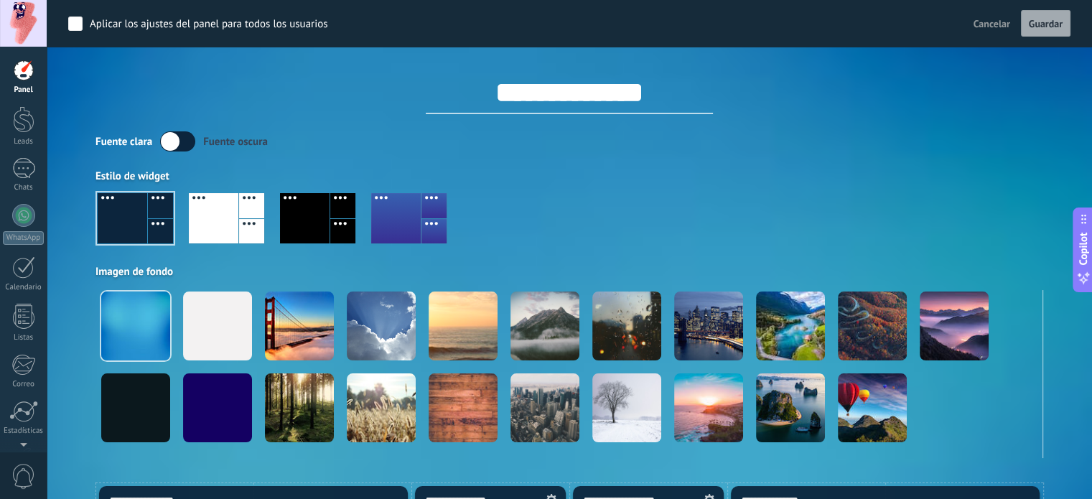
click at [992, 17] on span "Cancelar" at bounding box center [992, 23] width 37 height 13
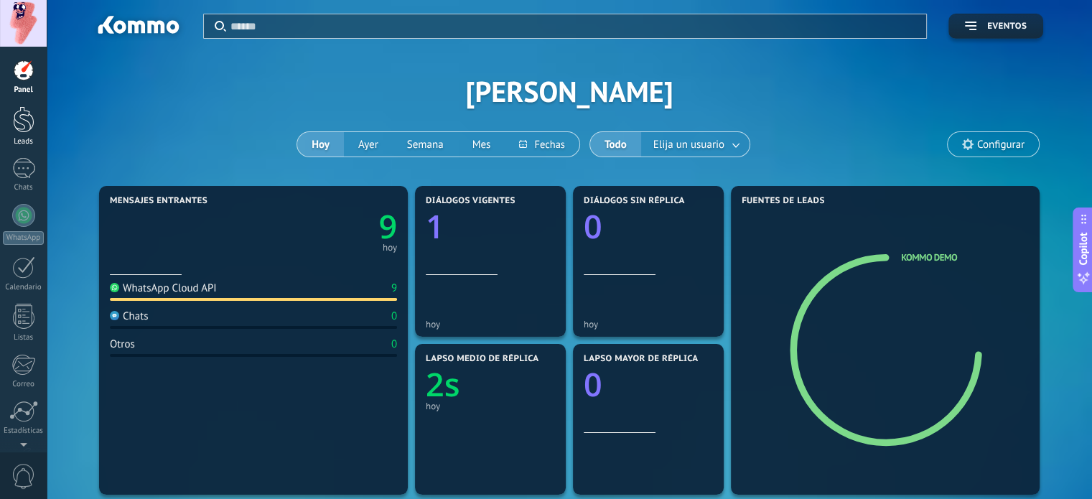
click at [20, 123] on div at bounding box center [24, 119] width 22 height 27
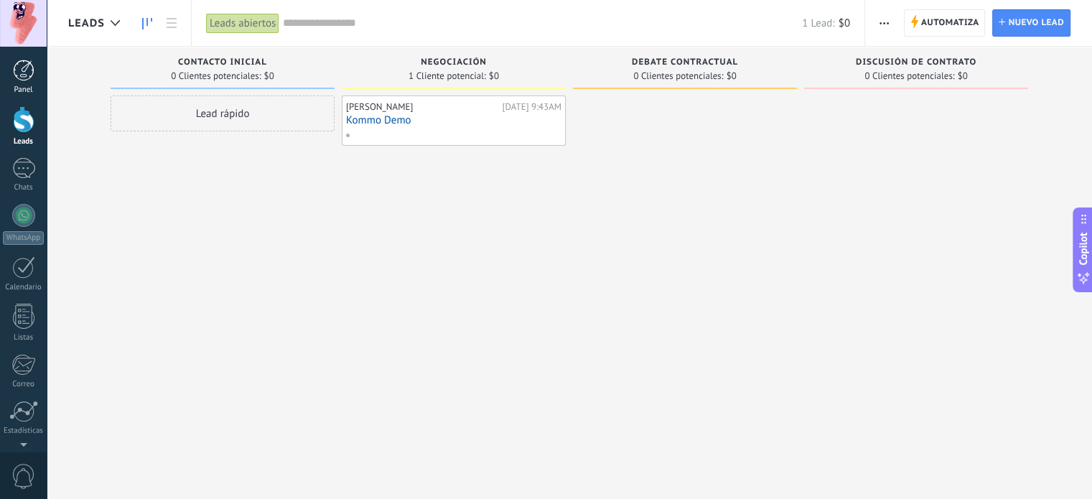
click at [22, 80] on div at bounding box center [24, 71] width 22 height 22
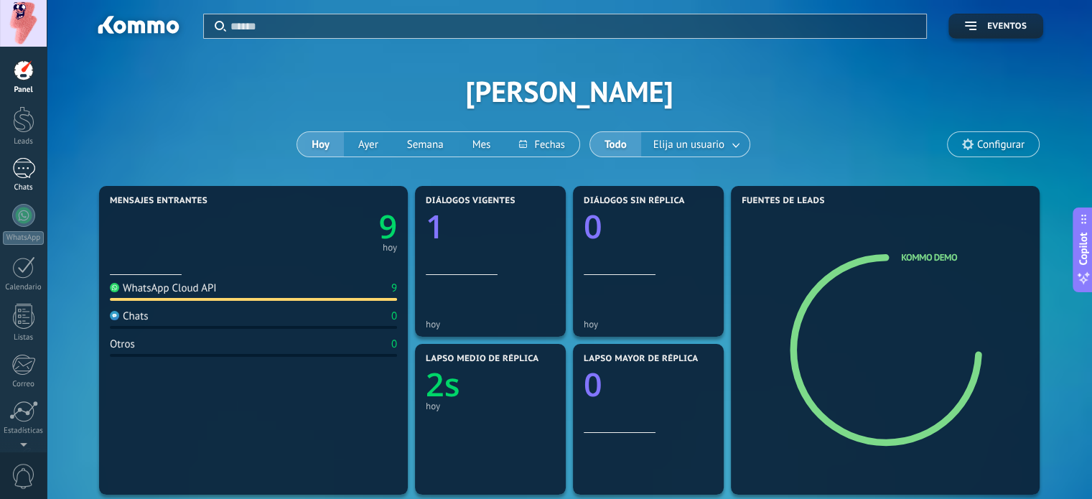
click at [27, 174] on div "1" at bounding box center [23, 168] width 23 height 21
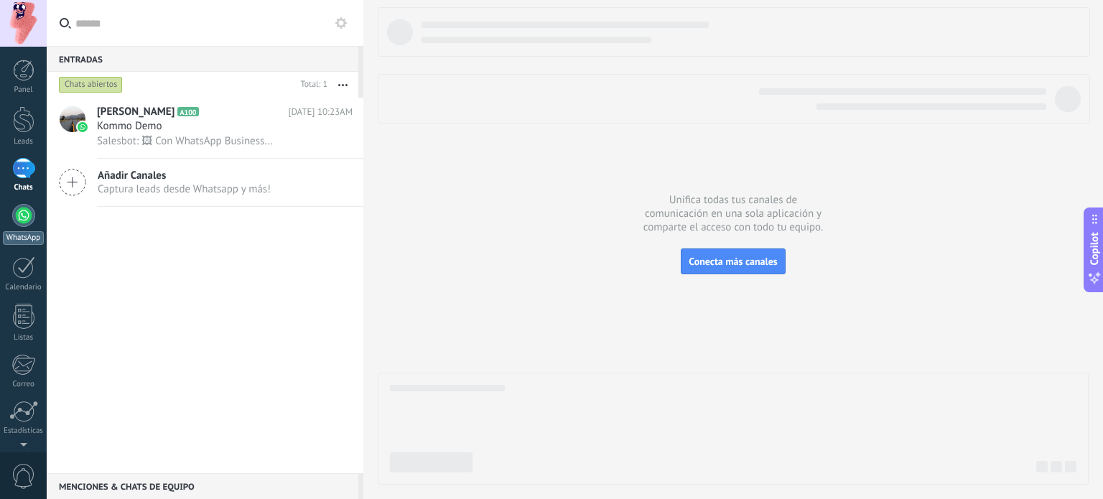
click at [11, 210] on link "WhatsApp" at bounding box center [23, 224] width 47 height 41
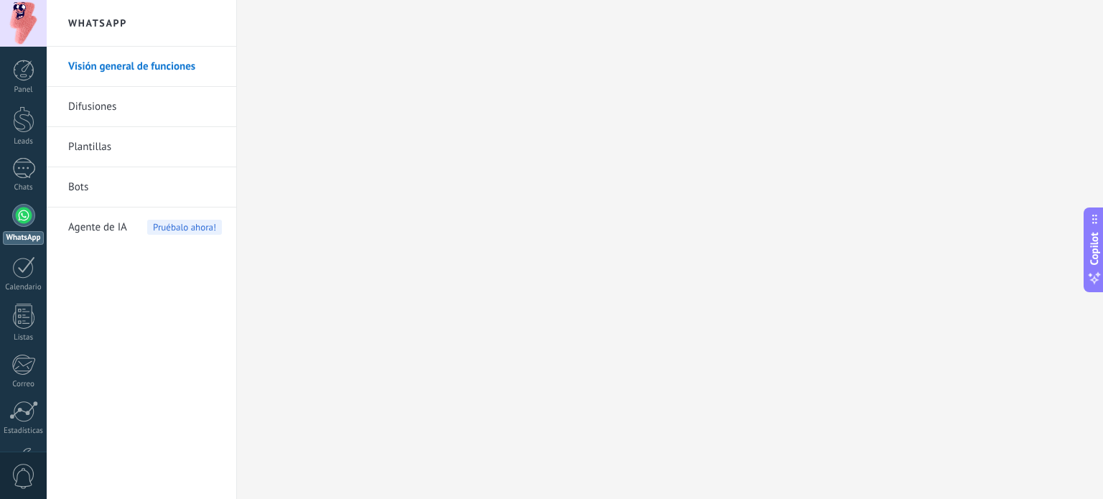
click at [83, 189] on link "Bots" at bounding box center [145, 187] width 154 height 40
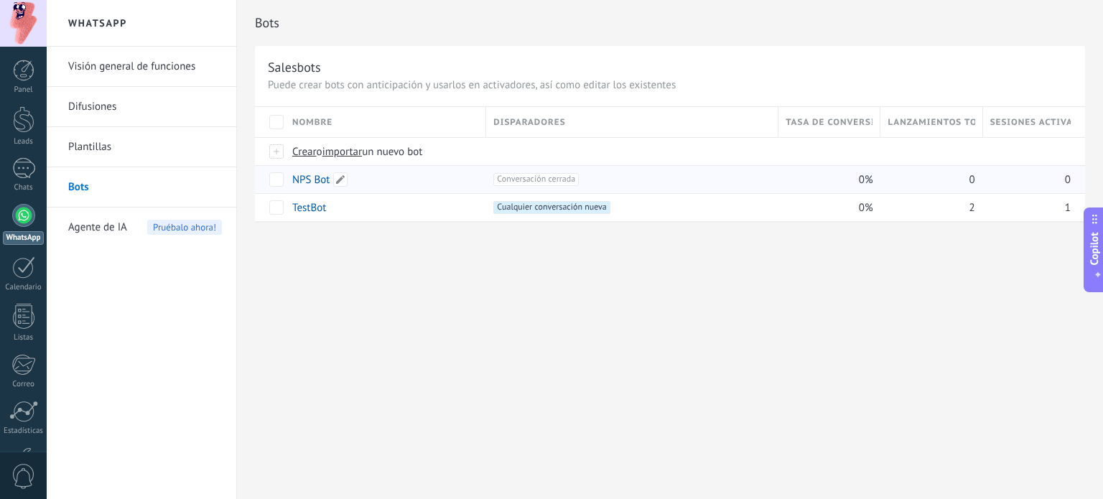
click at [310, 179] on link "NPS Bot" at bounding box center [310, 180] width 37 height 14
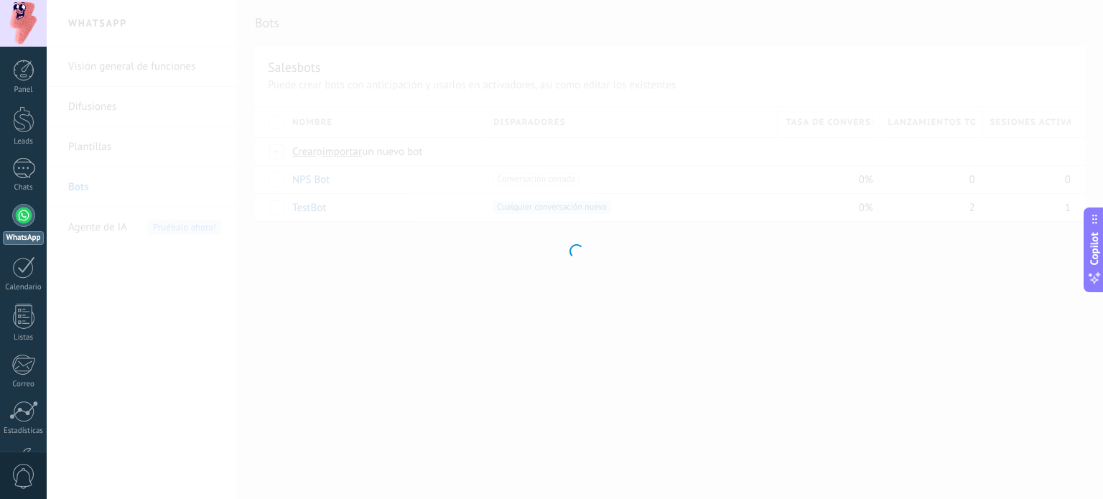
type input "*******"
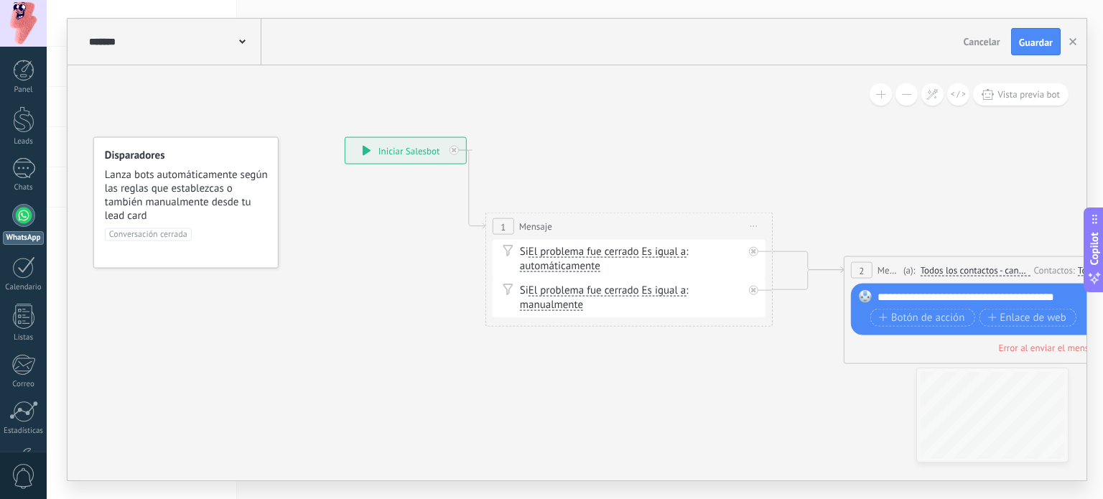
drag, startPoint x: 417, startPoint y: 375, endPoint x: 389, endPoint y: 338, distance: 46.1
click at [429, 151] on div "**********" at bounding box center [405, 151] width 121 height 26
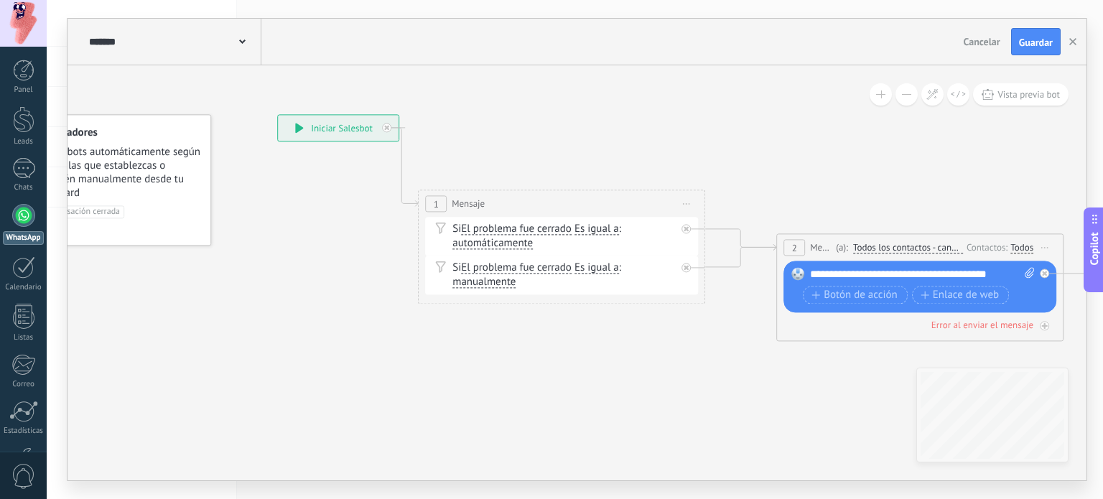
drag, startPoint x: 661, startPoint y: 355, endPoint x: 593, endPoint y: 331, distance: 72.5
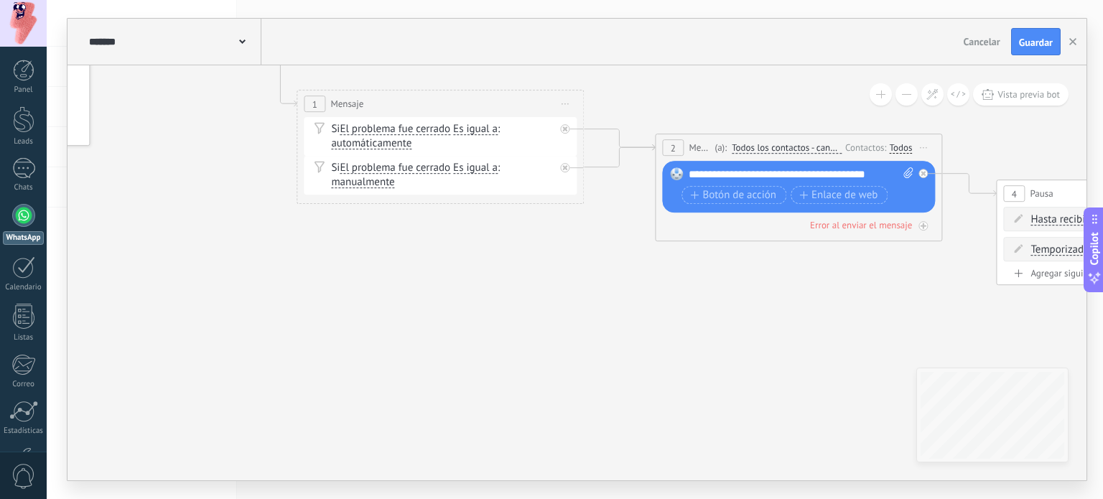
drag, startPoint x: 674, startPoint y: 403, endPoint x: 483, endPoint y: 299, distance: 217.2
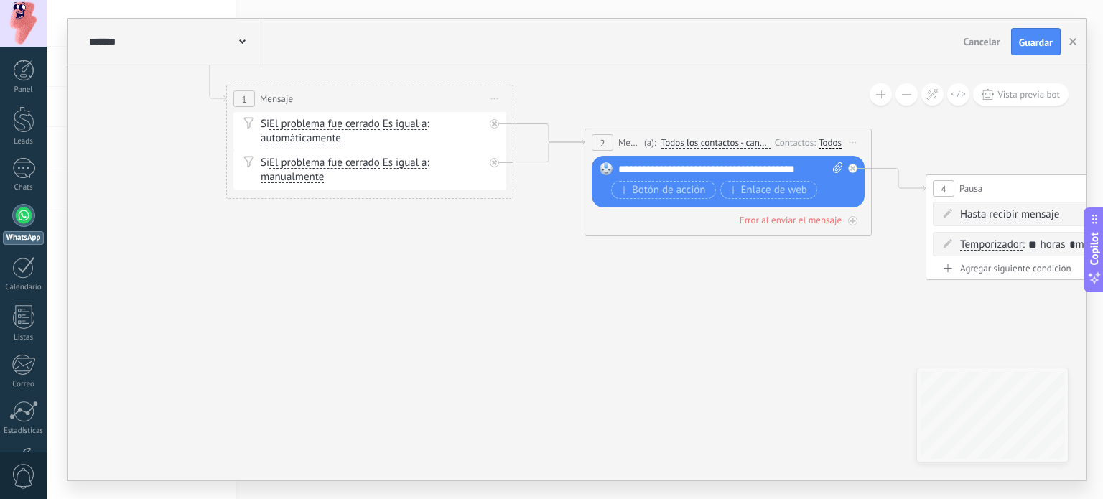
click at [852, 139] on span "Iniciar vista previa aquí Cambiar nombre Duplicar [GEOGRAPHIC_DATA]" at bounding box center [853, 142] width 23 height 21
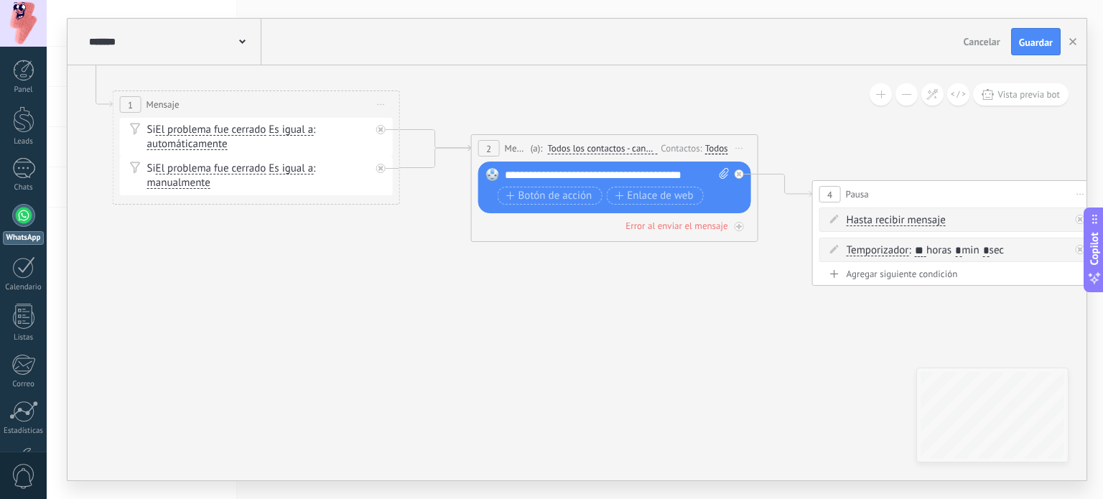
drag, startPoint x: 858, startPoint y: 327, endPoint x: 744, endPoint y: 333, distance: 114.3
click at [737, 224] on icon at bounding box center [738, 226] width 7 height 7
click at [831, 302] on div "Agrega el siguiente paso" at bounding box center [869, 302] width 126 height 24
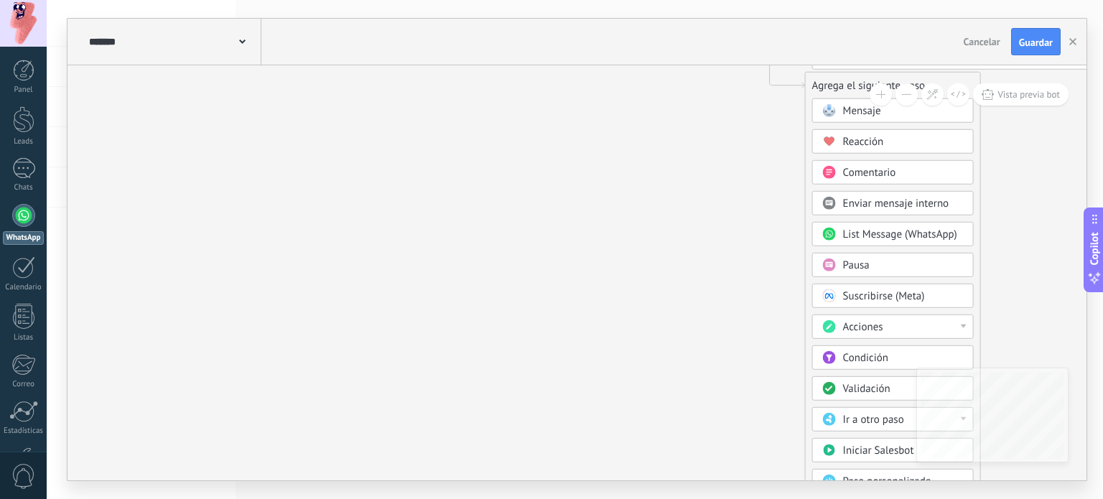
click at [959, 321] on div "Acciones" at bounding box center [903, 327] width 121 height 14
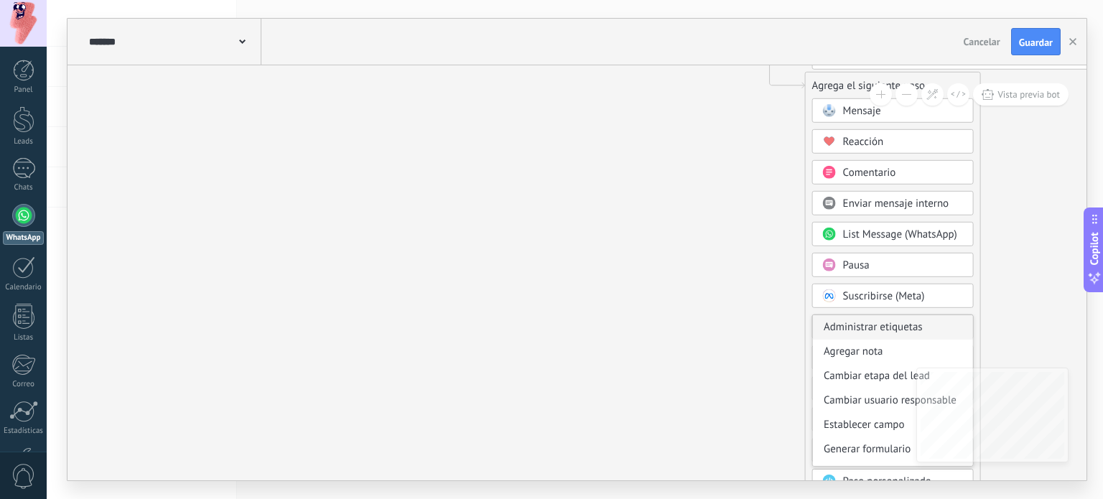
click at [869, 330] on div "Administrar etiquetas" at bounding box center [893, 327] width 160 height 24
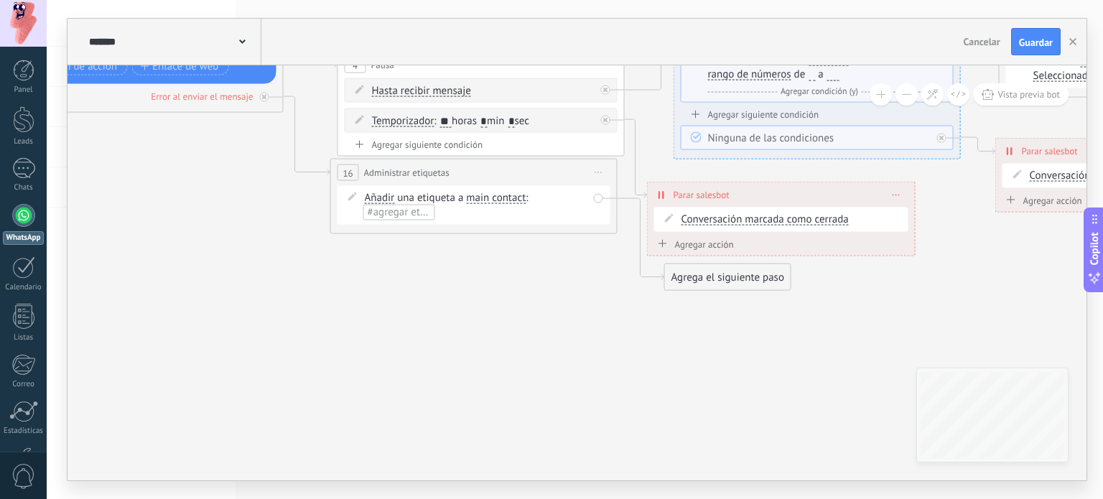
drag, startPoint x: 887, startPoint y: 258, endPoint x: 773, endPoint y: 349, distance: 145.6
click at [773, 349] on icon at bounding box center [1039, 88] width 3803 height 1123
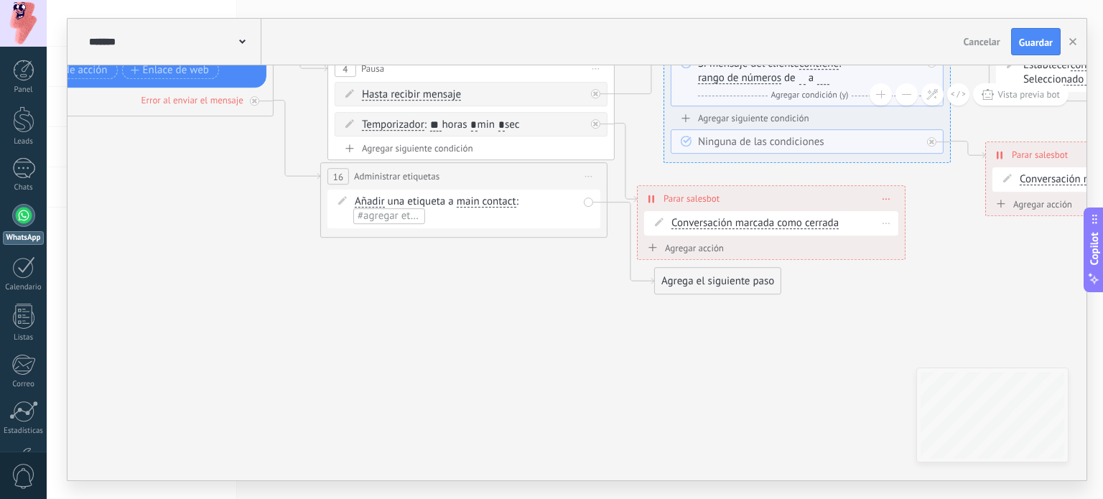
click at [806, 218] on span "Conversación marcada como cerrada" at bounding box center [754, 223] width 167 height 11
click at [806, 218] on button "Conversación marcada como cerrada" at bounding box center [754, 223] width 180 height 26
click at [563, 289] on icon at bounding box center [1029, 91] width 3803 height 1123
click at [385, 217] on span "#agregar etiquetas" at bounding box center [401, 216] width 86 height 14
type input "*****"
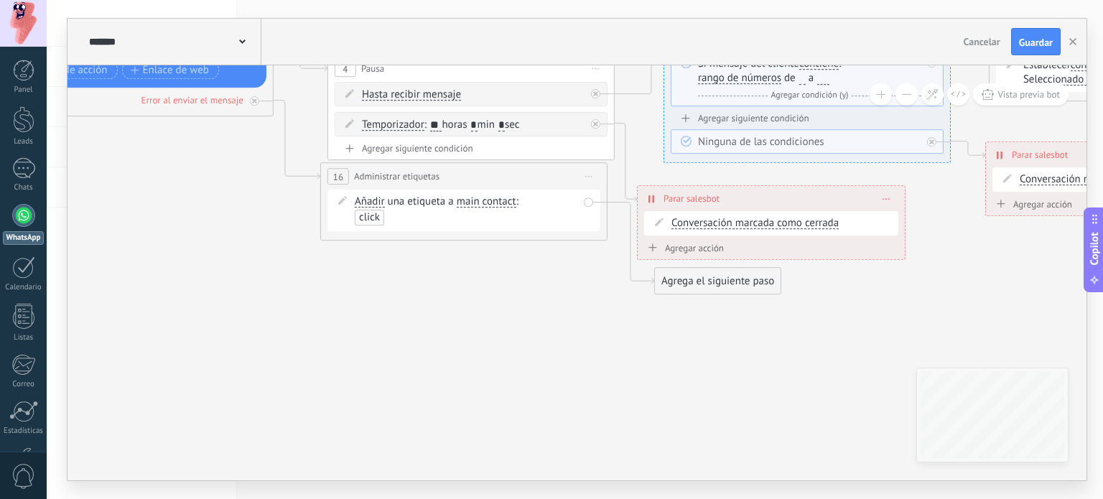
click at [427, 281] on icon at bounding box center [1029, 91] width 3803 height 1123
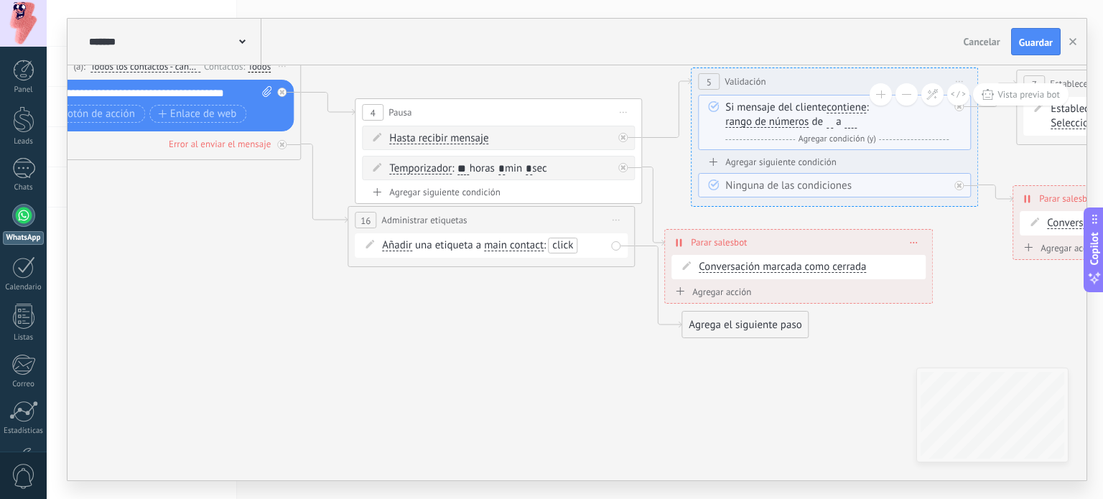
drag, startPoint x: 428, startPoint y: 289, endPoint x: 442, endPoint y: 301, distance: 18.4
click at [444, 301] on icon at bounding box center [1057, 135] width 3803 height 1123
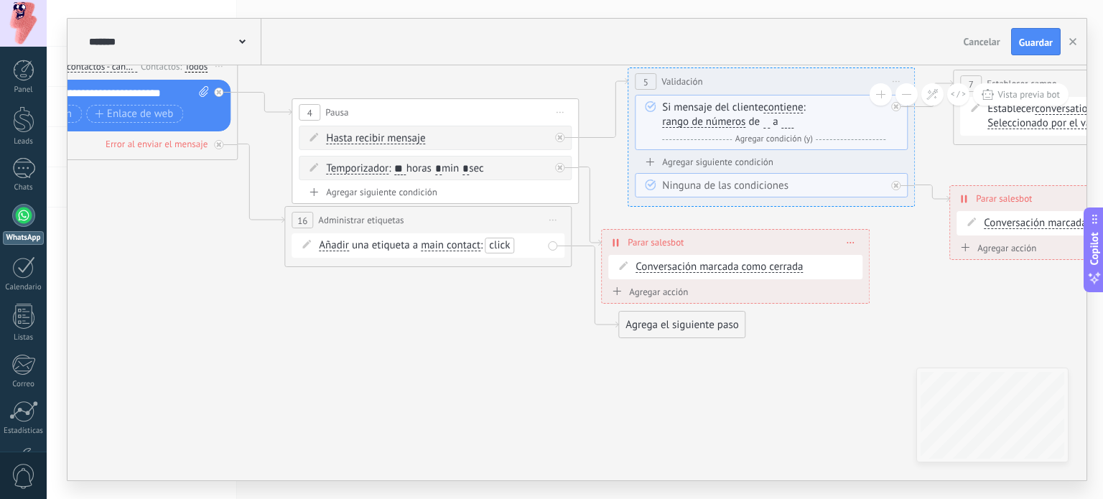
drag, startPoint x: 552, startPoint y: 303, endPoint x: 541, endPoint y: 301, distance: 11.7
click at [541, 301] on icon at bounding box center [993, 135] width 3803 height 1123
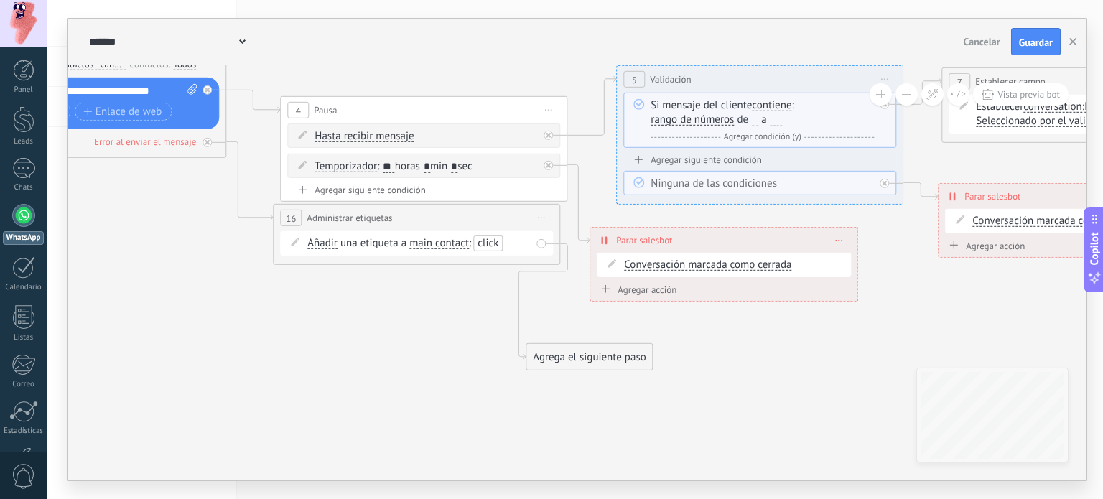
drag, startPoint x: 622, startPoint y: 335, endPoint x: 546, endPoint y: 367, distance: 82.4
click at [546, 367] on div "Agrega el siguiente paso" at bounding box center [589, 357] width 126 height 24
click at [606, 357] on div "Agrega el siguiente paso" at bounding box center [589, 357] width 126 height 24
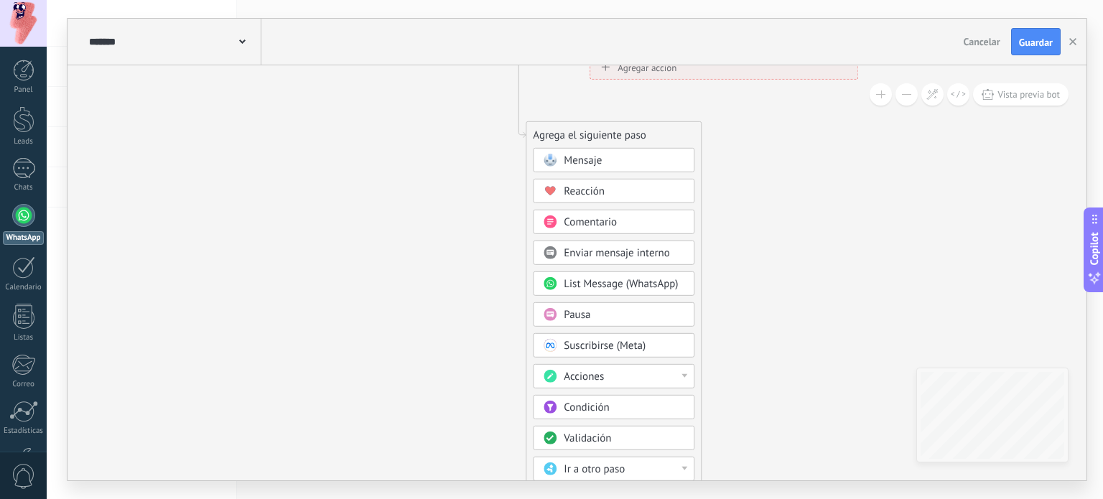
click at [674, 378] on div "Acciones" at bounding box center [624, 377] width 121 height 14
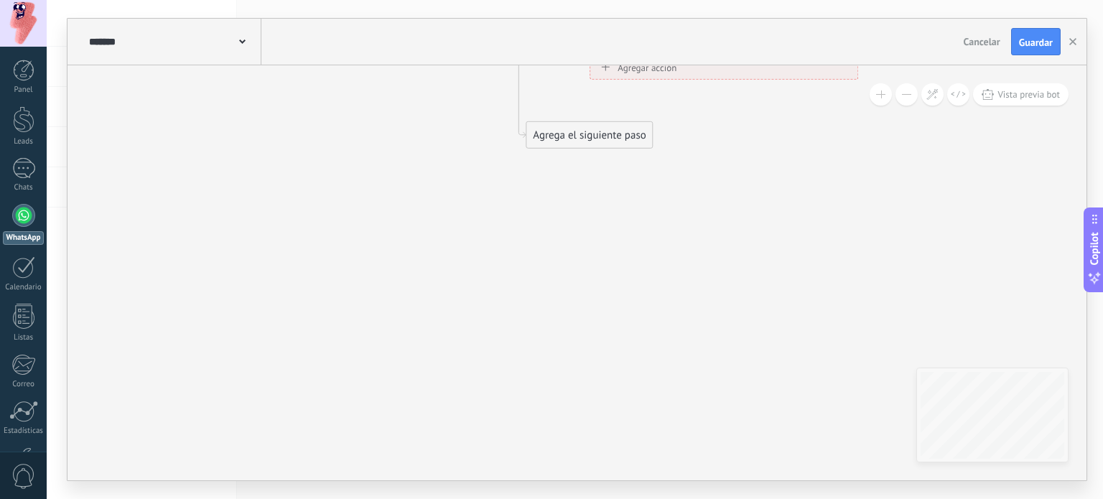
click at [615, 131] on div "Agrega el siguiente paso" at bounding box center [589, 136] width 126 height 24
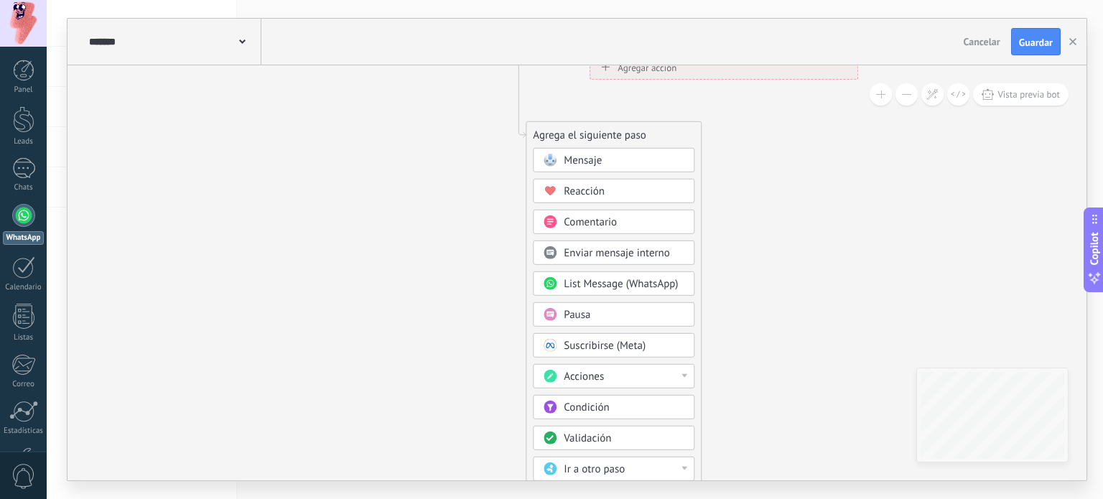
click at [601, 432] on span "Validación" at bounding box center [587, 439] width 47 height 14
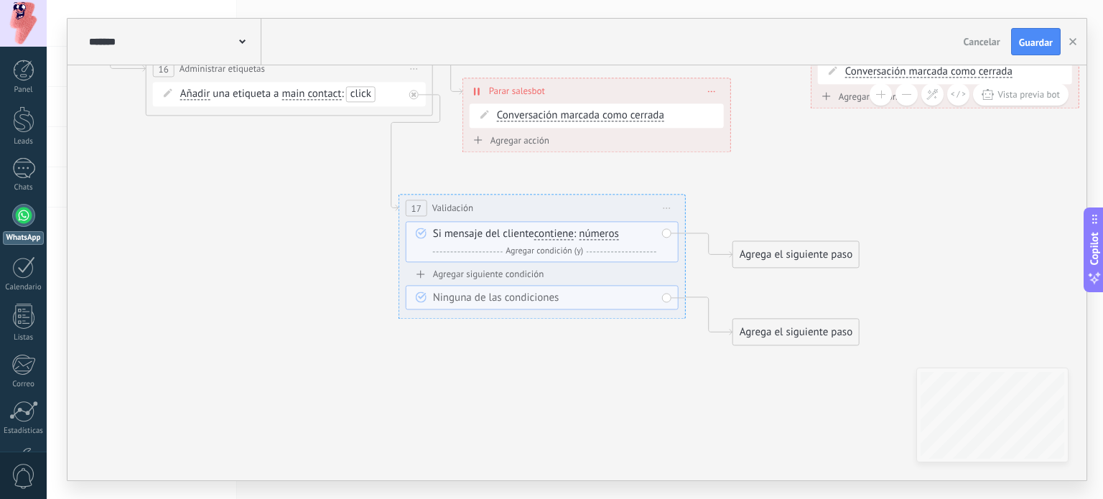
drag, startPoint x: 587, startPoint y: 390, endPoint x: 583, endPoint y: 401, distance: 11.6
click at [583, 401] on icon at bounding box center [855, 64] width 3803 height 1282
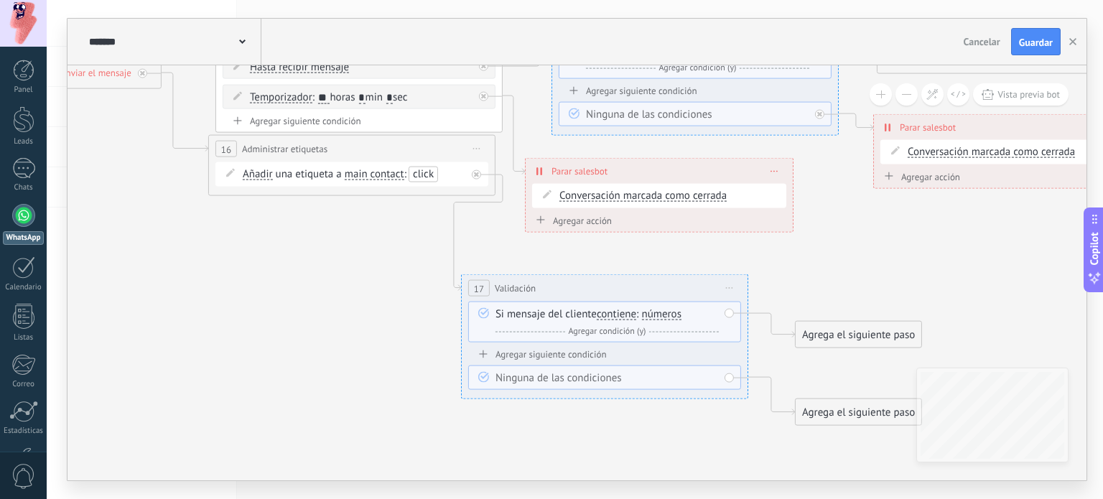
drag, startPoint x: 460, startPoint y: 175, endPoint x: 518, endPoint y: 244, distance: 90.2
click at [518, 244] on icon at bounding box center [917, 144] width 3803 height 1282
click at [480, 289] on span "17" at bounding box center [480, 290] width 10 height 12
click at [508, 289] on span "Validación" at bounding box center [515, 289] width 41 height 14
click at [730, 293] on span "Iniciar vista previa aquí Cambiar nombre Duplicar [GEOGRAPHIC_DATA]" at bounding box center [730, 289] width 23 height 21
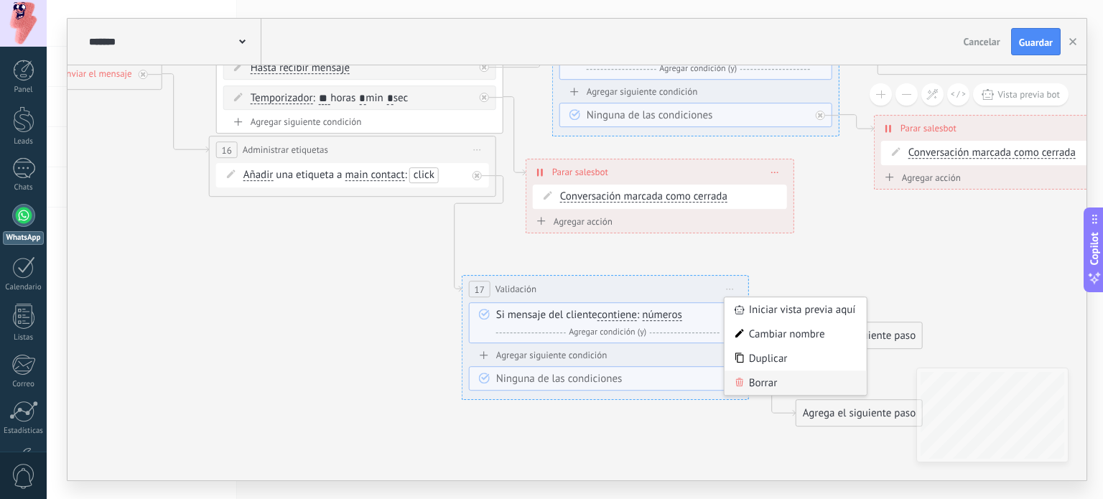
click at [770, 394] on div "Borrar" at bounding box center [796, 383] width 142 height 24
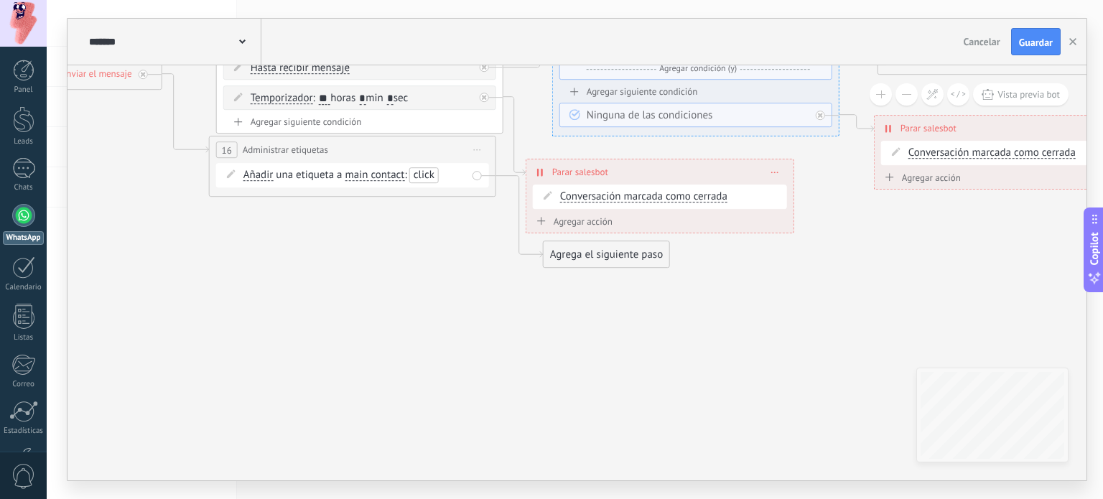
click at [602, 261] on div "Agrega el siguiente paso" at bounding box center [607, 255] width 126 height 24
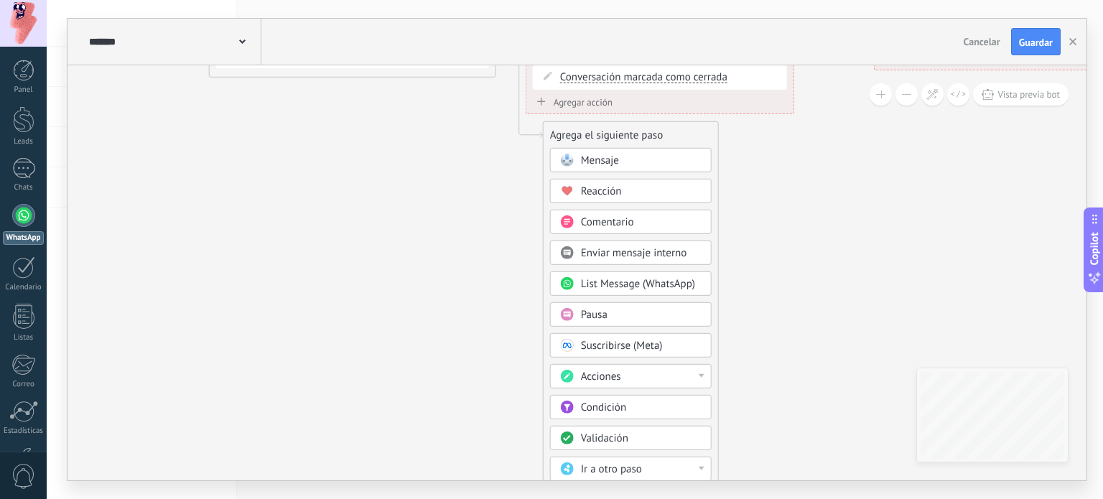
click at [615, 339] on span "Suscribirse (Meta)" at bounding box center [622, 346] width 82 height 14
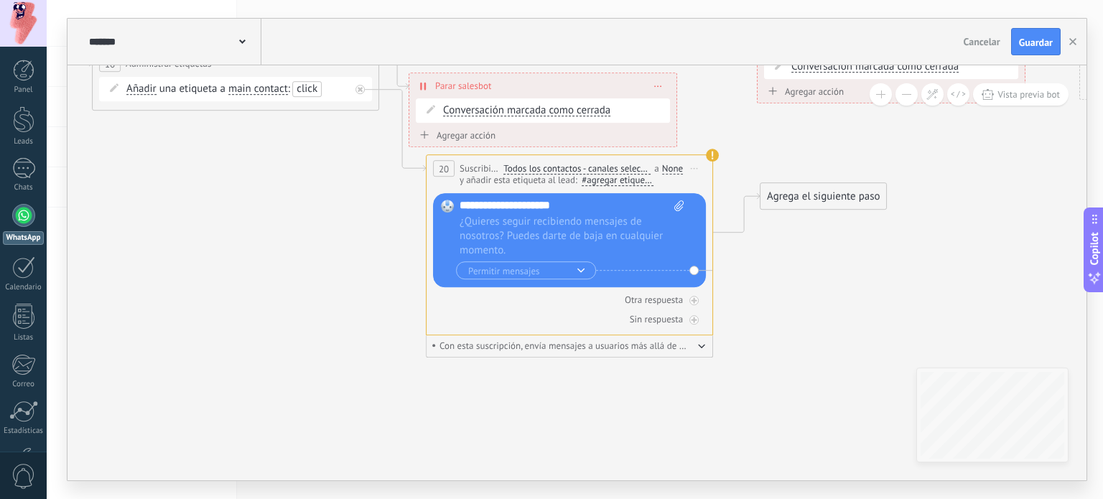
drag, startPoint x: 806, startPoint y: 241, endPoint x: 799, endPoint y: 275, distance: 34.7
click at [799, 275] on icon at bounding box center [801, 37] width 3803 height 1239
drag, startPoint x: 586, startPoint y: 278, endPoint x: 549, endPoint y: 343, distance: 74.3
click at [549, 335] on div "**********" at bounding box center [569, 244] width 287 height 181
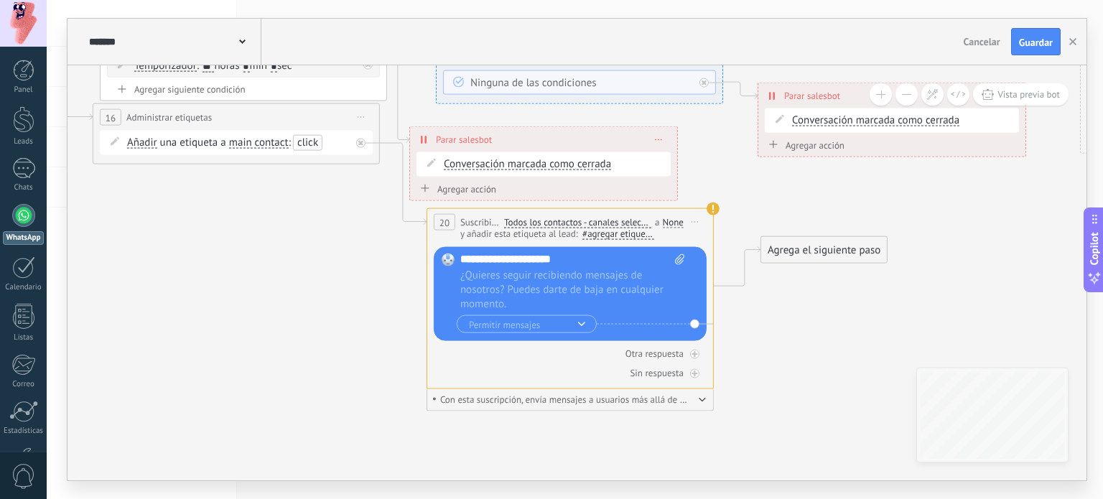
drag, startPoint x: 272, startPoint y: 237, endPoint x: 273, endPoint y: 290, distance: 53.1
click at [273, 290] on icon at bounding box center [802, 90] width 3803 height 1239
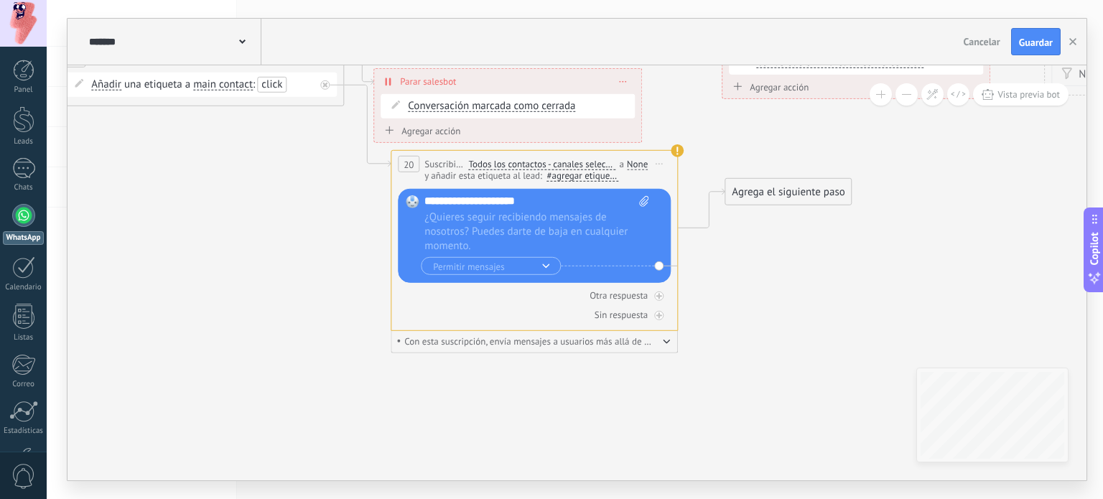
drag, startPoint x: 795, startPoint y: 335, endPoint x: 759, endPoint y: 278, distance: 67.7
click at [759, 278] on icon at bounding box center [766, 32] width 3803 height 1239
click at [663, 340] on button "button" at bounding box center [666, 340] width 7 height 11
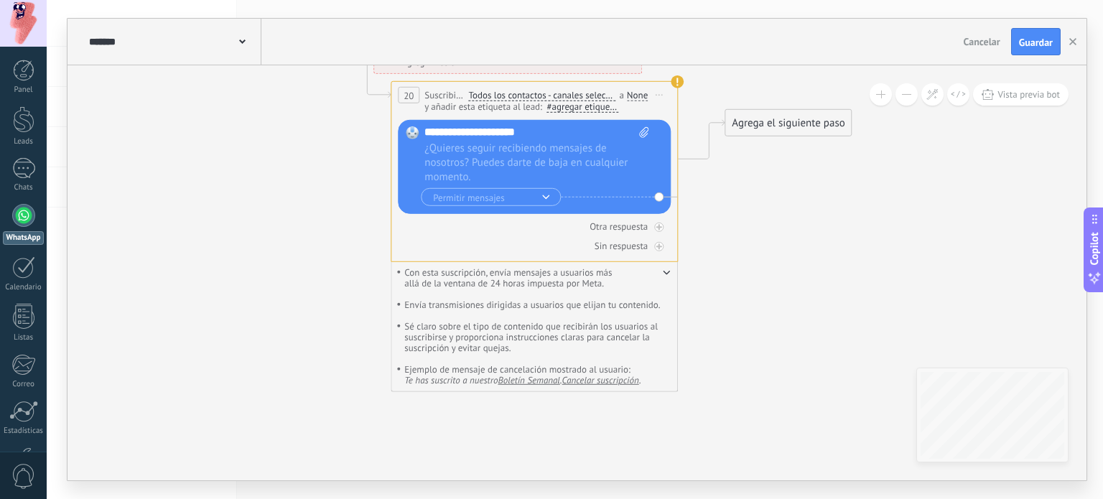
click at [669, 277] on button "button" at bounding box center [666, 271] width 7 height 11
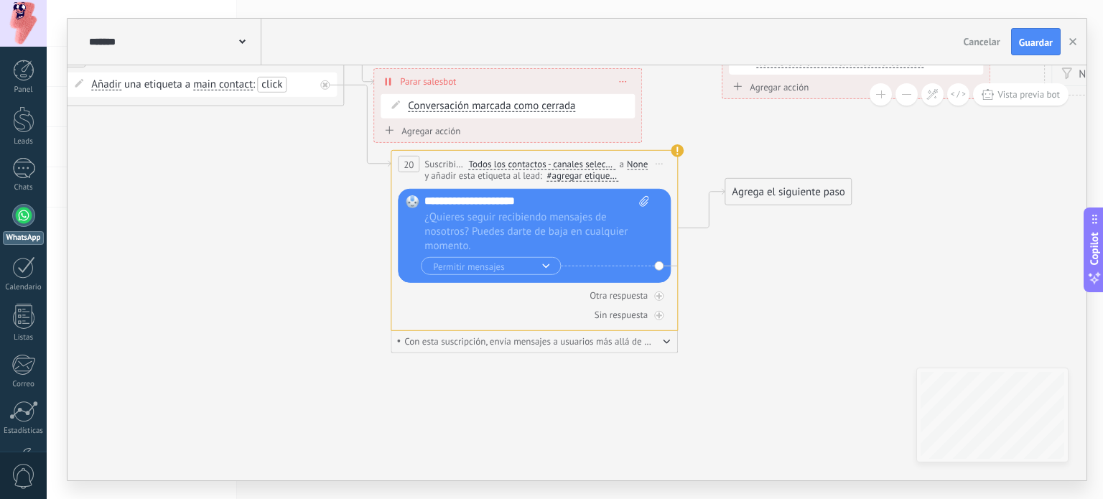
click at [649, 346] on span "Con esta suscripción, envía mensajes a usuarios más allá de la ventana de 24 ho…" at bounding box center [528, 341] width 262 height 11
click at [646, 347] on span "Con esta suscripción, envía mensajes a usuarios más allá de la ventana de 24 ho…" at bounding box center [528, 341] width 262 height 11
drag, startPoint x: 597, startPoint y: 200, endPoint x: 632, endPoint y: 238, distance: 51.3
click at [632, 238] on div "Reemplazar Quitar Convertir a mensaje de voz Recortar Arrastre la imagen aquí p…" at bounding box center [536, 225] width 224 height 60
click at [707, 341] on icon at bounding box center [766, 32] width 3803 height 1239
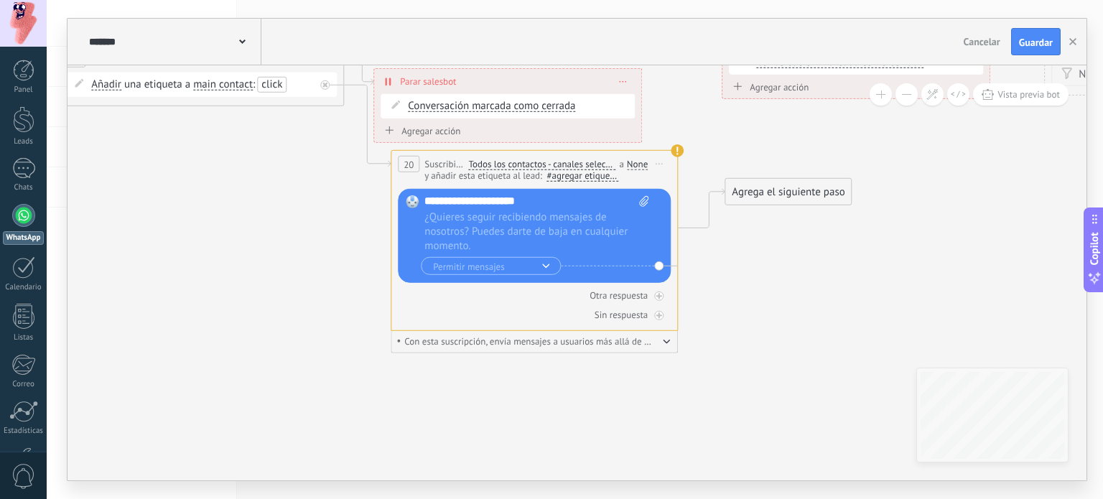
click at [672, 343] on div "Con esta suscripción, envía mensajes a usuarios más allá de la ventana de 24 ho…" at bounding box center [534, 342] width 287 height 22
click at [666, 342] on icon "button" at bounding box center [666, 342] width 7 height 4
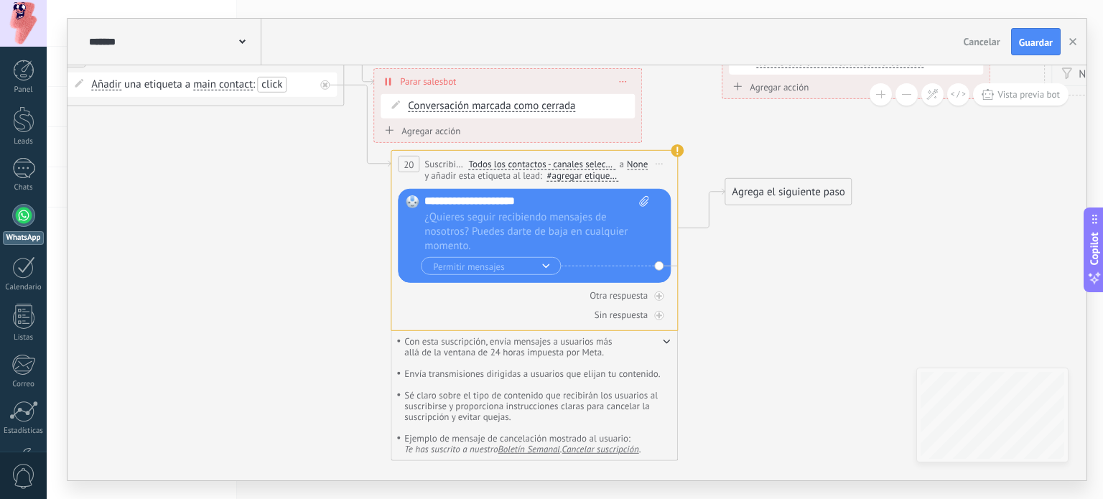
click at [666, 342] on icon "button" at bounding box center [666, 342] width 7 height 4
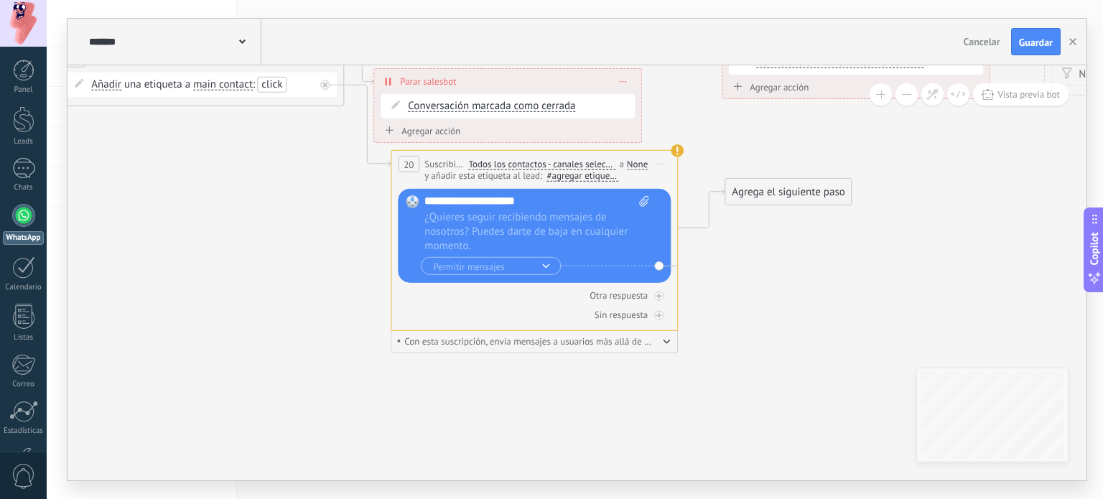
click at [755, 195] on div "Agrega el siguiente paso" at bounding box center [788, 192] width 126 height 24
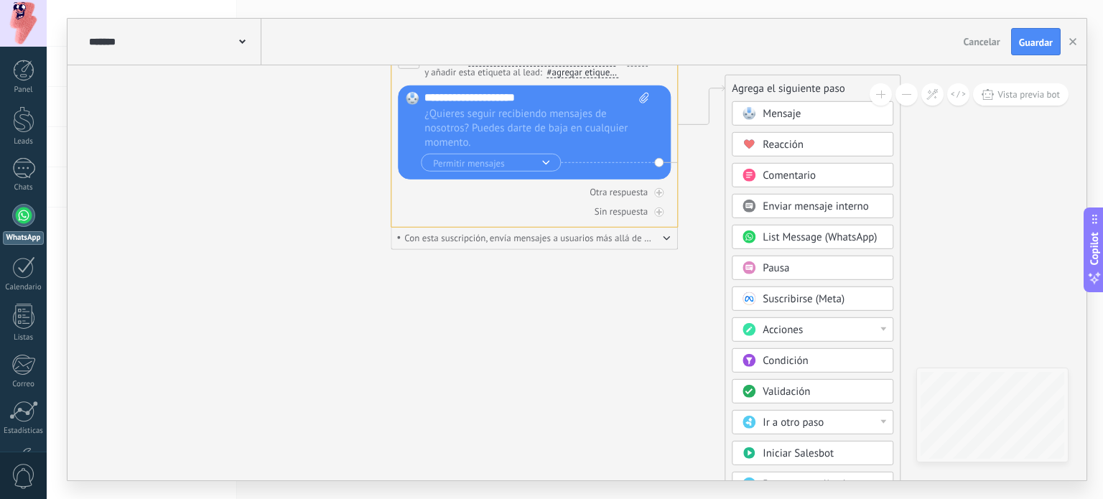
click at [872, 326] on div "Acciones" at bounding box center [823, 330] width 121 height 14
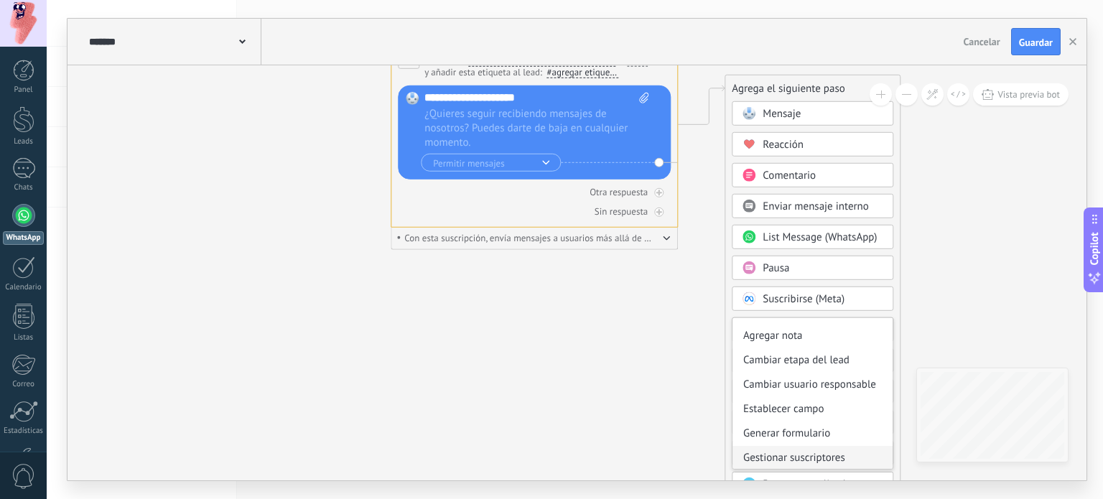
scroll to position [44, 0]
click at [847, 452] on div "Meta Conversions API" at bounding box center [812, 457] width 160 height 24
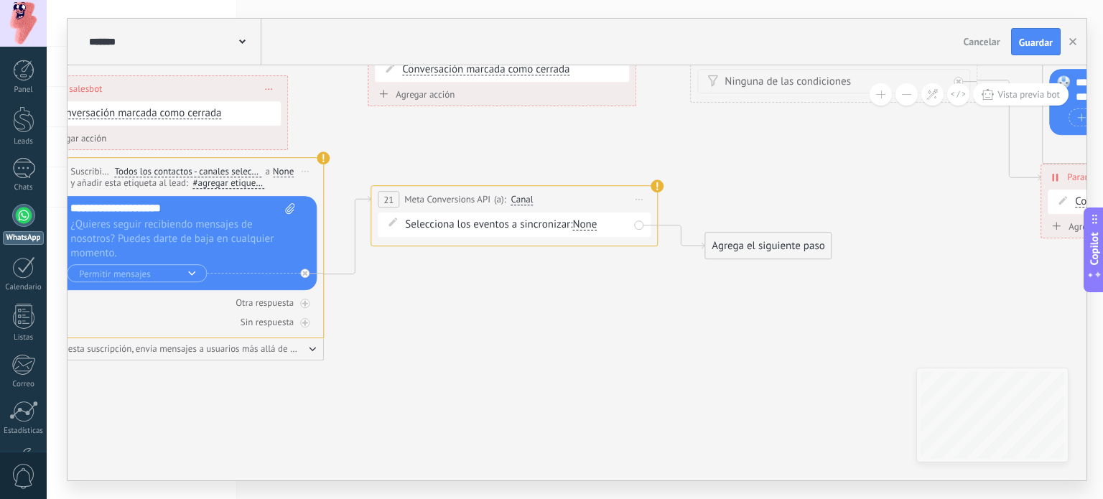
drag, startPoint x: 694, startPoint y: 306, endPoint x: 681, endPoint y: 334, distance: 30.8
click at [681, 334] on icon at bounding box center [412, 59] width 3803 height 1278
click at [534, 222] on span "Selecciona los eventos a sincronizar:" at bounding box center [488, 225] width 167 height 14
click at [581, 223] on div "None" at bounding box center [584, 224] width 24 height 11
click at [602, 264] on div "Lead" at bounding box center [608, 259] width 22 height 14
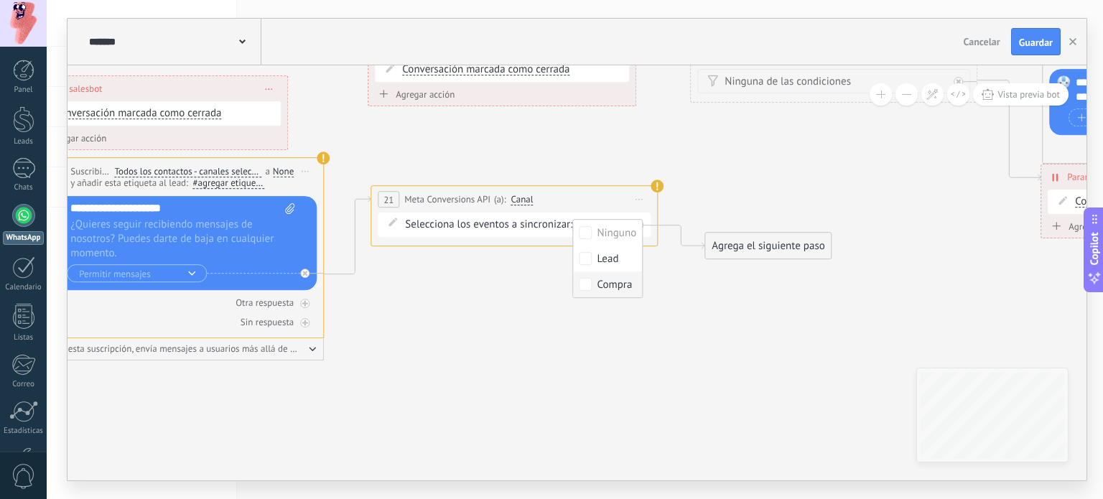
click at [696, 297] on icon at bounding box center [412, 59] width 3803 height 1278
click at [797, 255] on div "Agrega el siguiente paso" at bounding box center [768, 246] width 126 height 24
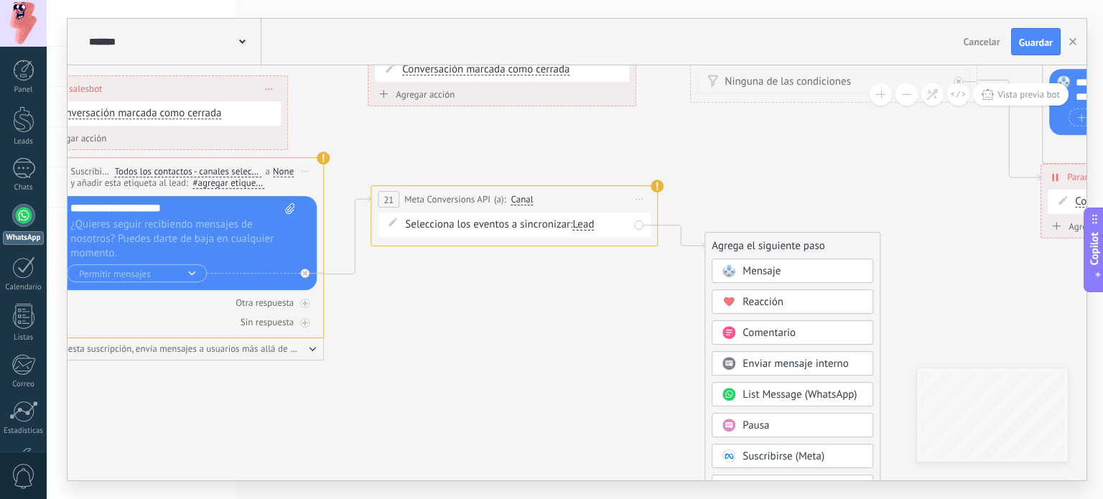
click at [631, 313] on icon at bounding box center [412, 59] width 3803 height 1278
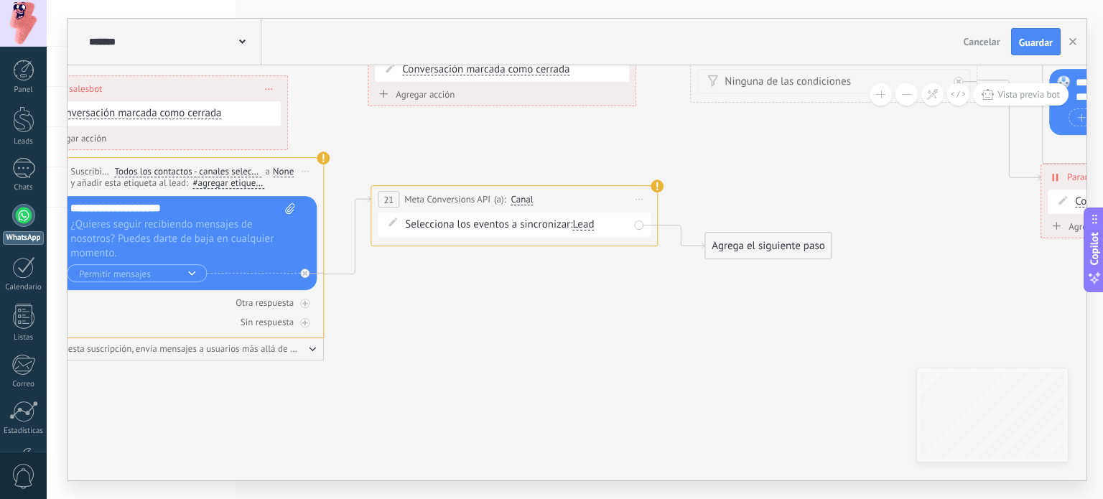
click at [408, 225] on span "Selecciona los eventos a sincronizar:" at bounding box center [488, 225] width 167 height 14
click at [392, 226] on icon at bounding box center [392, 222] width 9 height 9
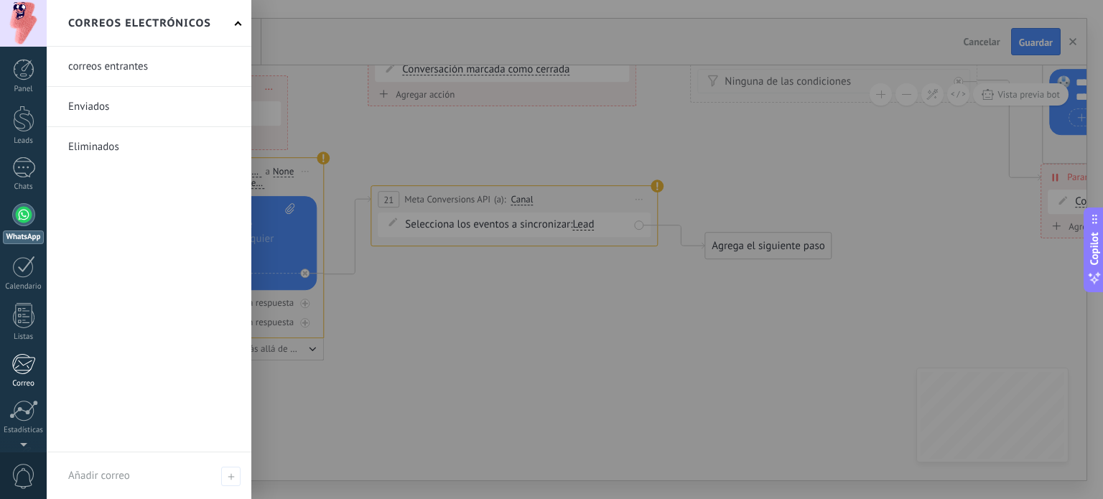
scroll to position [0, 0]
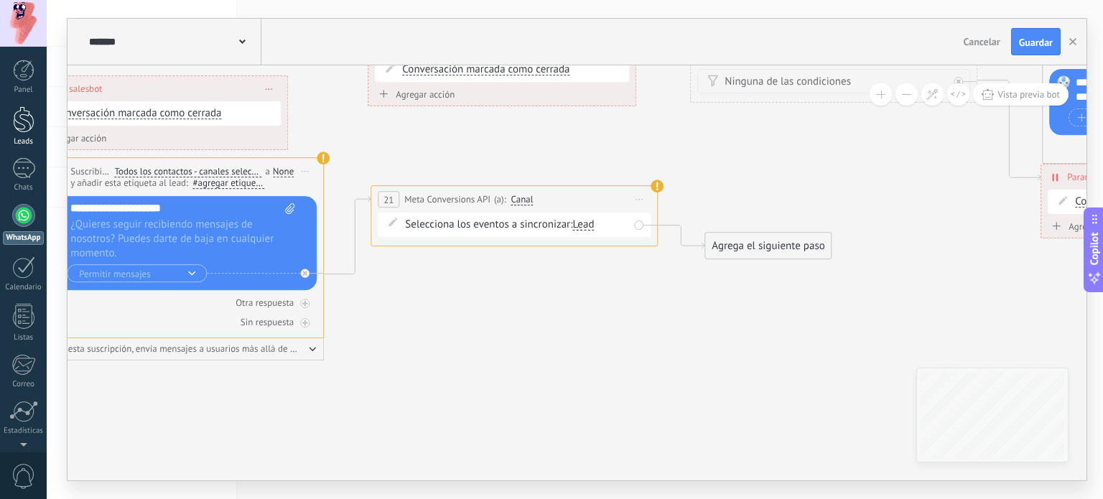
click at [19, 127] on div at bounding box center [24, 119] width 22 height 27
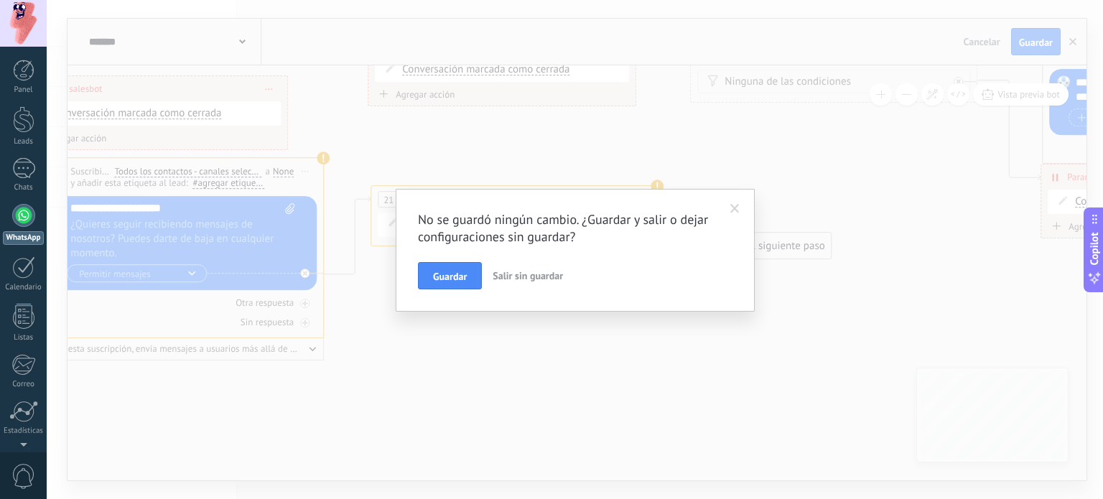
click at [500, 351] on div "No se guardó ningún cambio. ¿Guardar y salir o dejar configuraciones sin guarda…" at bounding box center [575, 249] width 1056 height 499
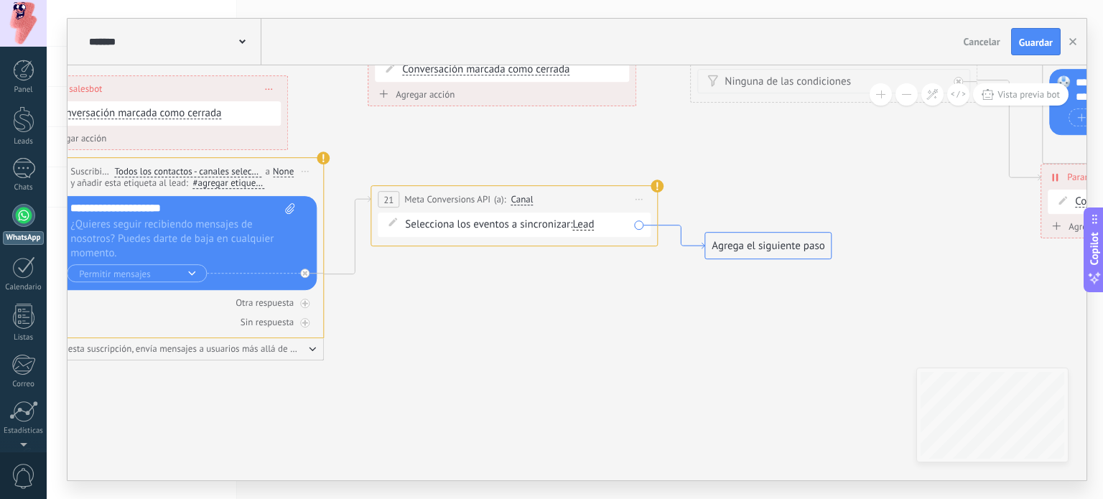
drag, startPoint x: 740, startPoint y: 151, endPoint x: 691, endPoint y: 242, distance: 103.4
drag, startPoint x: 691, startPoint y: 242, endPoint x: 641, endPoint y: 288, distance: 68.1
click at [638, 309] on icon at bounding box center [412, 59] width 3803 height 1278
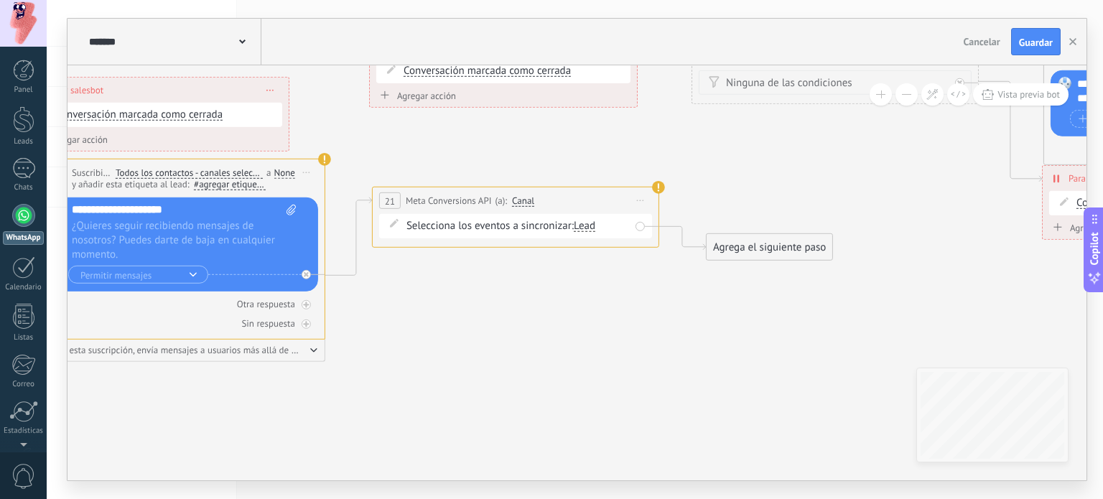
click at [730, 239] on div "Agrega el siguiente paso" at bounding box center [770, 248] width 126 height 24
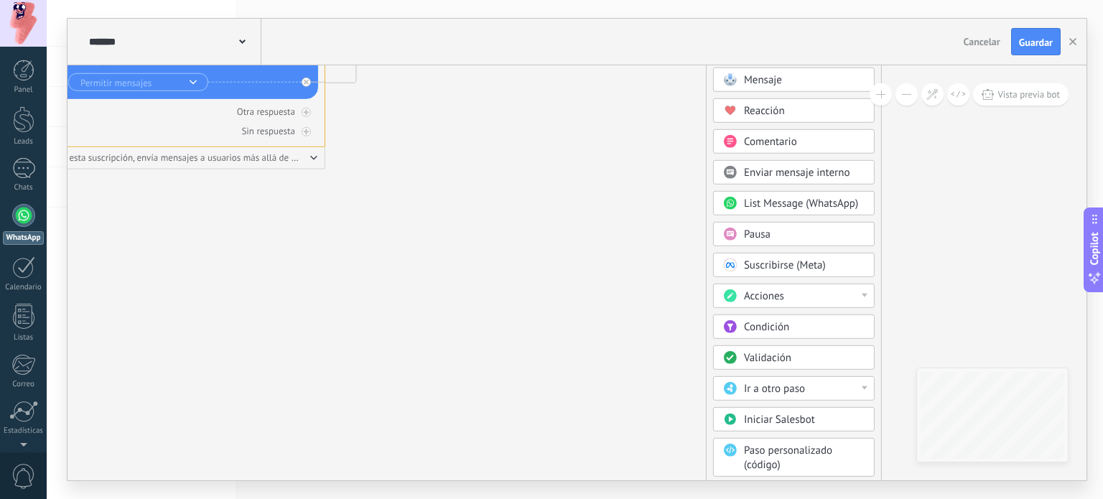
click at [836, 388] on div "Ir a otro paso" at bounding box center [804, 389] width 121 height 14
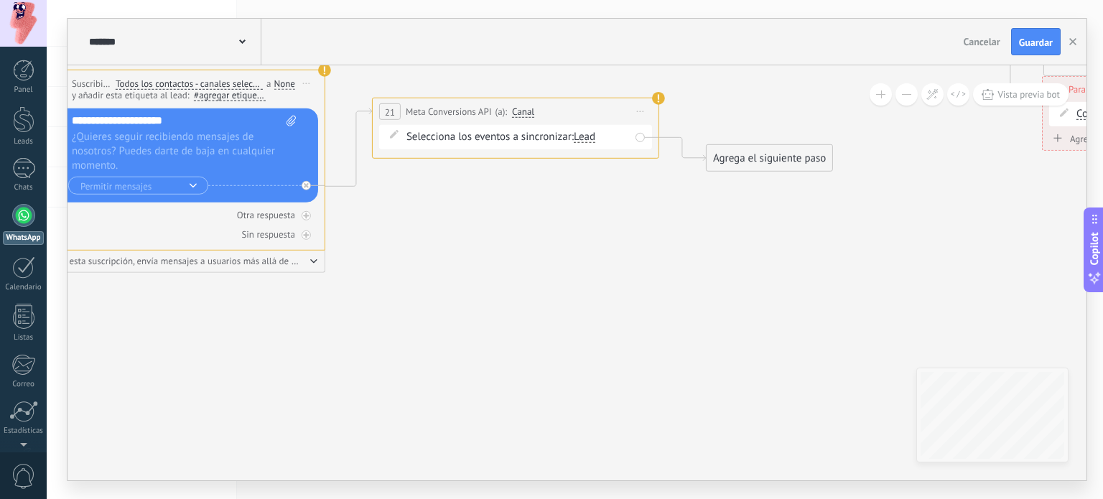
drag, startPoint x: 569, startPoint y: 244, endPoint x: 850, endPoint y: 345, distance: 299.1
drag, startPoint x: 850, startPoint y: 345, endPoint x: 541, endPoint y: 304, distance: 311.5
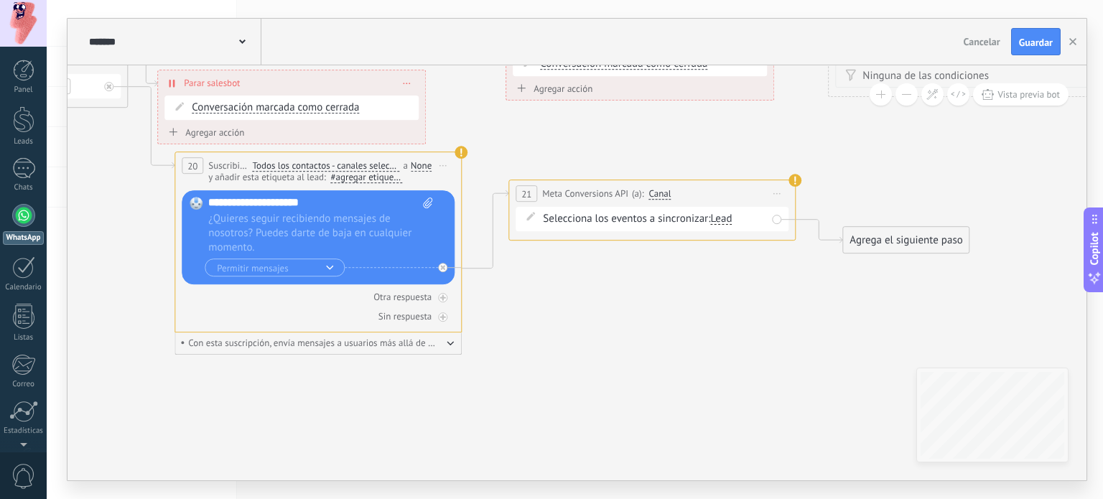
drag, startPoint x: 519, startPoint y: 286, endPoint x: 655, endPoint y: 367, distance: 158.1
click at [655, 367] on icon at bounding box center [550, 54] width 3803 height 1278
drag, startPoint x: 944, startPoint y: 167, endPoint x: 867, endPoint y: 245, distance: 109.7
drag, startPoint x: 867, startPoint y: 245, endPoint x: 768, endPoint y: 304, distance: 115.3
click at [768, 304] on icon at bounding box center [550, 54] width 3803 height 1278
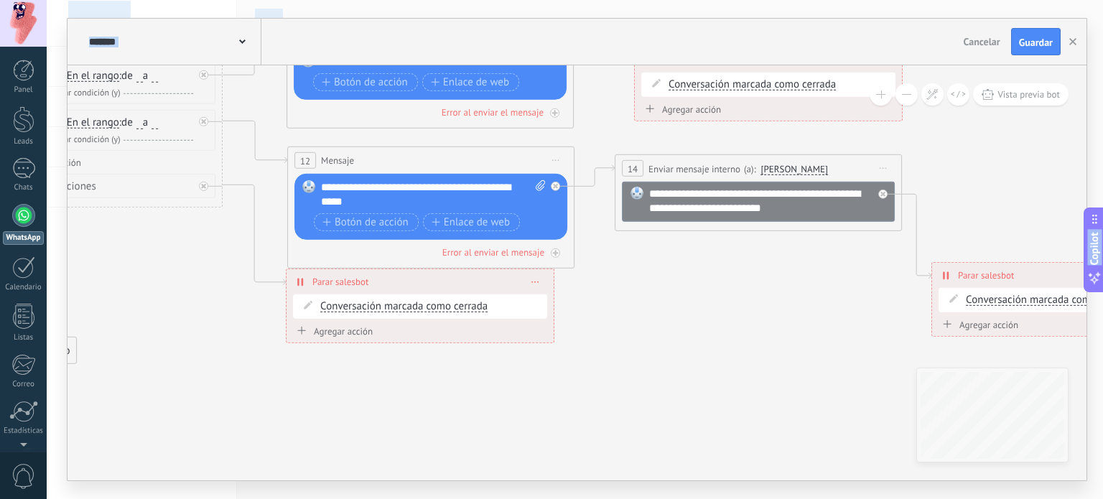
drag, startPoint x: 879, startPoint y: 184, endPoint x: 0, endPoint y: 244, distance: 881.0
click at [0, 244] on body ".abccls-1,.abccls-2{fill-rule:evenodd}.abccls-2{fill:#fff} .abfcls-1{fill:none}…" at bounding box center [551, 249] width 1103 height 499
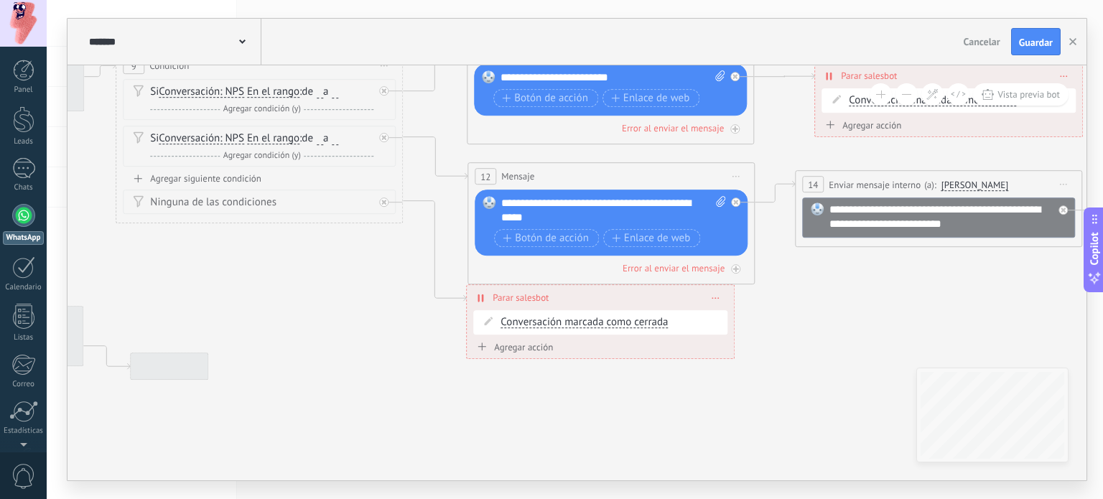
drag, startPoint x: 399, startPoint y: 341, endPoint x: 883, endPoint y: 284, distance: 487.4
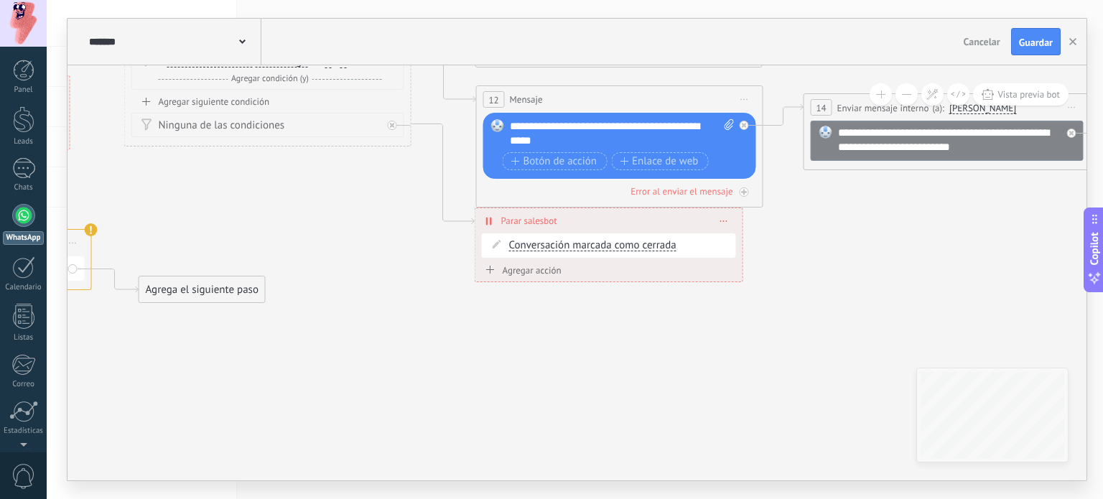
click at [239, 41] on use at bounding box center [242, 41] width 6 height 4
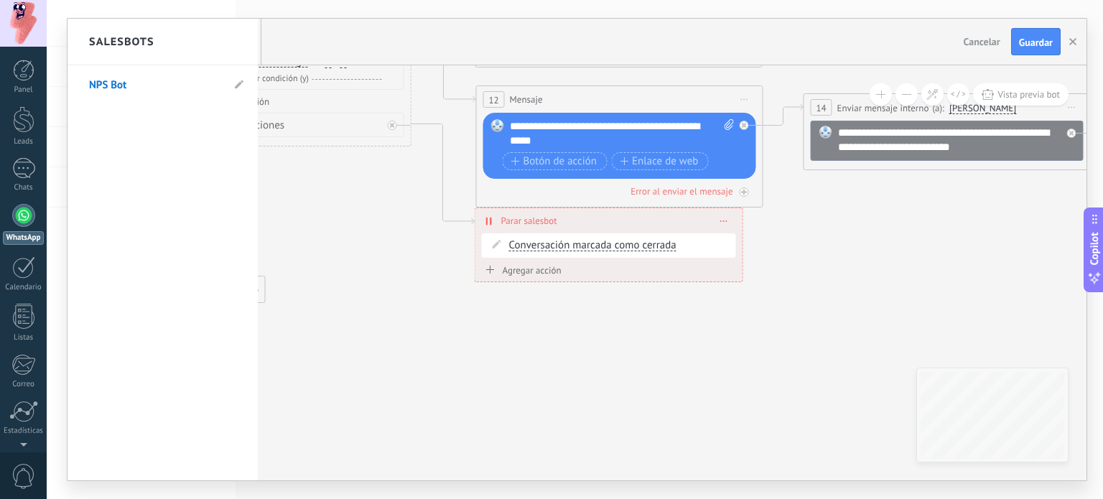
click at [566, 405] on div at bounding box center [577, 250] width 1019 height 462
